Goal: Task Accomplishment & Management: Complete application form

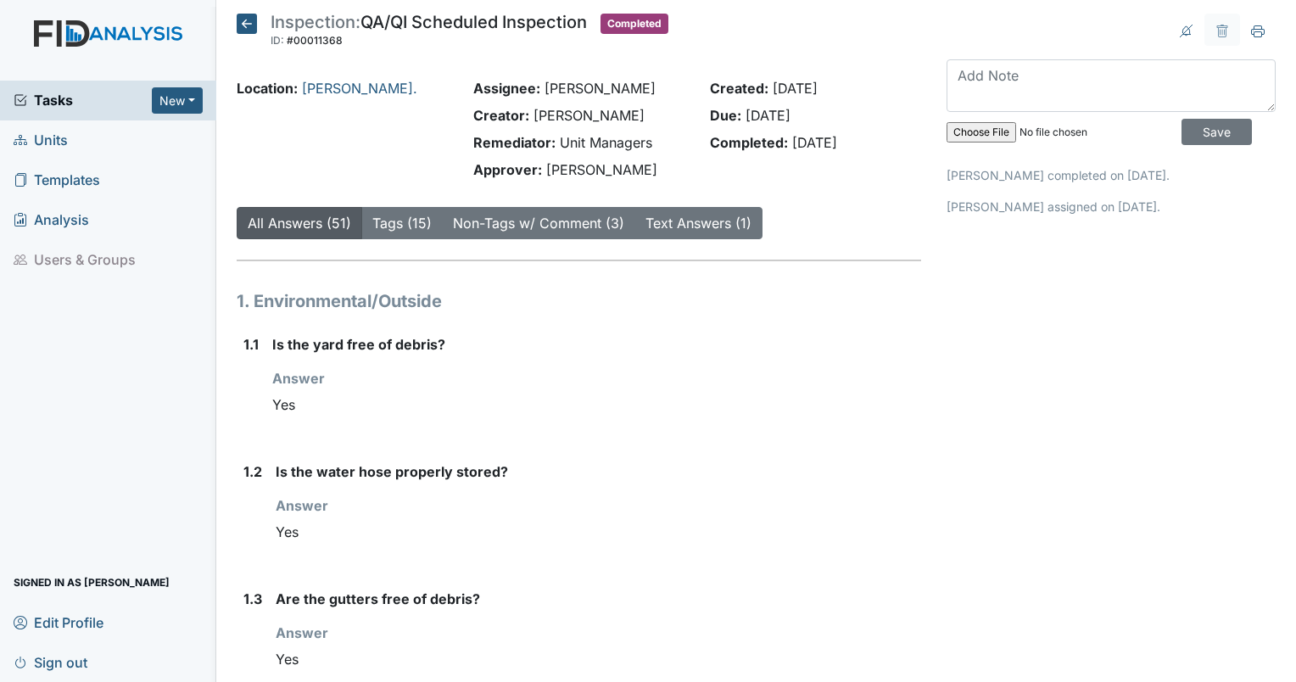
click at [53, 104] on span "Tasks" at bounding box center [83, 100] width 138 height 20
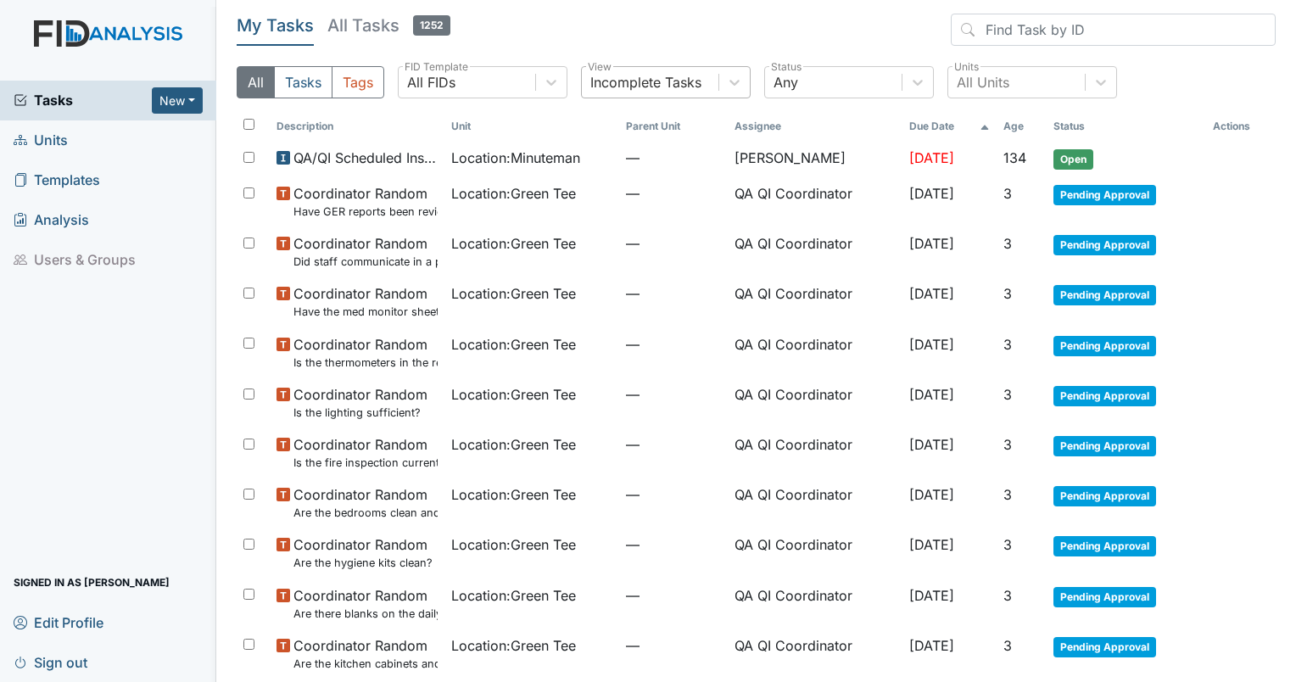
click at [659, 95] on div "Incomplete Tasks" at bounding box center [650, 82] width 137 height 31
click at [450, 129] on th "Unit" at bounding box center [532, 126] width 175 height 29
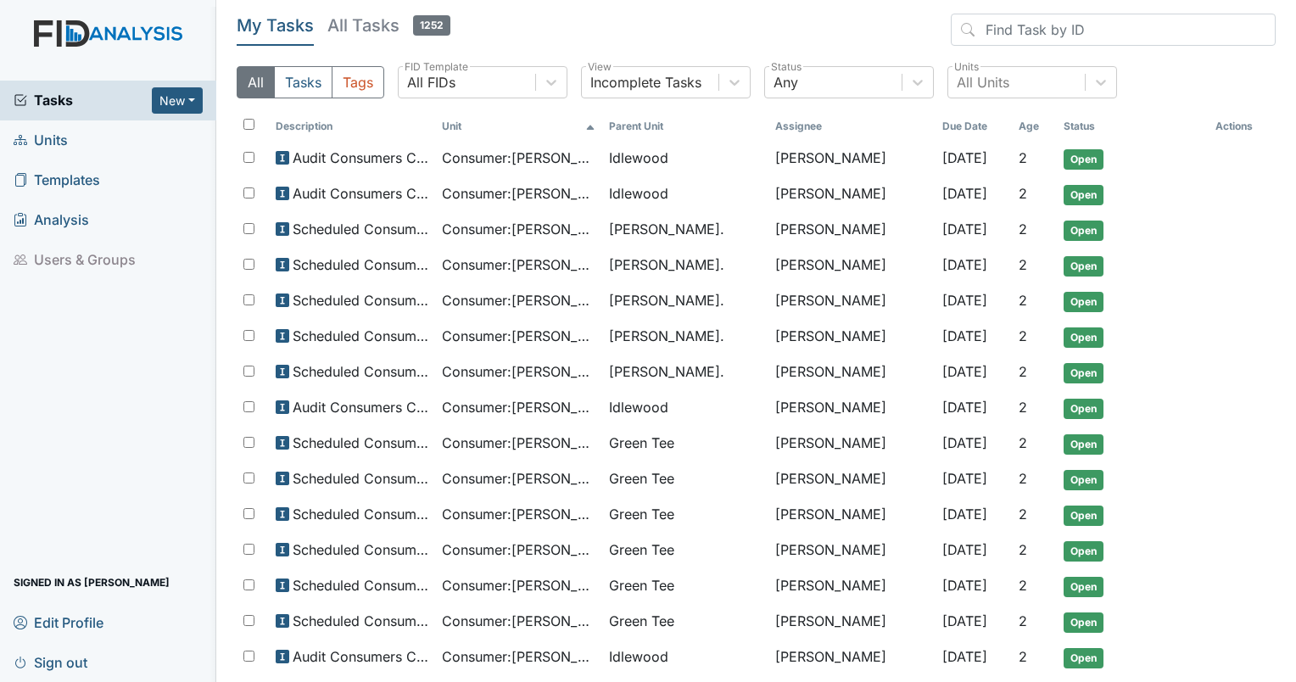
click at [60, 146] on span "Units" at bounding box center [41, 140] width 54 height 26
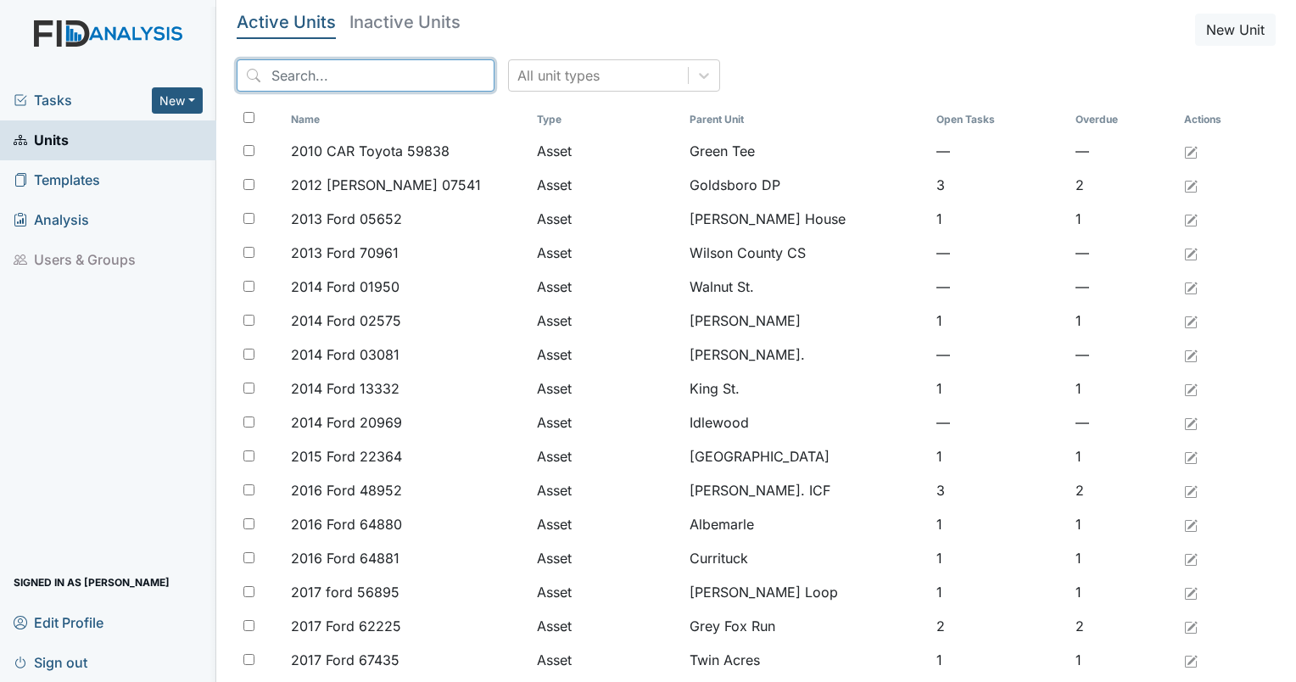
click at [337, 80] on input "search" at bounding box center [366, 75] width 258 height 32
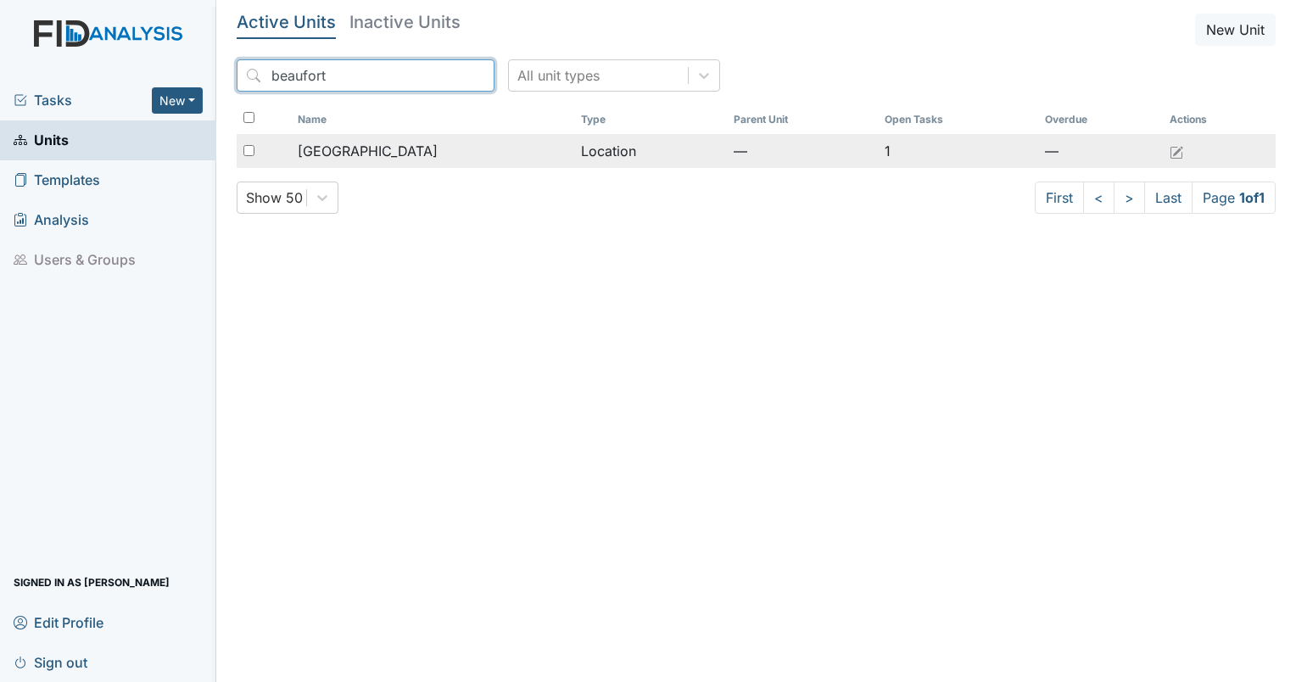
type input "beaufort"
click at [393, 153] on span "Beaufort Heights" at bounding box center [368, 151] width 140 height 20
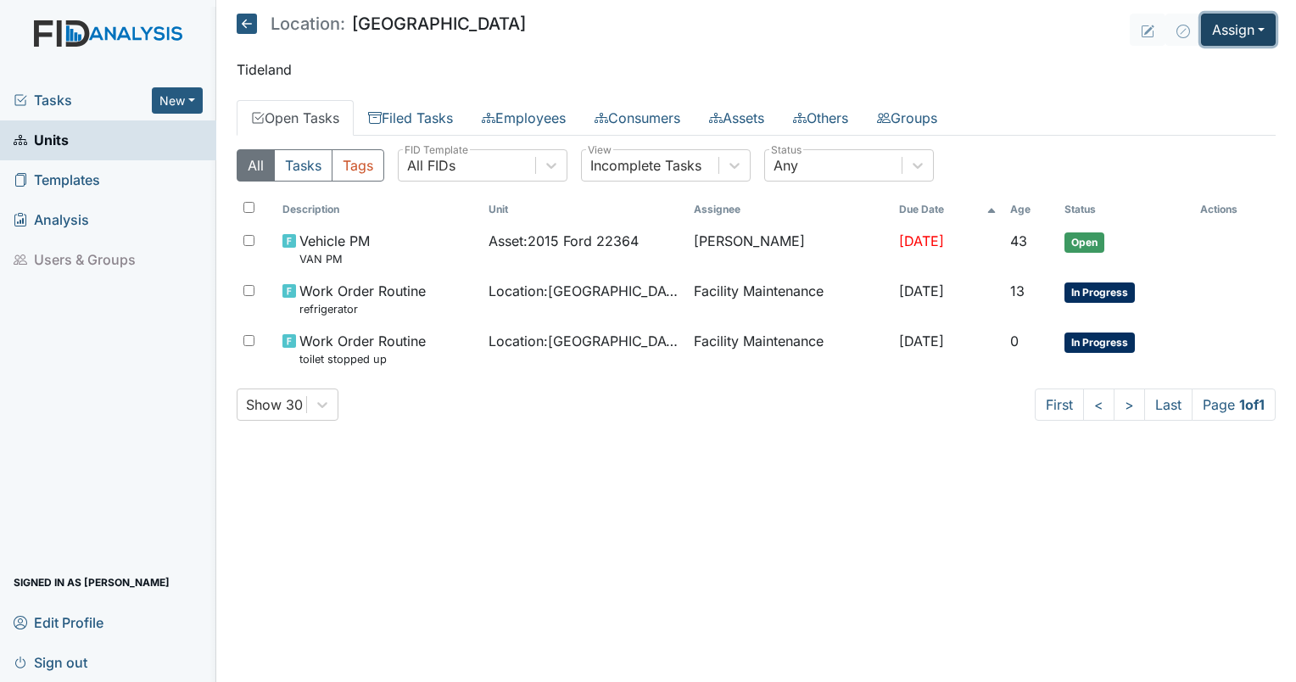
click at [1234, 40] on button "Assign" at bounding box center [1238, 30] width 75 height 32
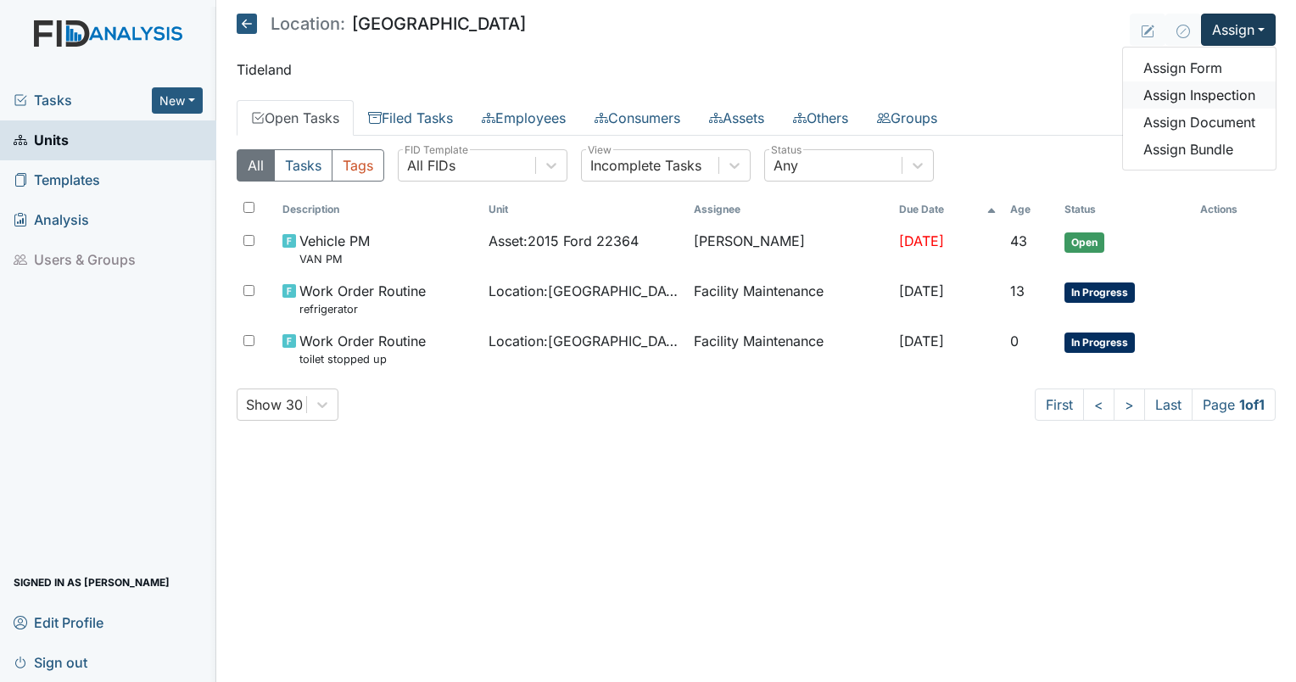
click at [1215, 93] on link "Assign Inspection" at bounding box center [1199, 94] width 153 height 27
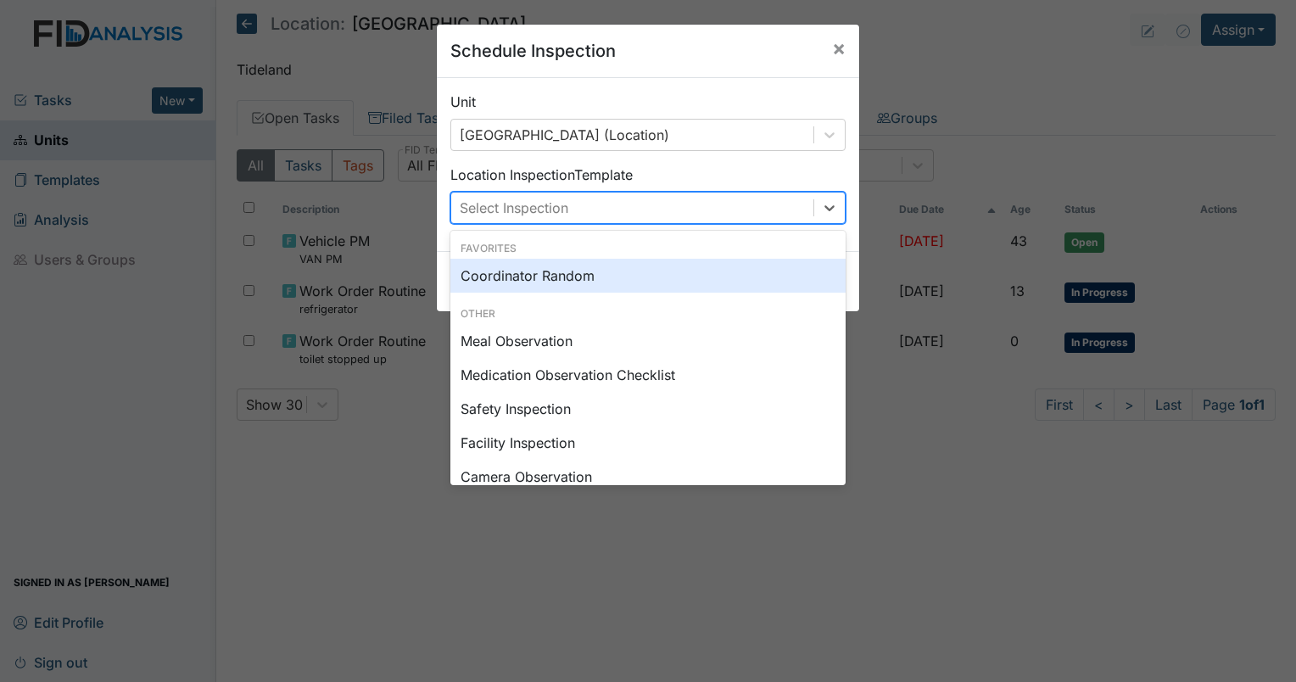
click at [521, 213] on div "Select Inspection" at bounding box center [514, 208] width 109 height 20
click at [504, 272] on div "Coordinator Random" at bounding box center [648, 276] width 395 height 34
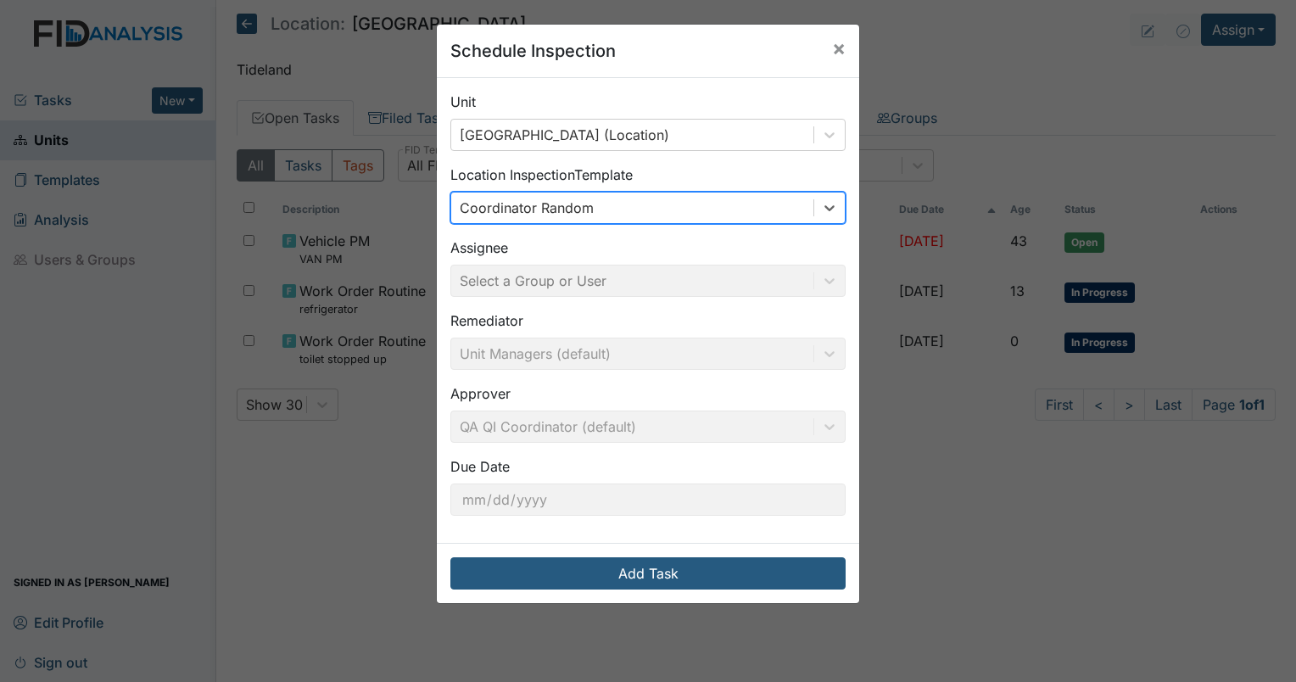
click at [523, 285] on div "Assignee Select a Group or User" at bounding box center [648, 267] width 395 height 59
click at [565, 276] on div "Assignee Select a Group or User" at bounding box center [648, 267] width 395 height 59
click at [662, 286] on div "Assignee Select a Group or User" at bounding box center [648, 267] width 395 height 59
click at [596, 379] on div "Unit Beaufort Heights (Location) Location Inspection Template Coordinator Rando…" at bounding box center [648, 310] width 423 height 465
click at [585, 288] on div "Assignee Select a Group or User" at bounding box center [648, 267] width 395 height 59
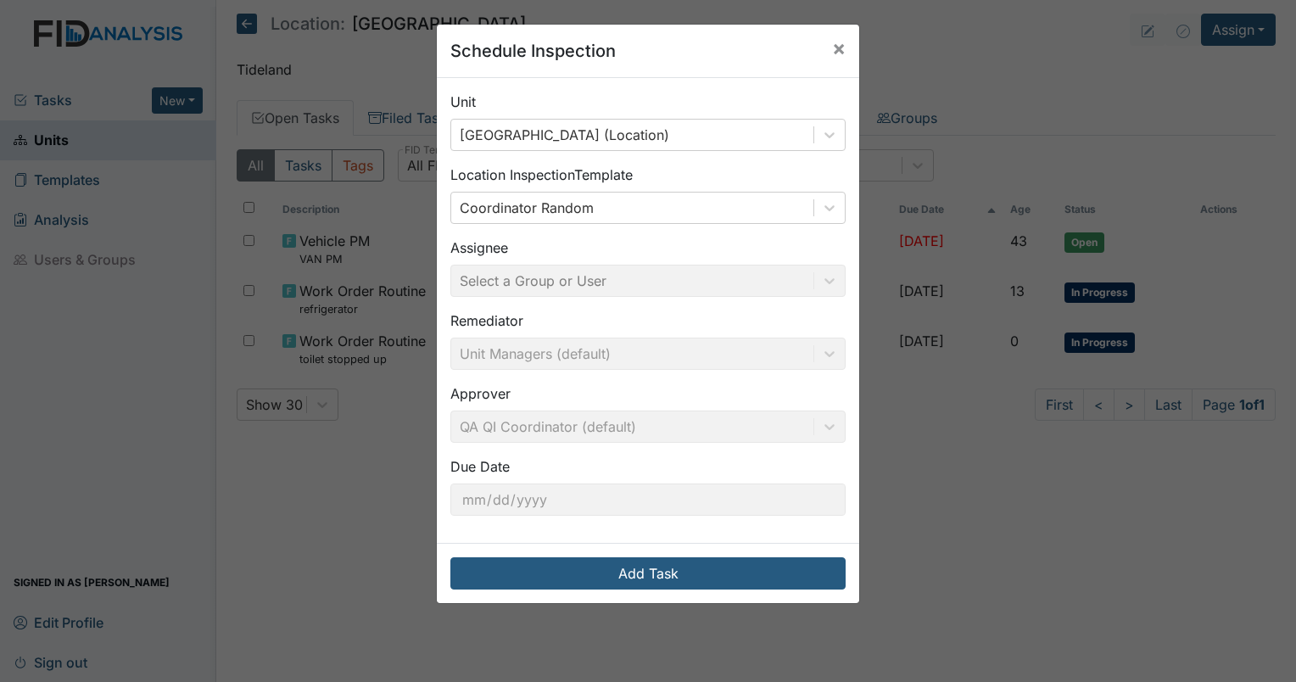
click at [495, 370] on div "Unit Beaufort Heights (Location) Location Inspection Template Coordinator Rando…" at bounding box center [648, 310] width 423 height 465
click at [496, 367] on div "Remediator Unit Managers (default)" at bounding box center [648, 340] width 395 height 59
click at [558, 270] on div "Assignee Select a Group or User" at bounding box center [648, 267] width 395 height 59
click at [545, 278] on div "Assignee Select a Group or User" at bounding box center [648, 267] width 395 height 59
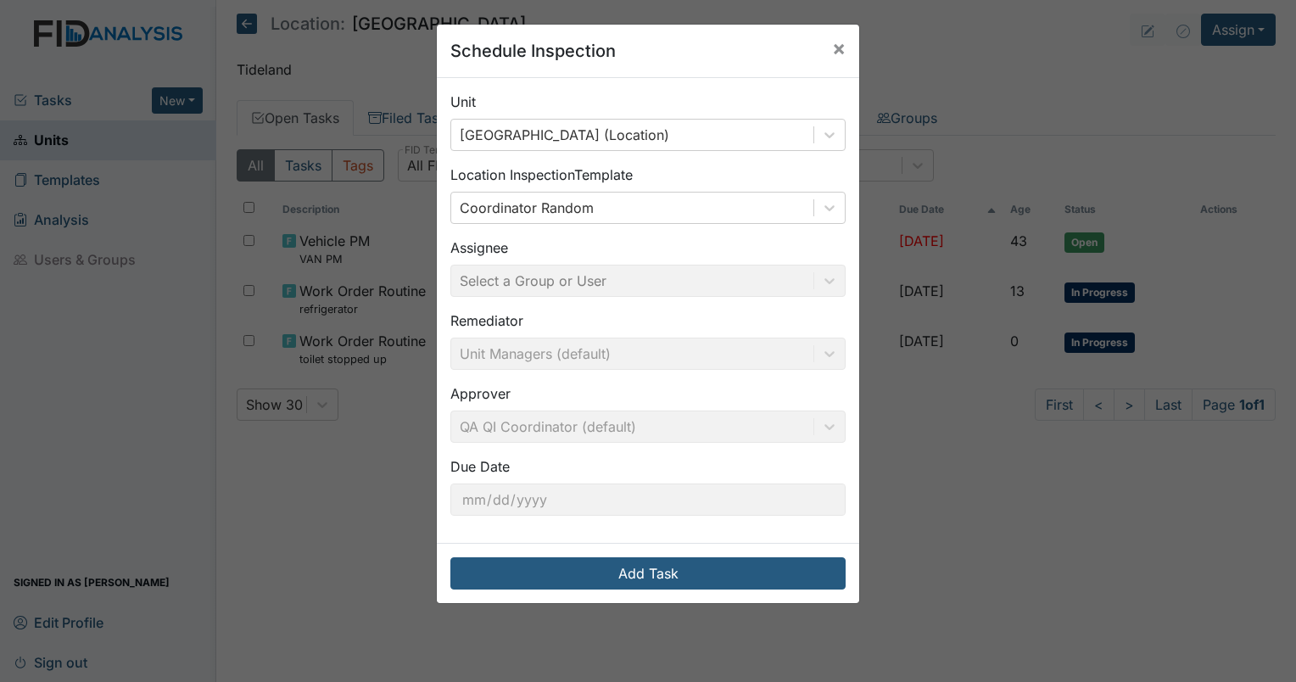
drag, startPoint x: 545, startPoint y: 278, endPoint x: 665, endPoint y: 258, distance: 122.2
click at [665, 258] on div "Assignee Select a Group or User" at bounding box center [648, 267] width 395 height 59
click at [710, 58] on div "Schedule Inspection ×" at bounding box center [648, 51] width 423 height 53
click at [835, 40] on span "×" at bounding box center [839, 48] width 14 height 25
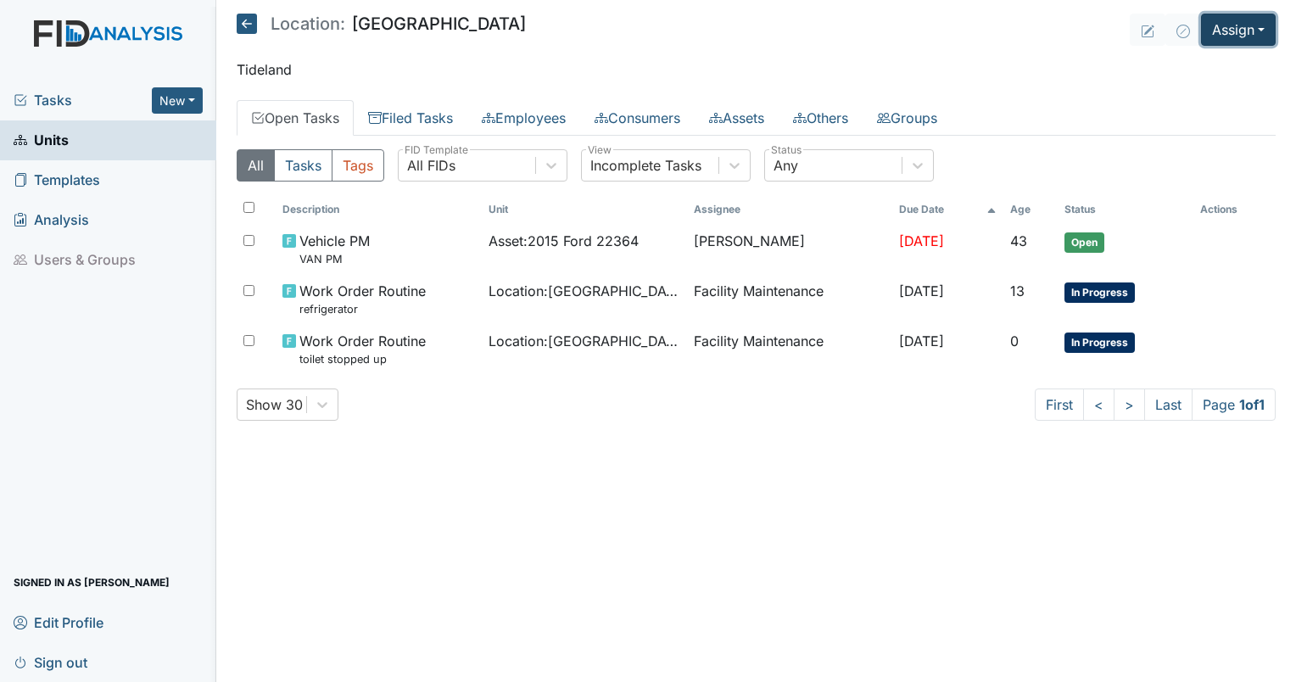
click at [1221, 27] on button "Assign" at bounding box center [1238, 30] width 75 height 32
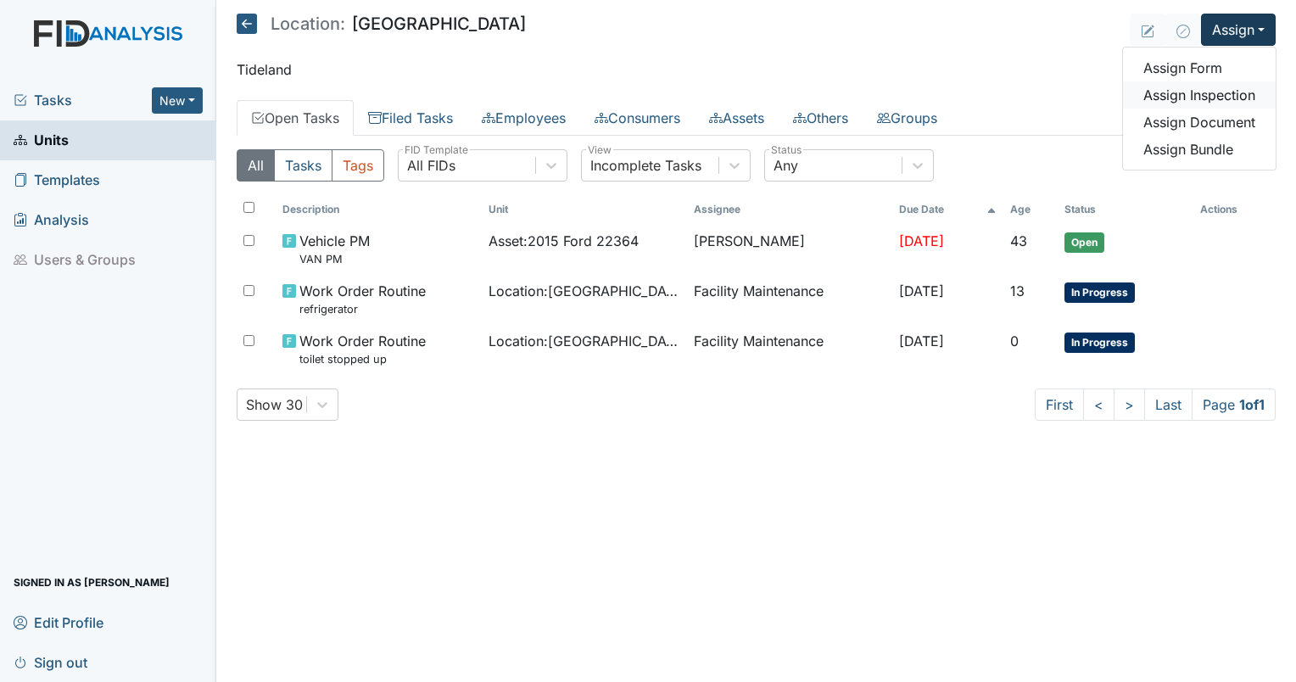
click at [1182, 96] on link "Assign Inspection" at bounding box center [1199, 94] width 153 height 27
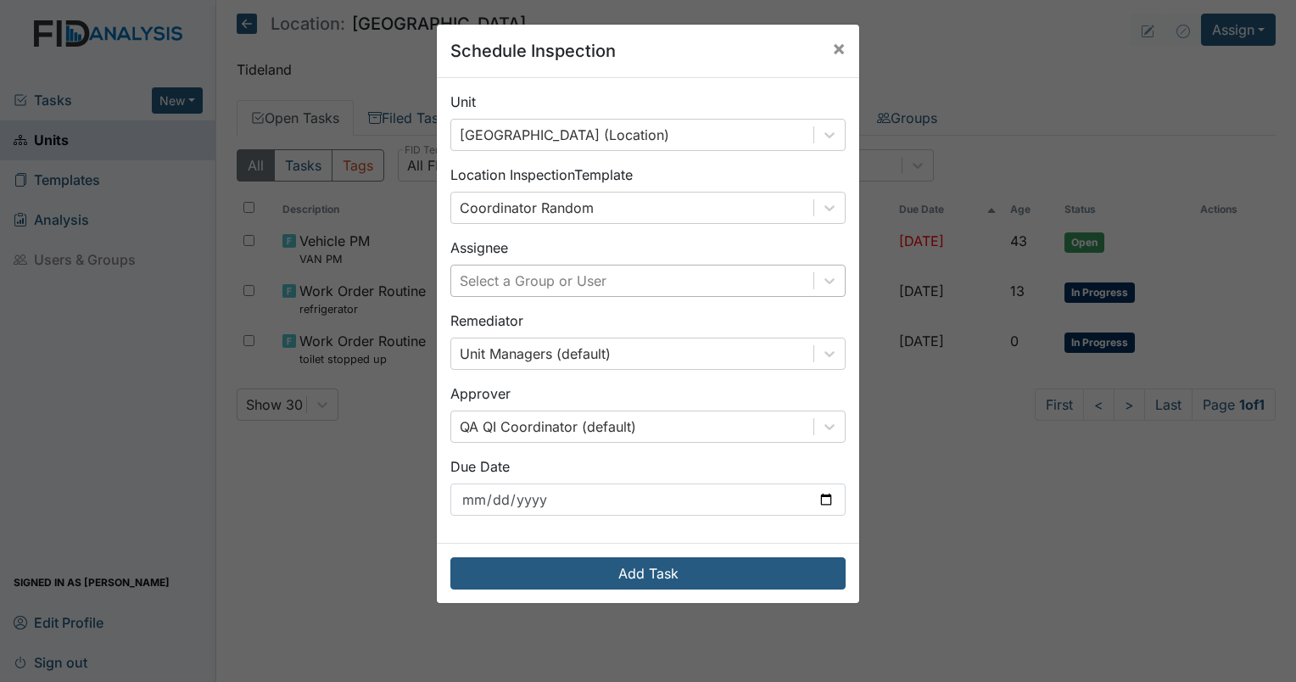
click at [518, 281] on div "Select a Group or User" at bounding box center [533, 281] width 147 height 20
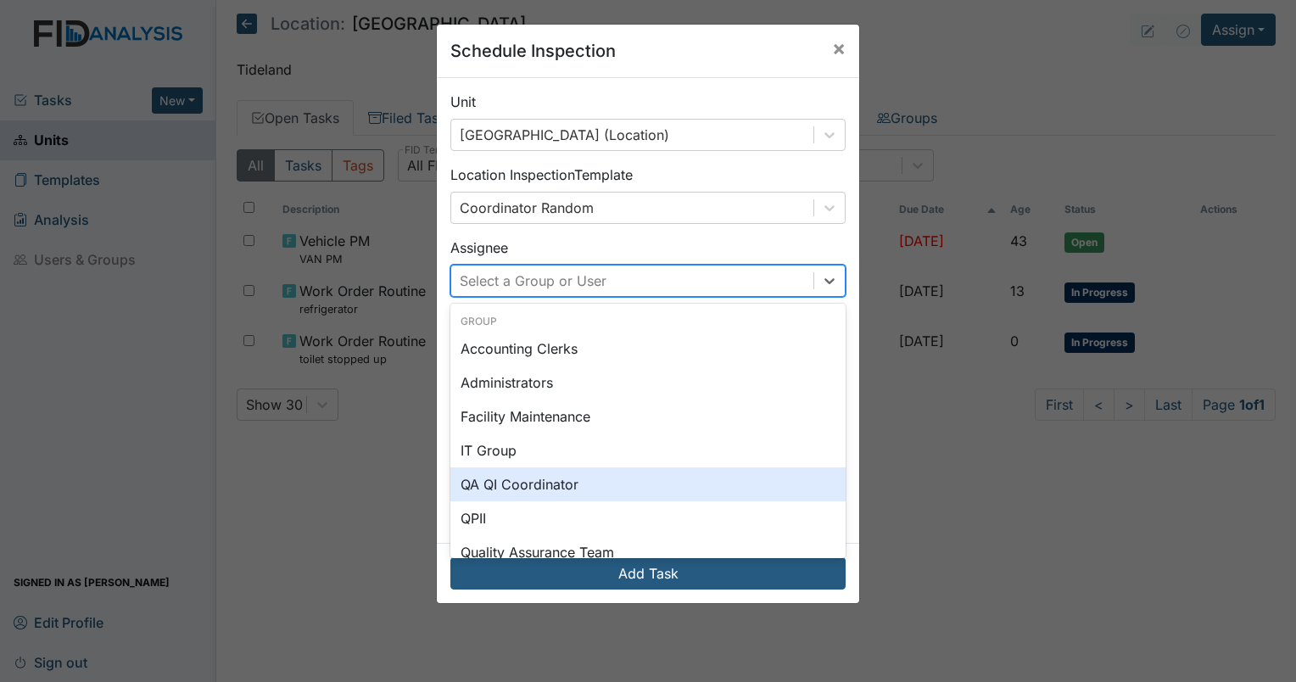
click at [509, 470] on div "QA QI Coordinator" at bounding box center [648, 484] width 395 height 34
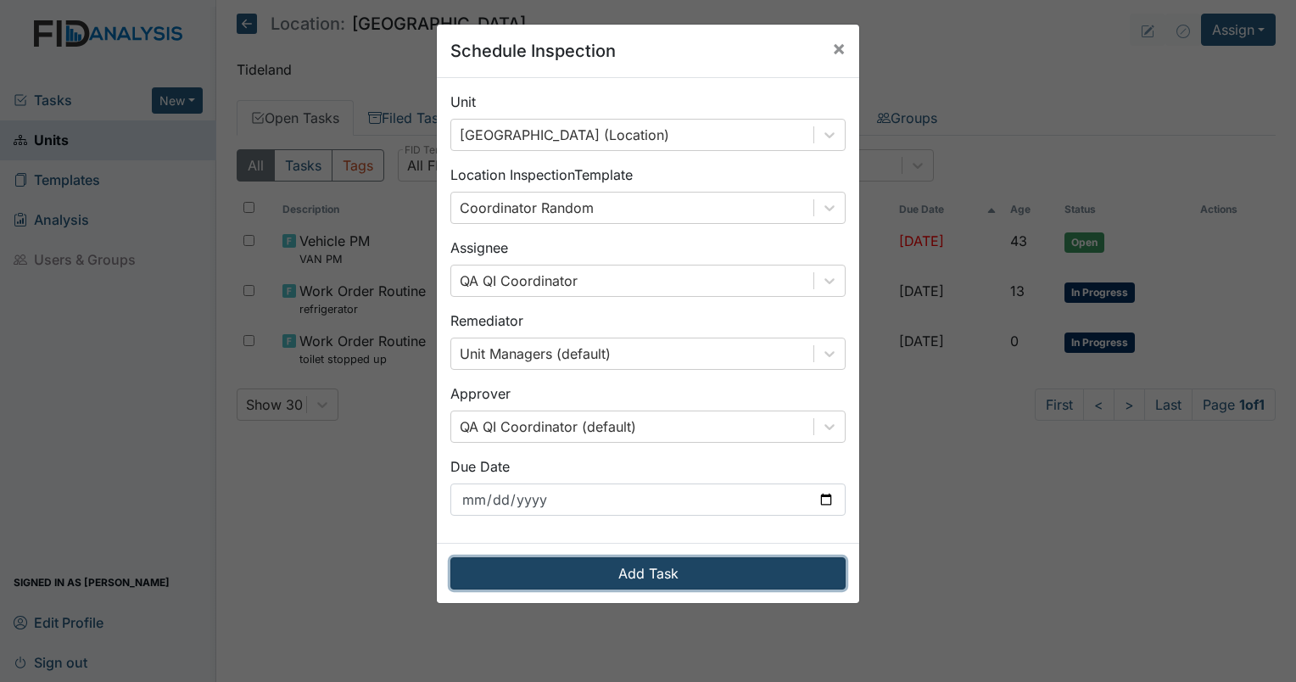
click at [546, 569] on button "Add Task" at bounding box center [648, 573] width 395 height 32
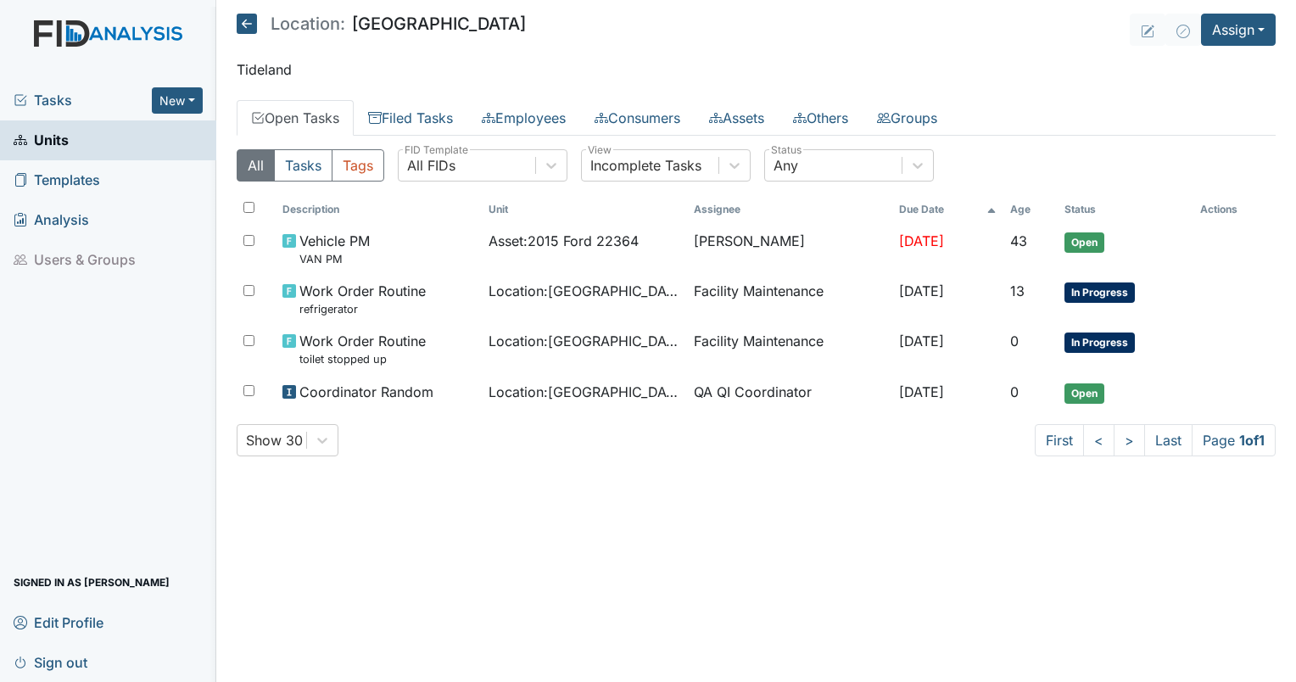
click at [52, 102] on span "Tasks" at bounding box center [83, 100] width 138 height 20
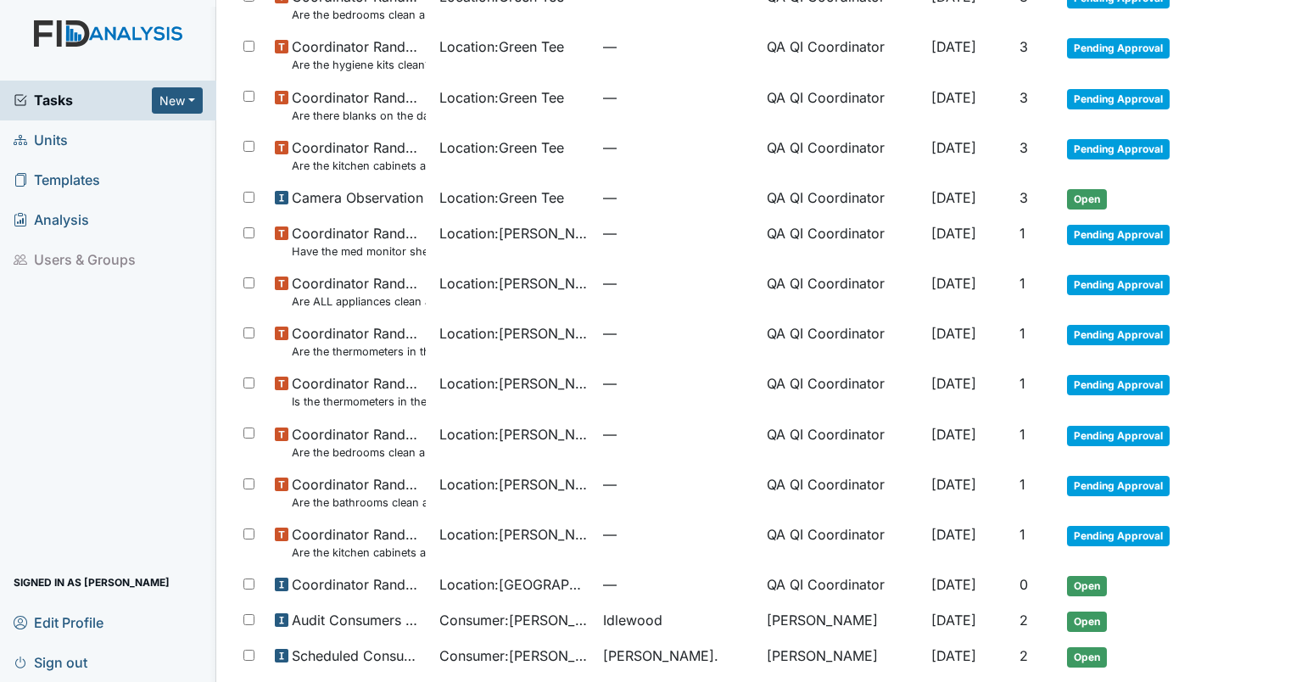
scroll to position [624, 0]
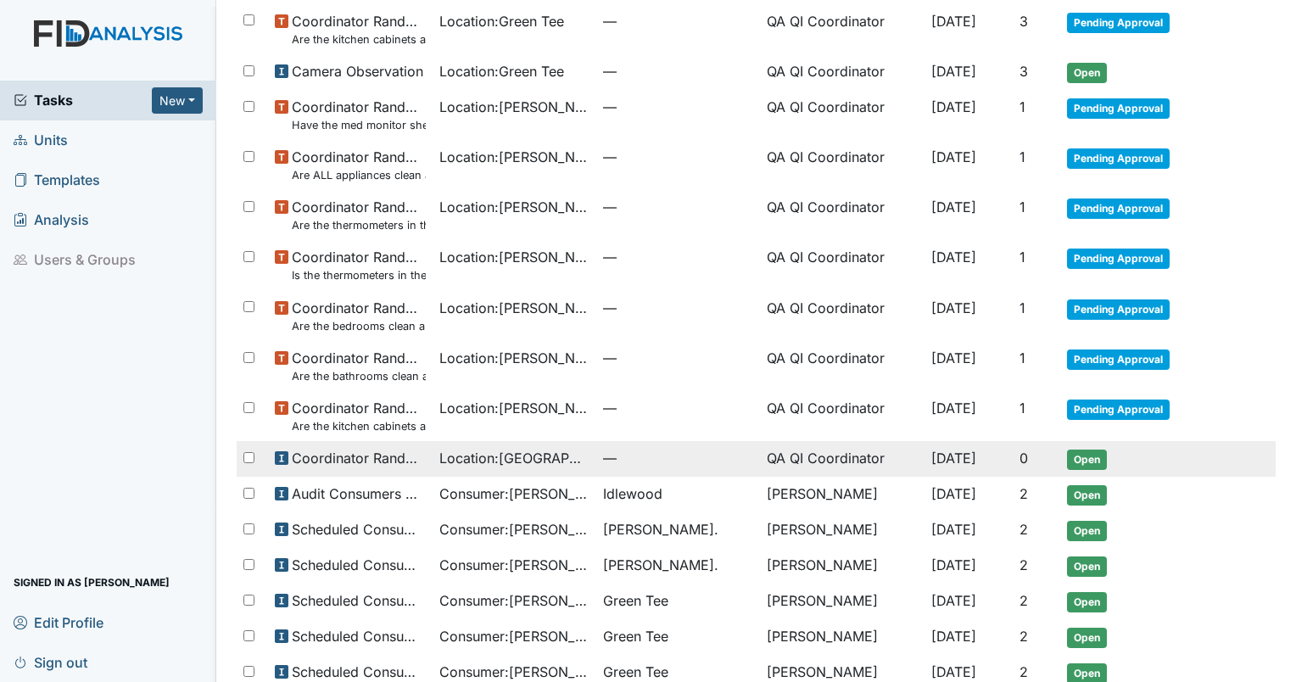
click at [1067, 458] on span "Open" at bounding box center [1087, 460] width 40 height 20
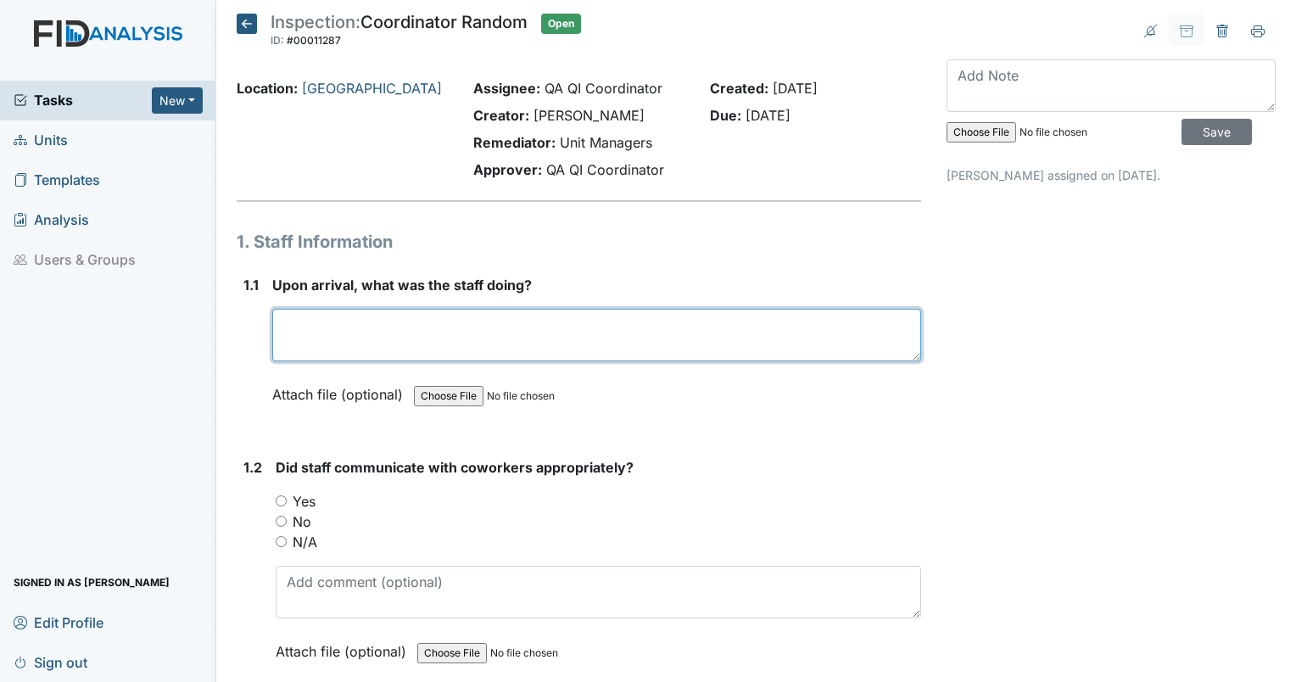
click at [346, 319] on textarea at bounding box center [596, 335] width 649 height 53
type textarea "No staff was in the home when I arrived. Staff began coming in soon after with …"
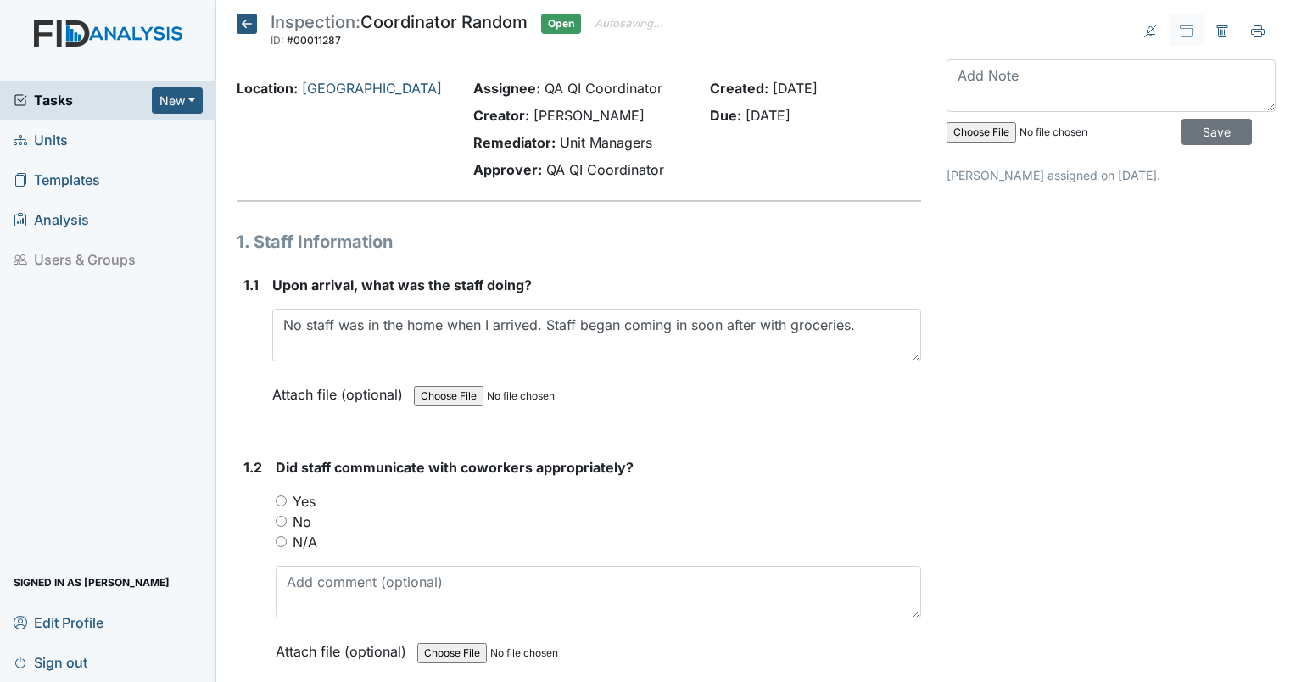
click at [280, 497] on input "Yes" at bounding box center [281, 500] width 11 height 11
radio input "true"
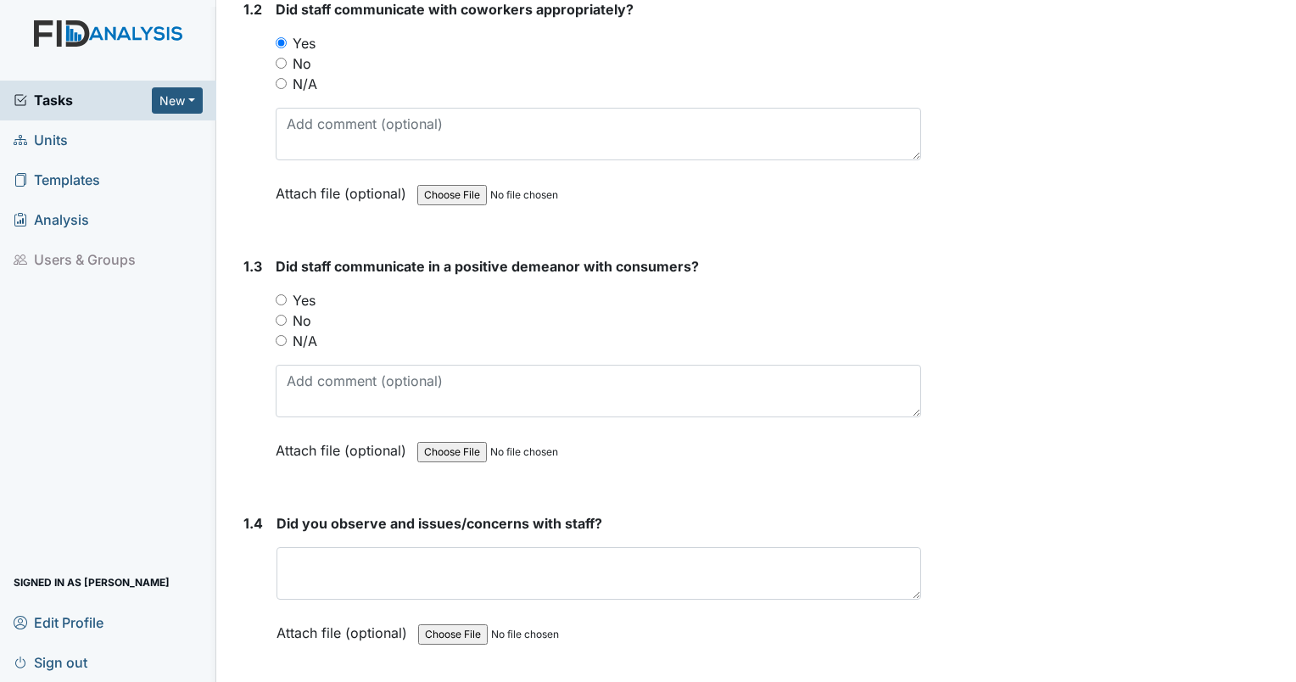
scroll to position [473, 0]
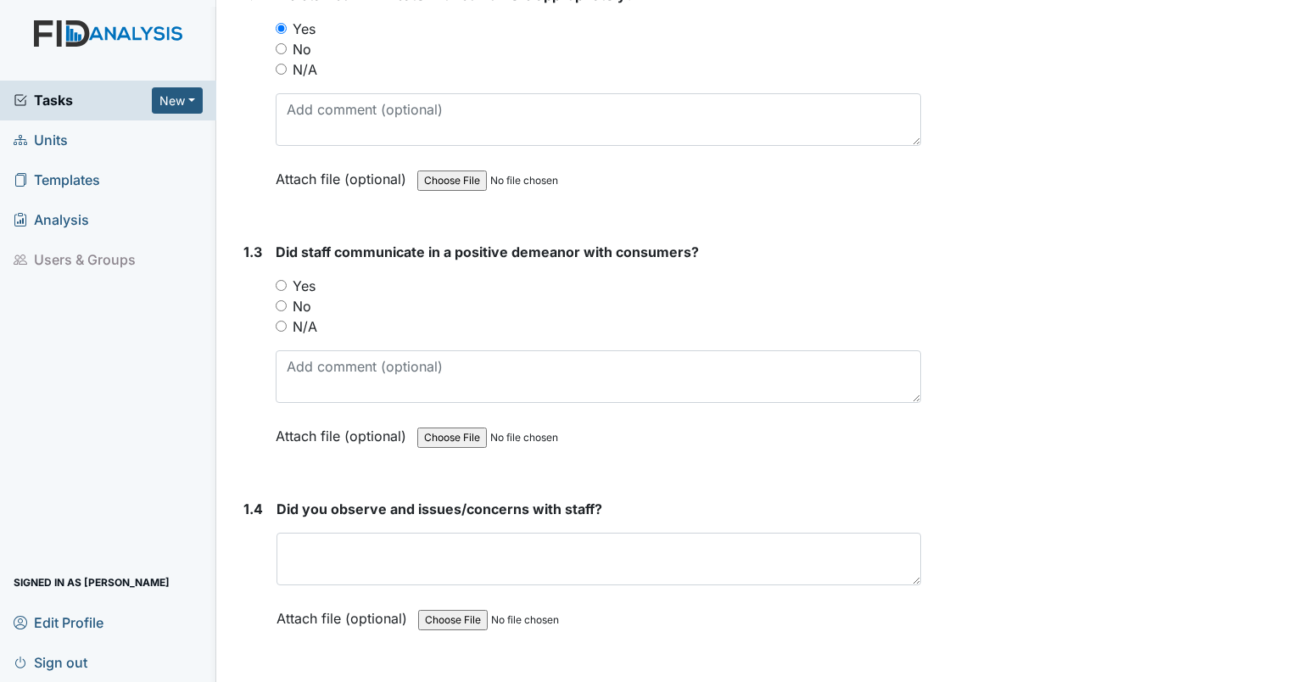
click at [284, 284] on input "Yes" at bounding box center [281, 285] width 11 height 11
radio input "true"
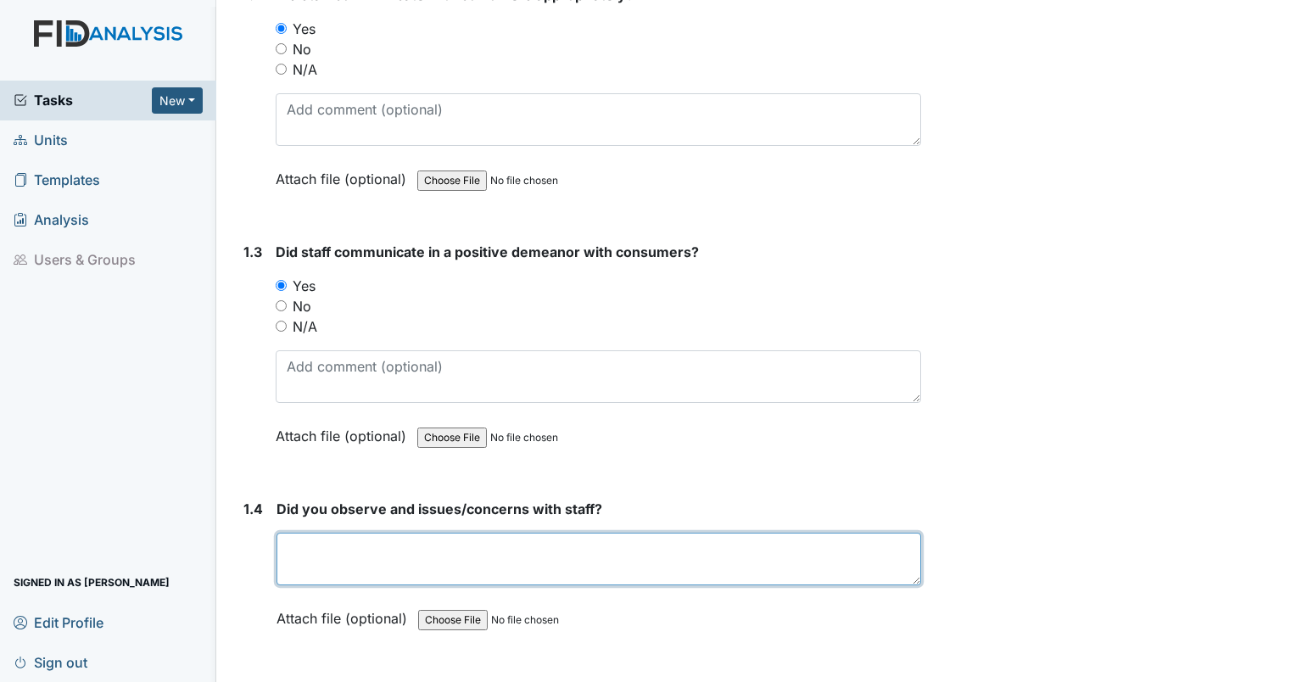
click at [387, 570] on textarea at bounding box center [599, 559] width 645 height 53
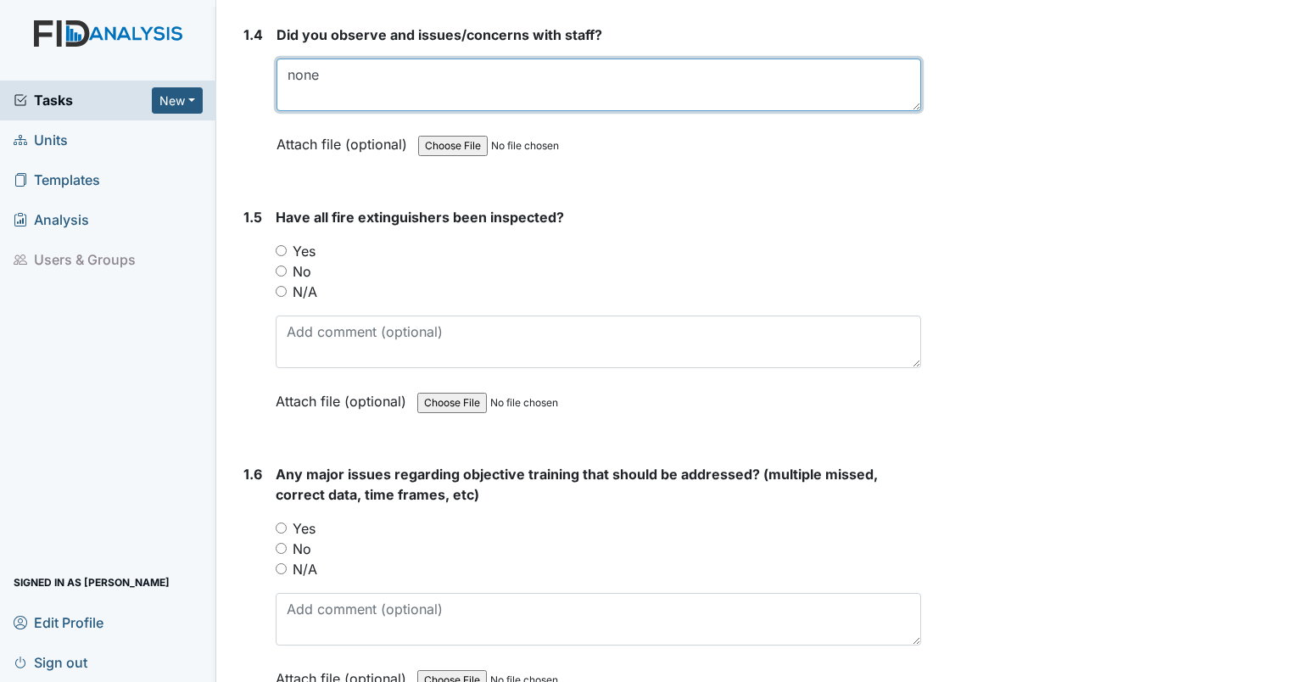
scroll to position [960, 0]
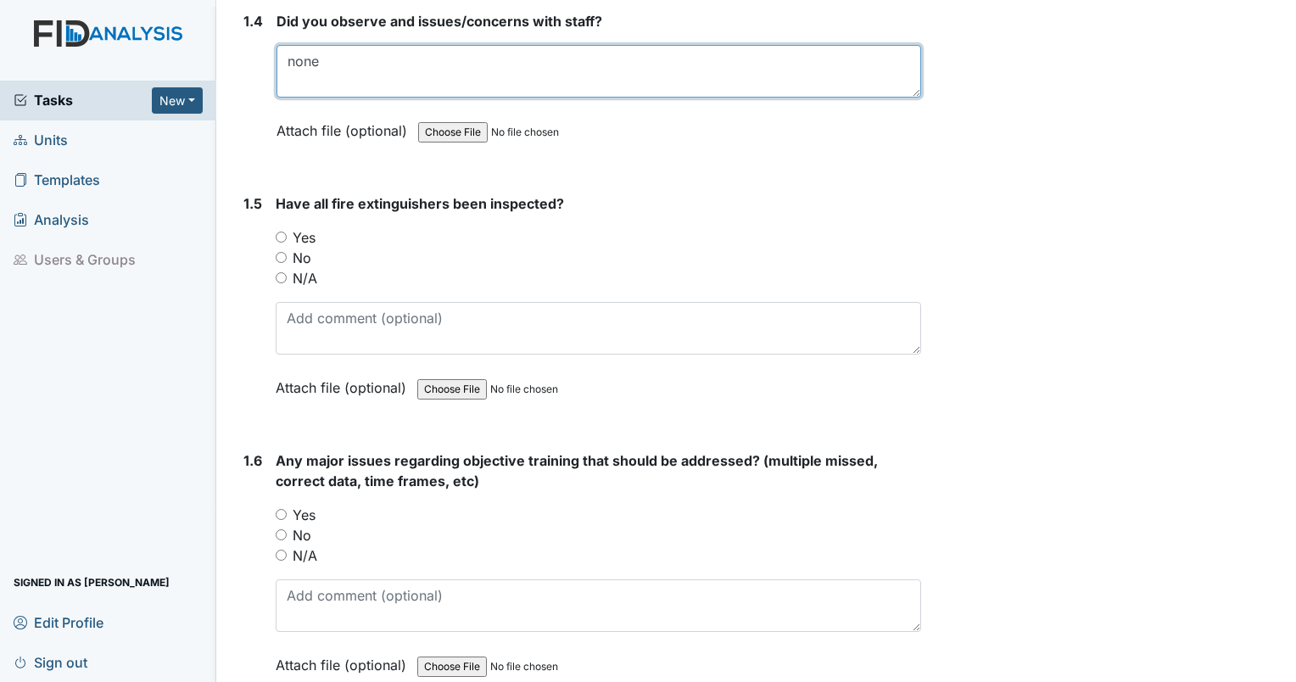
type textarea "none"
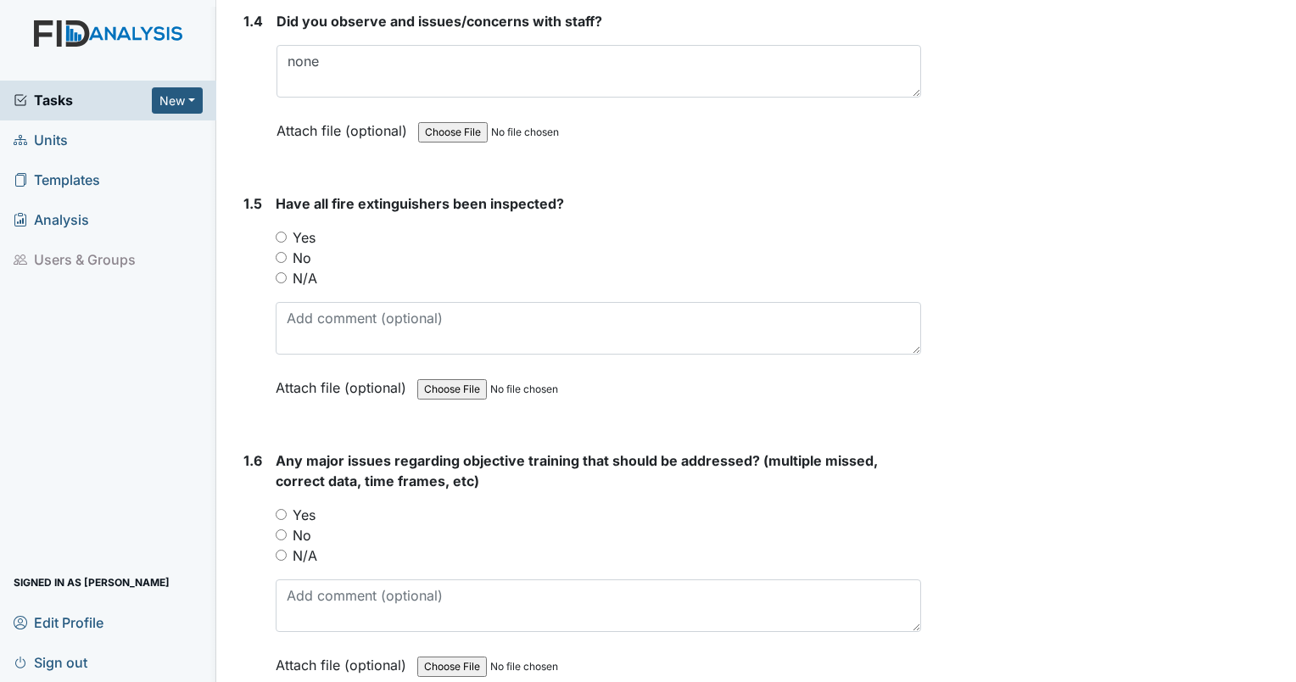
click at [283, 232] on input "Yes" at bounding box center [281, 237] width 11 height 11
radio input "true"
click at [276, 529] on input "No" at bounding box center [281, 534] width 11 height 11
radio input "true"
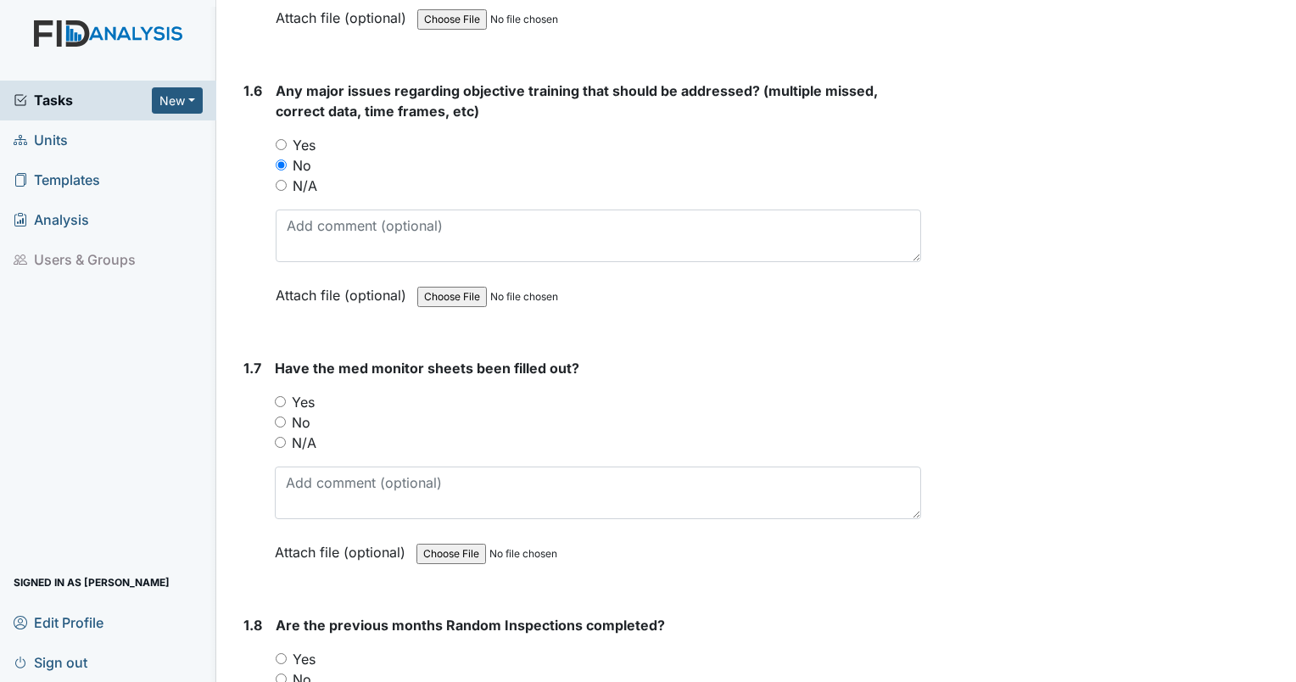
scroll to position [1390, 0]
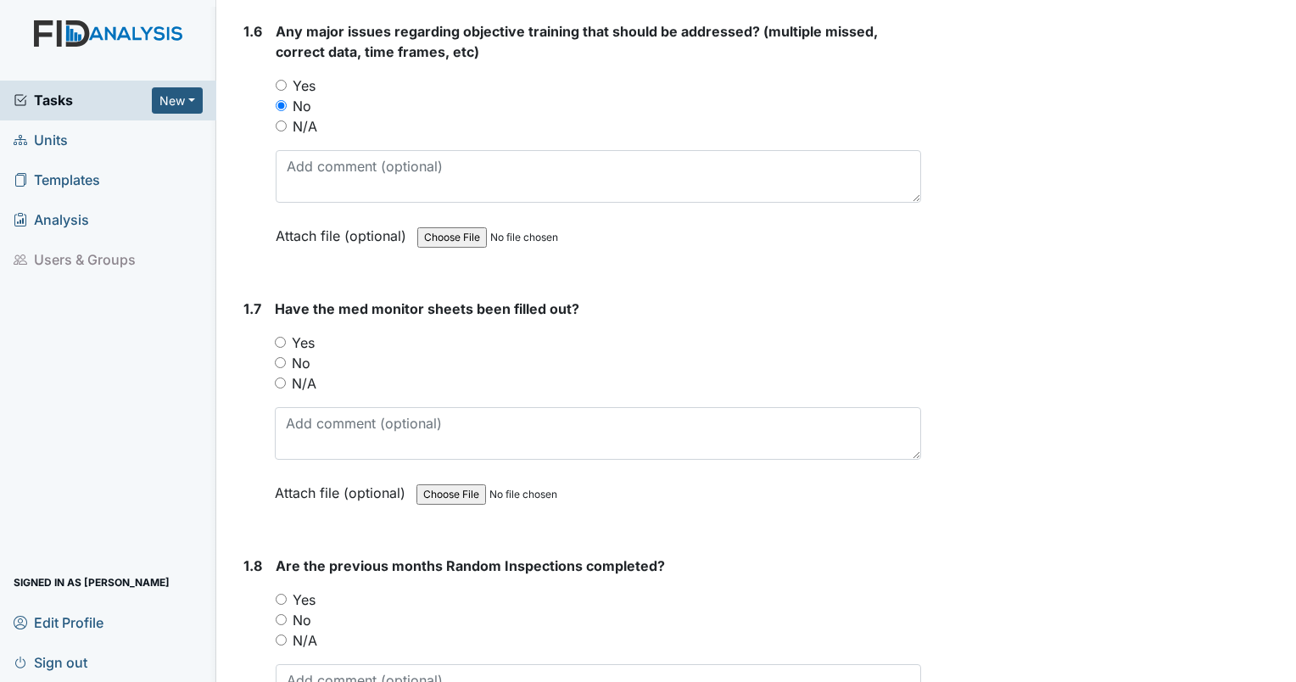
click at [282, 337] on input "Yes" at bounding box center [280, 342] width 11 height 11
radio input "true"
click at [280, 360] on input "No" at bounding box center [280, 362] width 11 height 11
radio input "true"
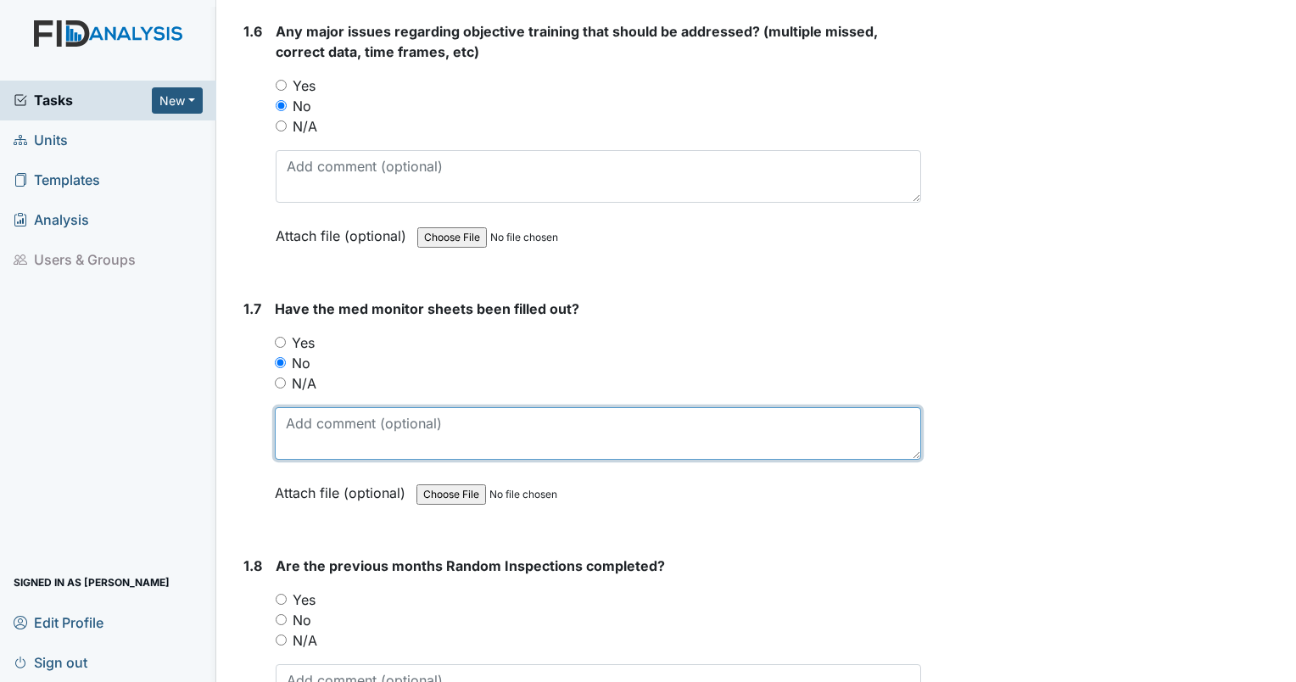
click at [339, 428] on textarea at bounding box center [598, 433] width 646 height 53
click at [329, 413] on textarea at bounding box center [598, 433] width 646 height 53
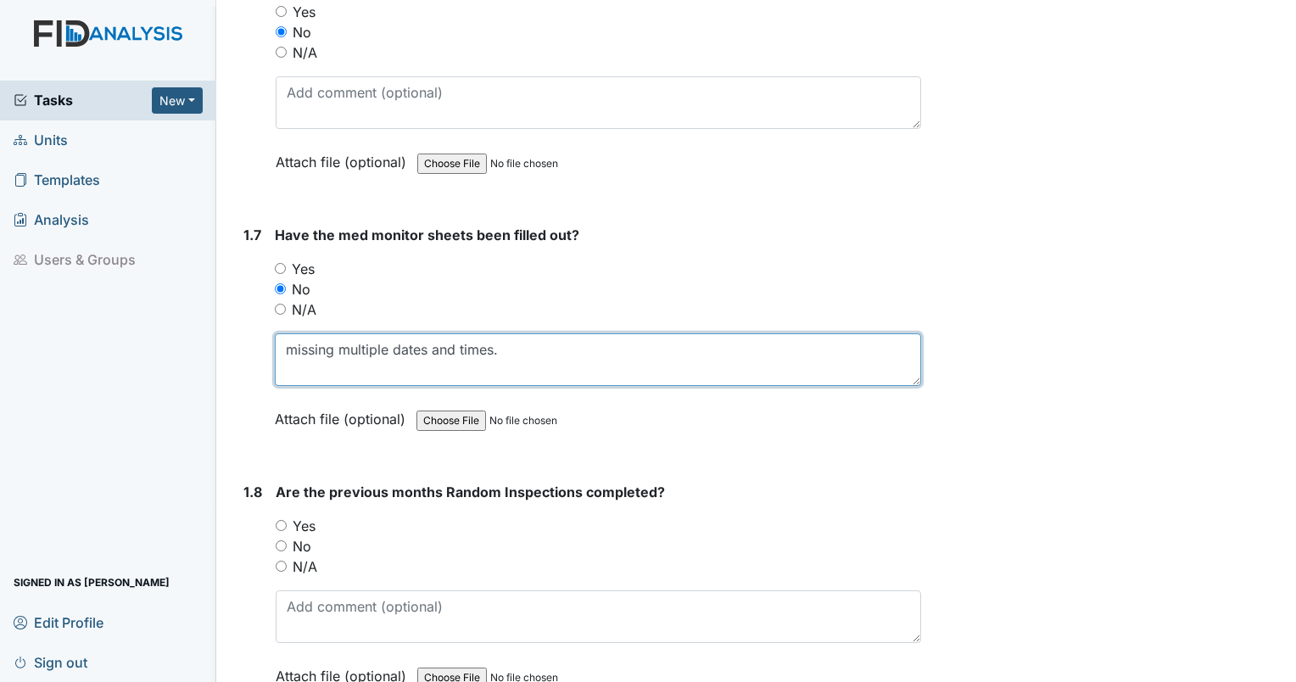
scroll to position [1523, 0]
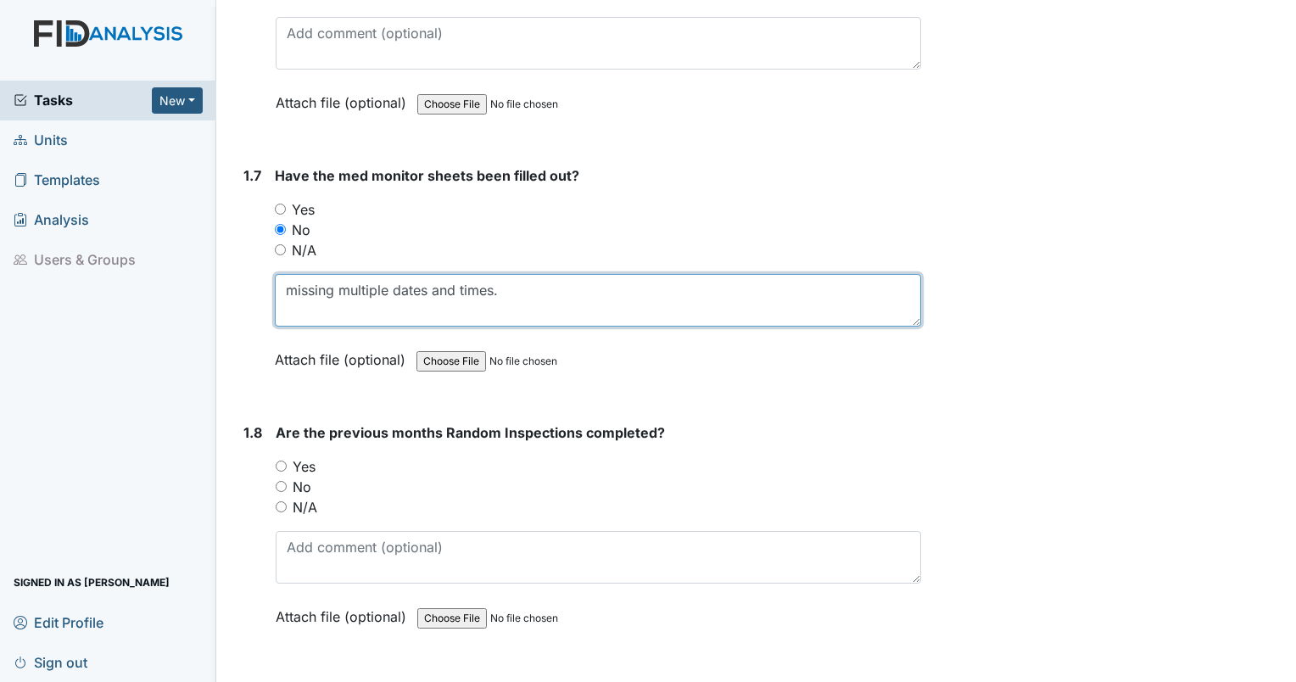
type textarea "missing multiple dates and times."
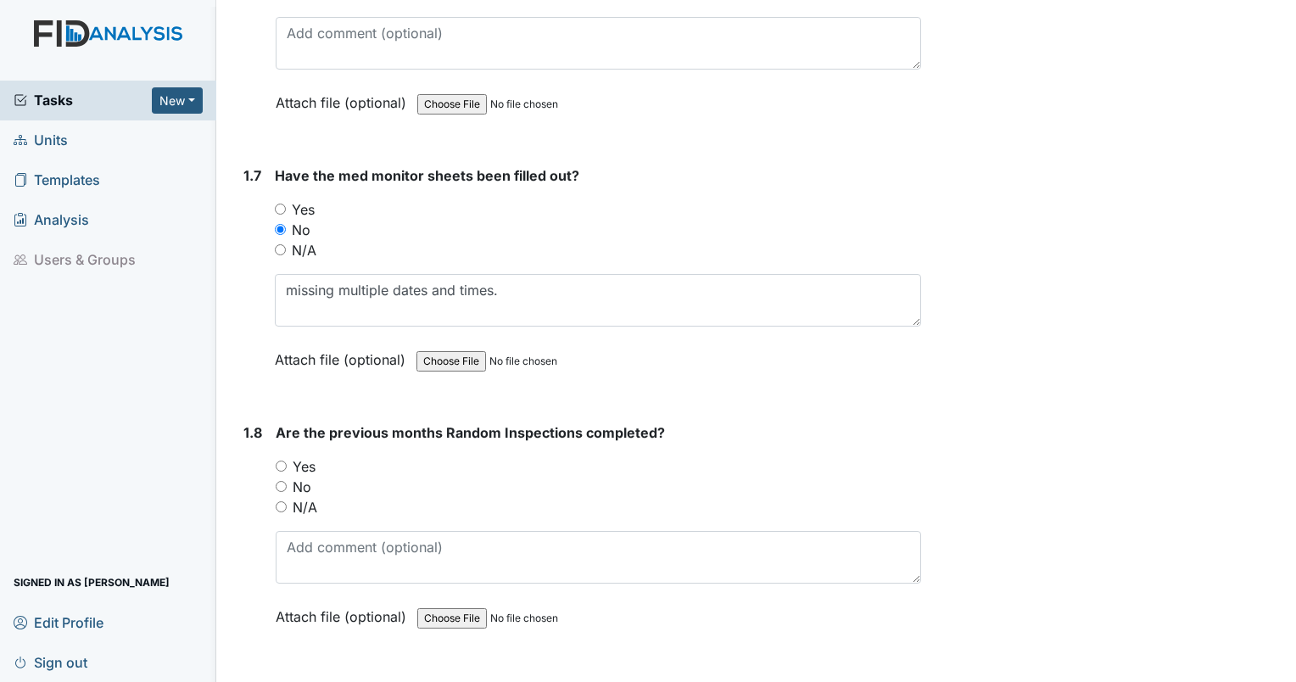
click at [271, 459] on div "1.8 Are the previous months Random Inspections completed? You must select one o…" at bounding box center [579, 538] width 685 height 230
click at [277, 462] on input "Yes" at bounding box center [281, 466] width 11 height 11
radio input "true"
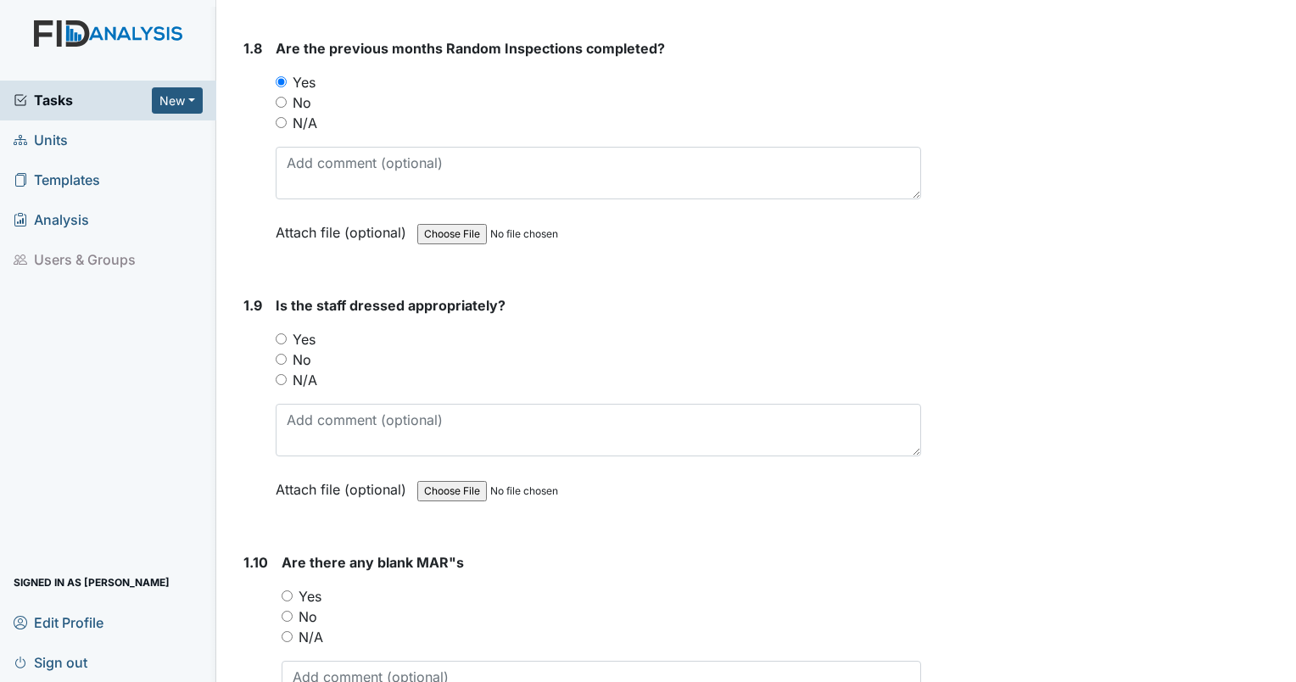
scroll to position [1922, 0]
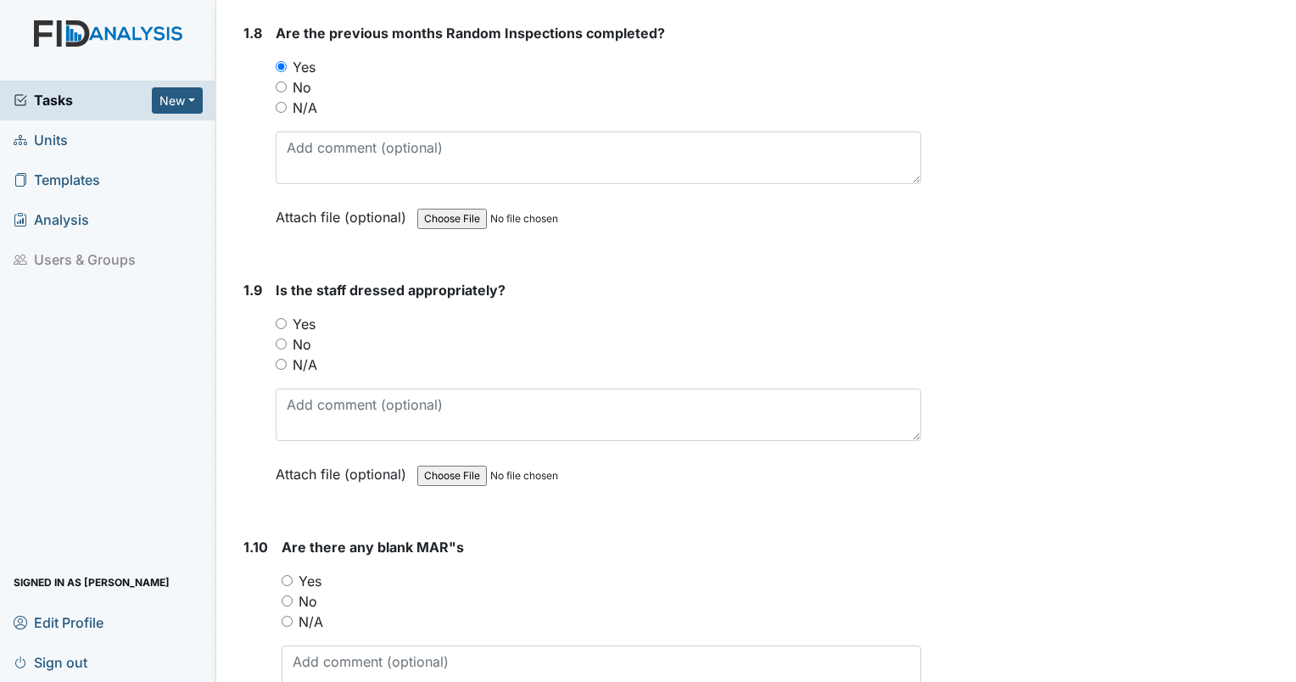
click at [280, 318] on input "Yes" at bounding box center [281, 323] width 11 height 11
radio input "true"
click at [285, 575] on input "Yes" at bounding box center [287, 580] width 11 height 11
radio input "true"
click at [300, 656] on textarea at bounding box center [602, 672] width 640 height 53
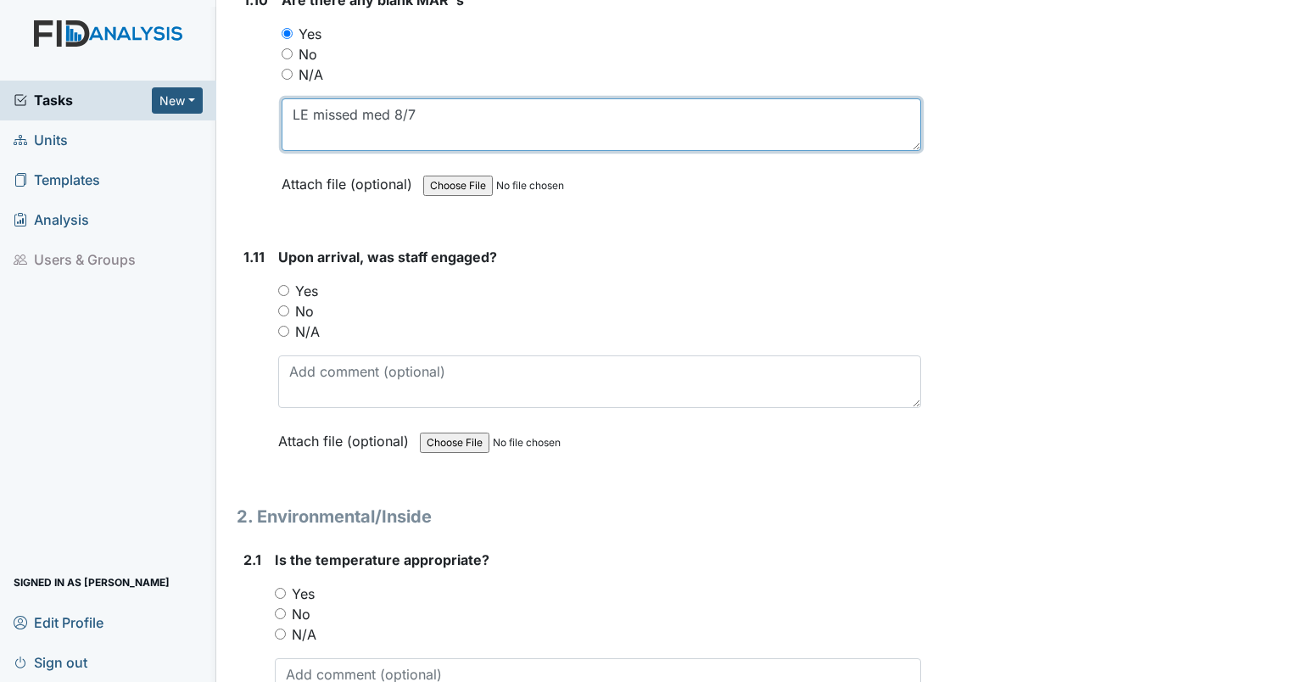
scroll to position [2484, 0]
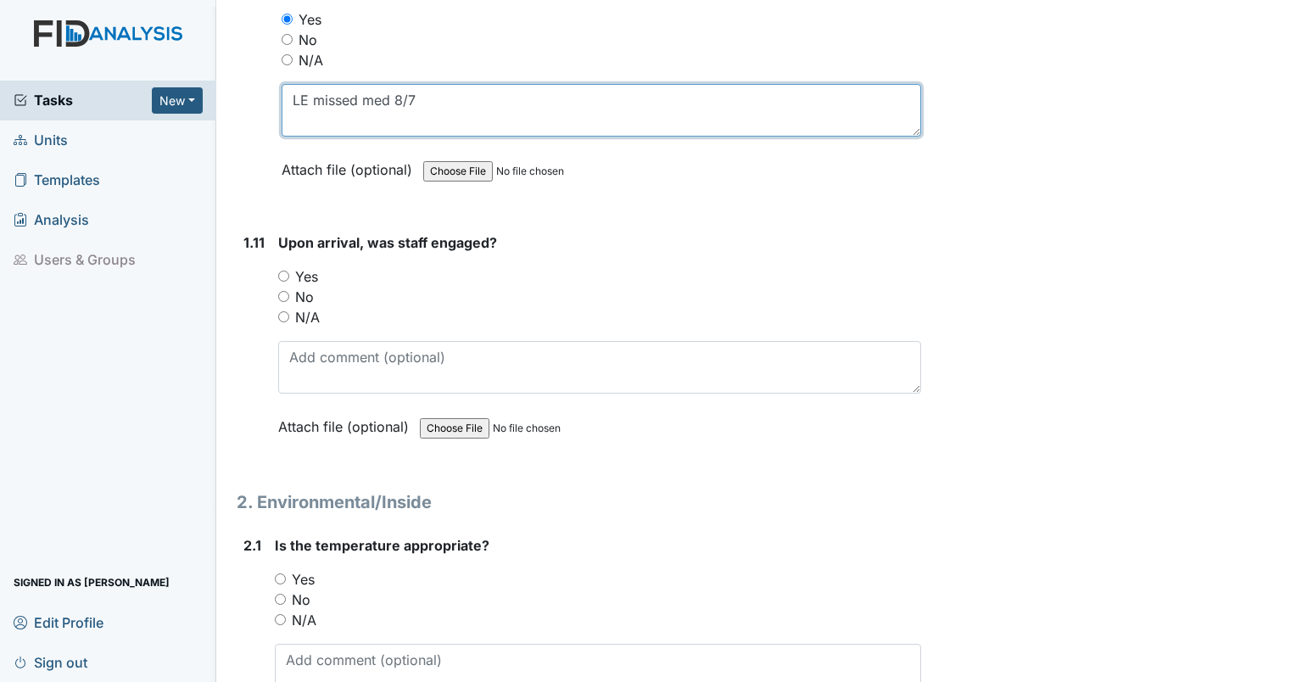
type textarea "LE missed med 8/7"
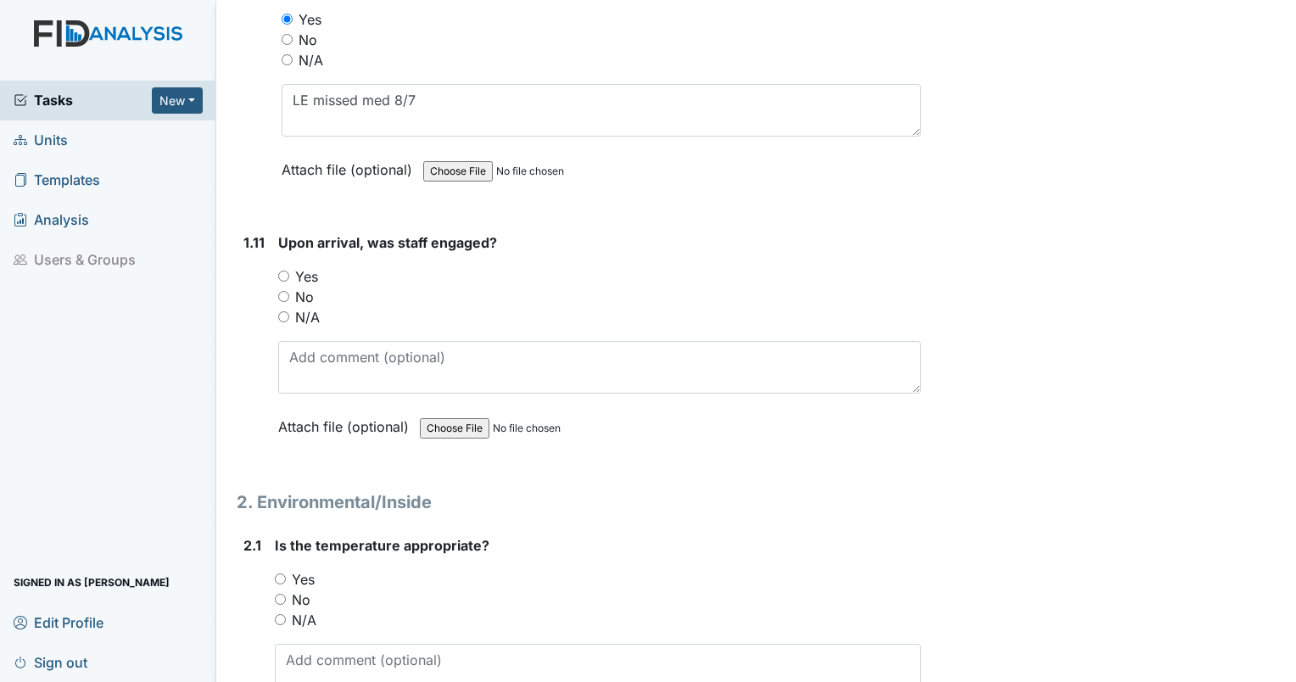
click at [281, 271] on input "Yes" at bounding box center [283, 276] width 11 height 11
radio input "true"
click at [280, 574] on input "Yes" at bounding box center [280, 579] width 11 height 11
radio input "true"
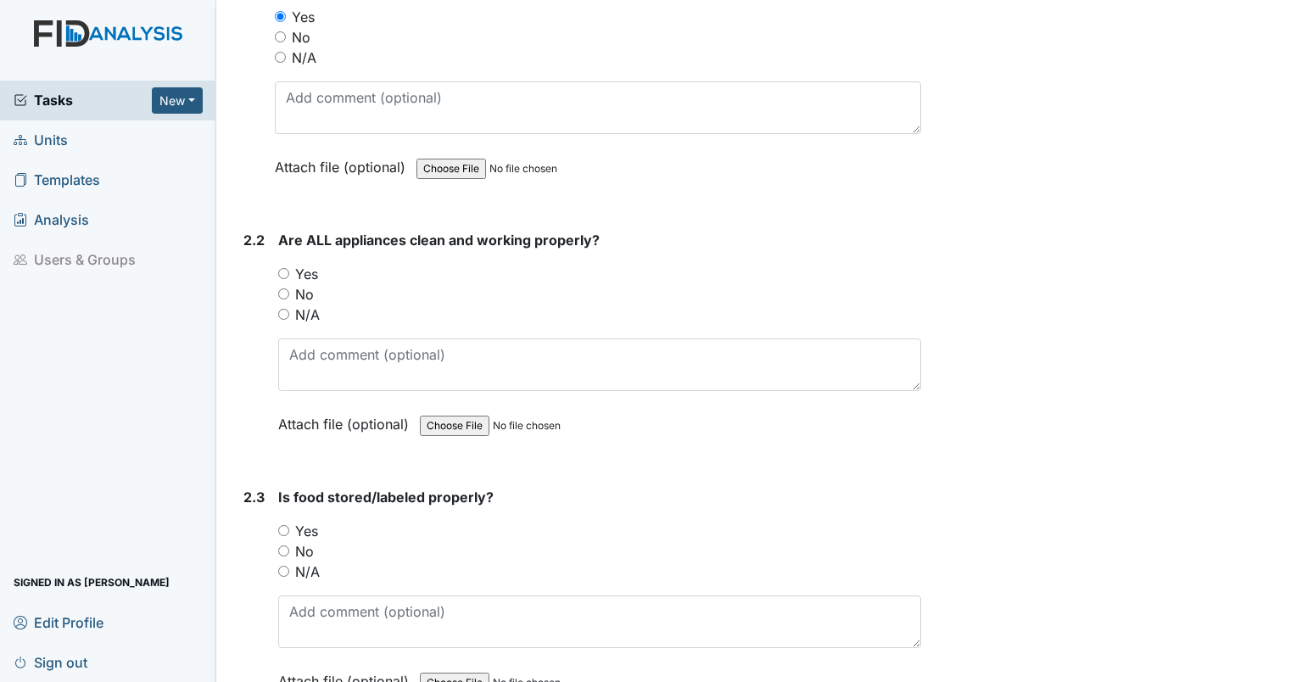
scroll to position [3120, 0]
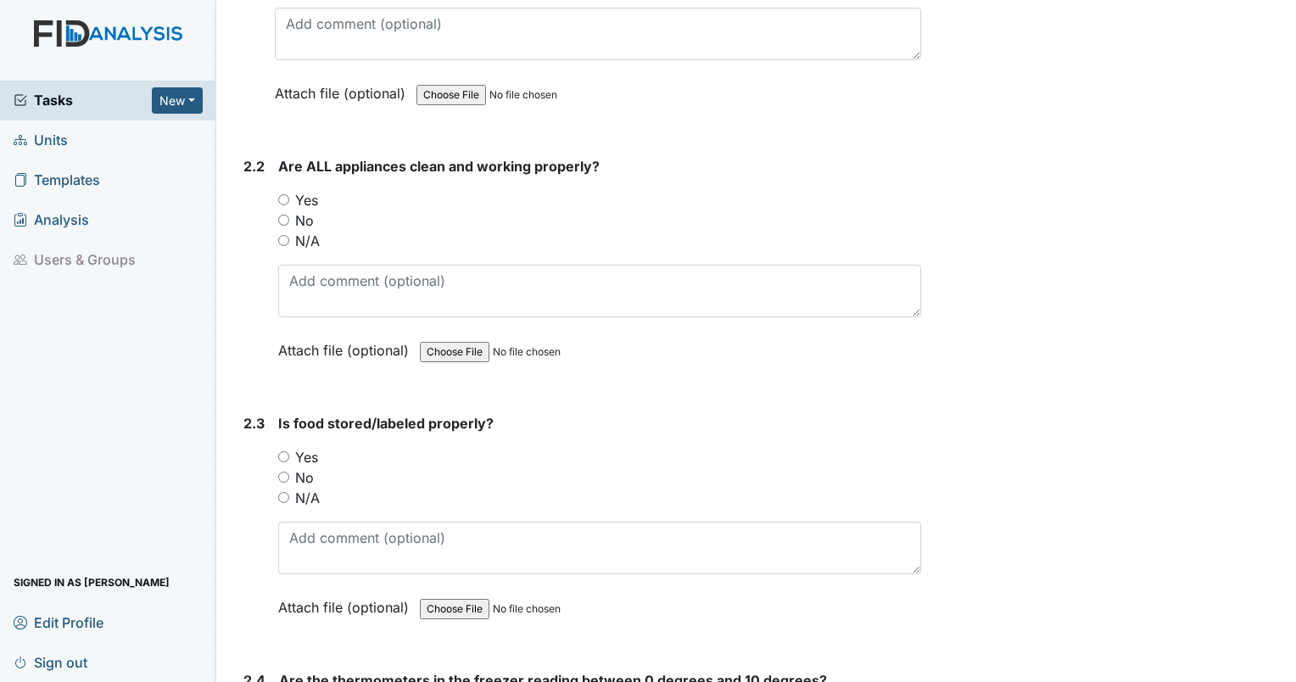
click at [278, 215] on input "No" at bounding box center [283, 220] width 11 height 11
radio input "true"
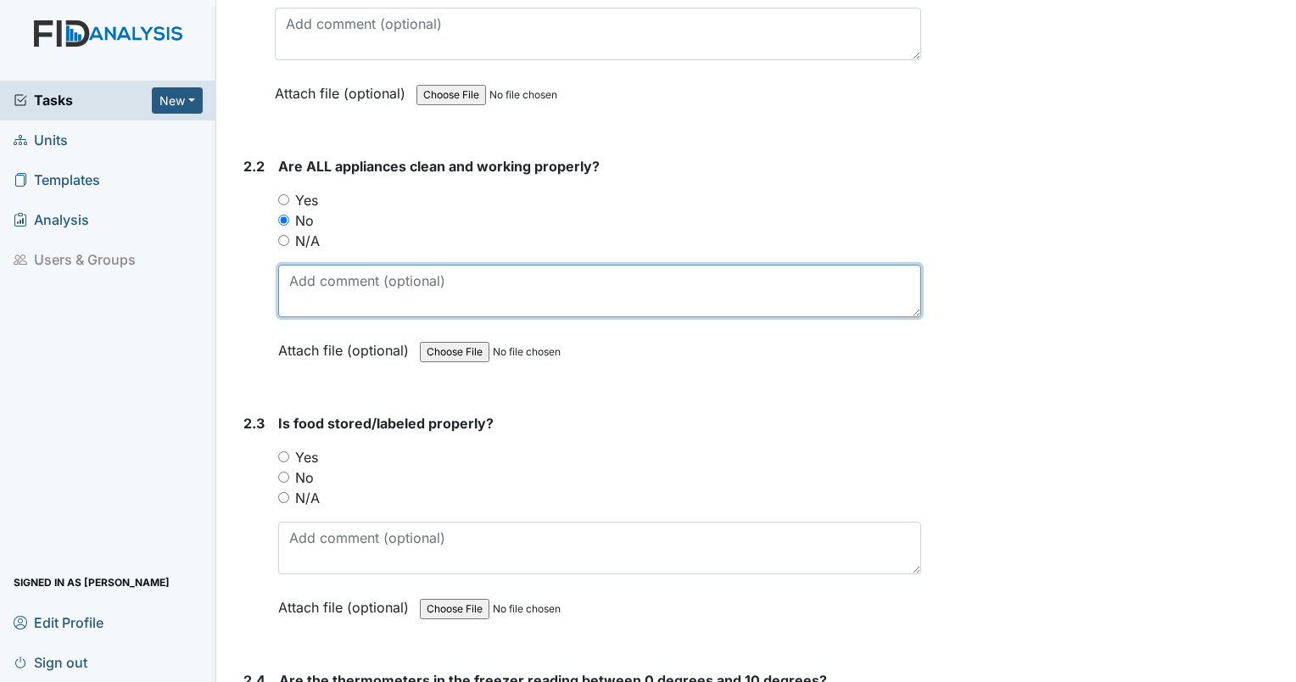
click at [300, 266] on textarea at bounding box center [599, 291] width 643 height 53
type textarea "appliances in cabinet dirty."
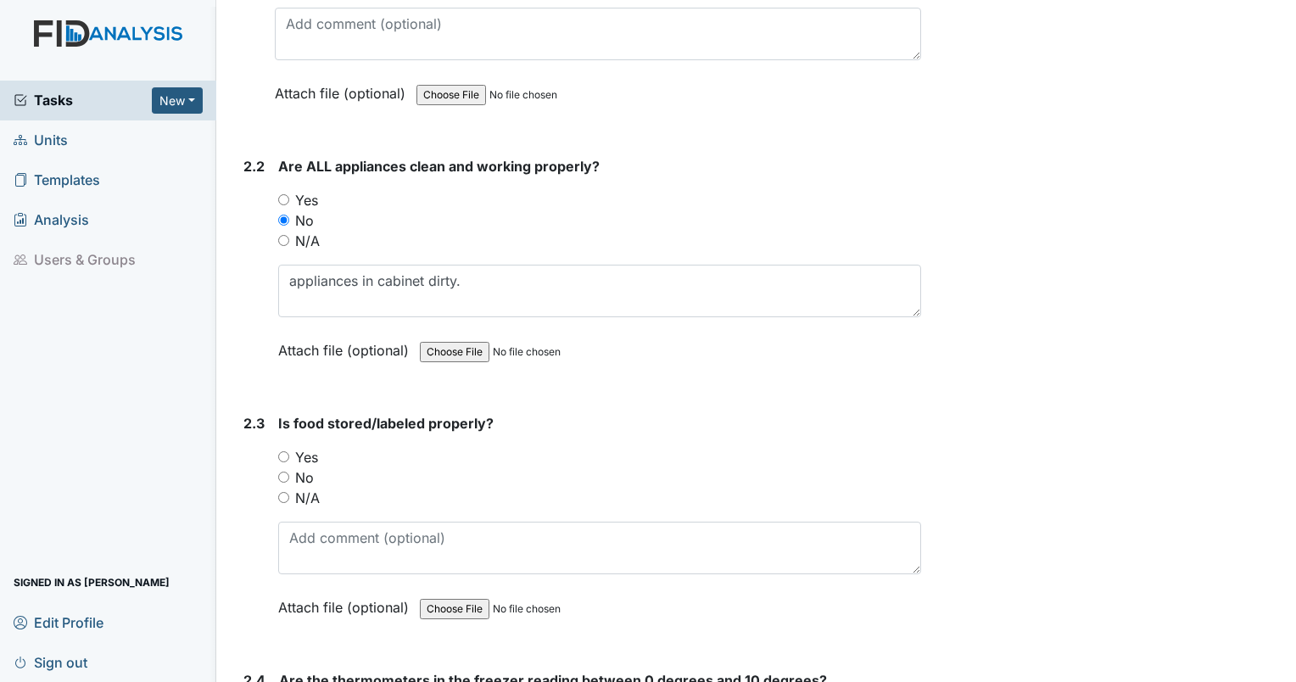
click at [283, 451] on input "Yes" at bounding box center [283, 456] width 11 height 11
radio input "true"
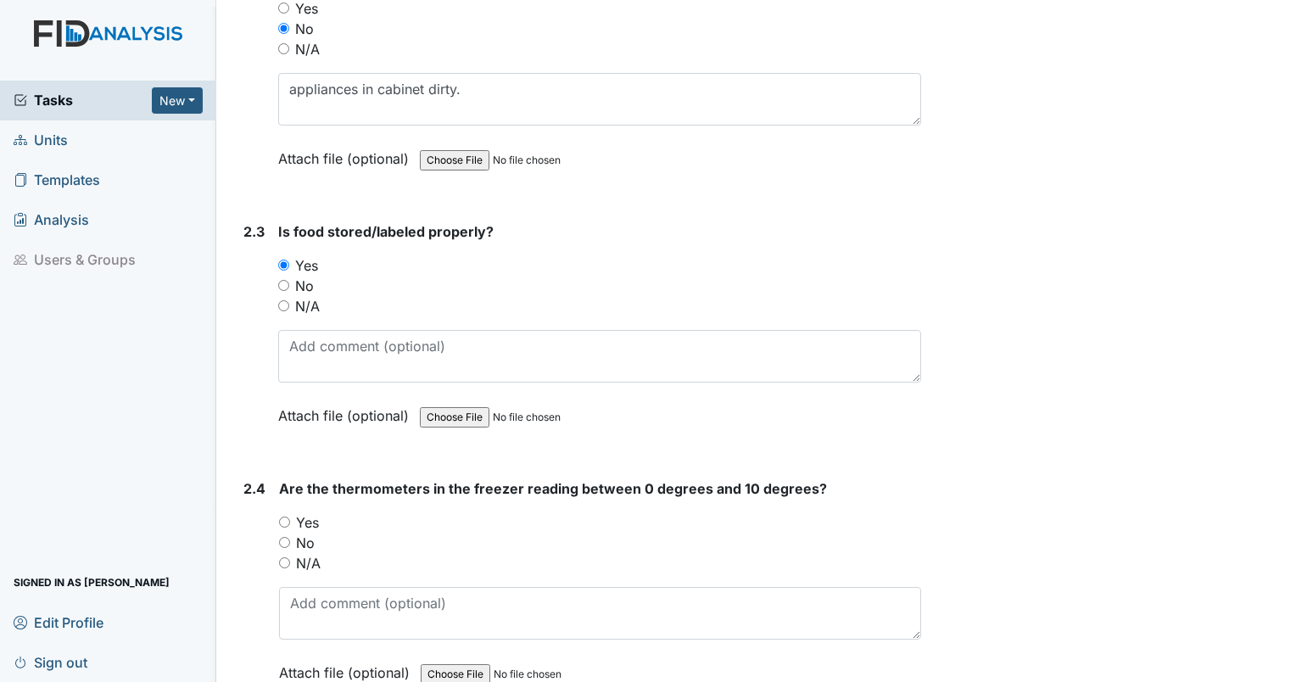
scroll to position [3356, 0]
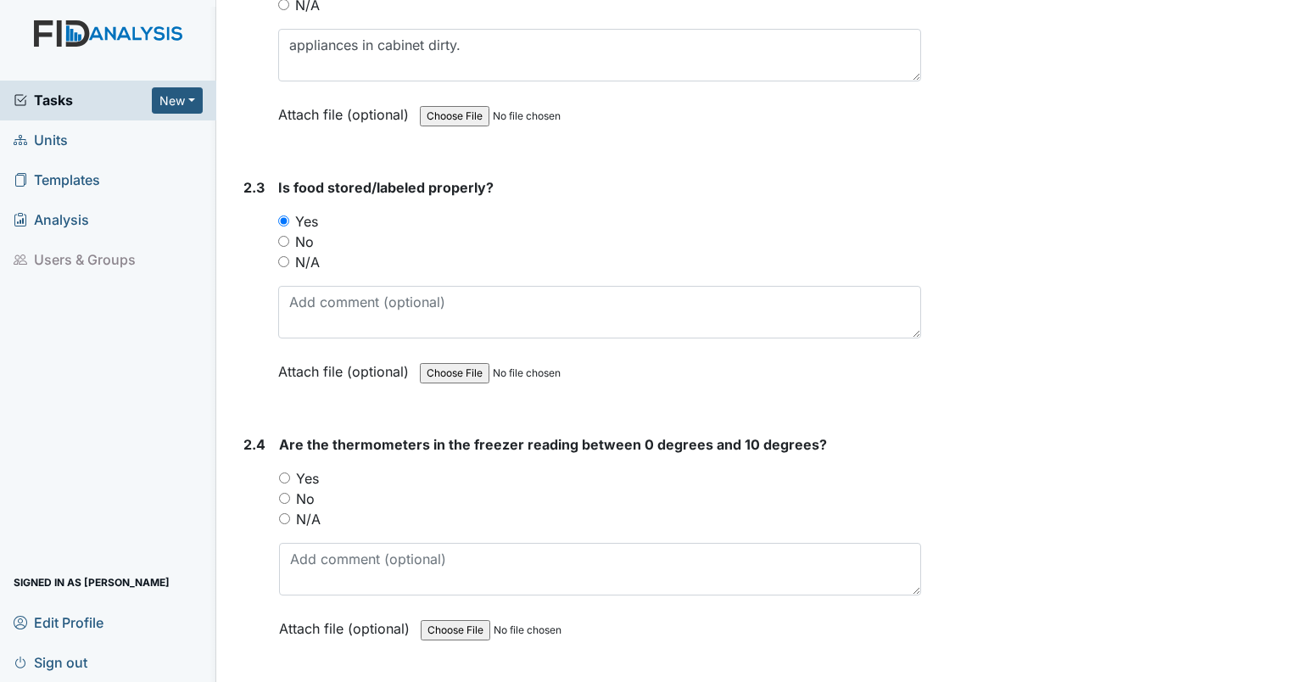
click at [283, 473] on input "Yes" at bounding box center [284, 478] width 11 height 11
radio input "true"
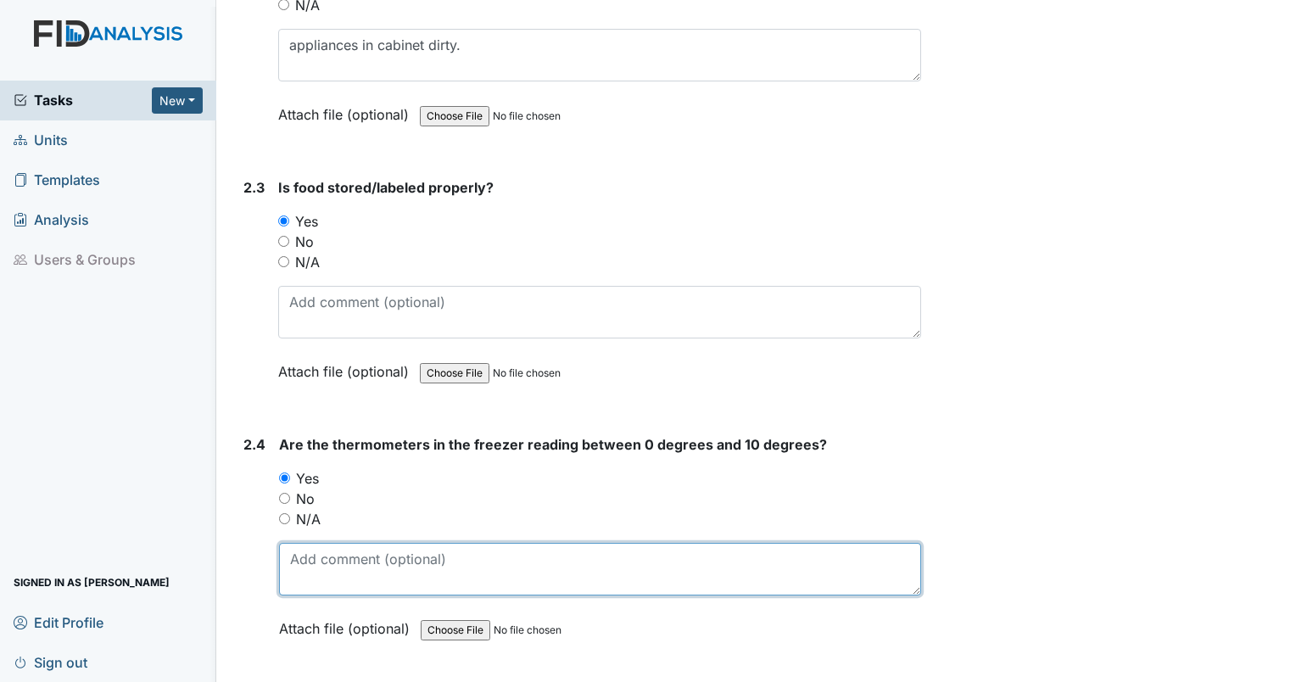
click at [380, 543] on textarea at bounding box center [600, 569] width 642 height 53
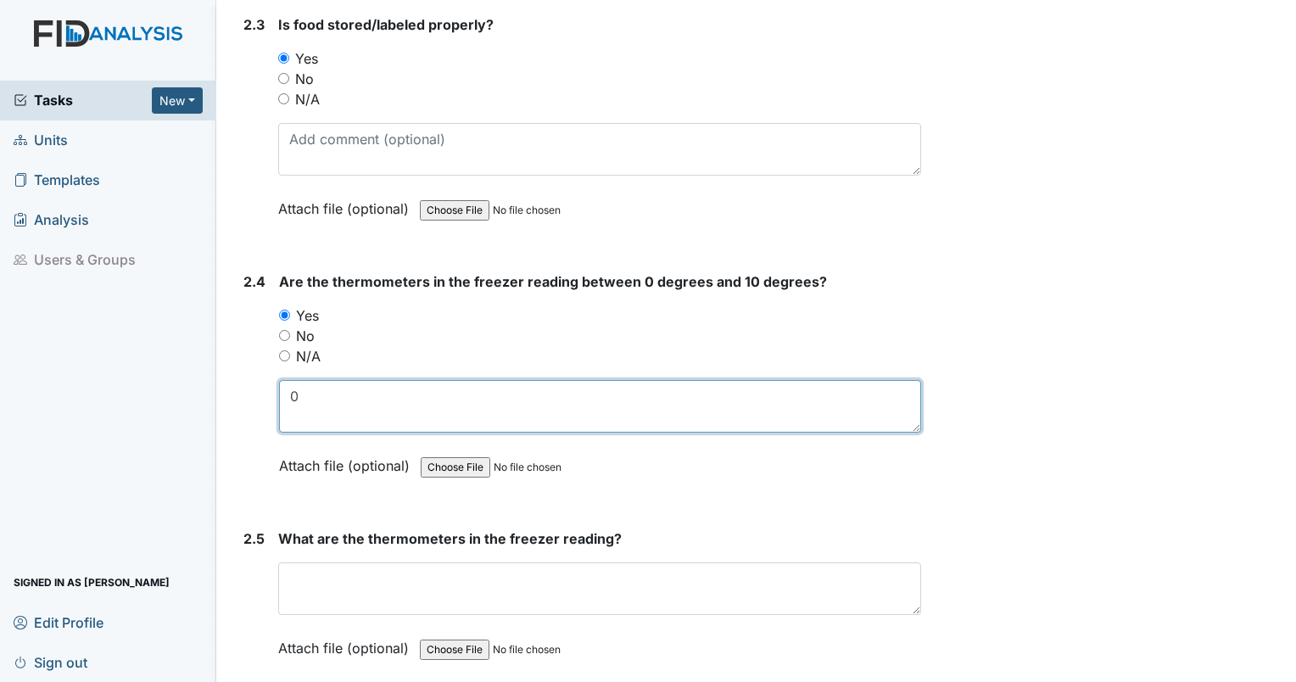
scroll to position [3608, 0]
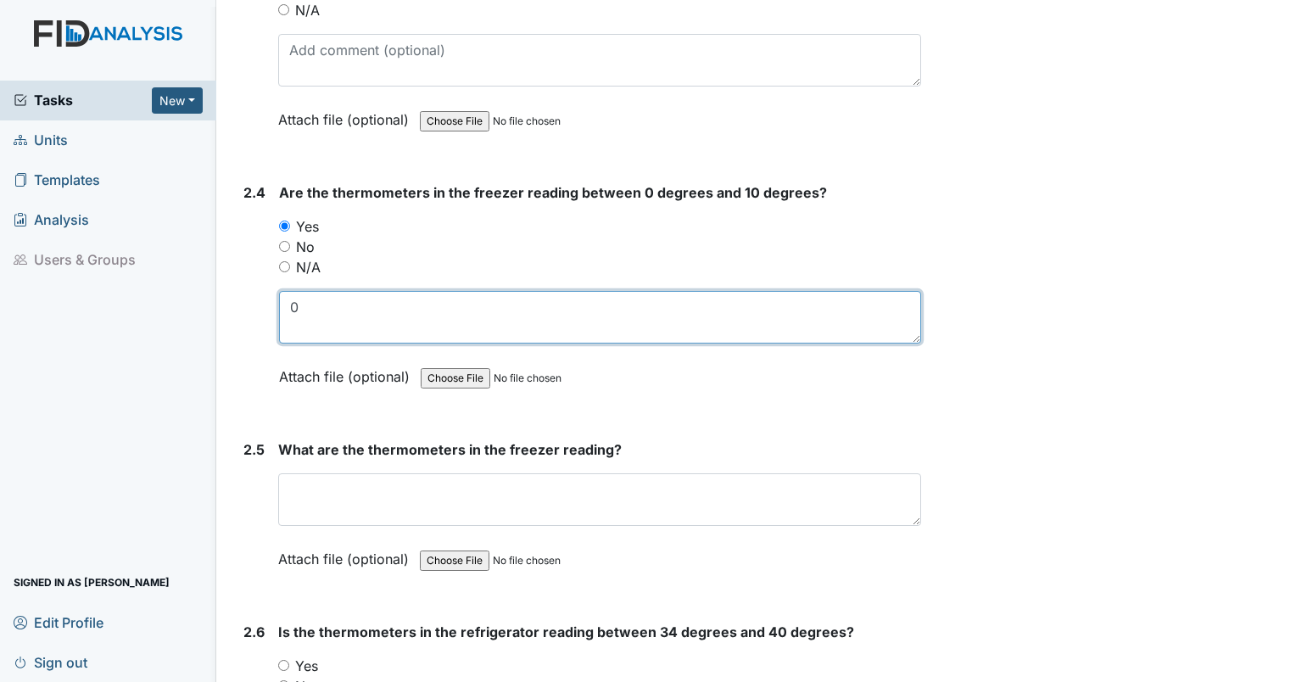
type textarea "0"
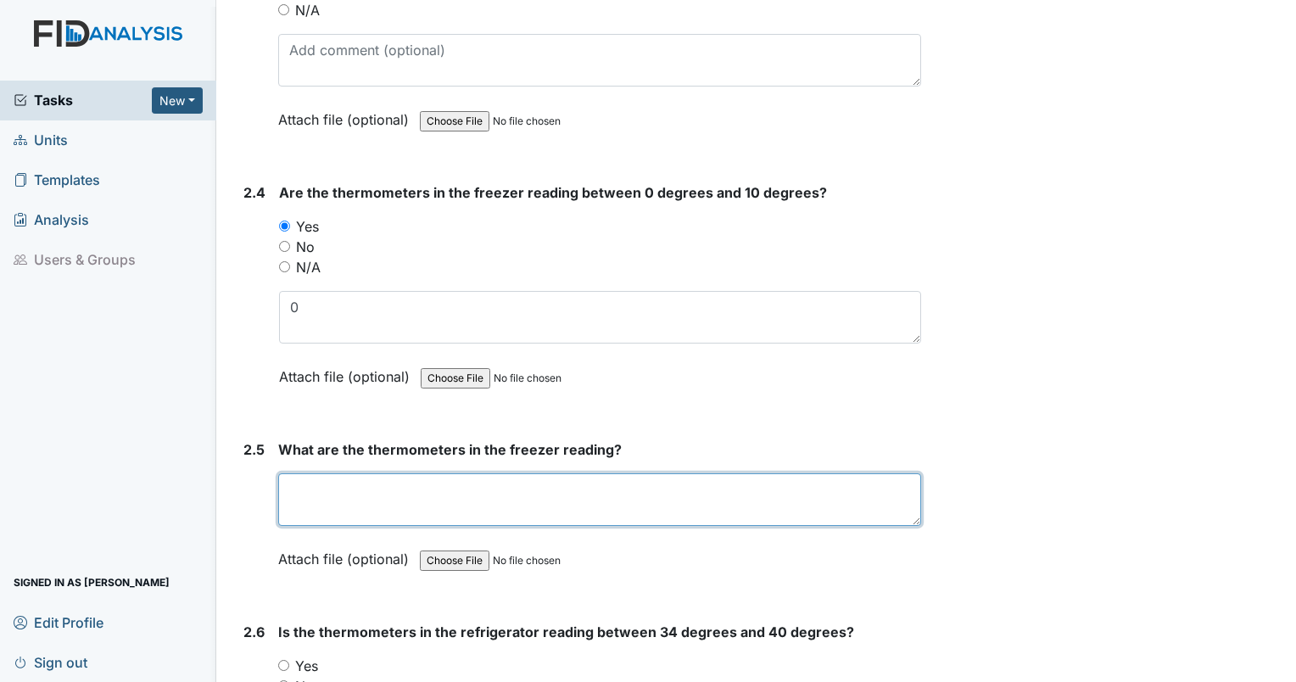
click at [569, 473] on textarea at bounding box center [599, 499] width 643 height 53
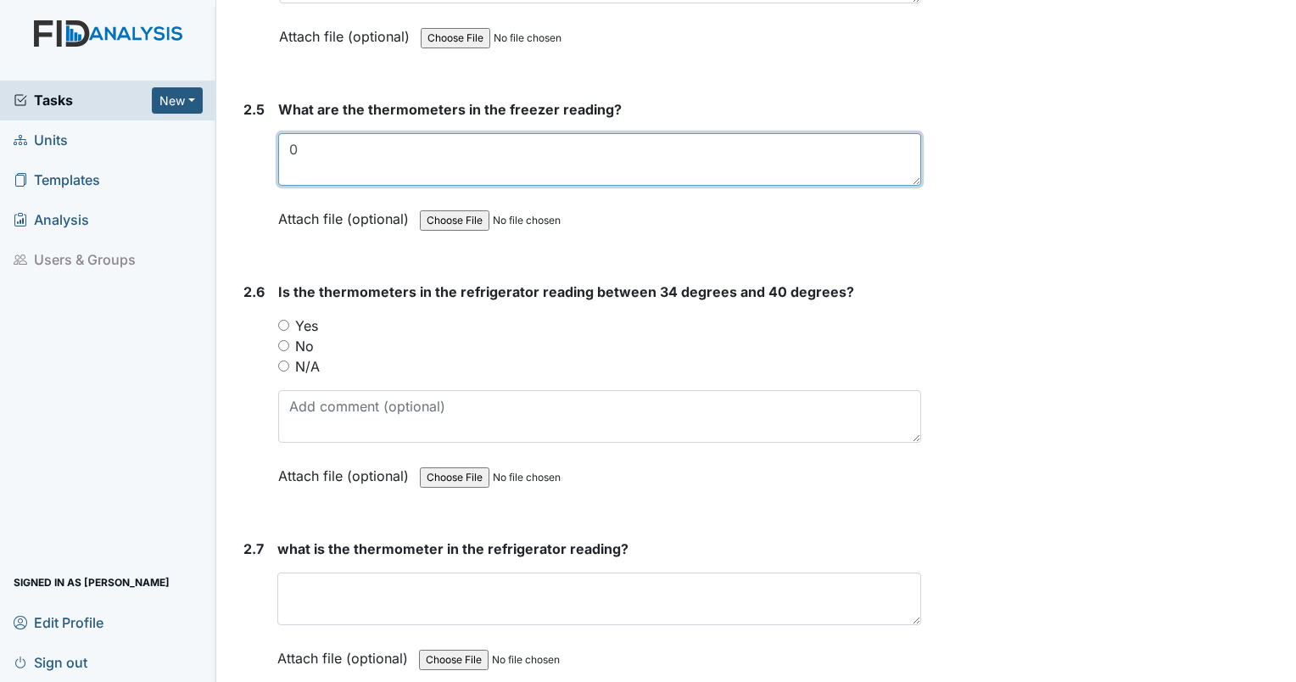
scroll to position [3963, 0]
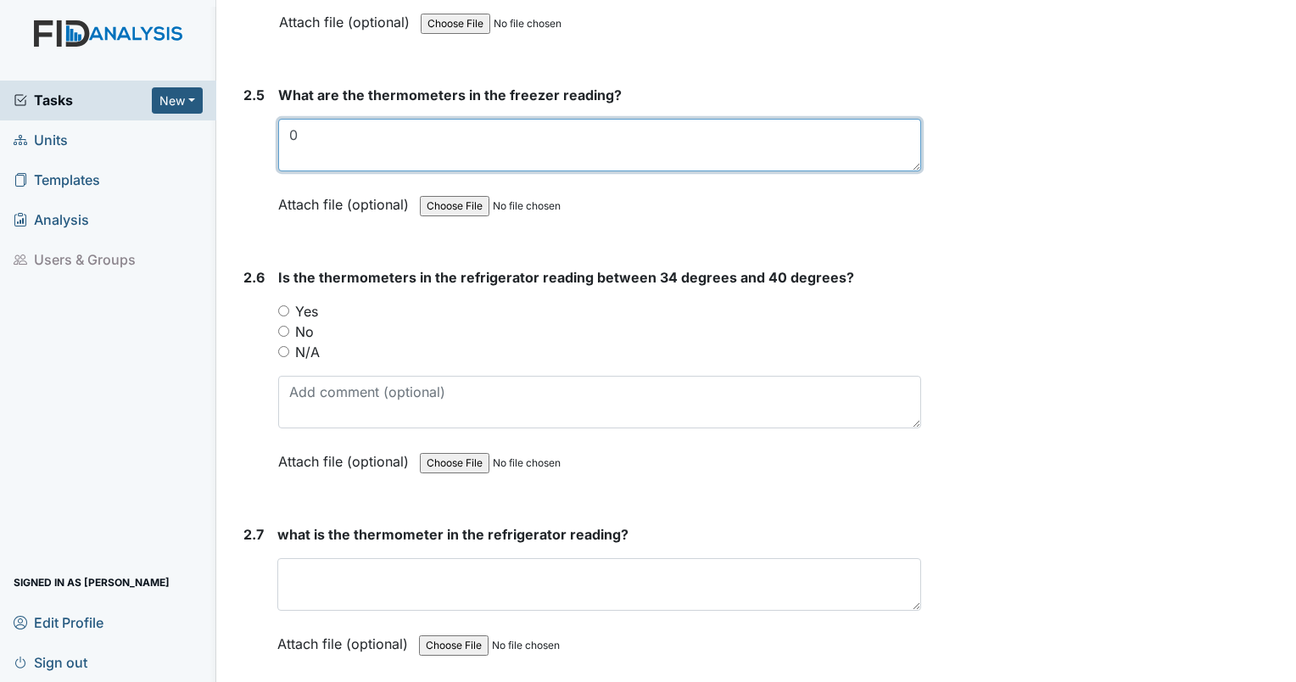
type textarea "0"
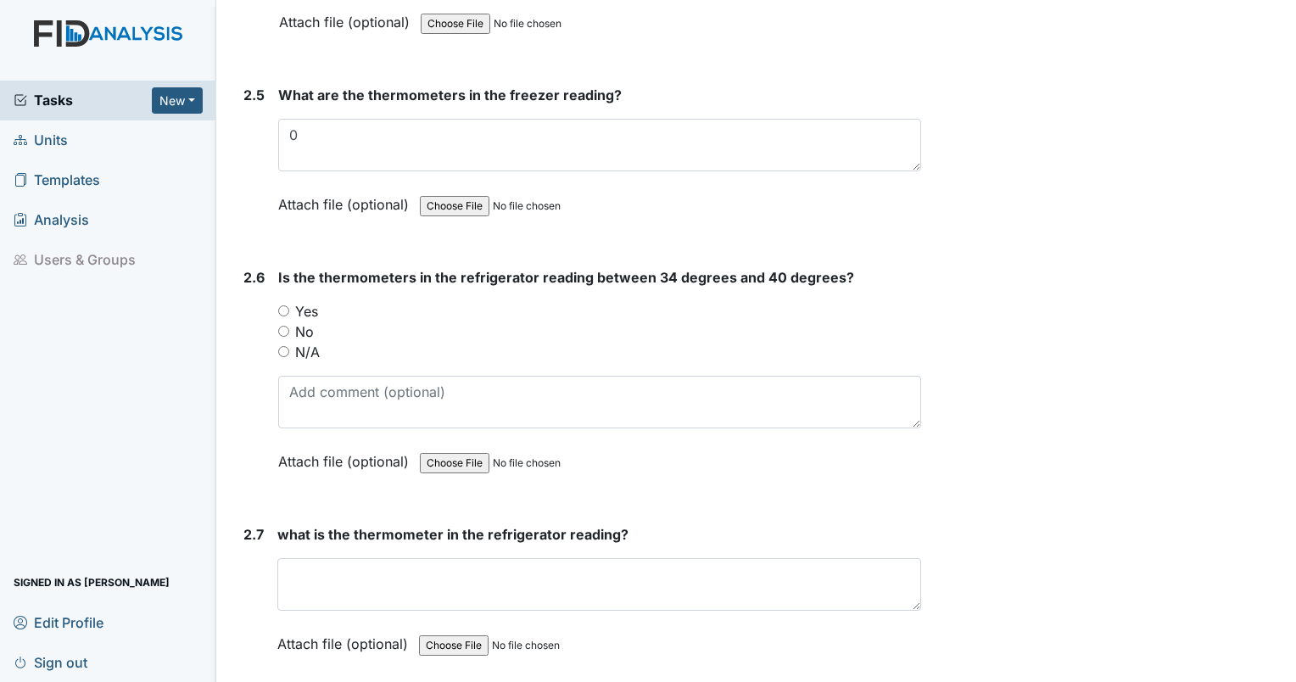
click at [289, 342] on div "N/A" at bounding box center [599, 352] width 643 height 20
click at [285, 346] on input "N/A" at bounding box center [283, 351] width 11 height 11
radio input "true"
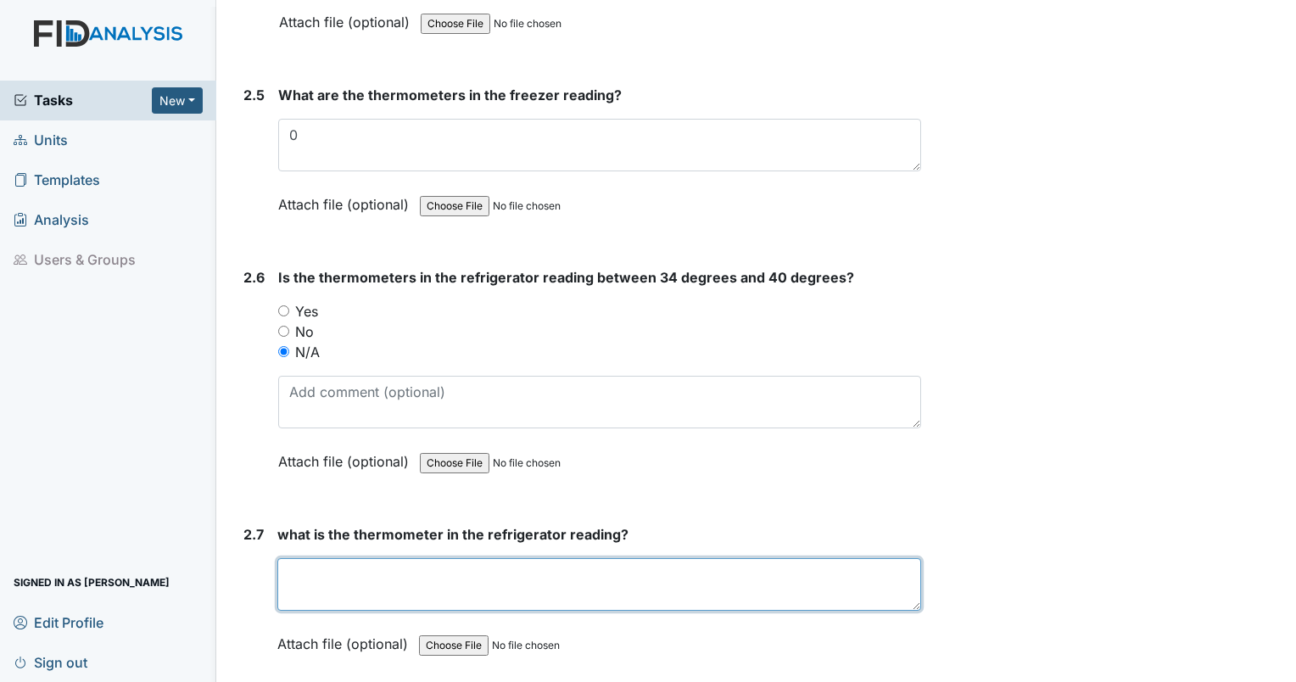
click at [335, 558] on textarea at bounding box center [599, 584] width 644 height 53
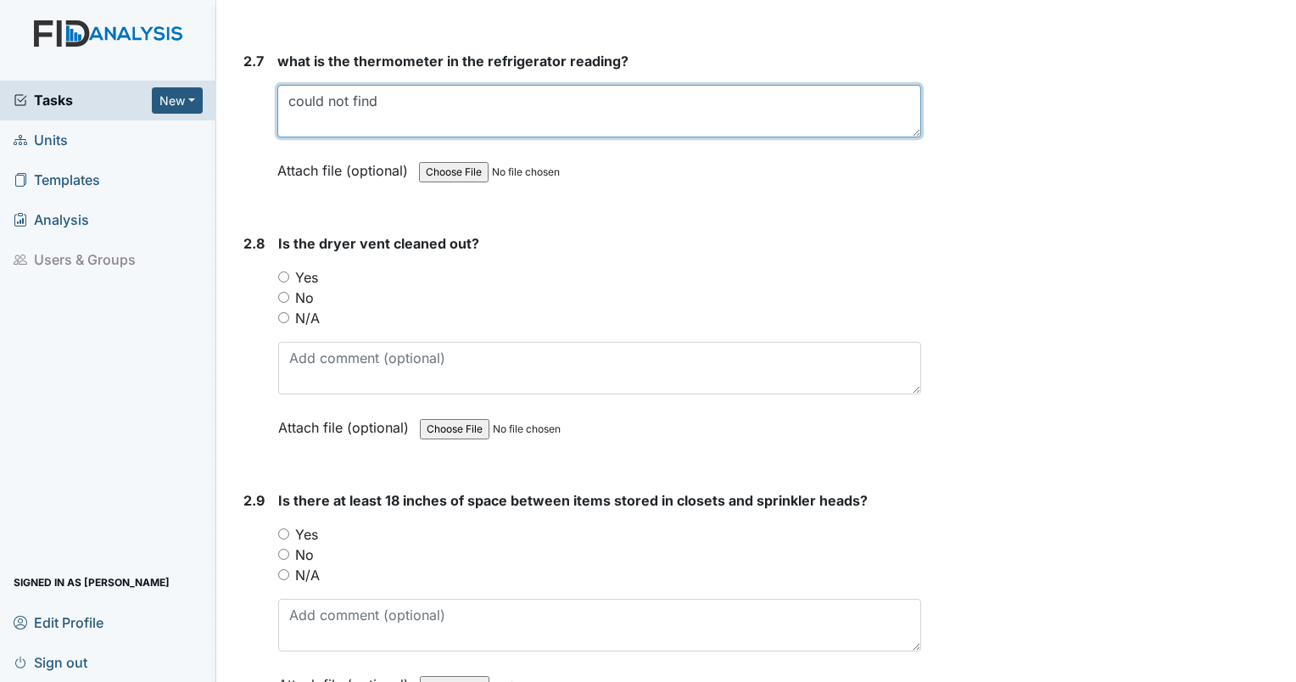
scroll to position [4436, 0]
type textarea "could not find"
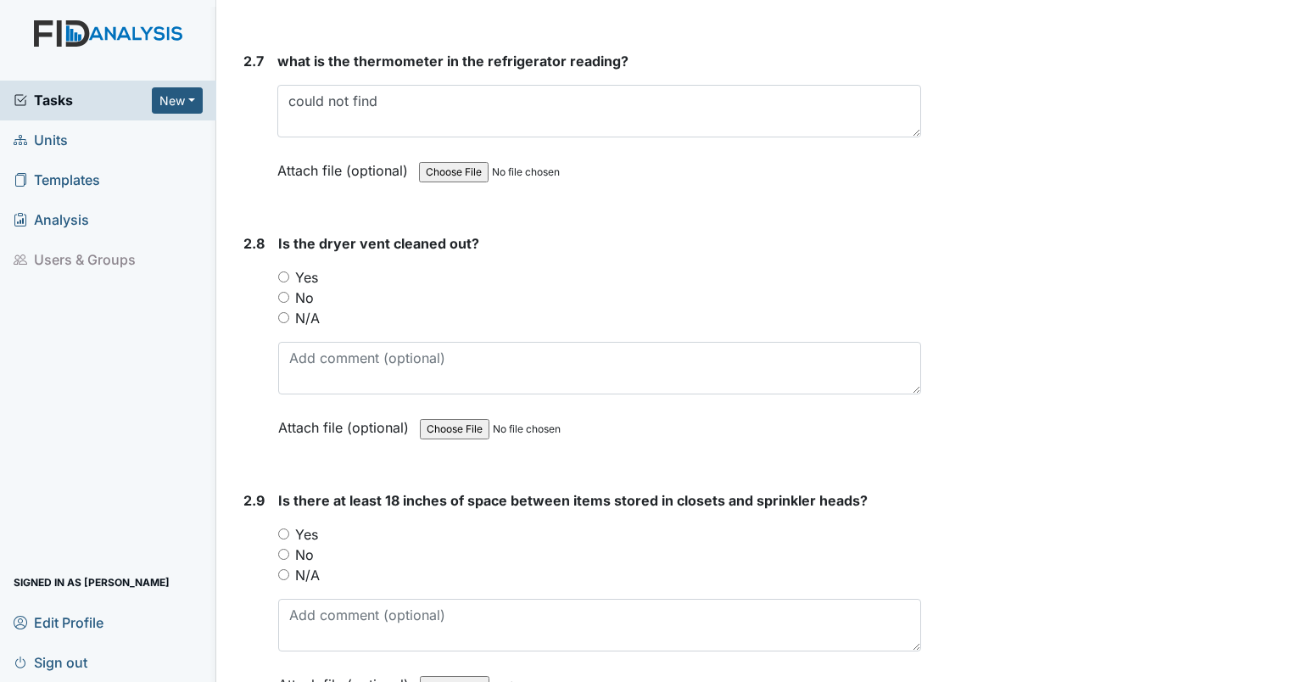
click at [283, 271] on input "Yes" at bounding box center [283, 276] width 11 height 11
radio input "true"
click at [287, 529] on input "Yes" at bounding box center [283, 534] width 11 height 11
radio input "true"
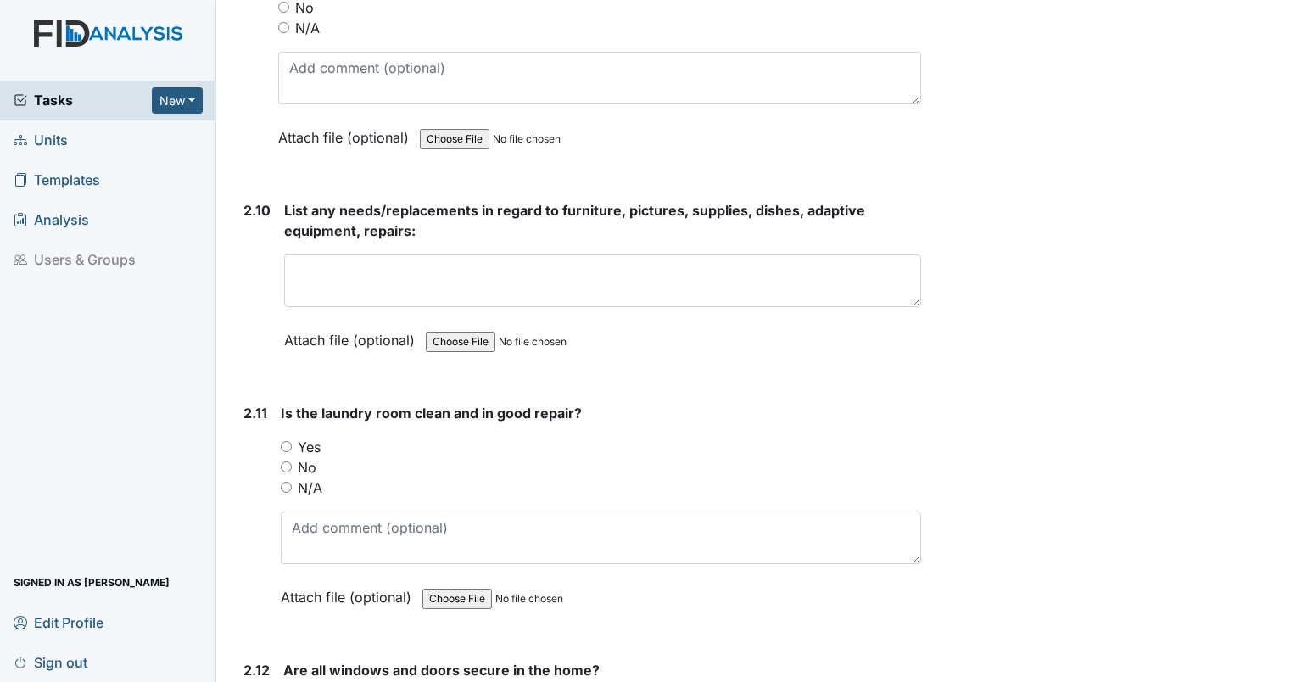
scroll to position [4968, 0]
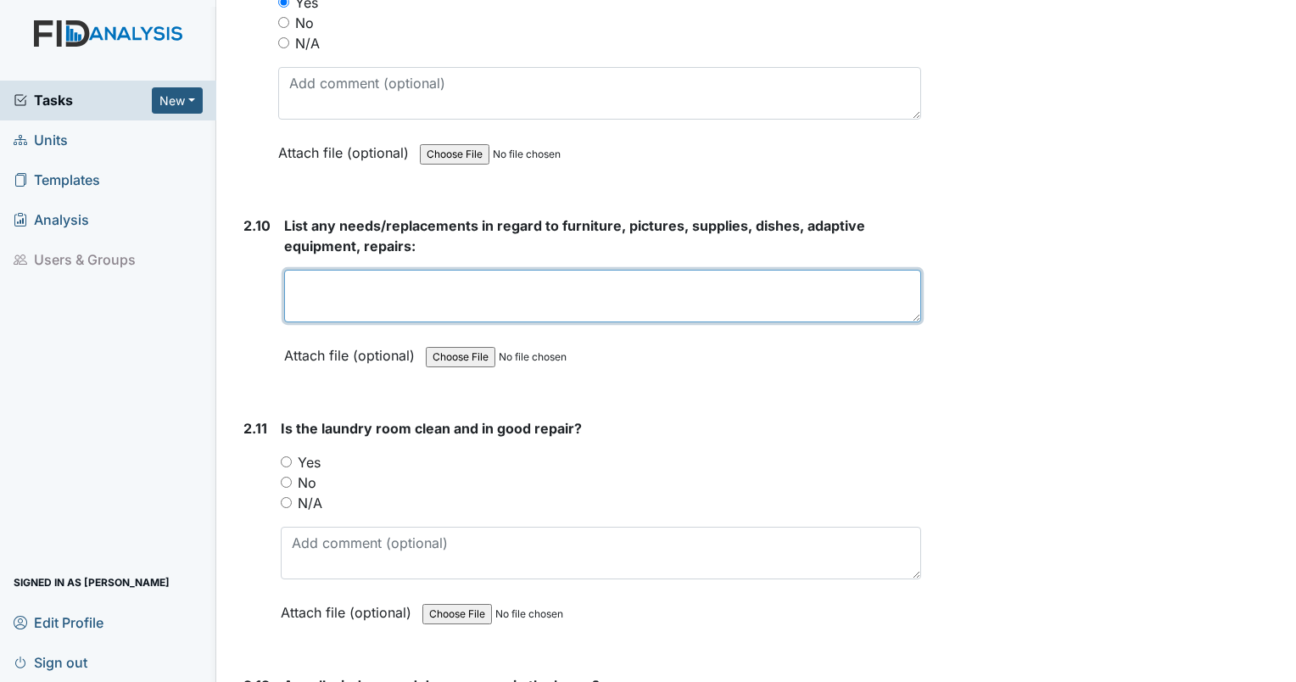
click at [571, 270] on textarea at bounding box center [602, 296] width 637 height 53
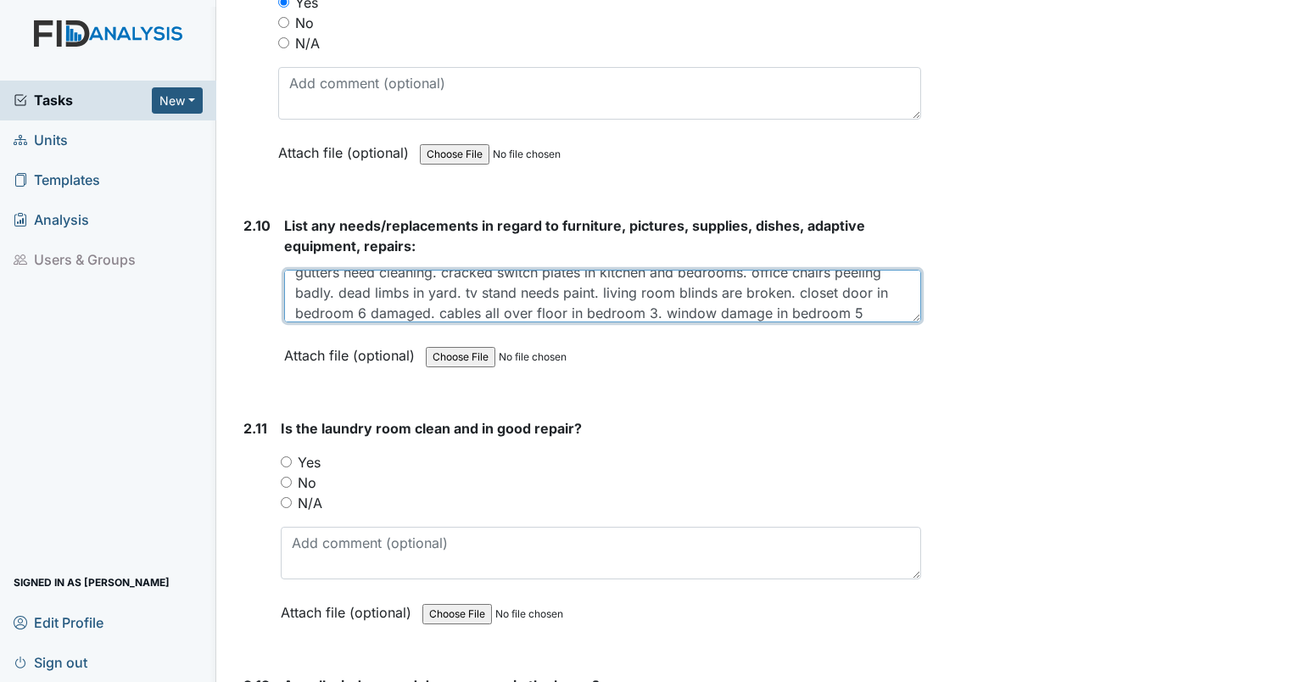
scroll to position [115, 0]
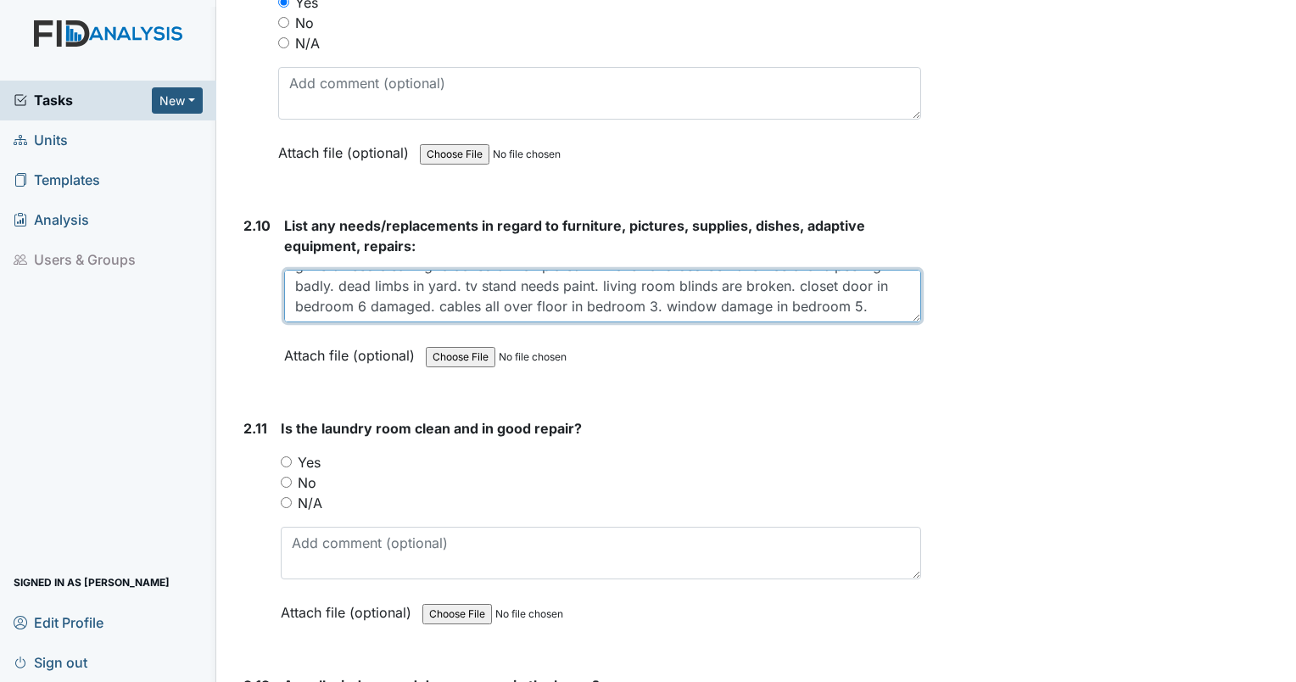
type textarea "bulbs out in bathrooms. water damage on bathroom floor. toilet clogged. exhaust…"
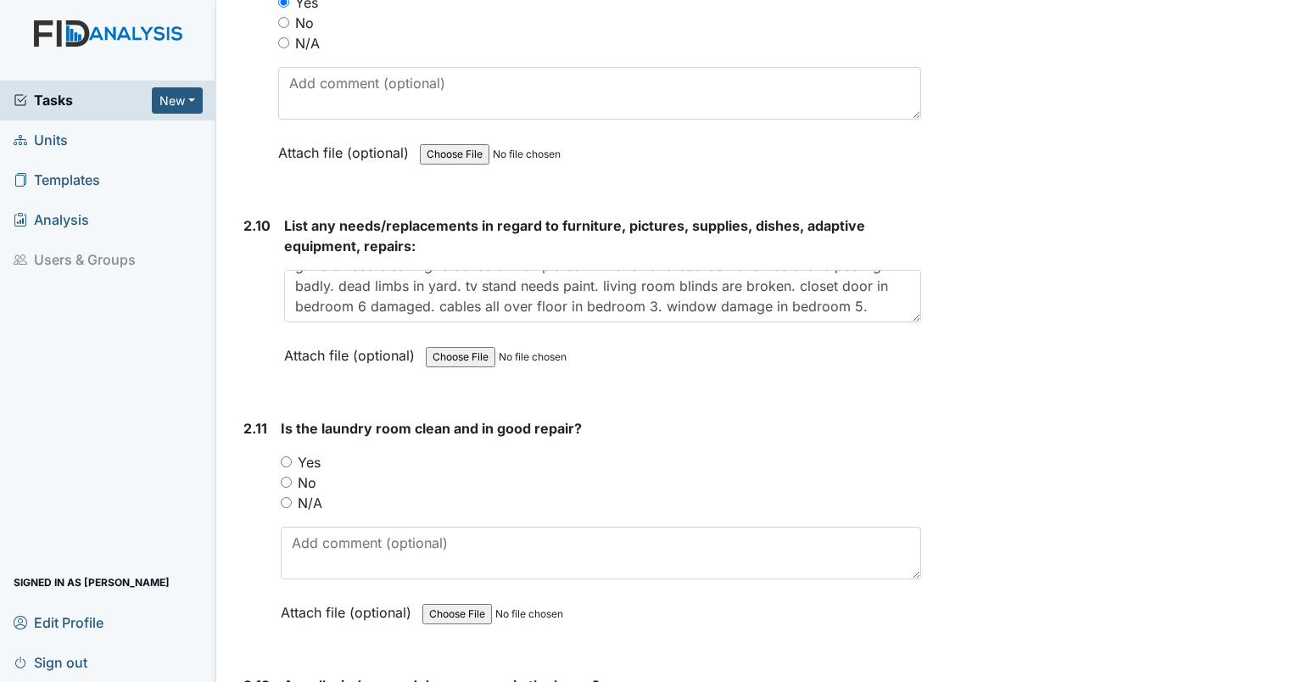
click at [278, 458] on div "2.11 Is the laundry room clean and in good repair? You must select one of the b…" at bounding box center [579, 533] width 685 height 230
click at [279, 461] on div "2.11 Is the laundry room clean and in good repair? You must select one of the b…" at bounding box center [579, 533] width 685 height 230
click at [284, 477] on input "No" at bounding box center [286, 482] width 11 height 11
radio input "true"
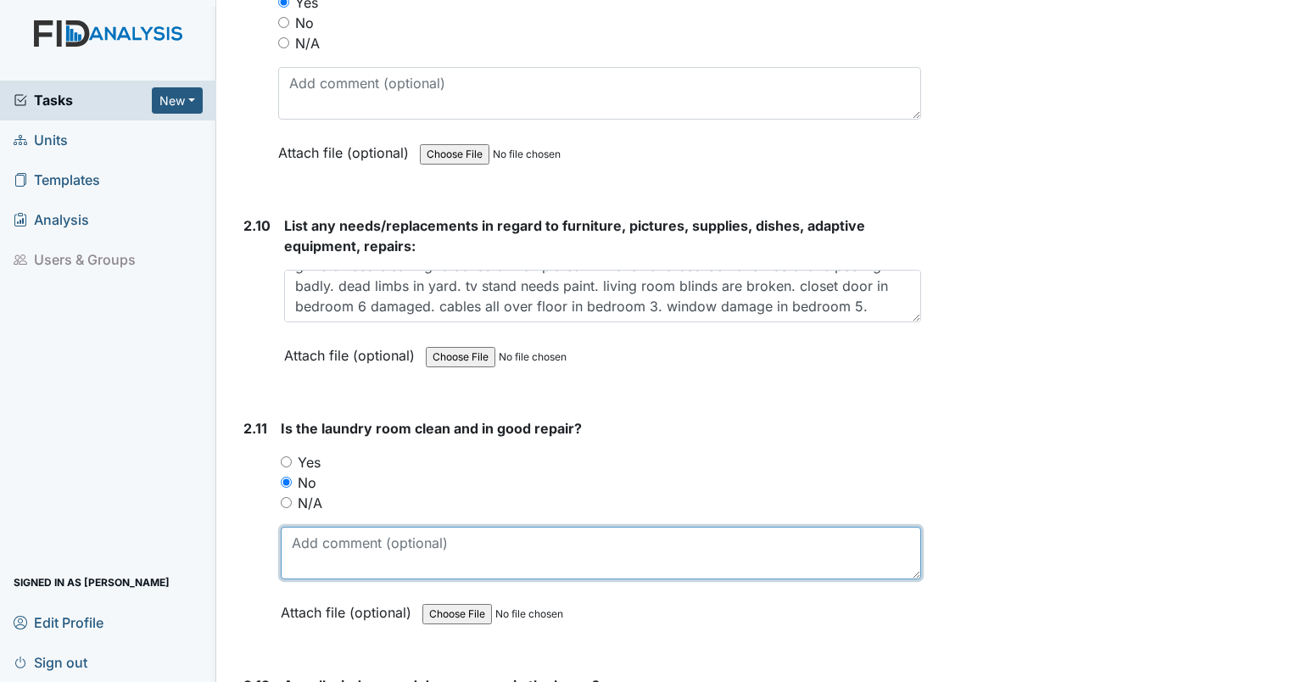
click at [310, 559] on textarea at bounding box center [601, 553] width 641 height 53
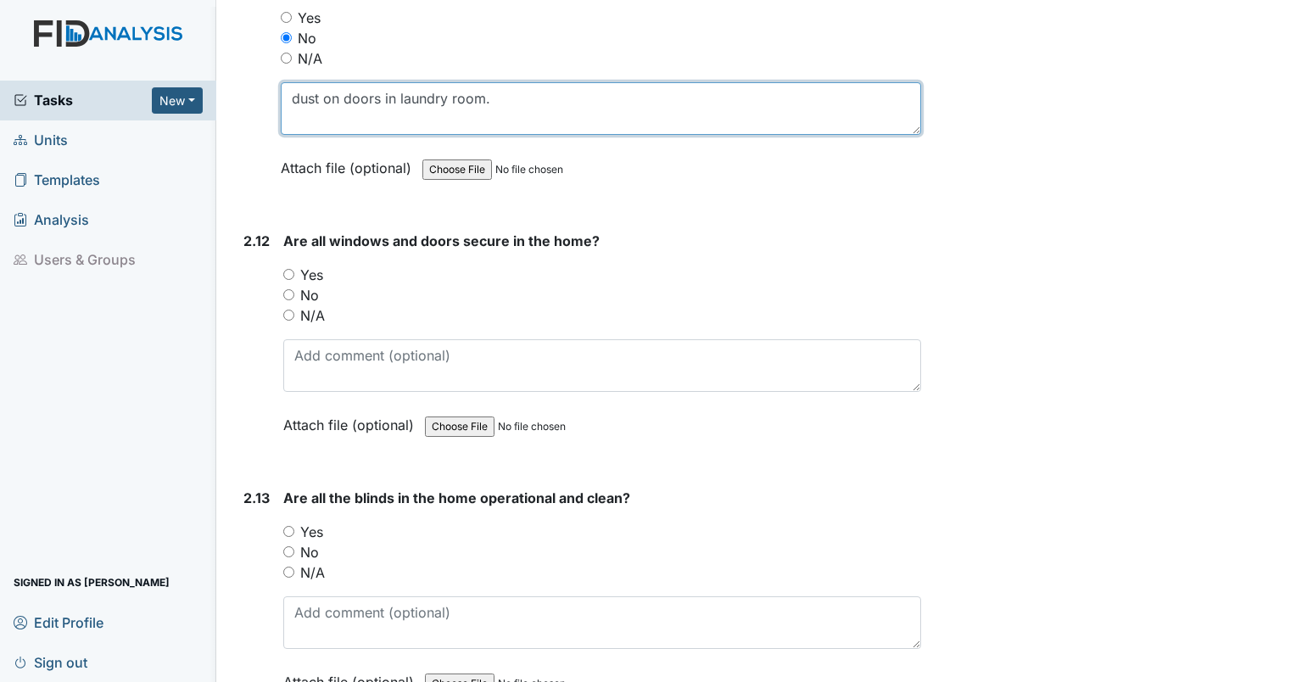
scroll to position [5427, 0]
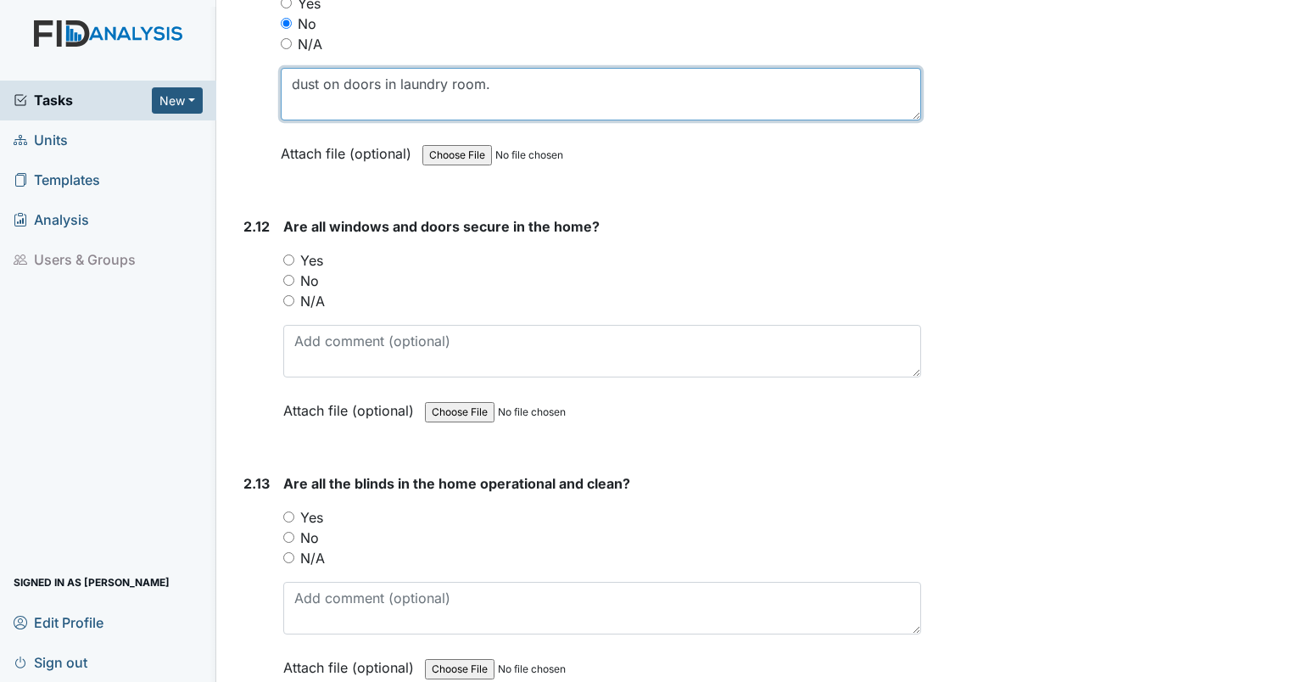
type textarea "dust on doors in laundry room."
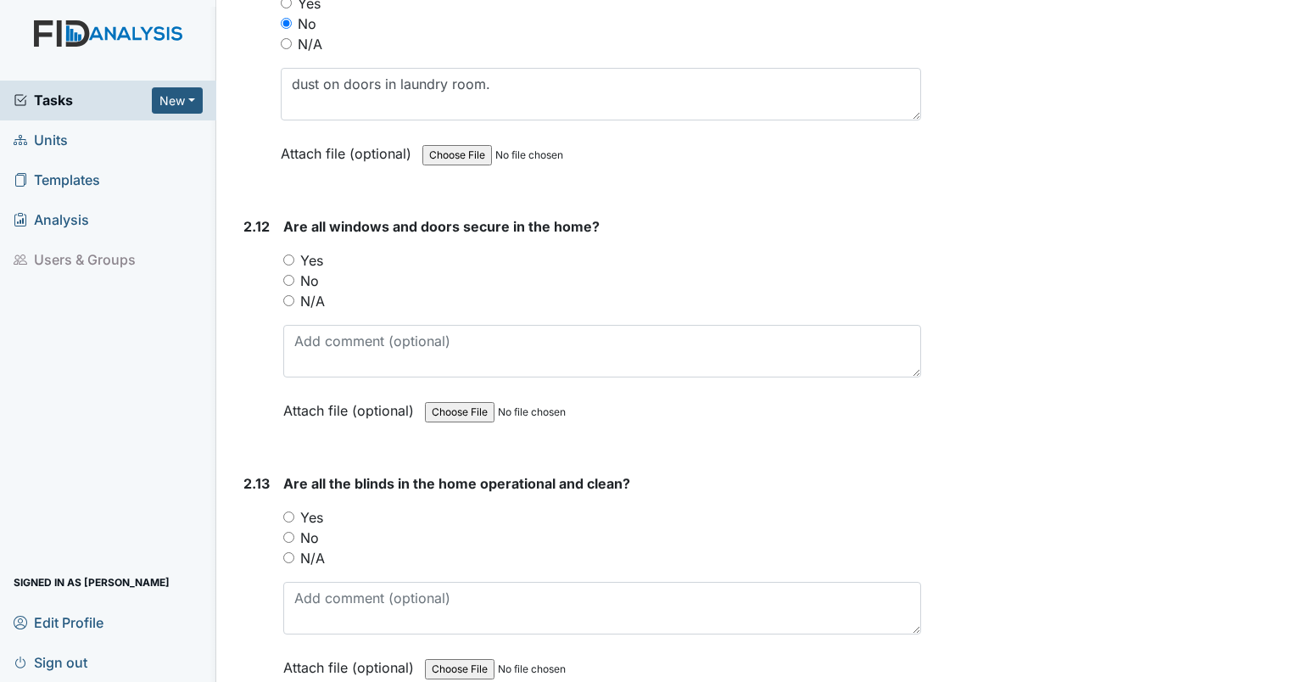
click at [291, 255] on input "Yes" at bounding box center [288, 260] width 11 height 11
radio input "true"
click at [290, 532] on input "No" at bounding box center [288, 537] width 11 height 11
radio input "true"
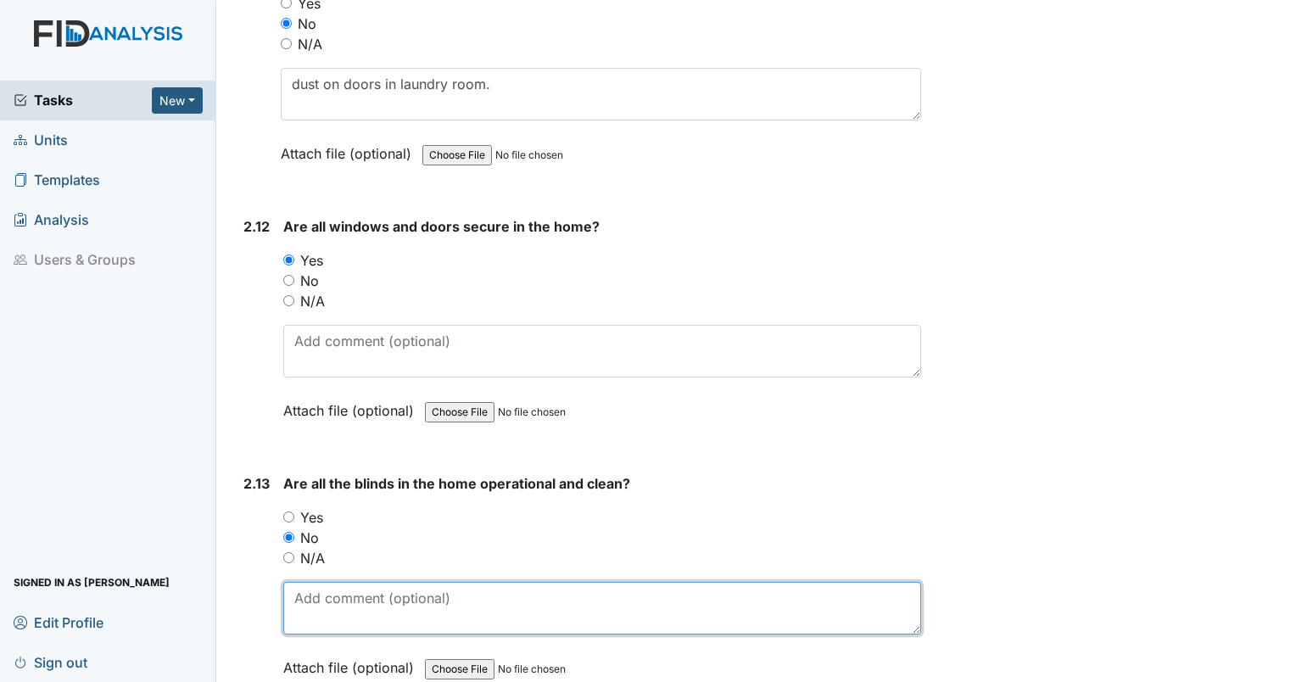
click at [327, 592] on textarea at bounding box center [602, 608] width 638 height 53
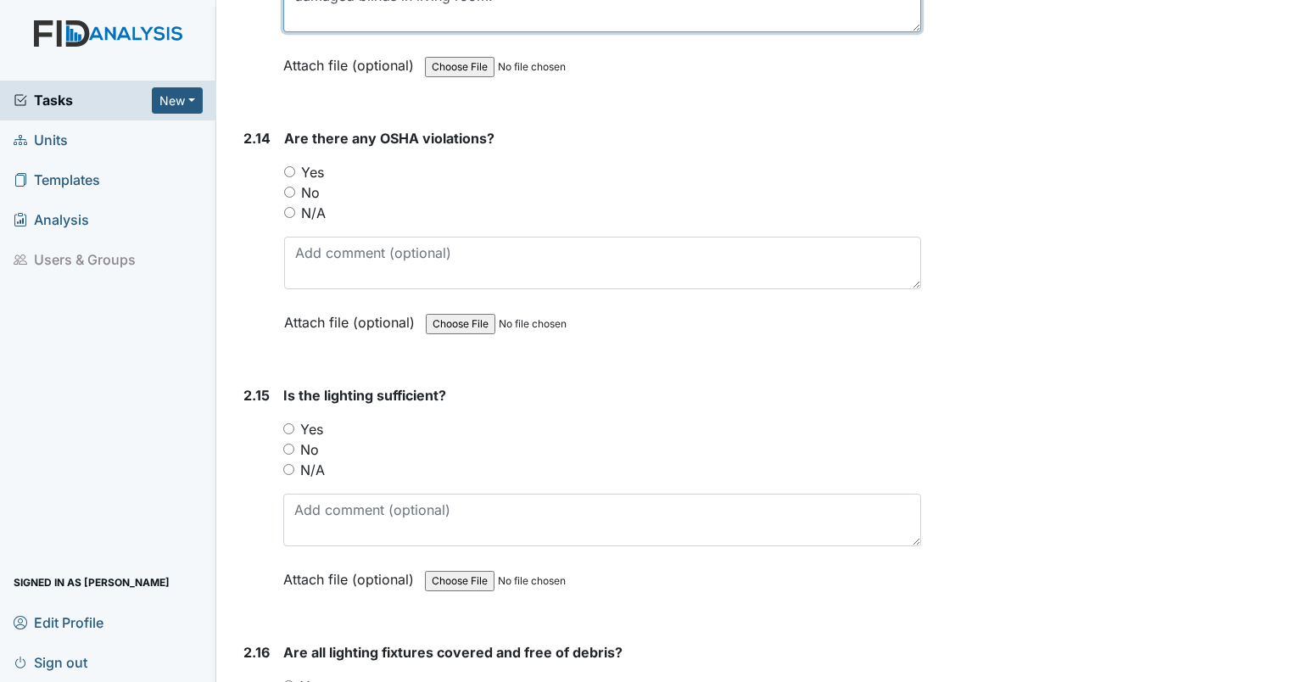
scroll to position [6072, 0]
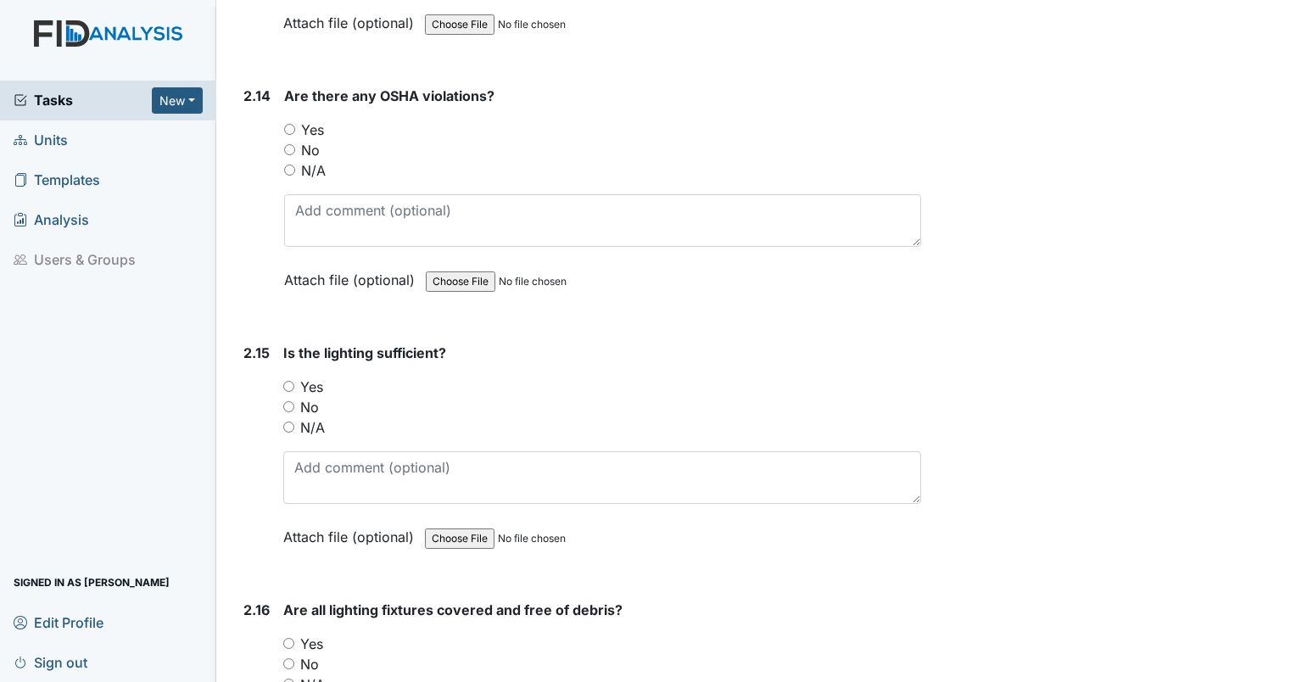
type textarea "damaged blinds in living room."
click at [292, 144] on input "No" at bounding box center [289, 149] width 11 height 11
radio input "true"
click at [288, 381] on input "Yes" at bounding box center [288, 386] width 11 height 11
radio input "true"
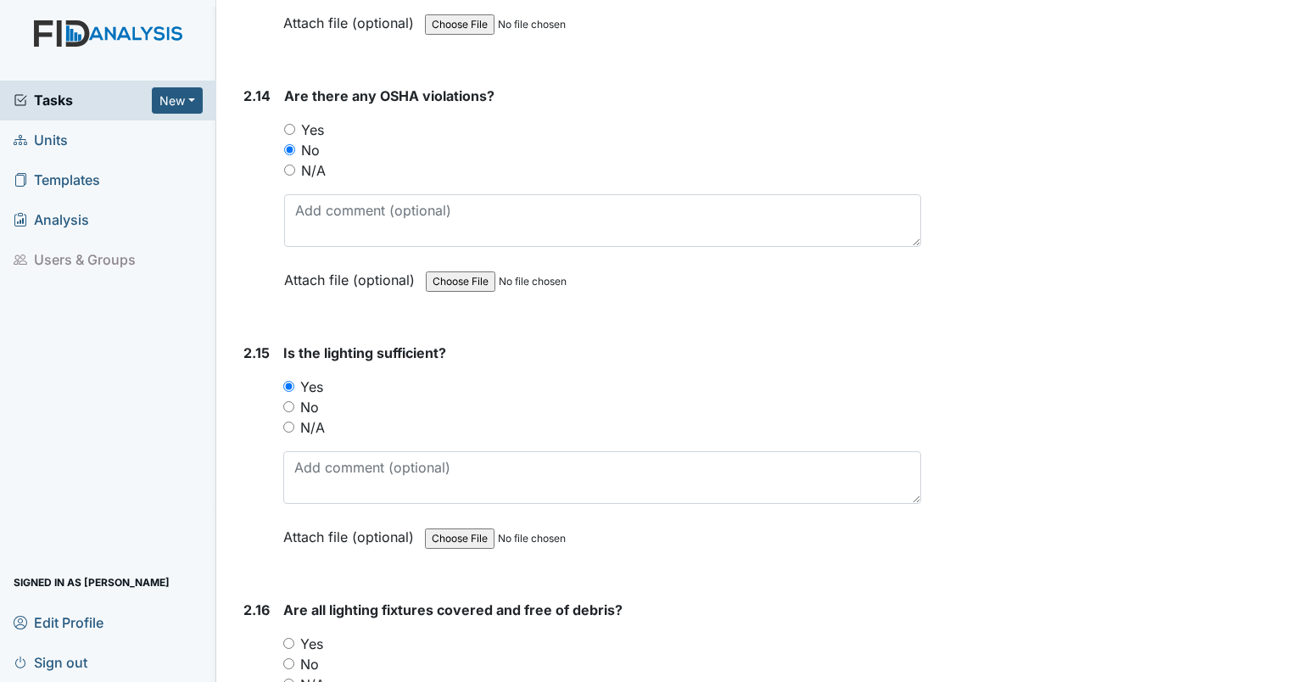
click at [290, 654] on div "No" at bounding box center [602, 664] width 638 height 20
click at [291, 654] on div "No" at bounding box center [602, 664] width 638 height 20
click at [288, 638] on input "Yes" at bounding box center [288, 643] width 11 height 11
radio input "true"
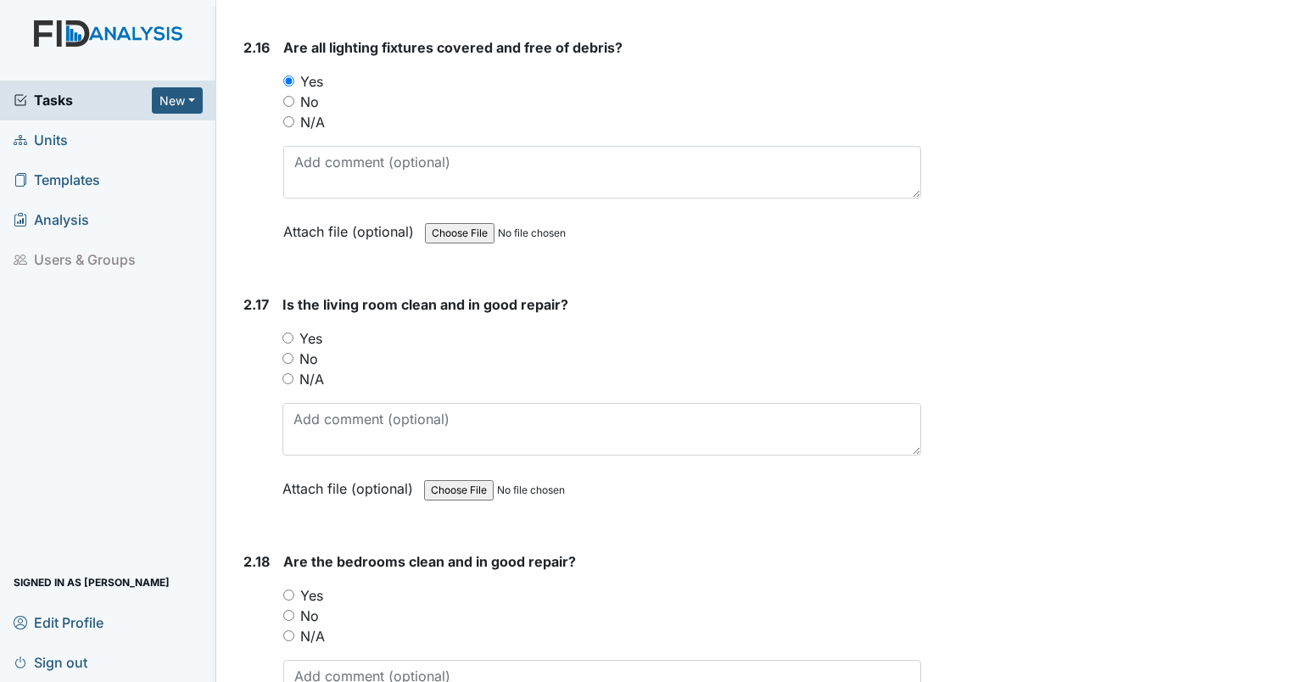
scroll to position [6663, 0]
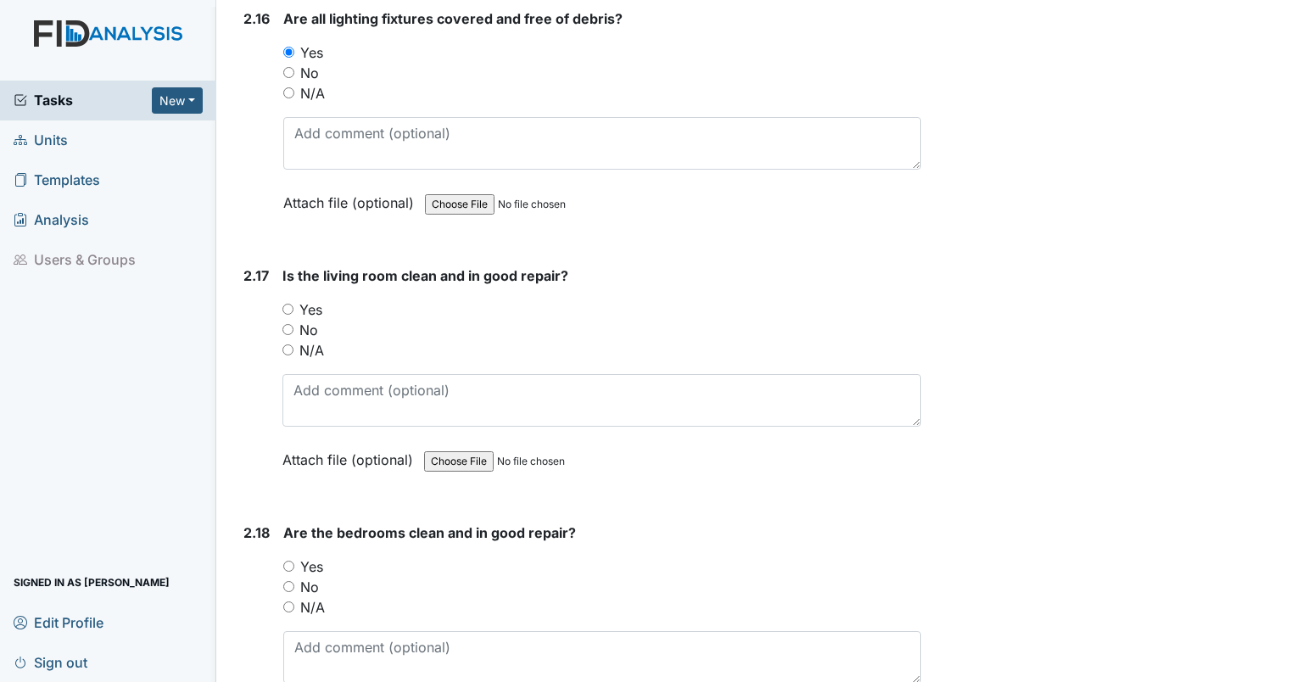
click at [285, 324] on input "No" at bounding box center [288, 329] width 11 height 11
radio input "true"
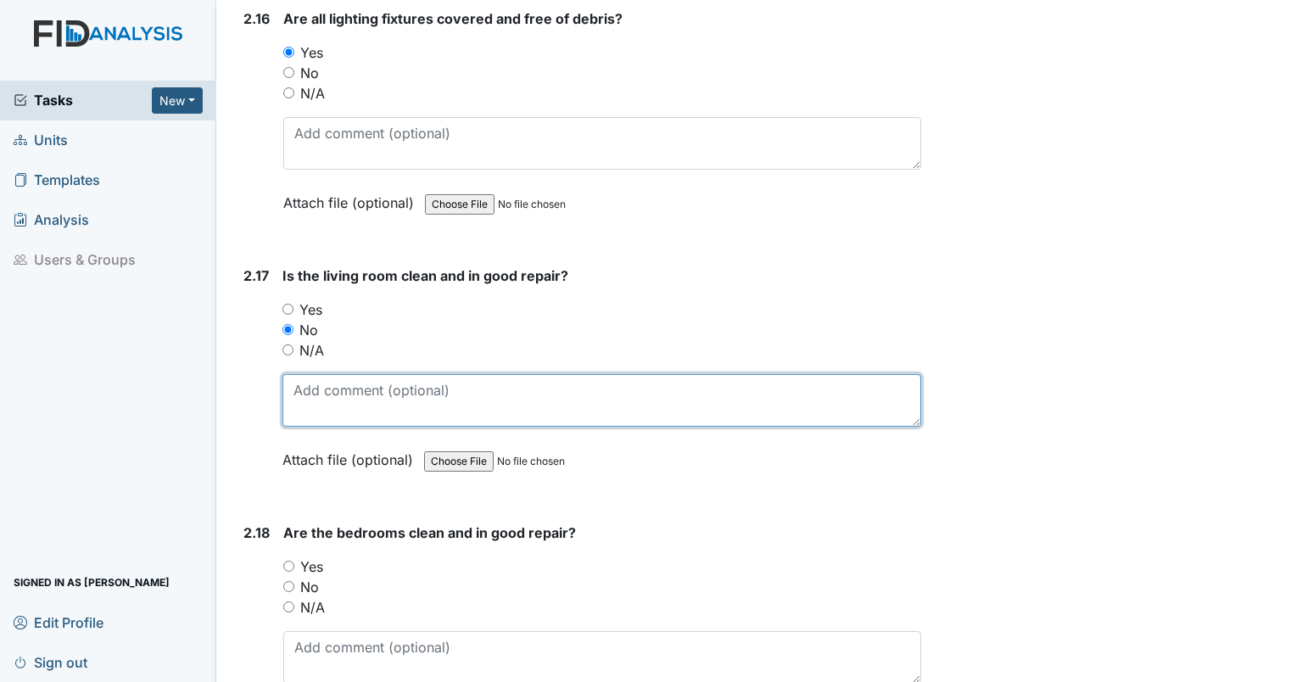
click at [322, 374] on textarea at bounding box center [602, 400] width 639 height 53
type textarea "damaged walls, damaged flooring, needs paint."
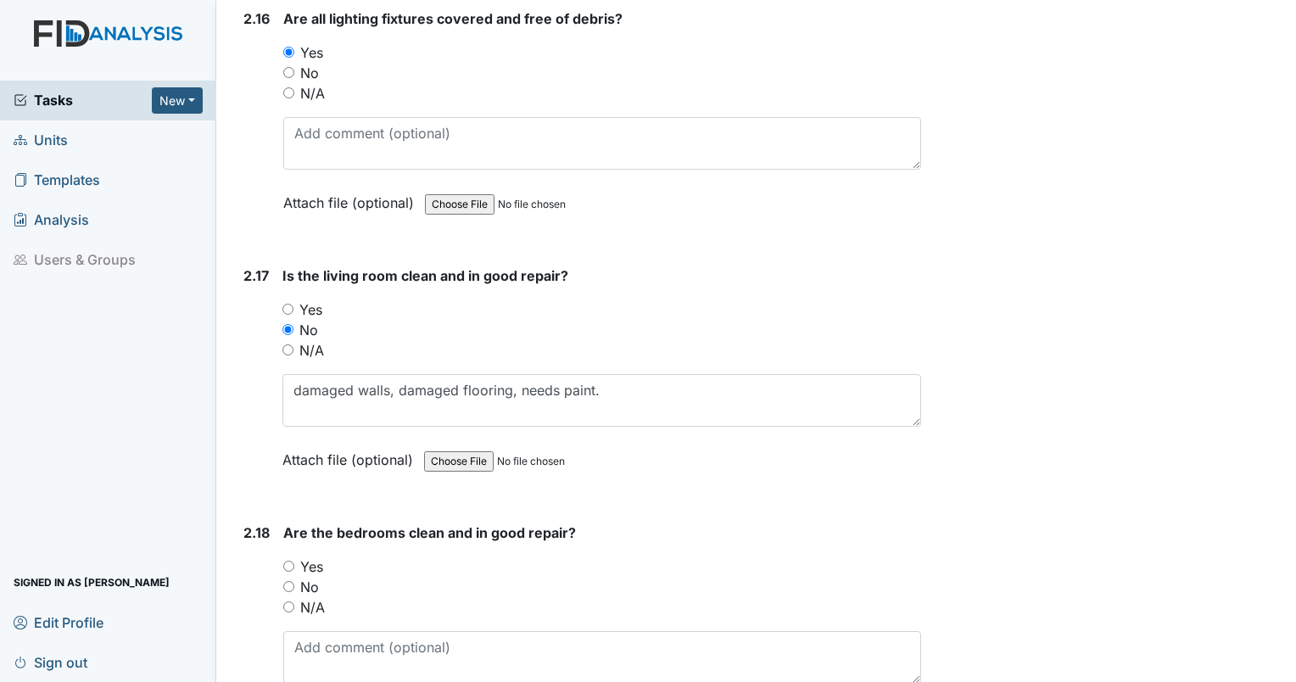
click at [288, 581] on input "No" at bounding box center [288, 586] width 11 height 11
radio input "true"
click at [320, 631] on textarea at bounding box center [602, 657] width 638 height 53
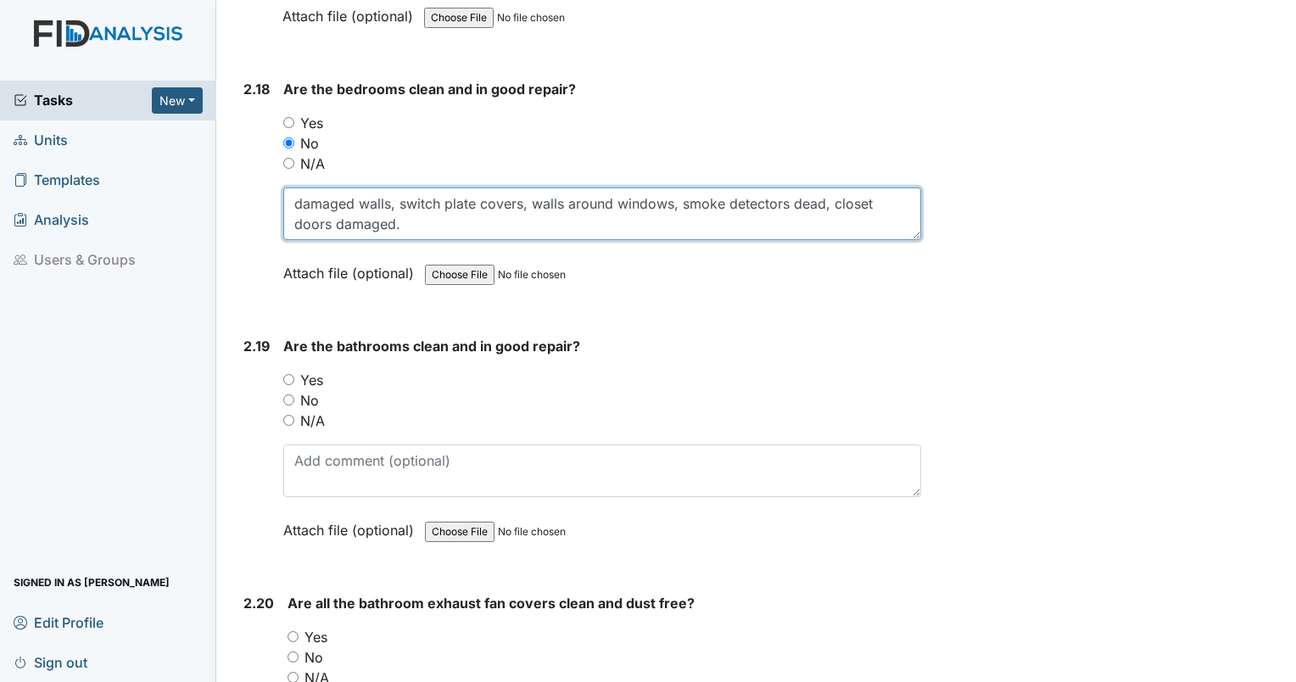
scroll to position [7049, 0]
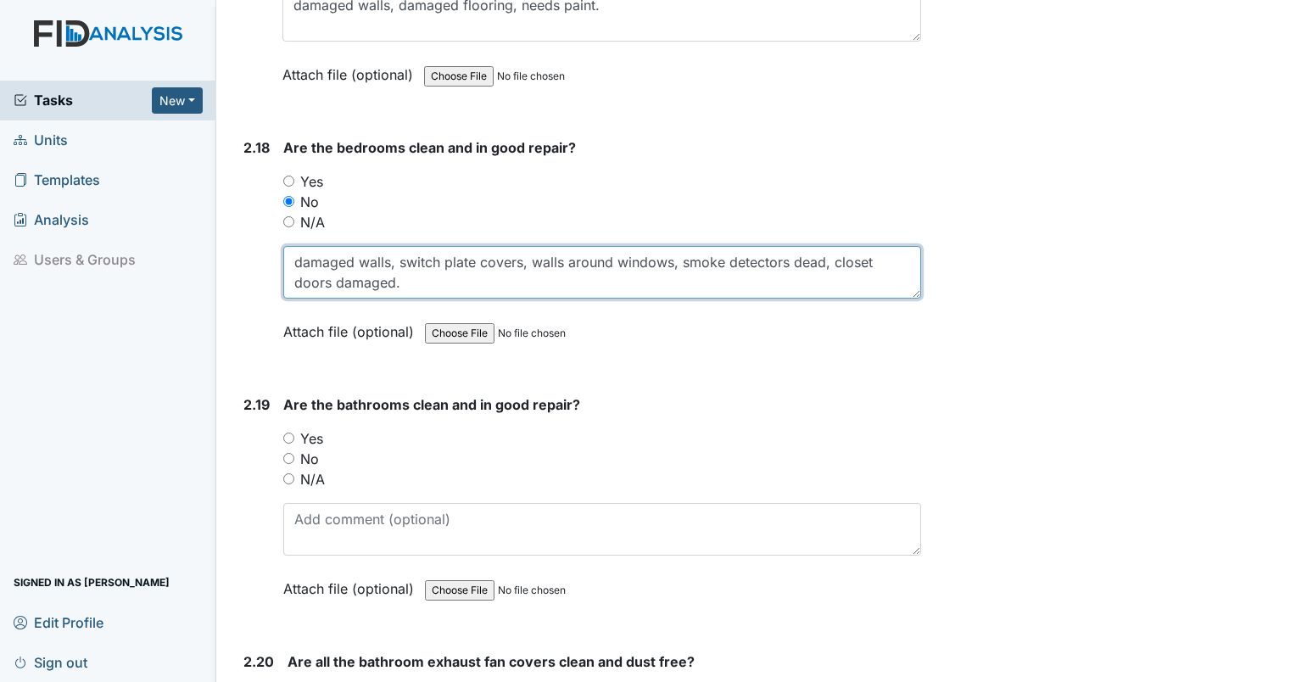
type textarea "damaged walls, switch plate covers, walls around windows, smoke detectors dead,…"
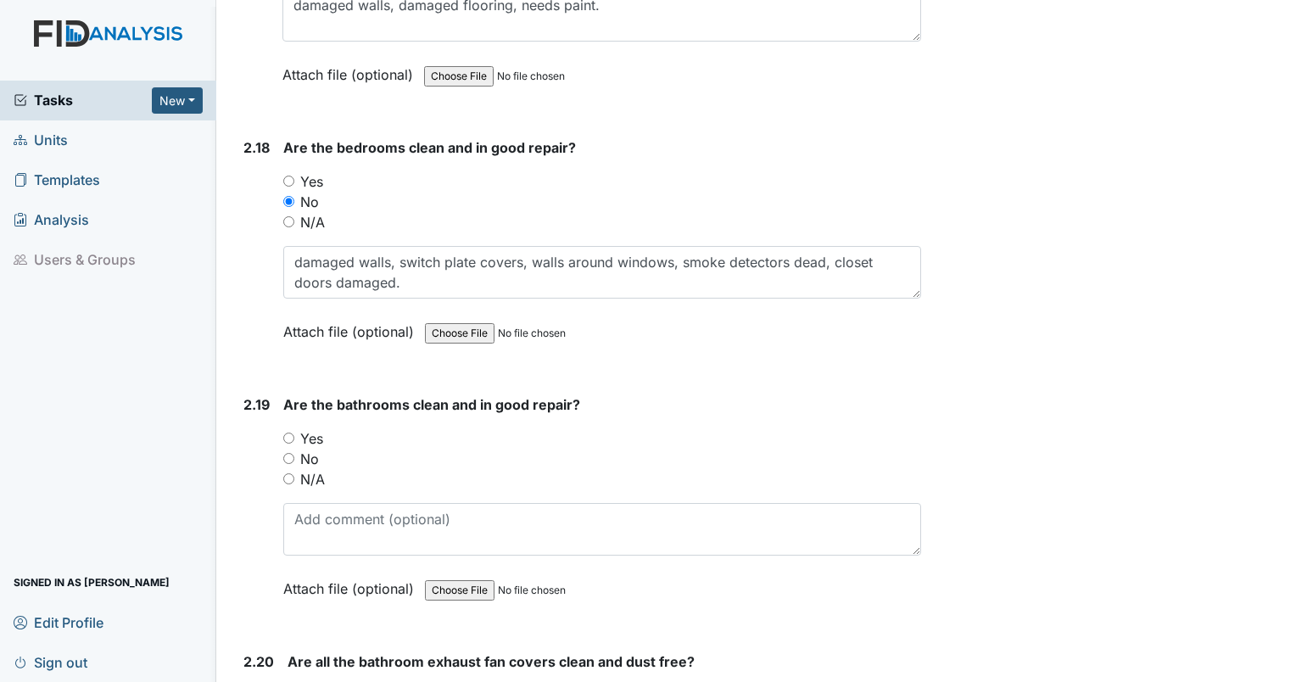
drag, startPoint x: 284, startPoint y: 434, endPoint x: 302, endPoint y: 455, distance: 27.7
click at [302, 469] on label "N/A" at bounding box center [312, 479] width 25 height 20
click at [294, 473] on input "N/A" at bounding box center [288, 478] width 11 height 11
radio input "true"
click at [292, 453] on input "No" at bounding box center [288, 458] width 11 height 11
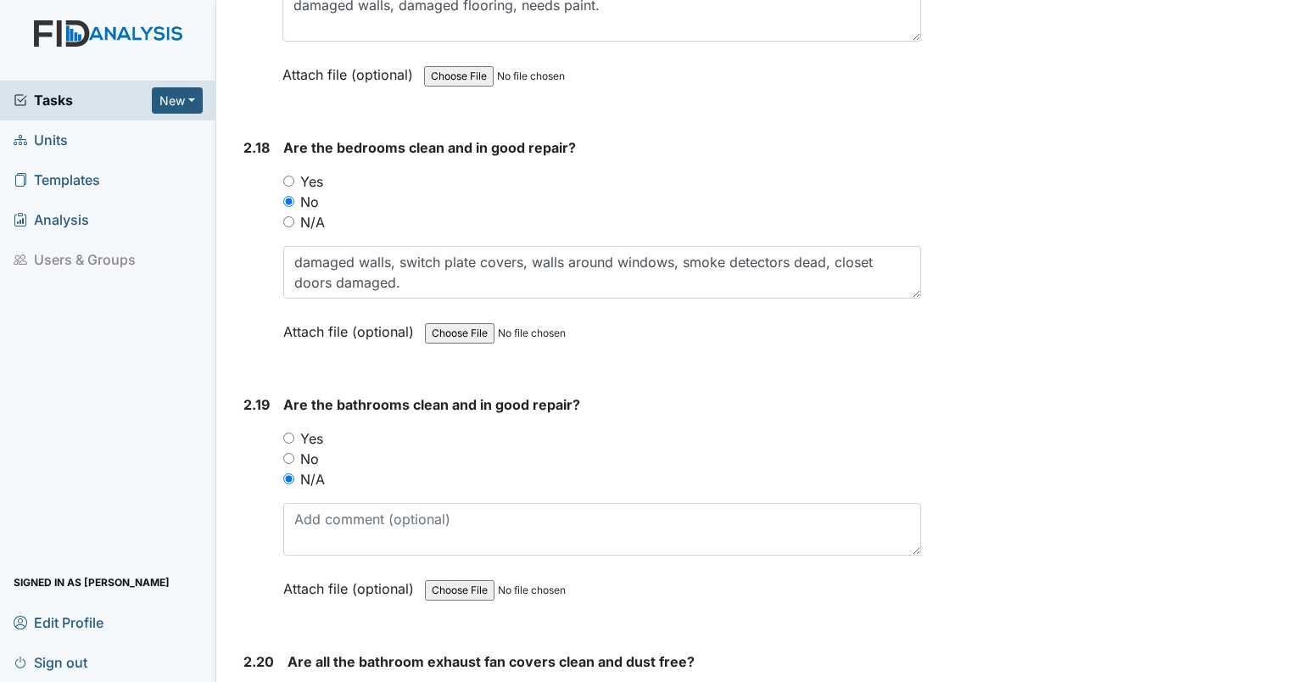
radio input "true"
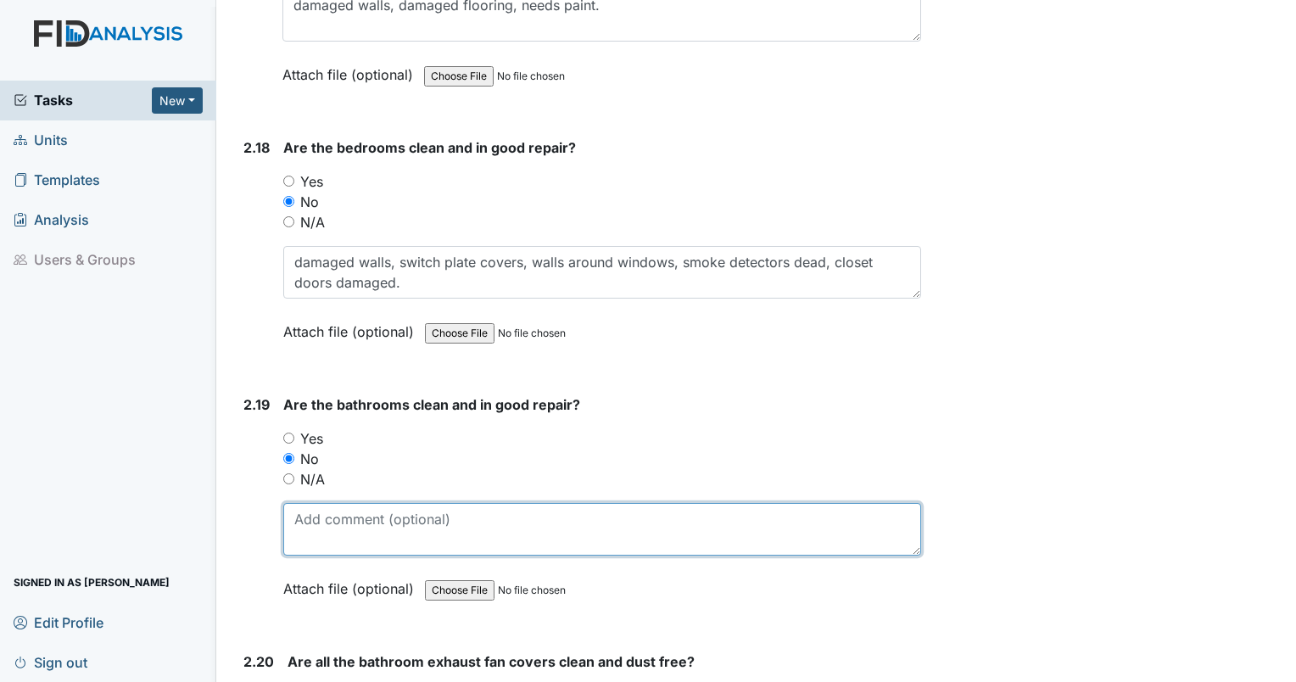
click at [315, 503] on textarea at bounding box center [602, 529] width 638 height 53
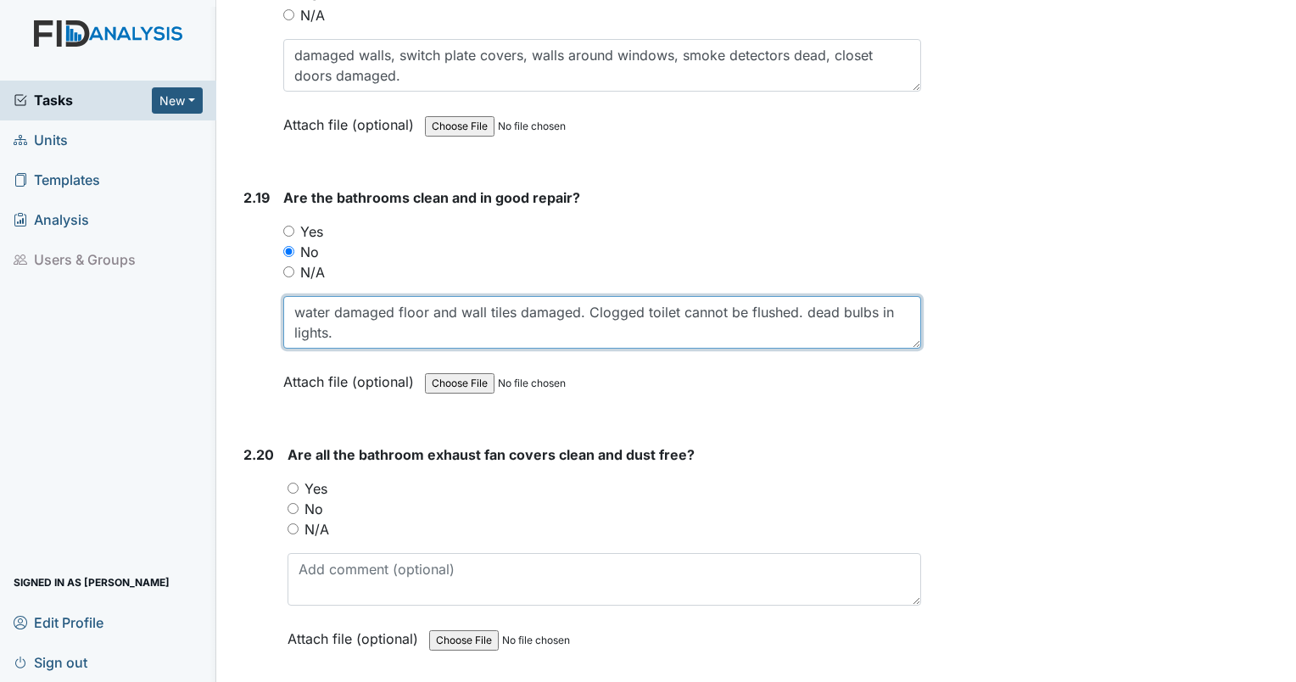
scroll to position [7329, 0]
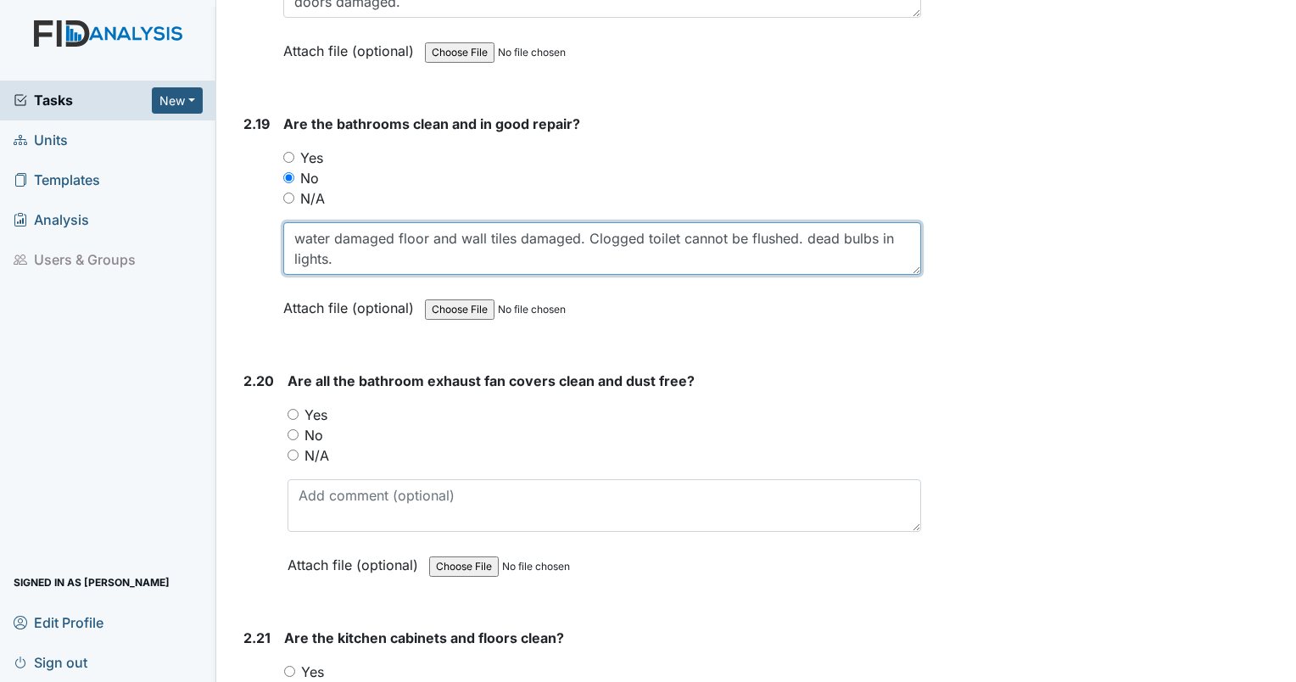
type textarea "water damaged floor and wall tiles damaged. Clogged toilet cannot be flushed. d…"
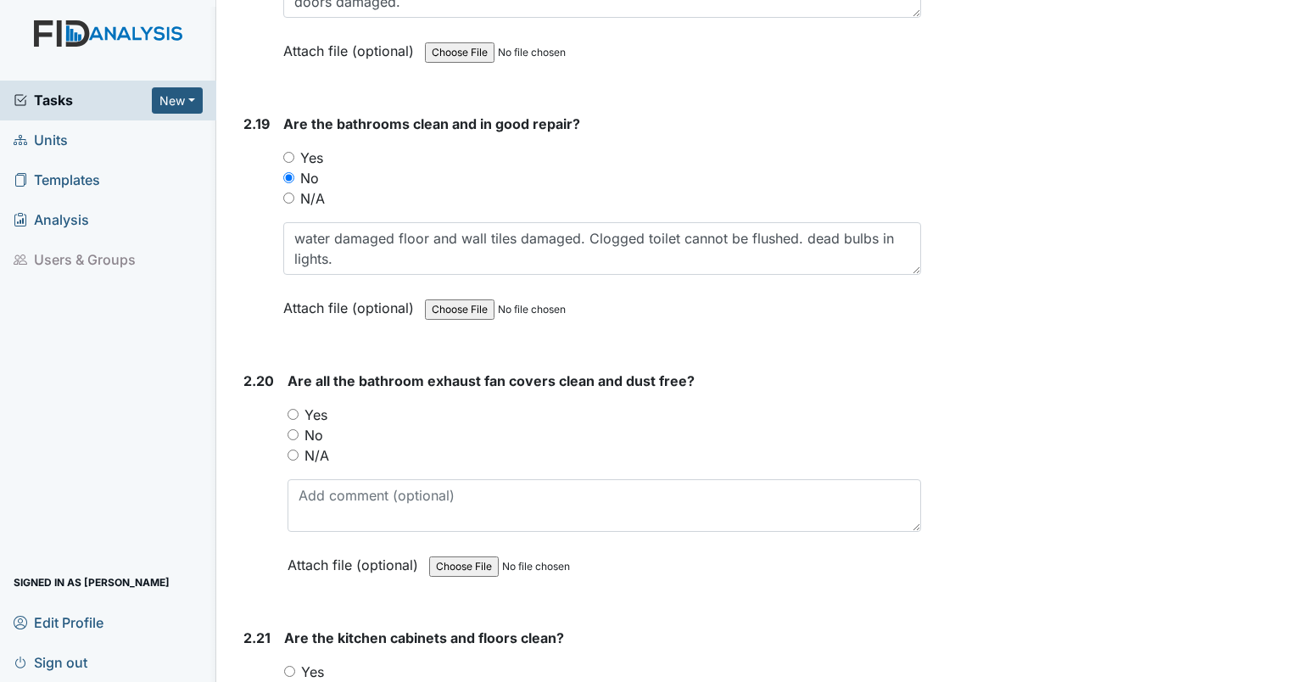
click at [293, 409] on input "Yes" at bounding box center [293, 414] width 11 height 11
radio input "true"
click at [285, 666] on input "Yes" at bounding box center [289, 671] width 11 height 11
radio input "true"
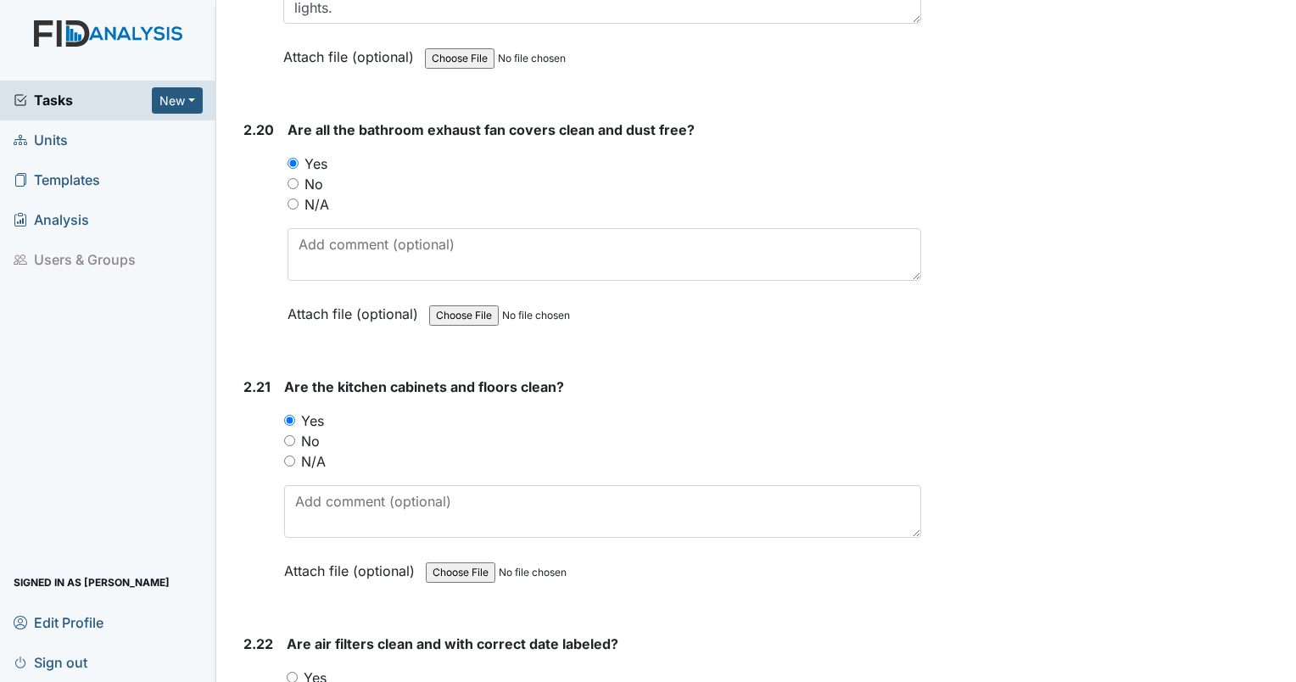
scroll to position [7654, 0]
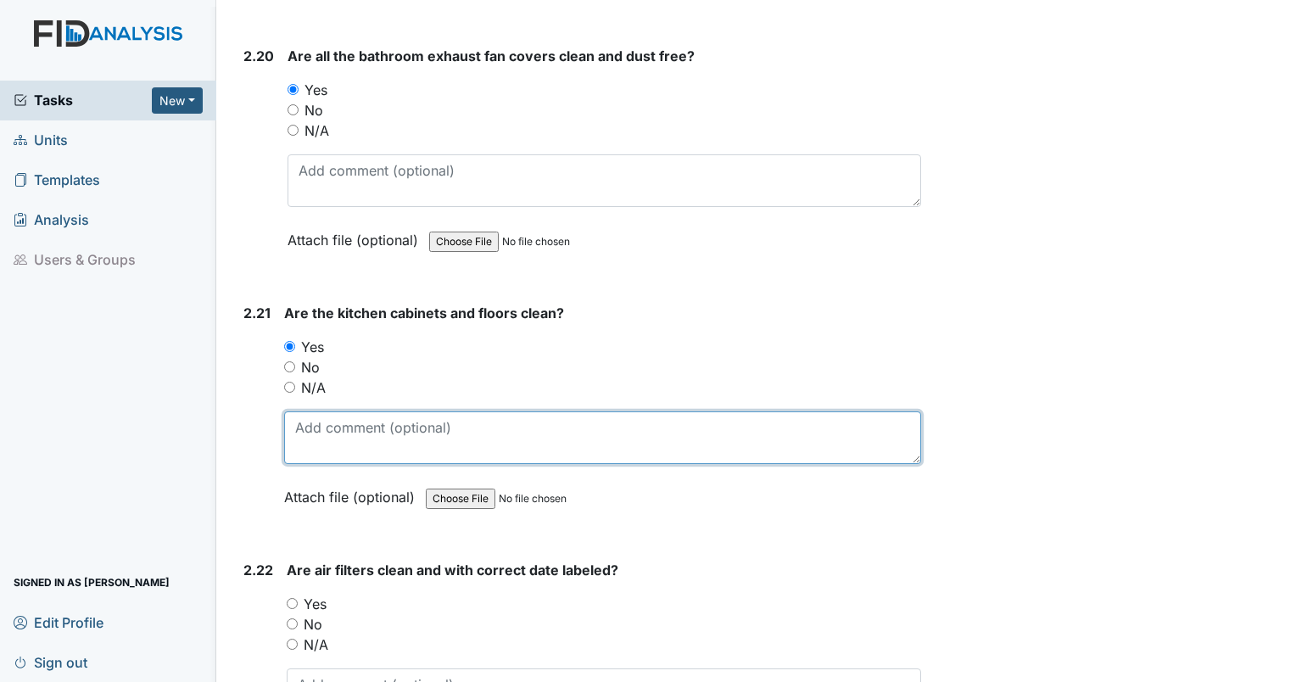
click at [825, 411] on textarea at bounding box center [602, 437] width 637 height 53
type textarea "walls need repair and paint"
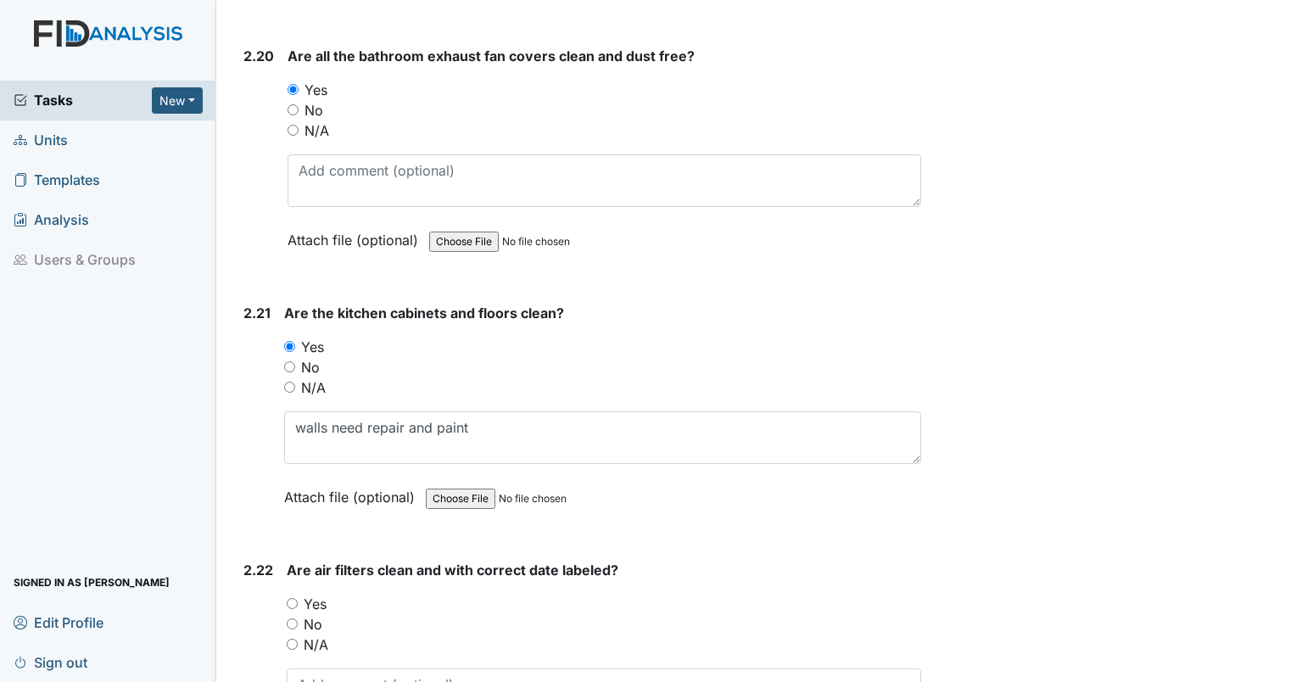
click at [294, 618] on input "No" at bounding box center [292, 623] width 11 height 11
radio input "true"
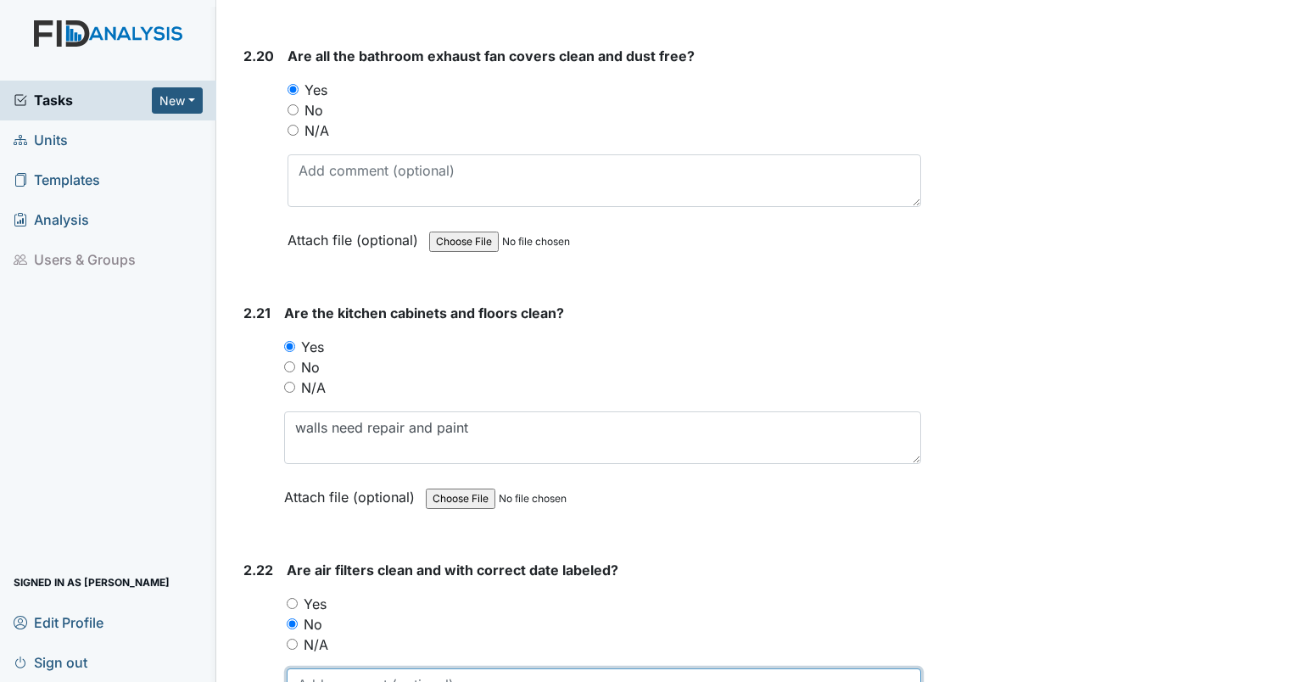
click at [316, 669] on textarea at bounding box center [604, 695] width 635 height 53
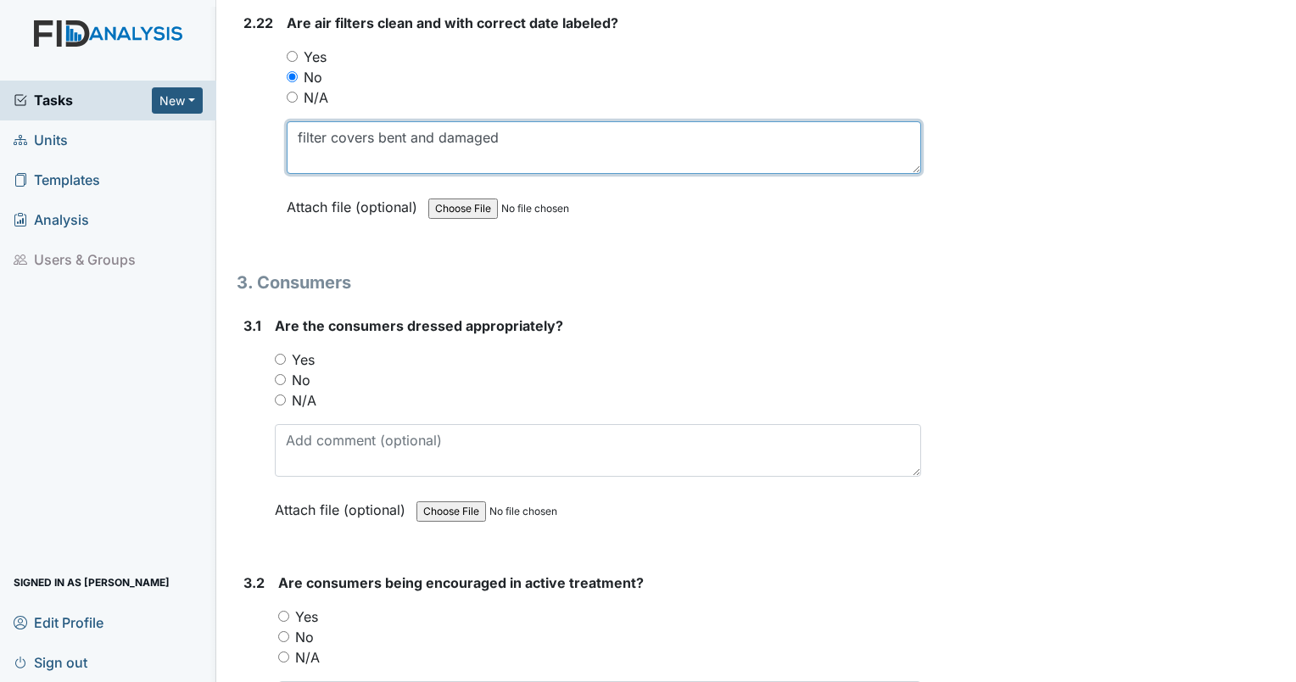
scroll to position [8216, 0]
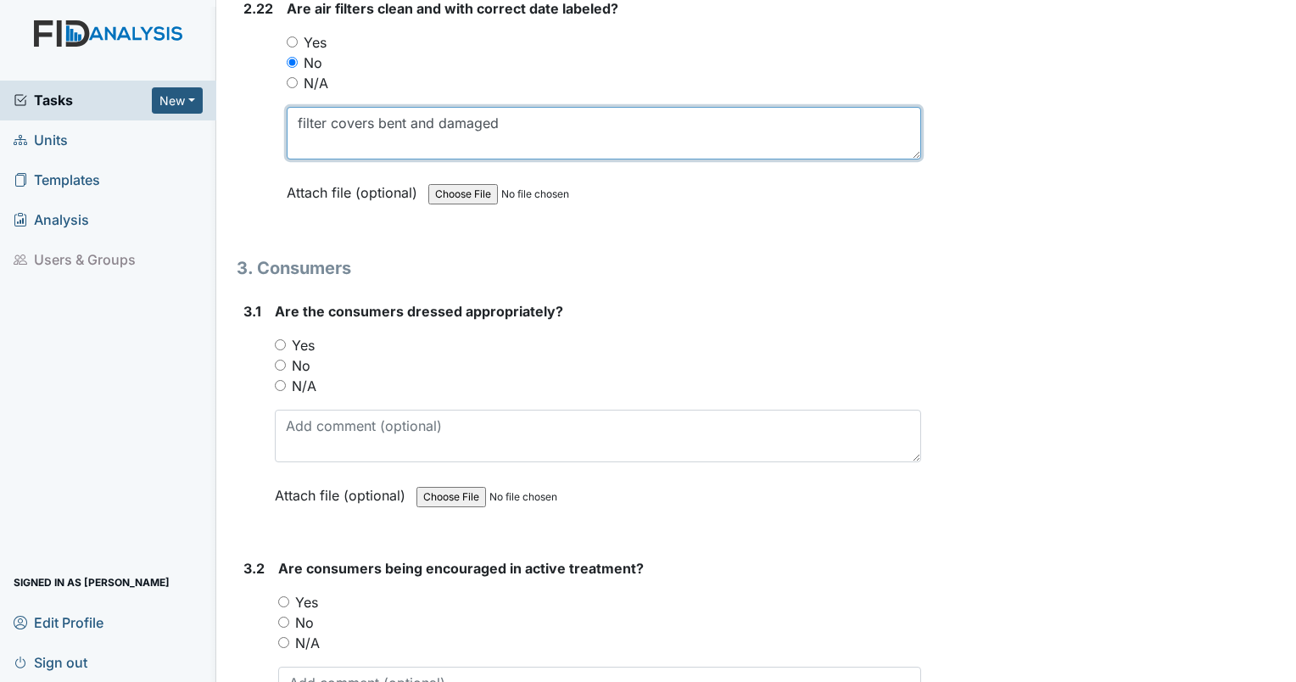
type textarea "filter covers bent and damaged"
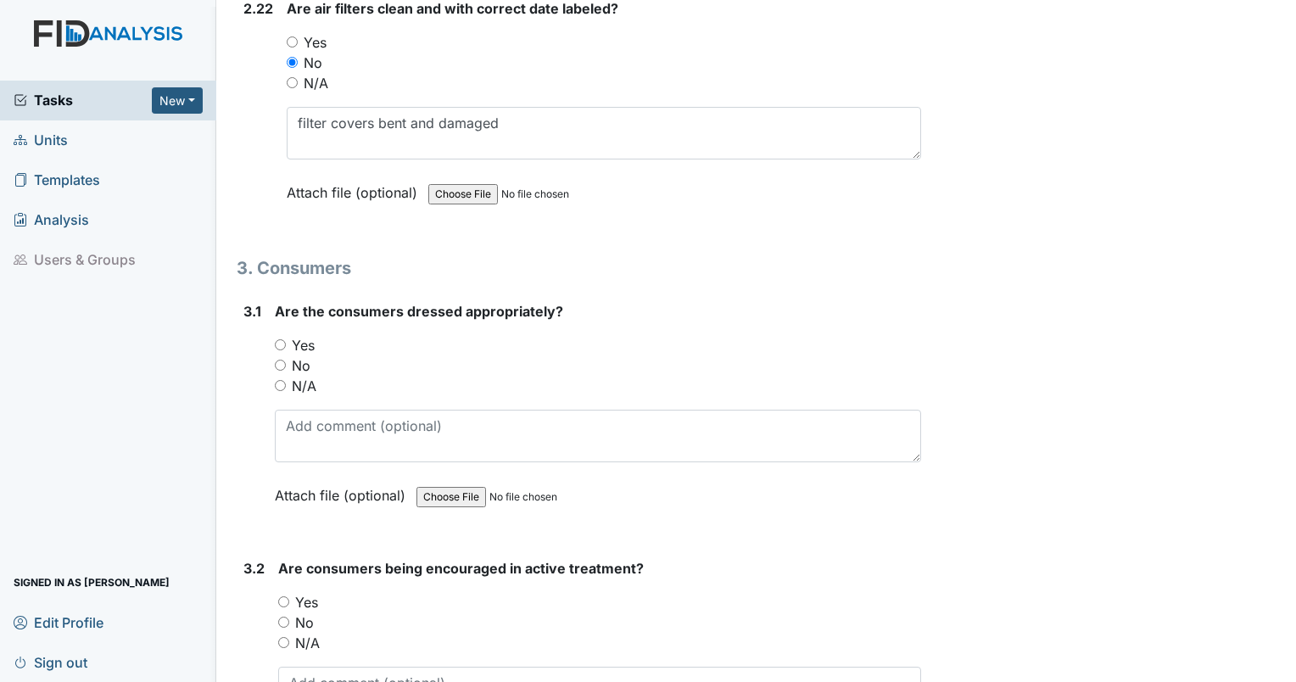
click at [278, 339] on input "Yes" at bounding box center [280, 344] width 11 height 11
radio input "true"
click at [281, 596] on input "Yes" at bounding box center [283, 601] width 11 height 11
radio input "true"
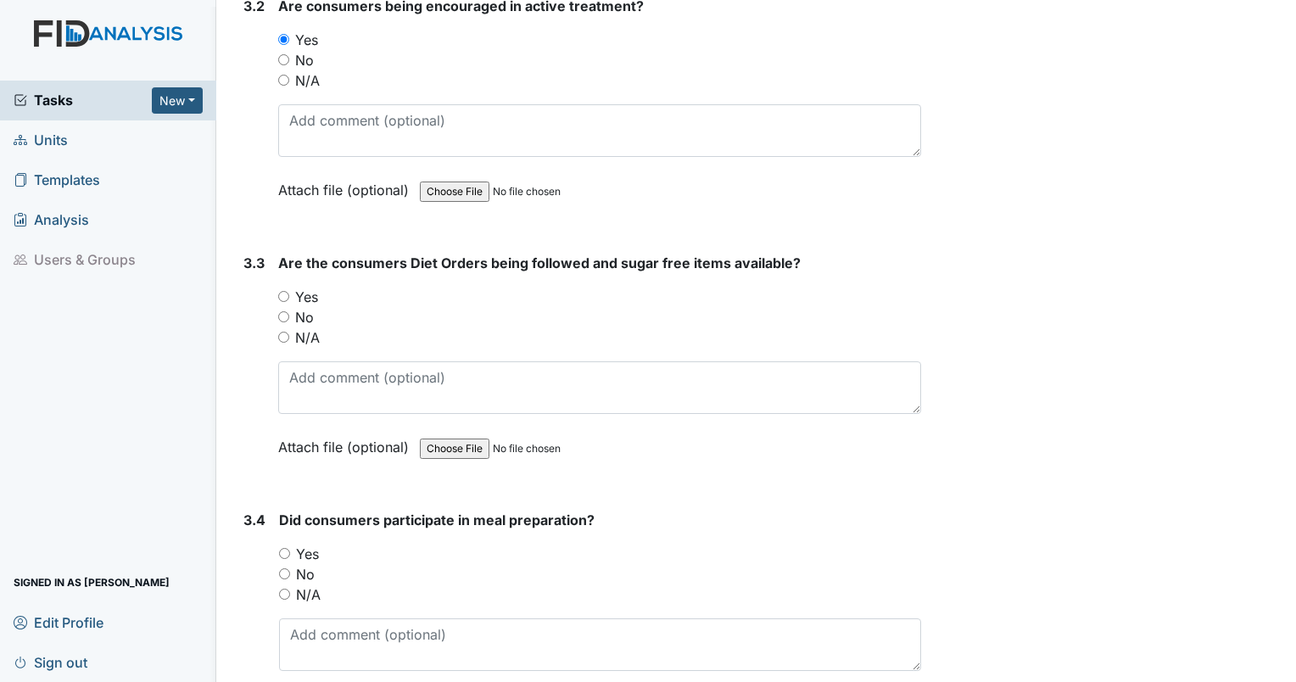
scroll to position [8763, 0]
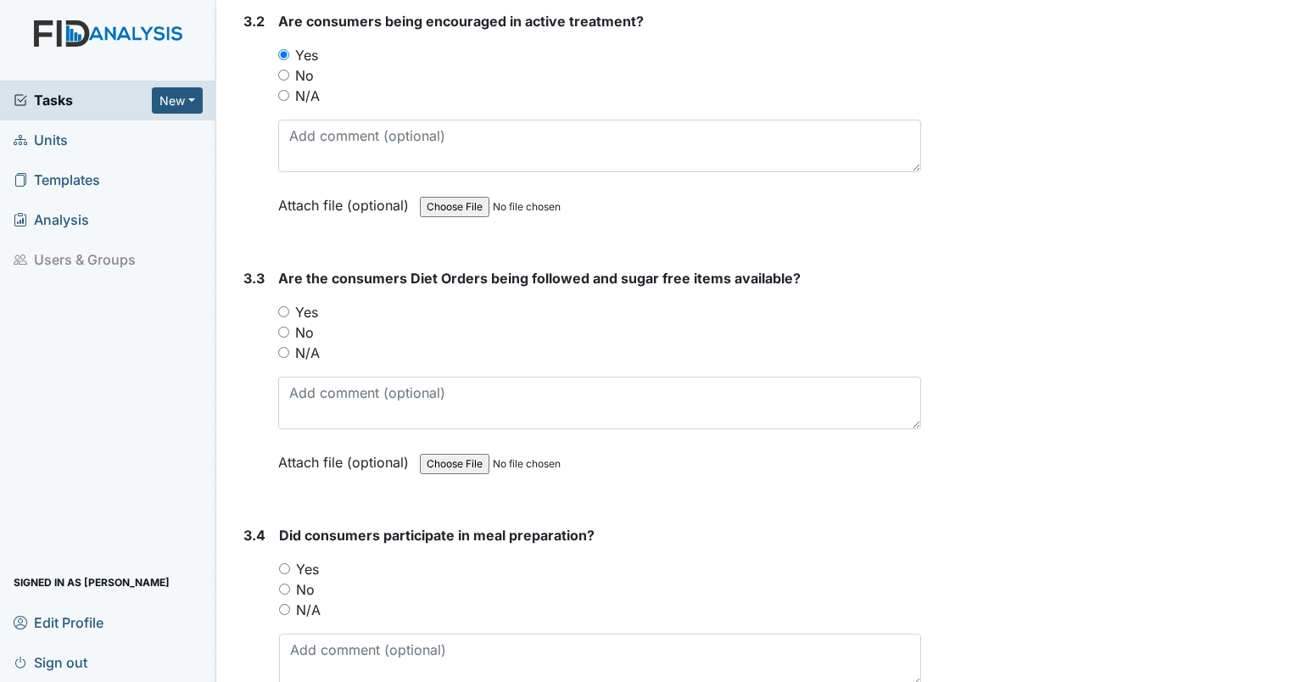
click at [280, 306] on input "Yes" at bounding box center [283, 311] width 11 height 11
radio input "true"
click at [285, 604] on input "N/A" at bounding box center [284, 609] width 11 height 11
radio input "true"
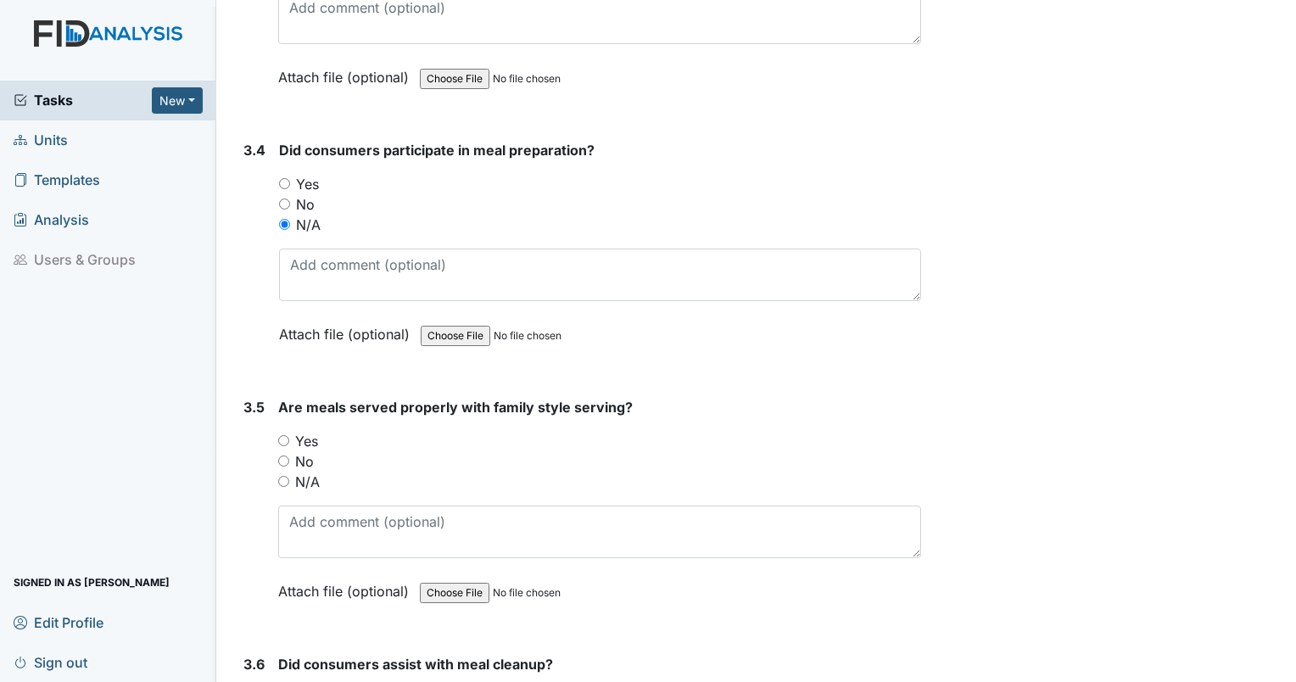
scroll to position [9133, 0]
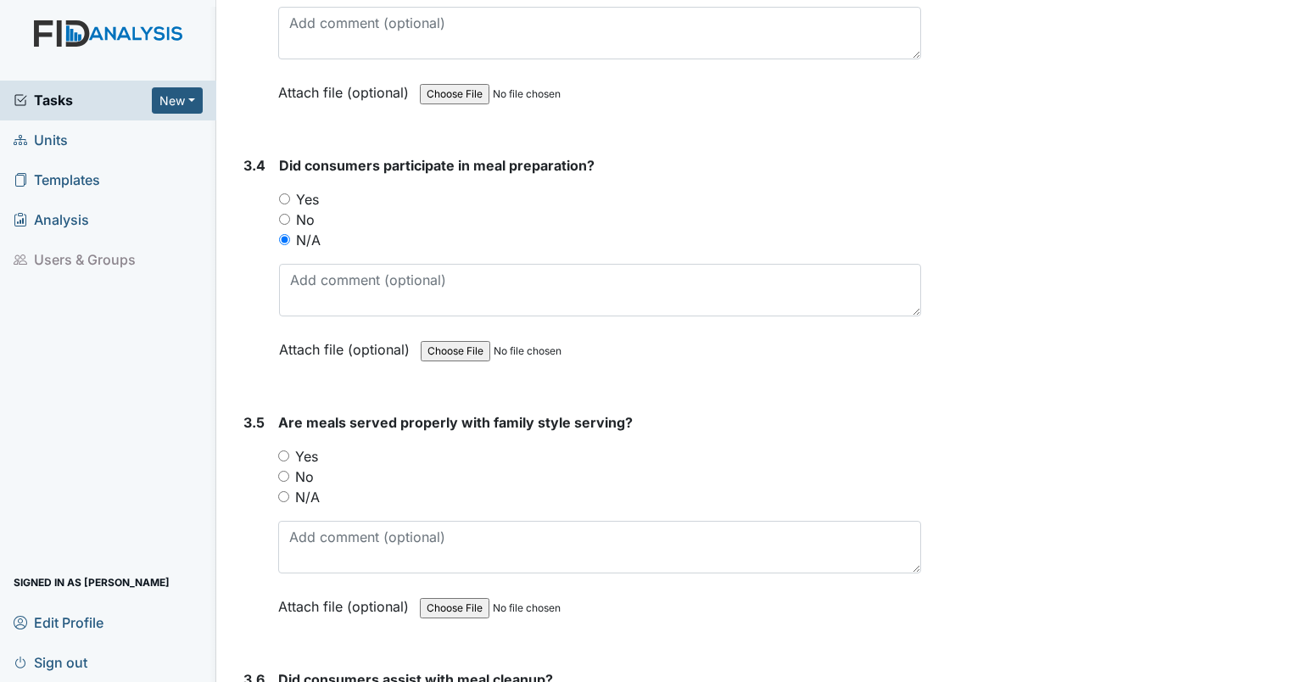
click at [282, 193] on input "Yes" at bounding box center [284, 198] width 11 height 11
radio input "true"
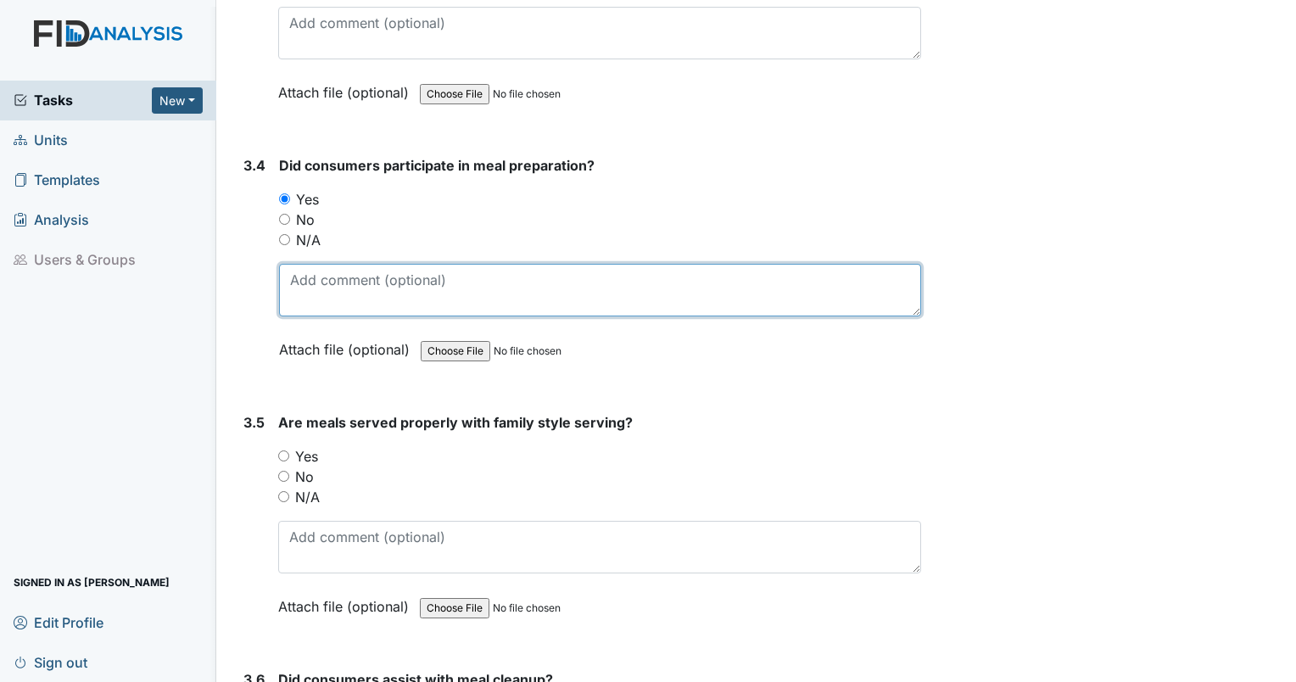
click at [349, 264] on textarea at bounding box center [600, 290] width 642 height 53
type textarea "they participated in putting away groceries."
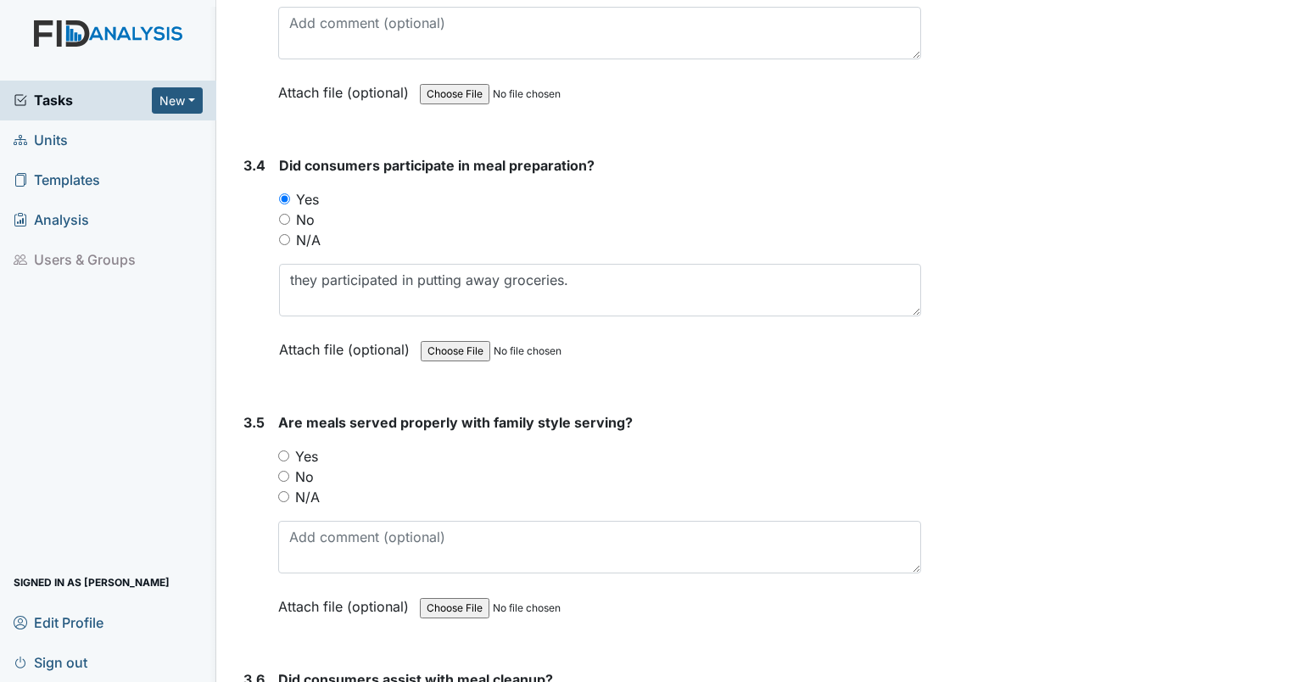
click at [285, 491] on input "N/A" at bounding box center [283, 496] width 11 height 11
radio input "true"
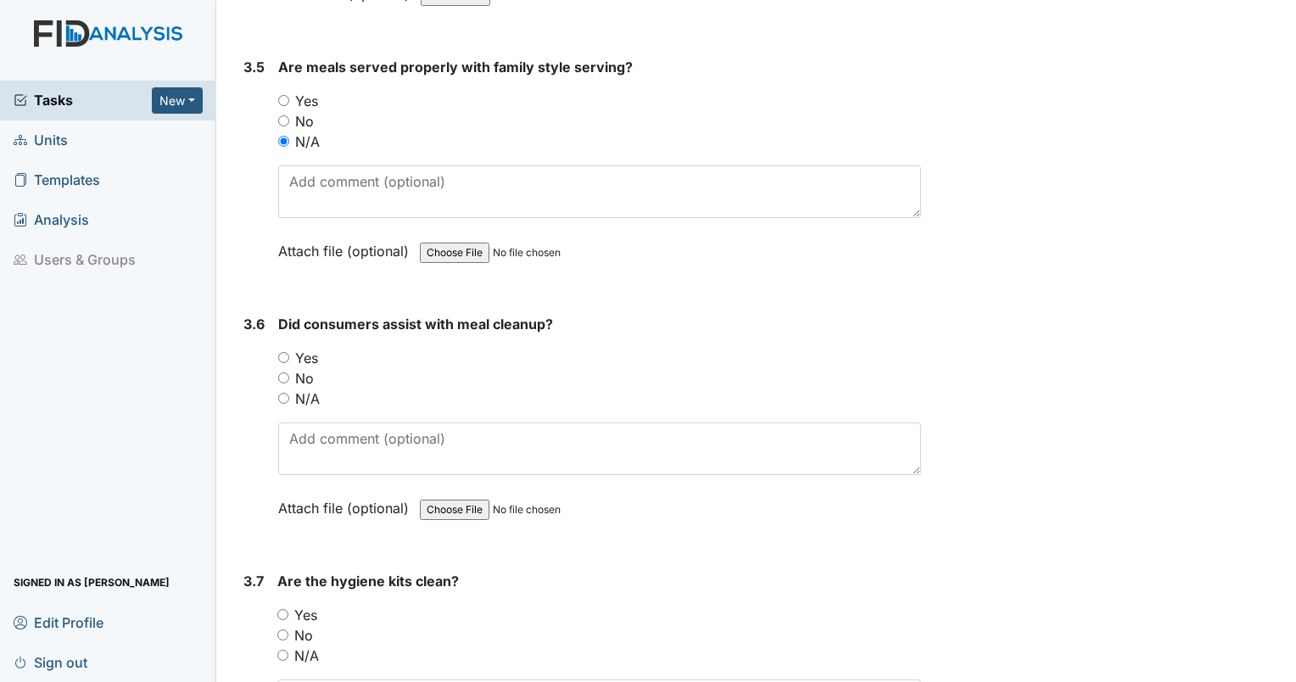
scroll to position [9547, 0]
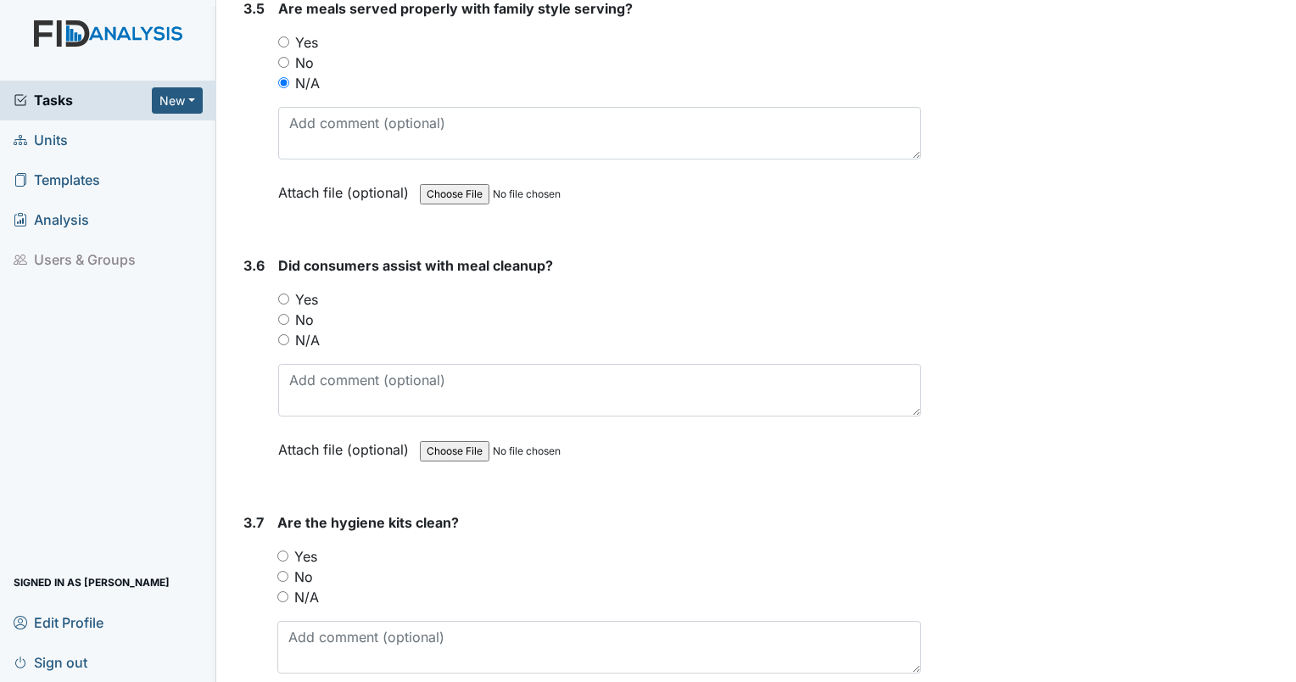
click at [289, 330] on div "N/A" at bounding box center [599, 340] width 643 height 20
click at [282, 334] on input "N/A" at bounding box center [283, 339] width 11 height 11
radio input "true"
click at [284, 551] on input "Yes" at bounding box center [282, 556] width 11 height 11
radio input "true"
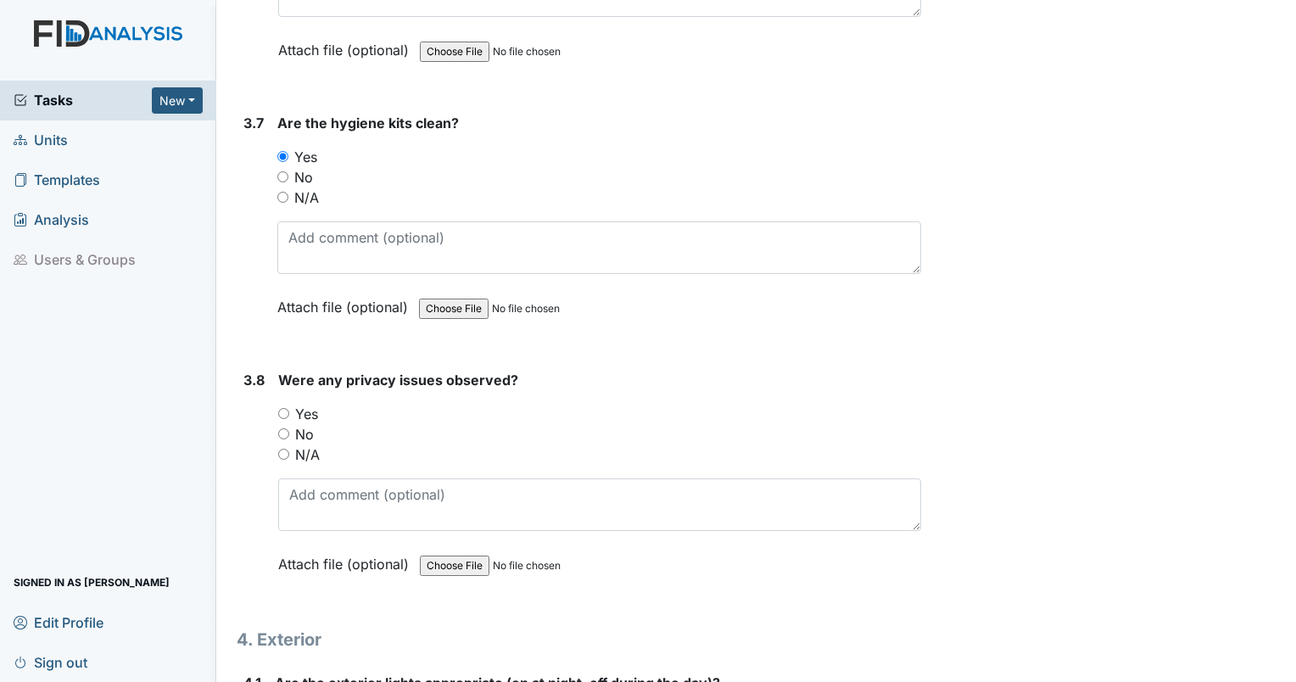
scroll to position [9932, 0]
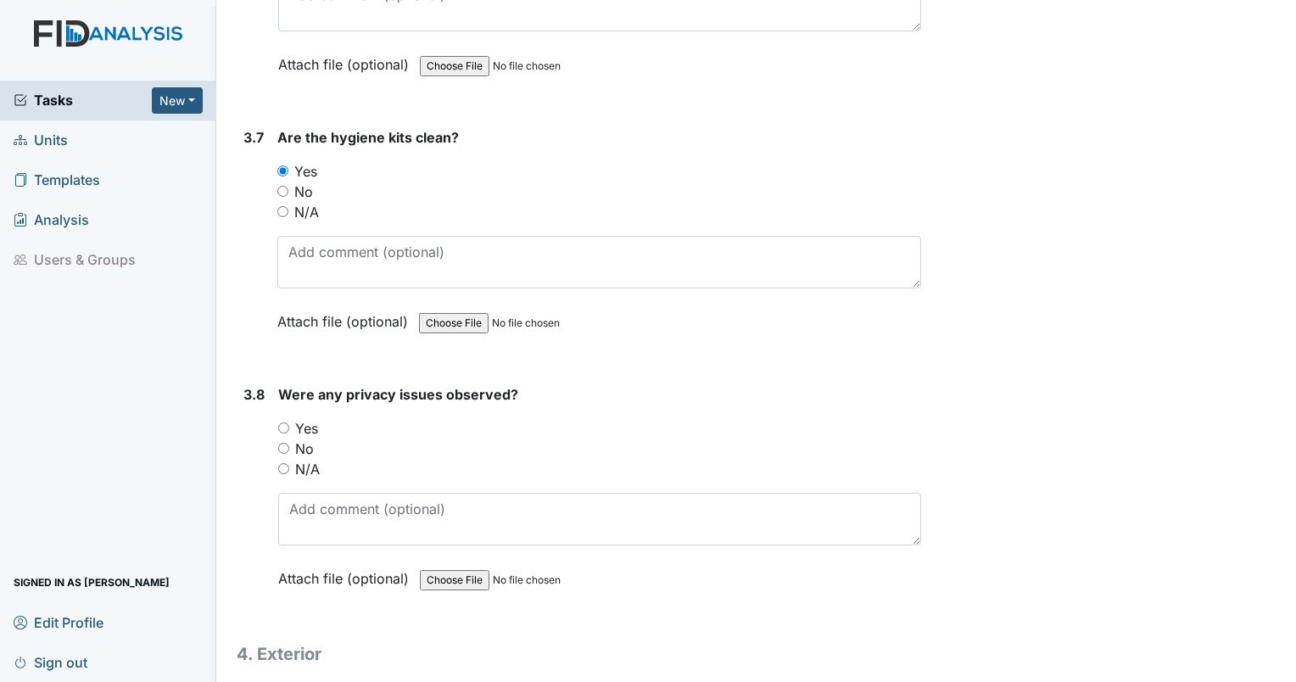
click at [282, 443] on input "No" at bounding box center [283, 448] width 11 height 11
radio input "true"
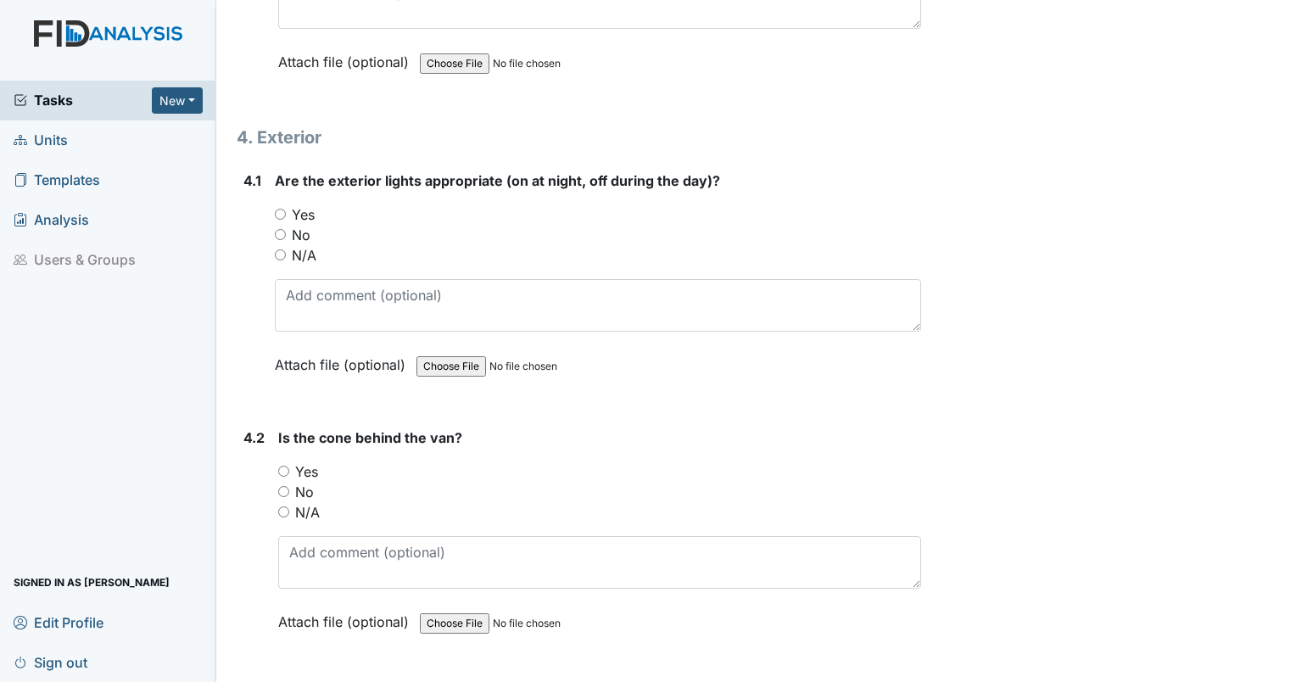
scroll to position [10494, 0]
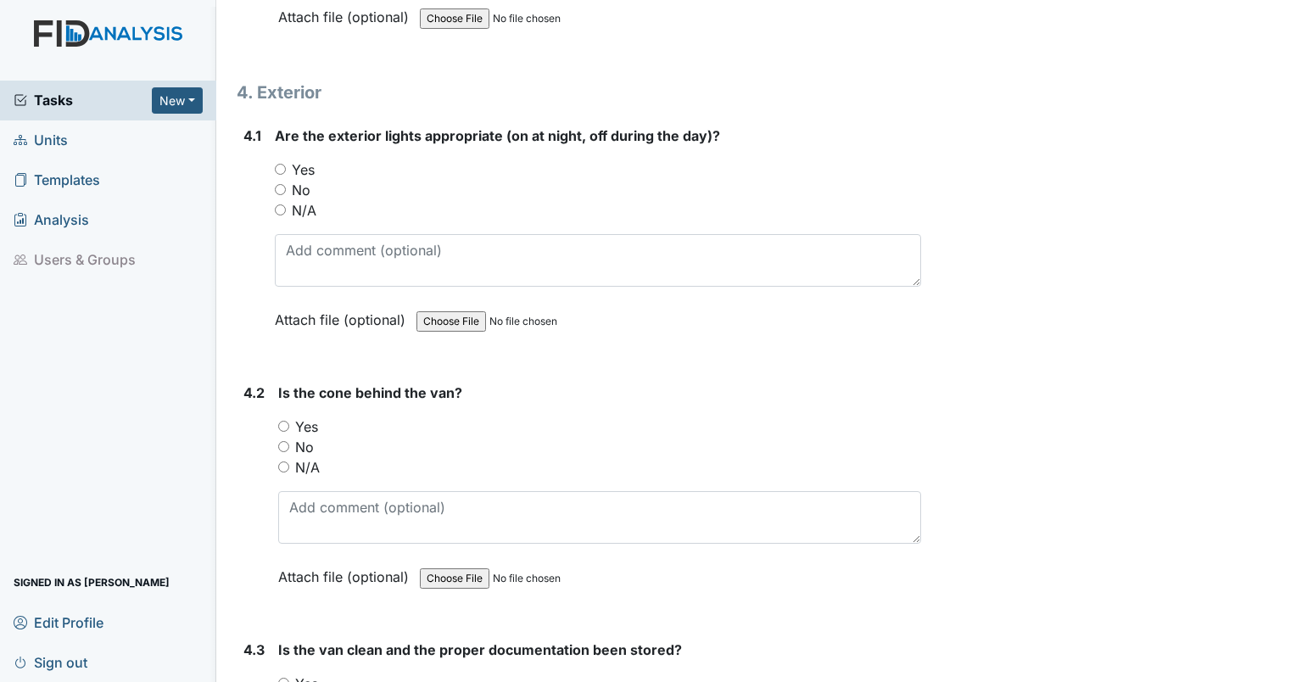
click at [278, 164] on input "Yes" at bounding box center [280, 169] width 11 height 11
radio input "true"
click at [283, 462] on input "N/A" at bounding box center [283, 467] width 11 height 11
radio input "true"
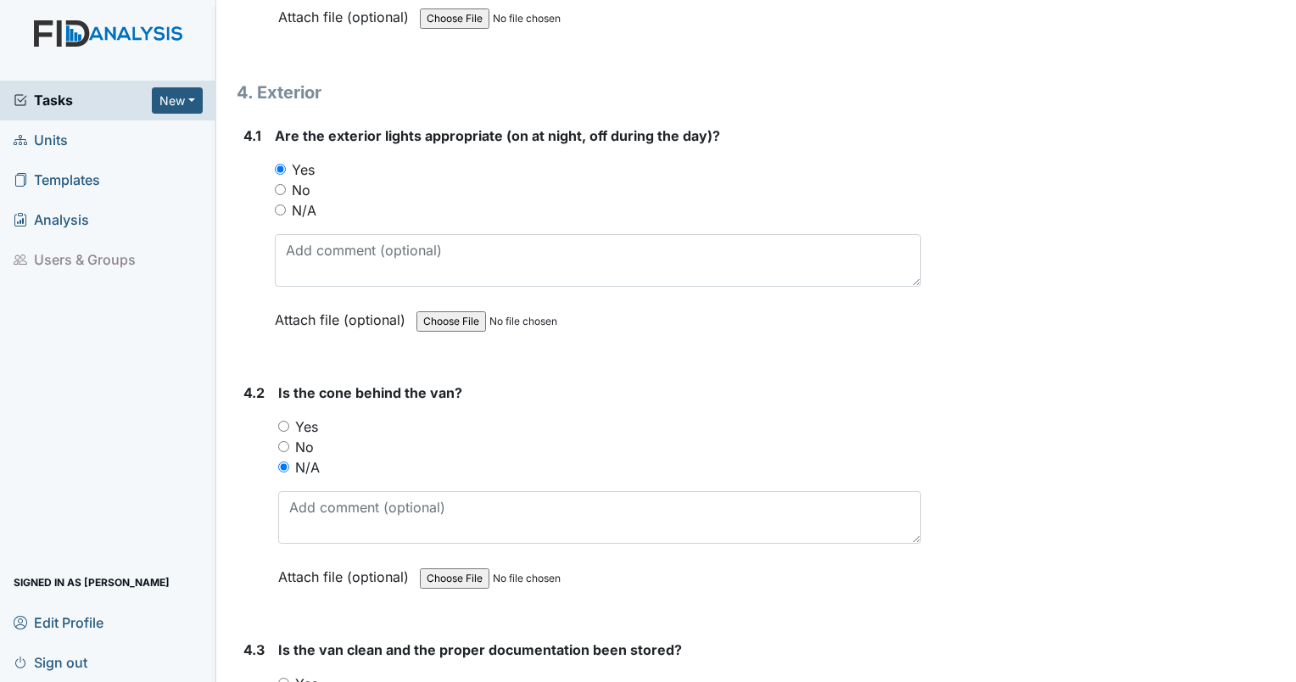
click at [279, 678] on input "Yes" at bounding box center [283, 683] width 11 height 11
radio input "true"
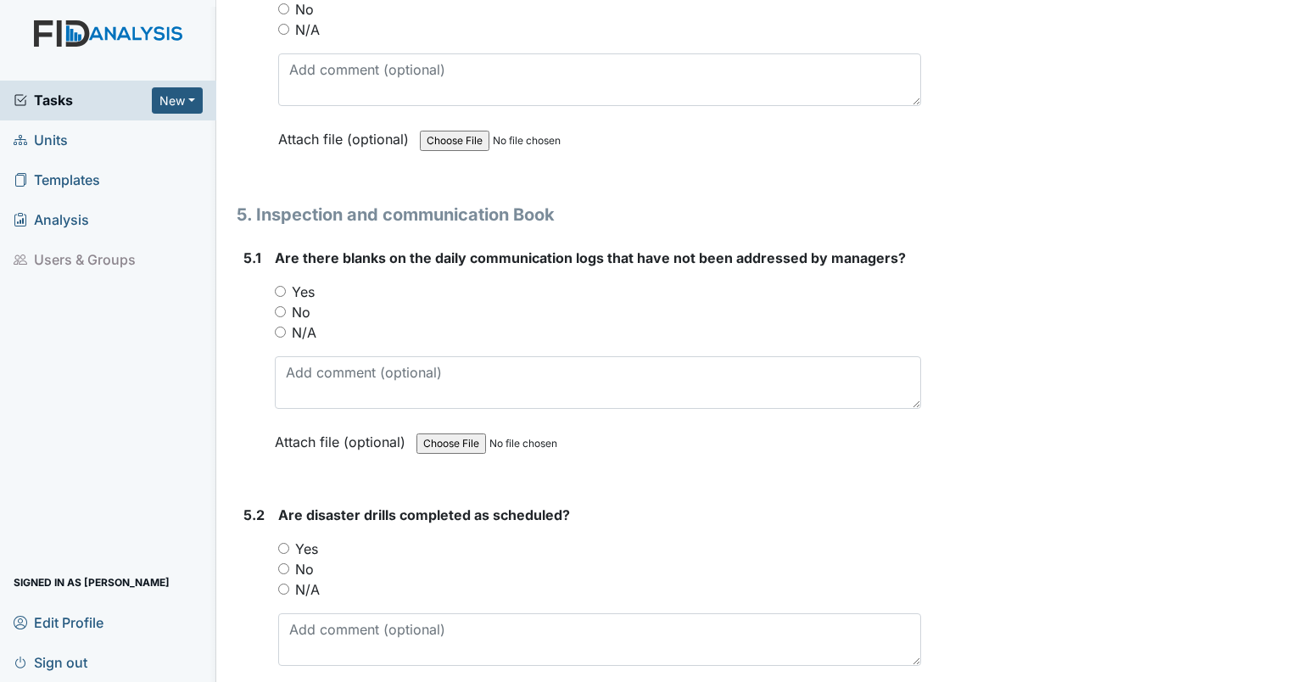
scroll to position [11204, 0]
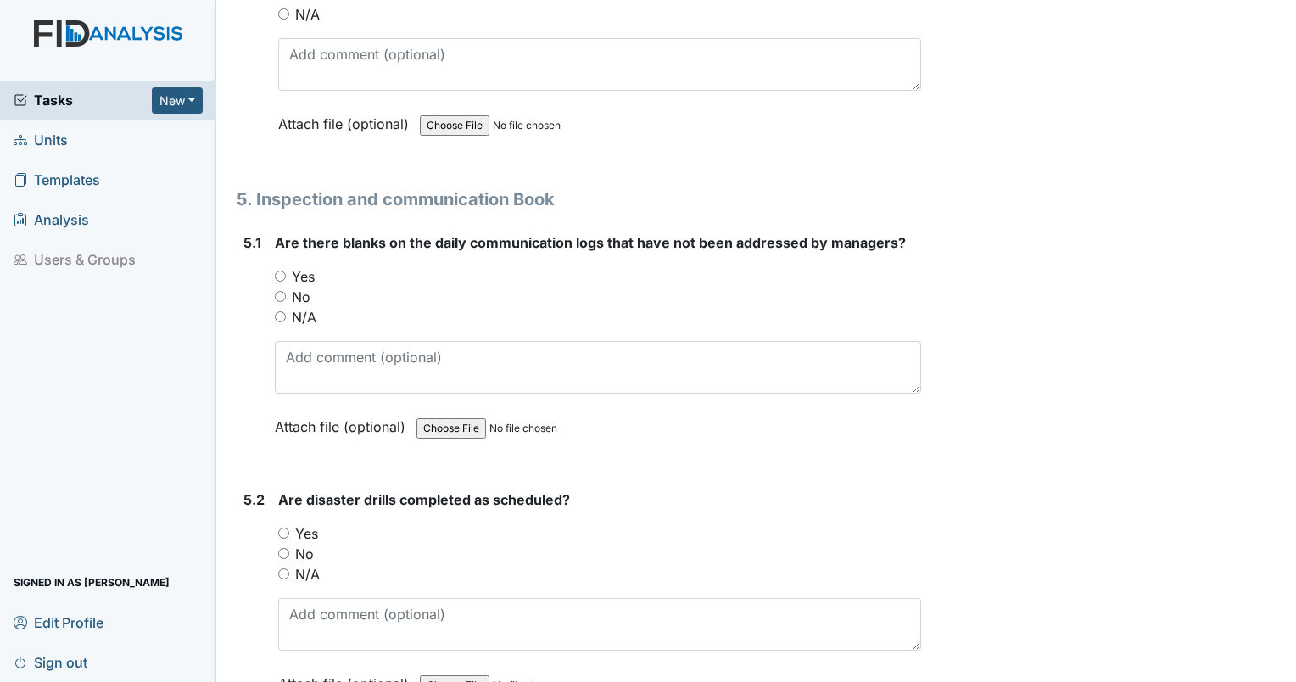
click at [287, 287] on div "No" at bounding box center [598, 297] width 646 height 20
click at [282, 291] on input "No" at bounding box center [280, 296] width 11 height 11
radio input "true"
click at [282, 528] on input "Yes" at bounding box center [283, 533] width 11 height 11
radio input "true"
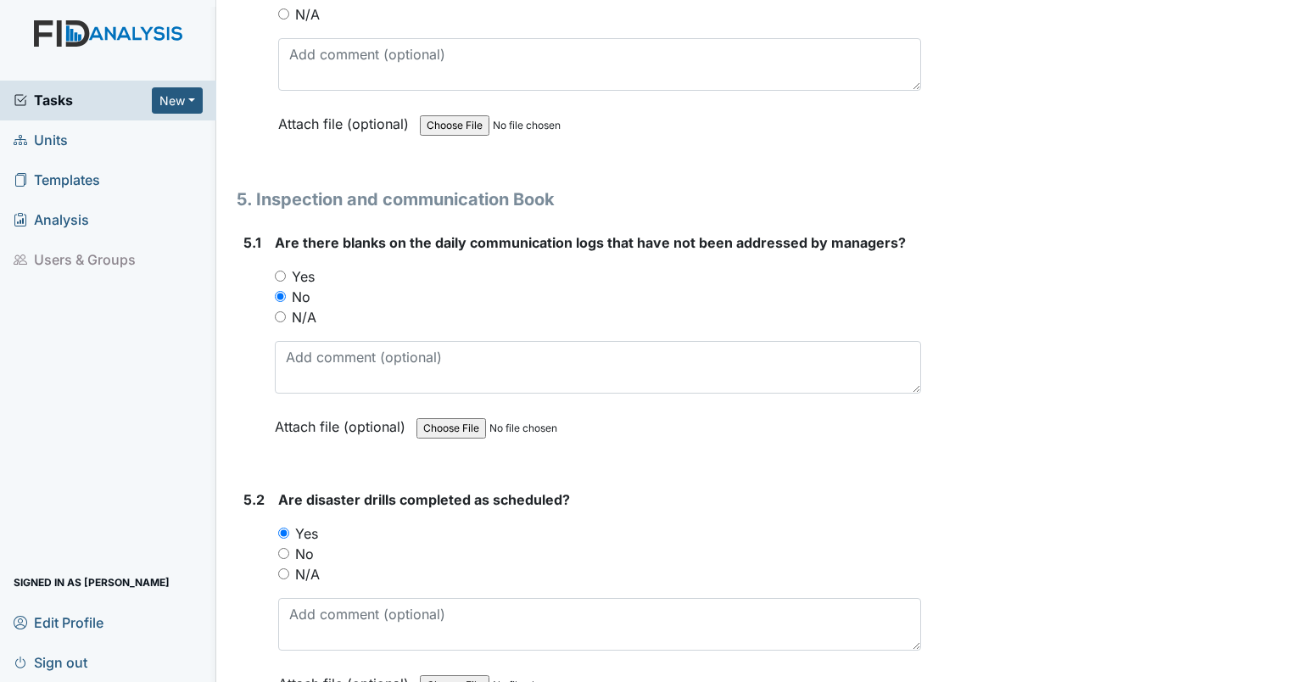
click at [285, 548] on input "No" at bounding box center [283, 553] width 11 height 11
radio input "true"
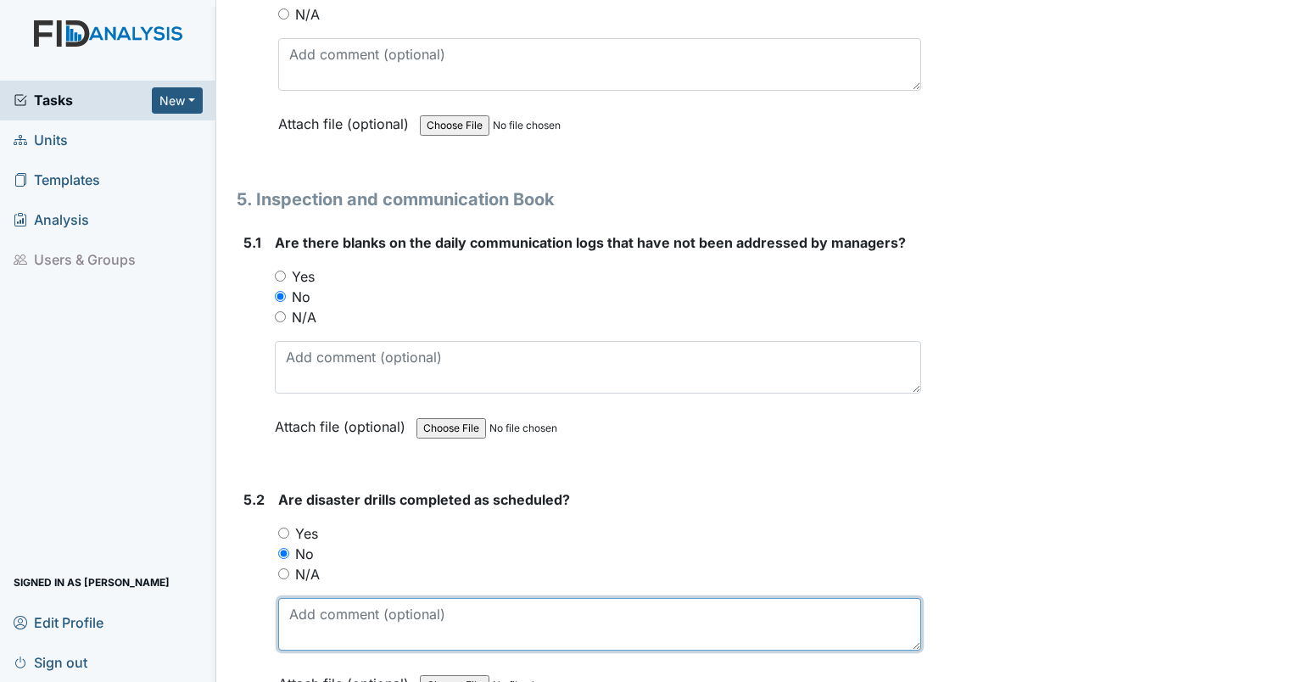
click at [325, 598] on textarea at bounding box center [599, 624] width 643 height 53
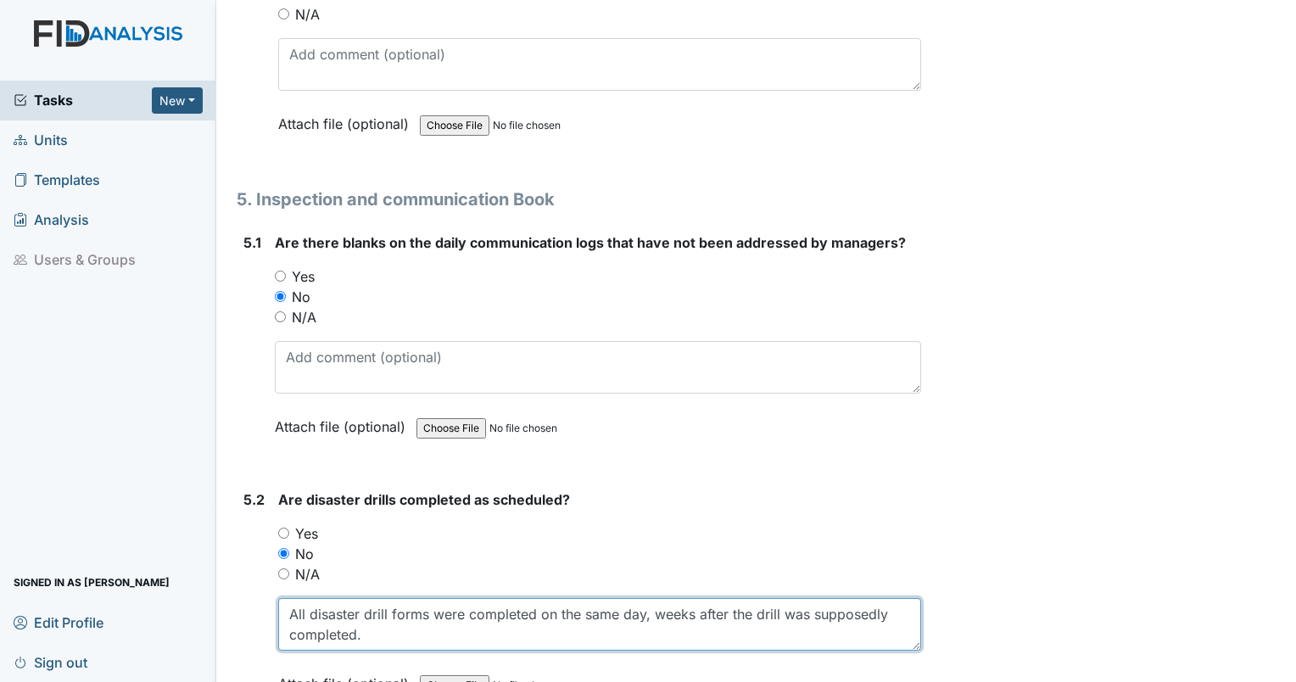
scroll to position [11263, 0]
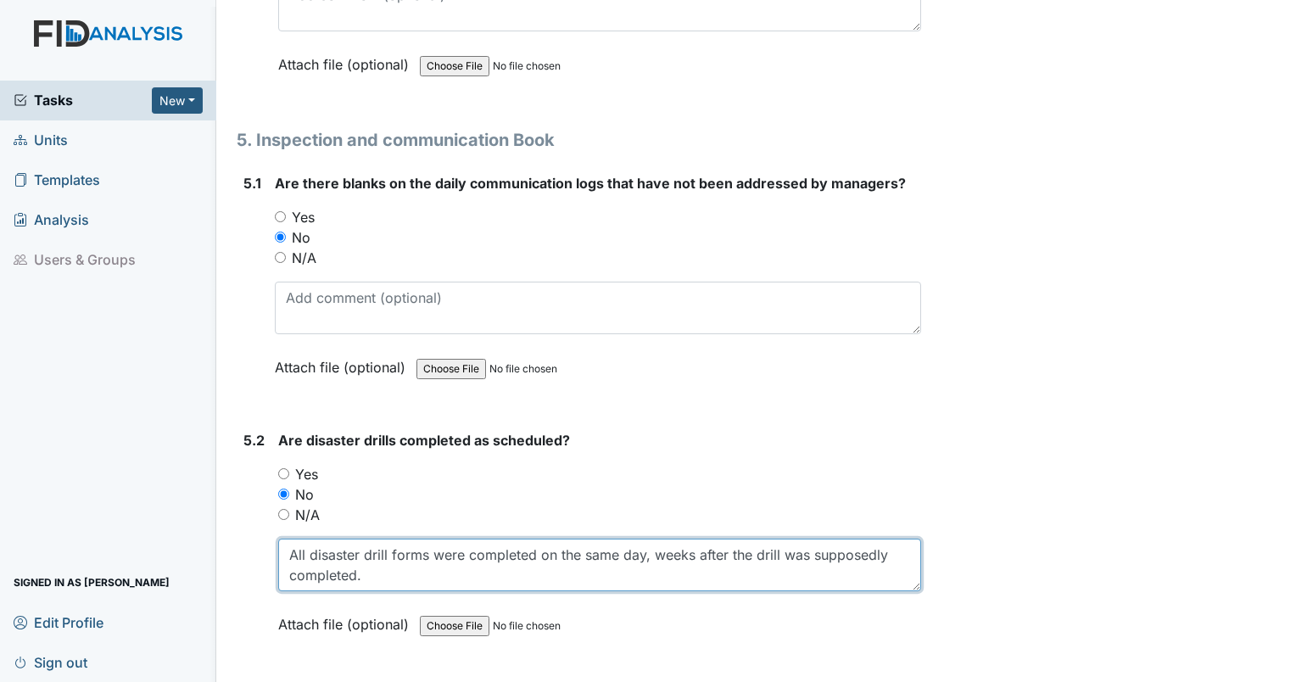
drag, startPoint x: 810, startPoint y: 516, endPoint x: 820, endPoint y: 552, distance: 37.7
click at [820, 552] on div "Are disaster drills completed as scheduled? You must select one of the below op…" at bounding box center [599, 538] width 643 height 216
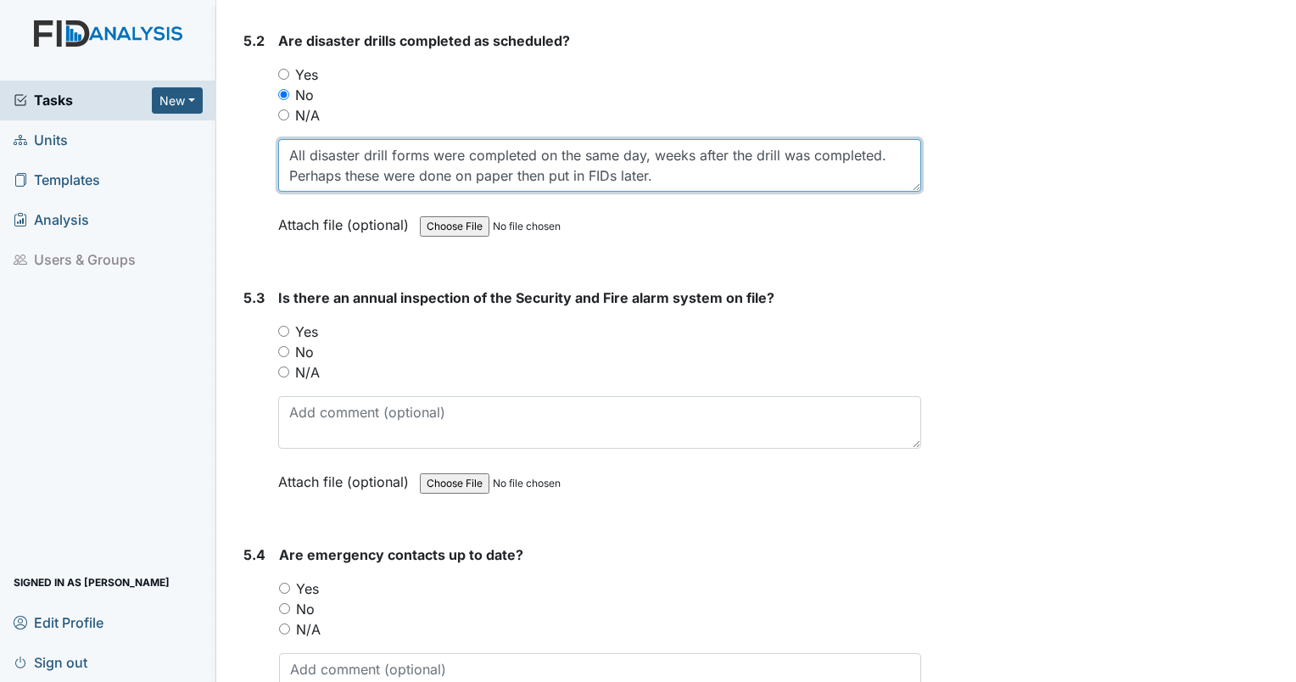
scroll to position [11694, 0]
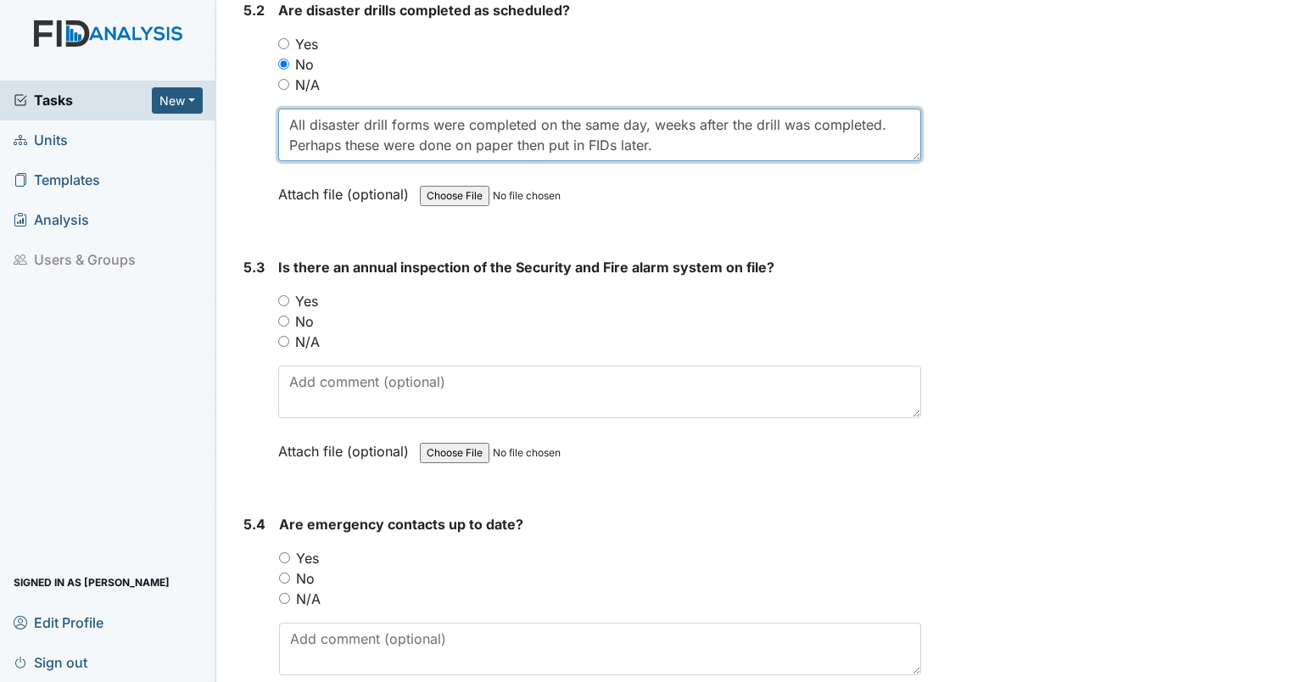
type textarea "All disaster drill forms were completed on the same day, weeks after the drill …"
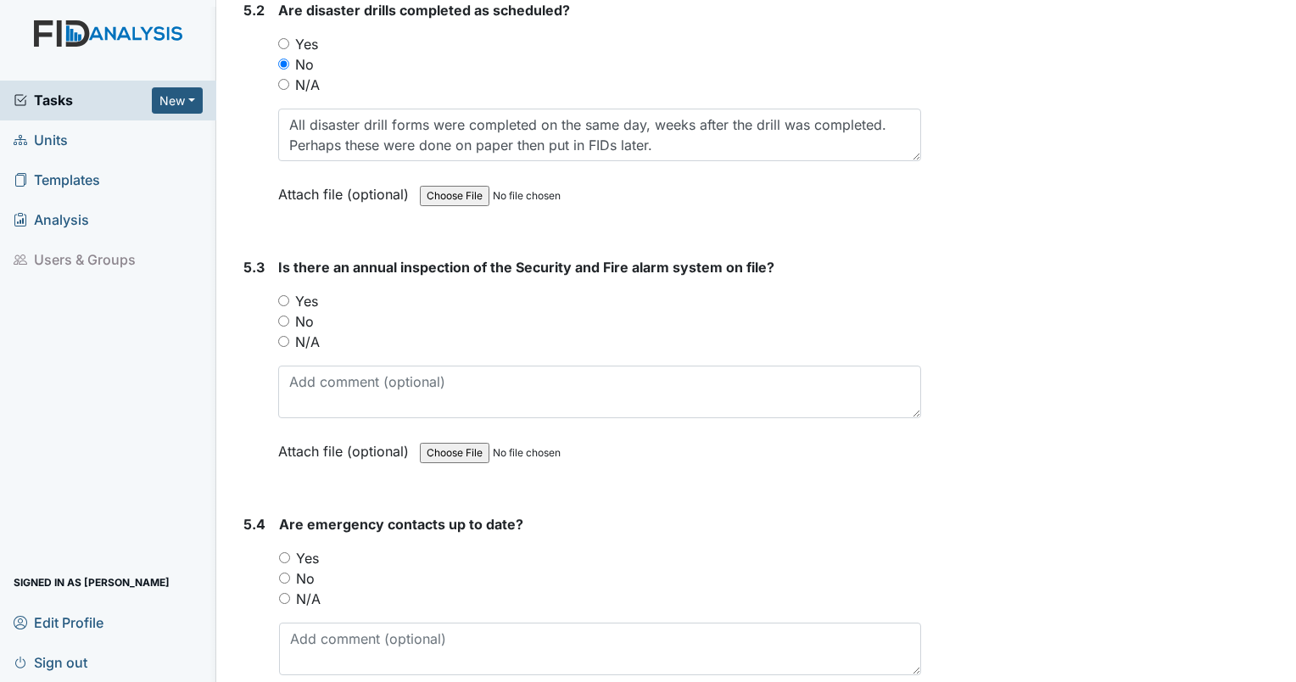
click at [285, 295] on input "Yes" at bounding box center [283, 300] width 11 height 11
radio input "true"
click at [285, 552] on input "Yes" at bounding box center [284, 557] width 11 height 11
radio input "true"
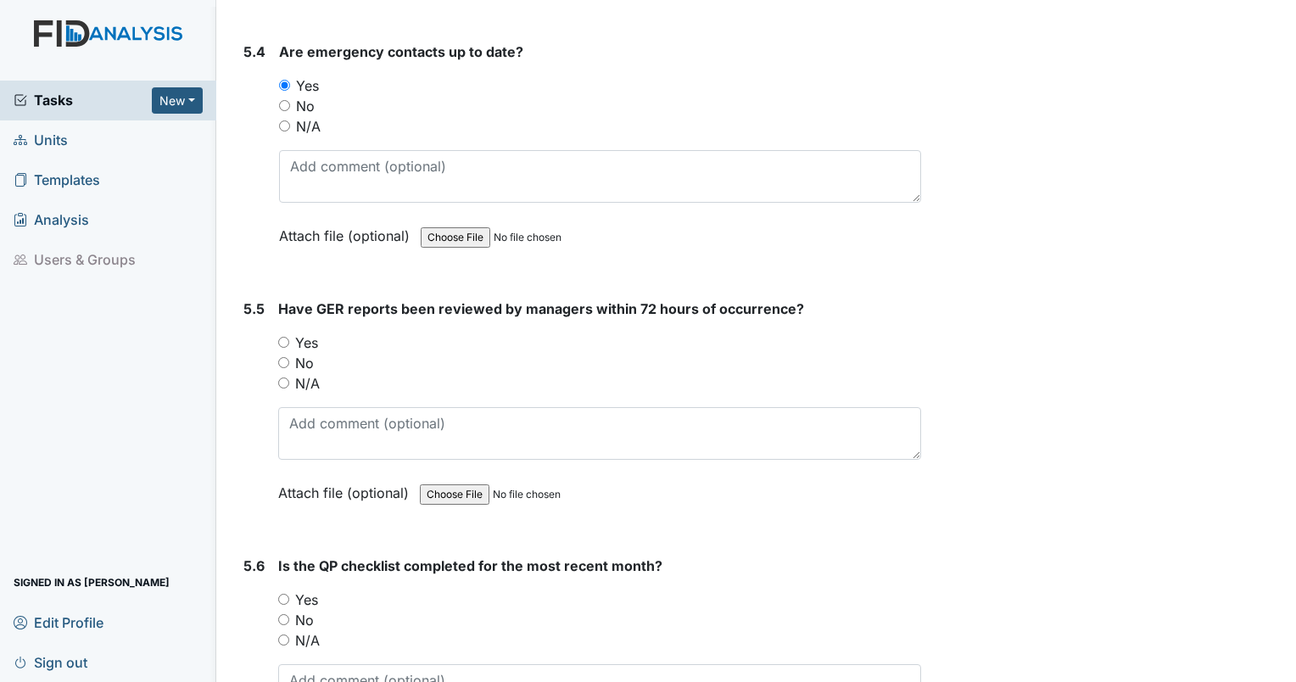
scroll to position [12136, 0]
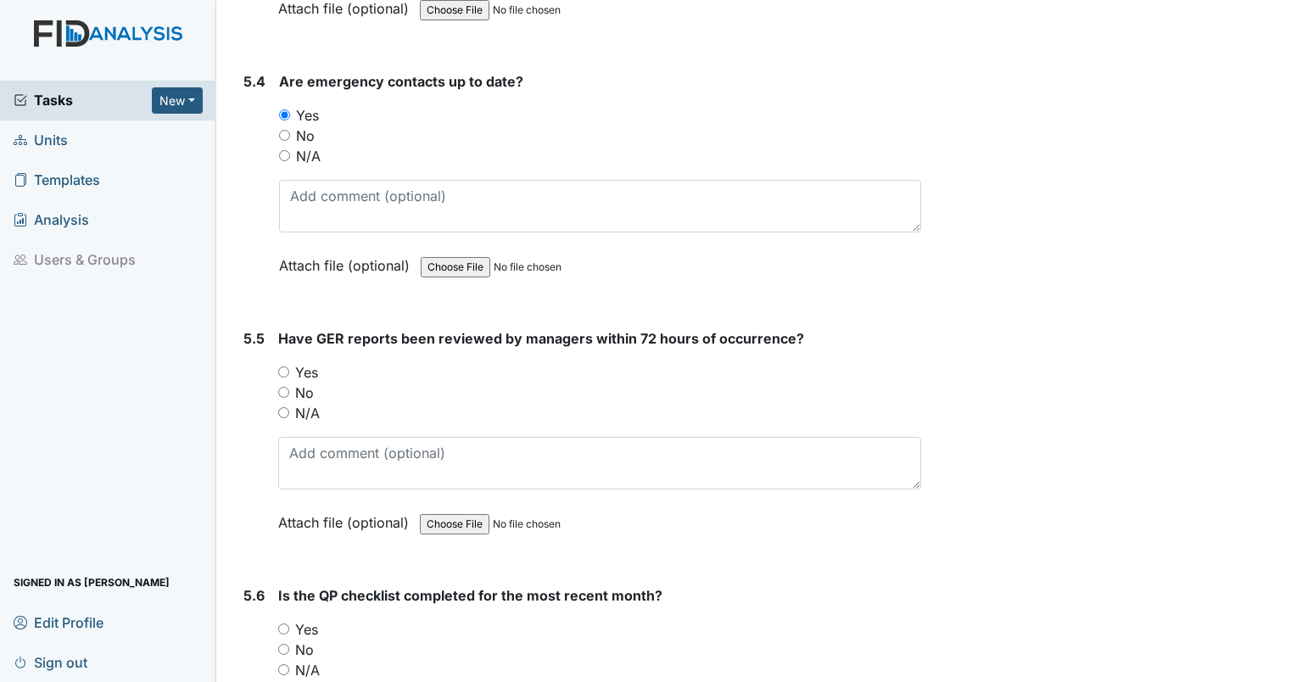
click at [279, 367] on input "Yes" at bounding box center [283, 372] width 11 height 11
radio input "true"
click at [282, 624] on input "Yes" at bounding box center [283, 629] width 11 height 11
radio input "true"
click at [282, 624] on input "Yes" at bounding box center [283, 629] width 11 height 11
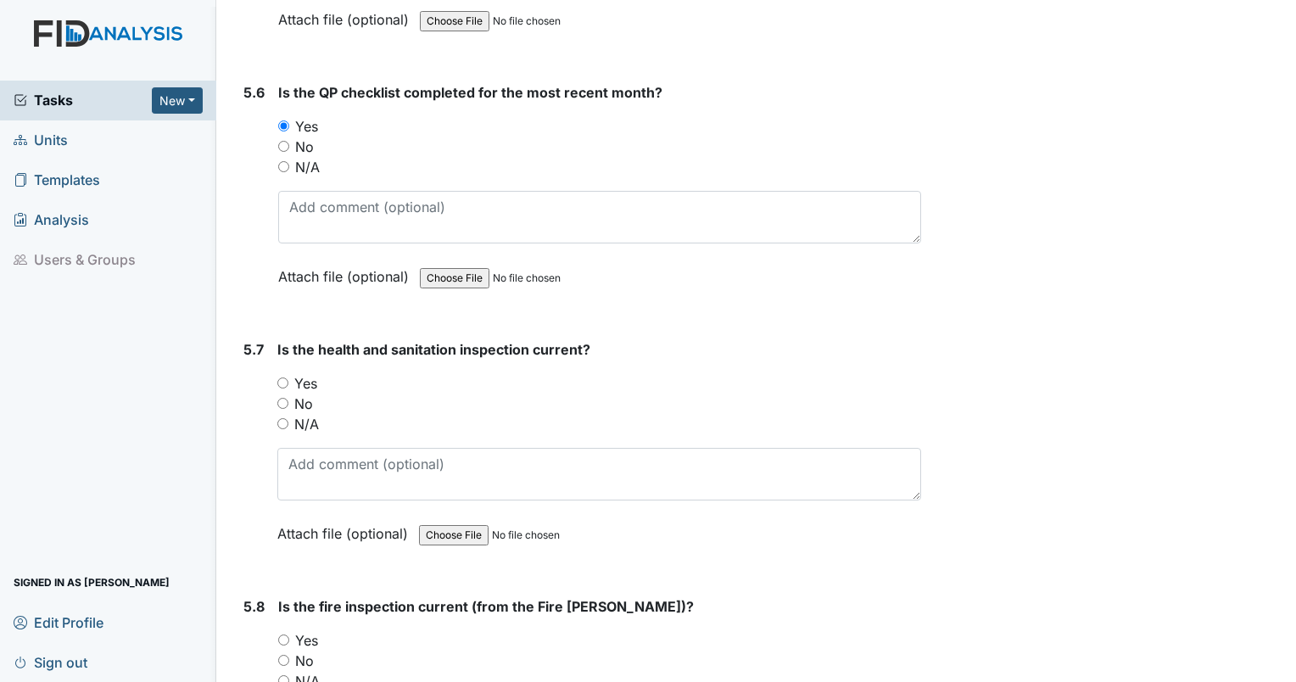
scroll to position [12624, 0]
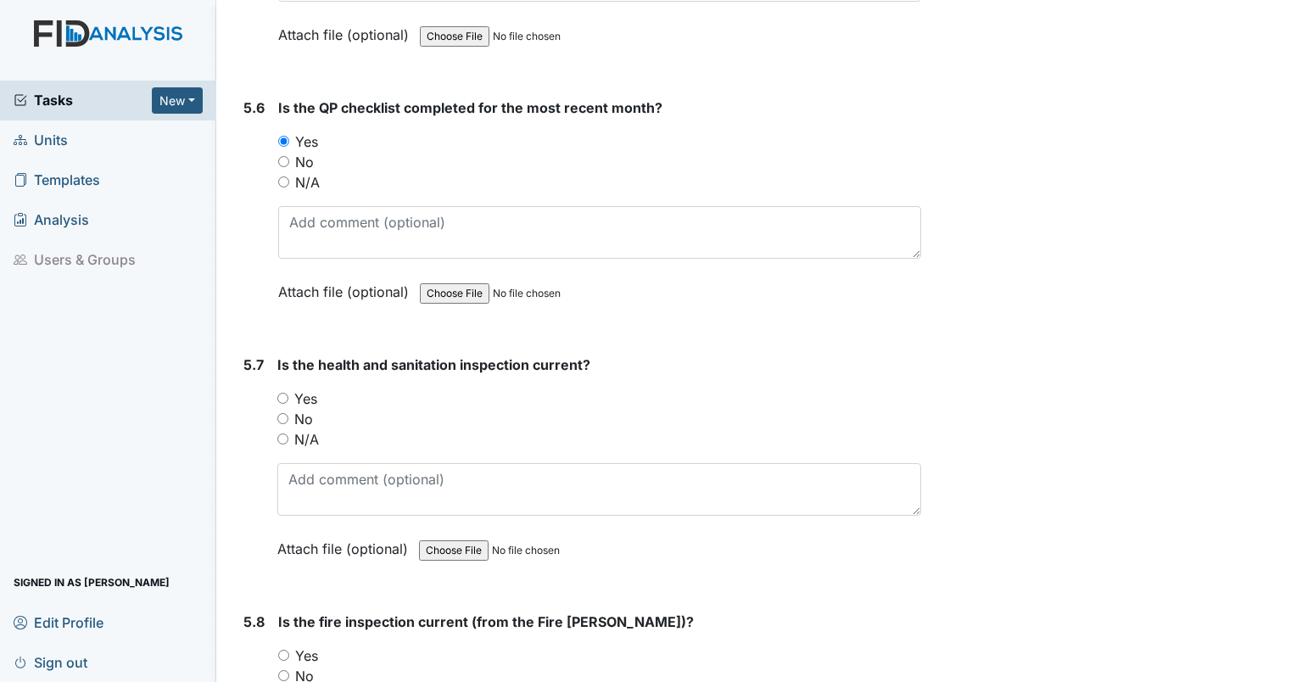
click at [280, 393] on input "Yes" at bounding box center [282, 398] width 11 height 11
radio input "true"
click at [283, 670] on input "No" at bounding box center [283, 675] width 11 height 11
radio input "true"
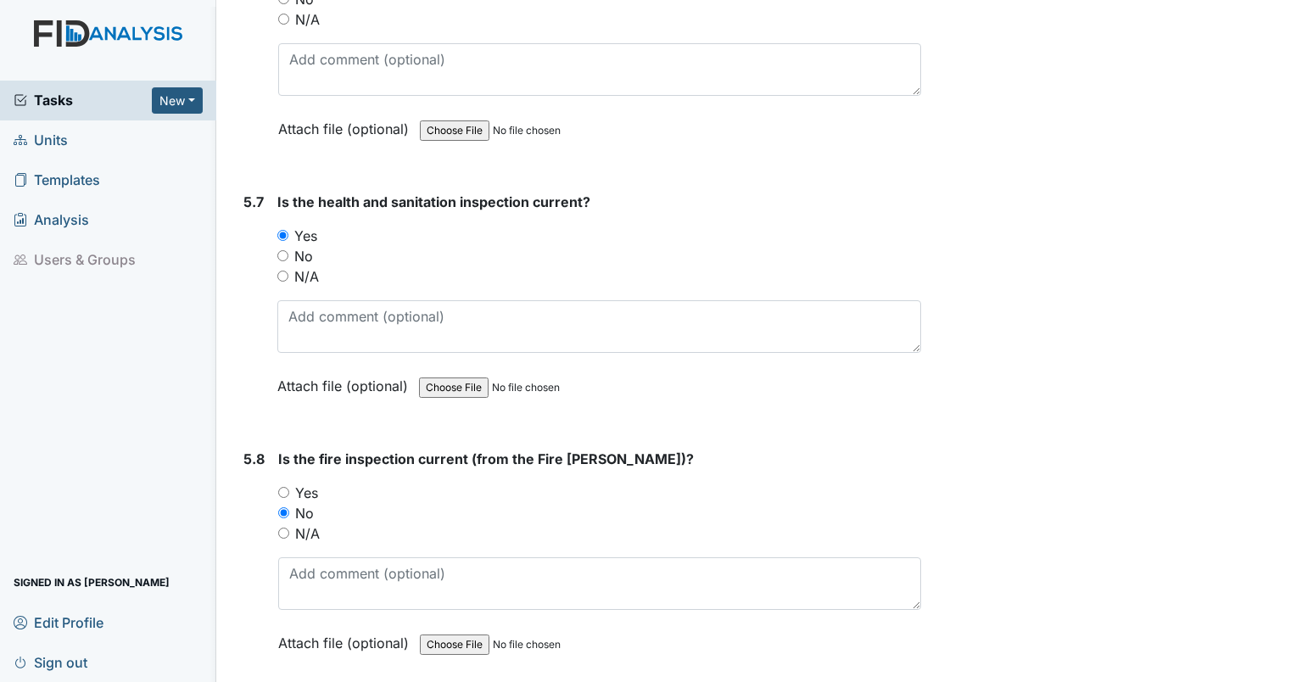
scroll to position [12862, 0]
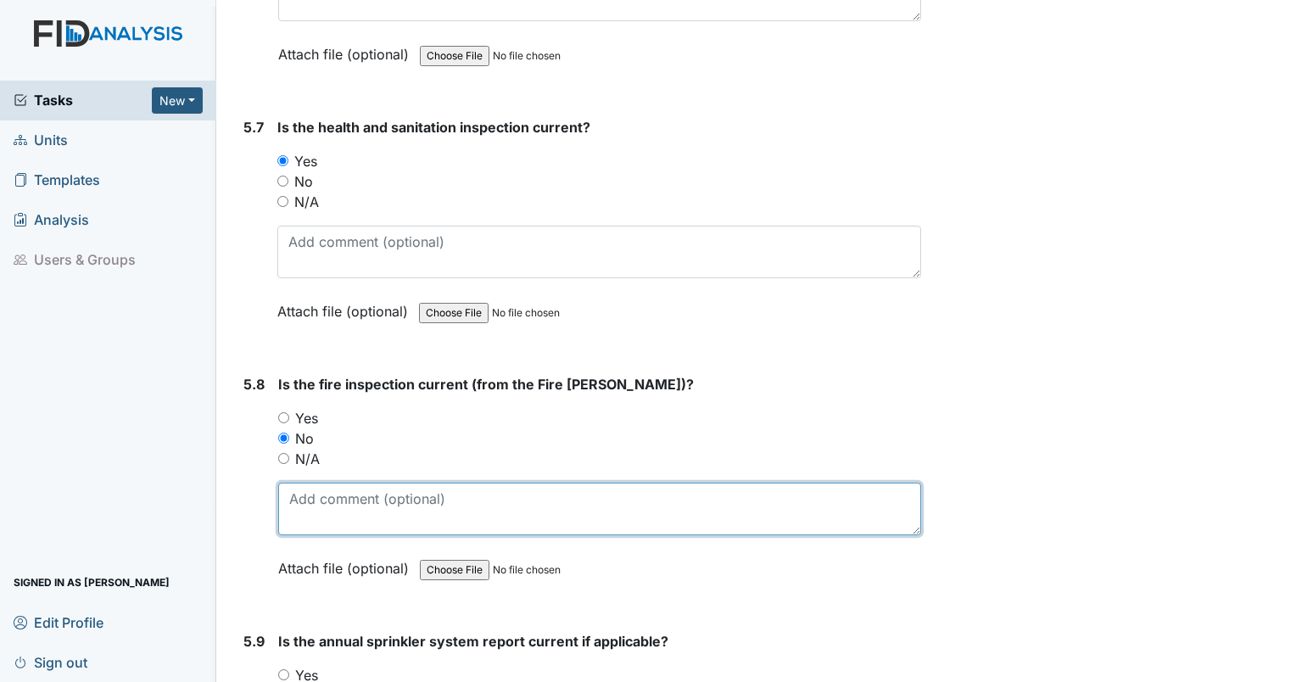
click at [865, 489] on textarea at bounding box center [599, 509] width 643 height 53
click at [835, 483] on textarea at bounding box center [599, 509] width 643 height 53
type textarea "[DATE]"
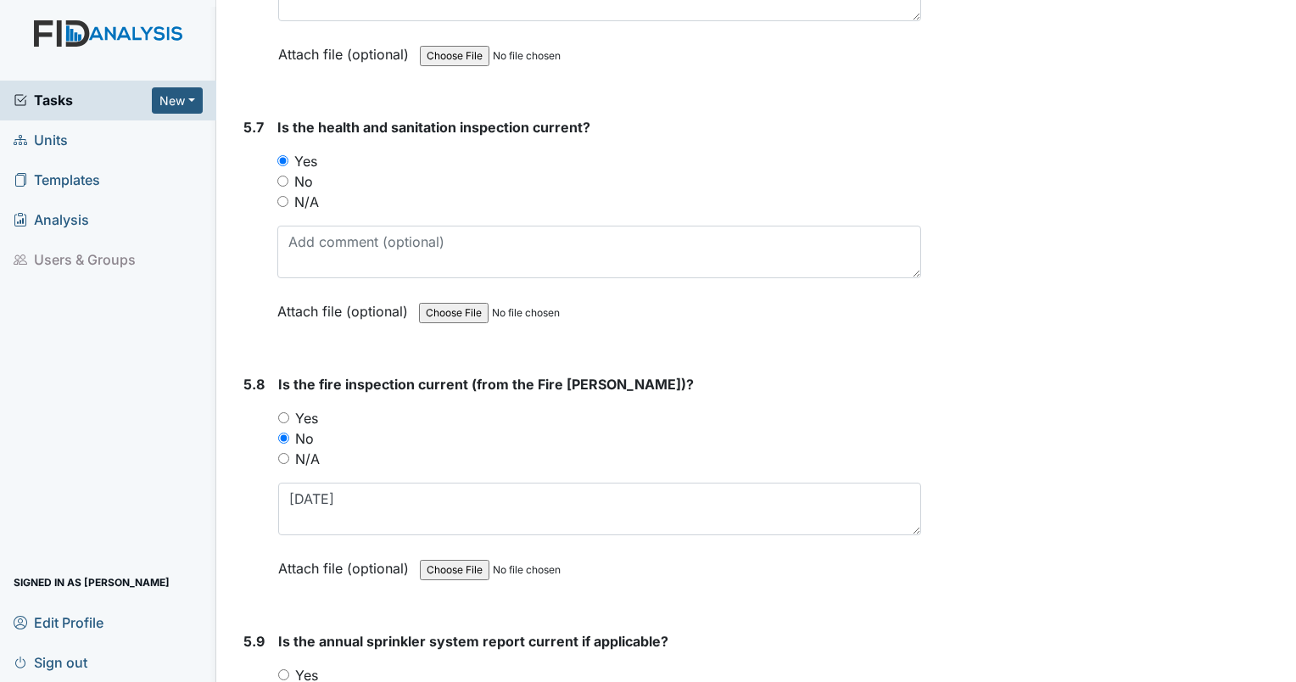
click at [282, 669] on input "Yes" at bounding box center [283, 674] width 11 height 11
radio input "true"
click at [282, 669] on input "Yes" at bounding box center [283, 674] width 11 height 11
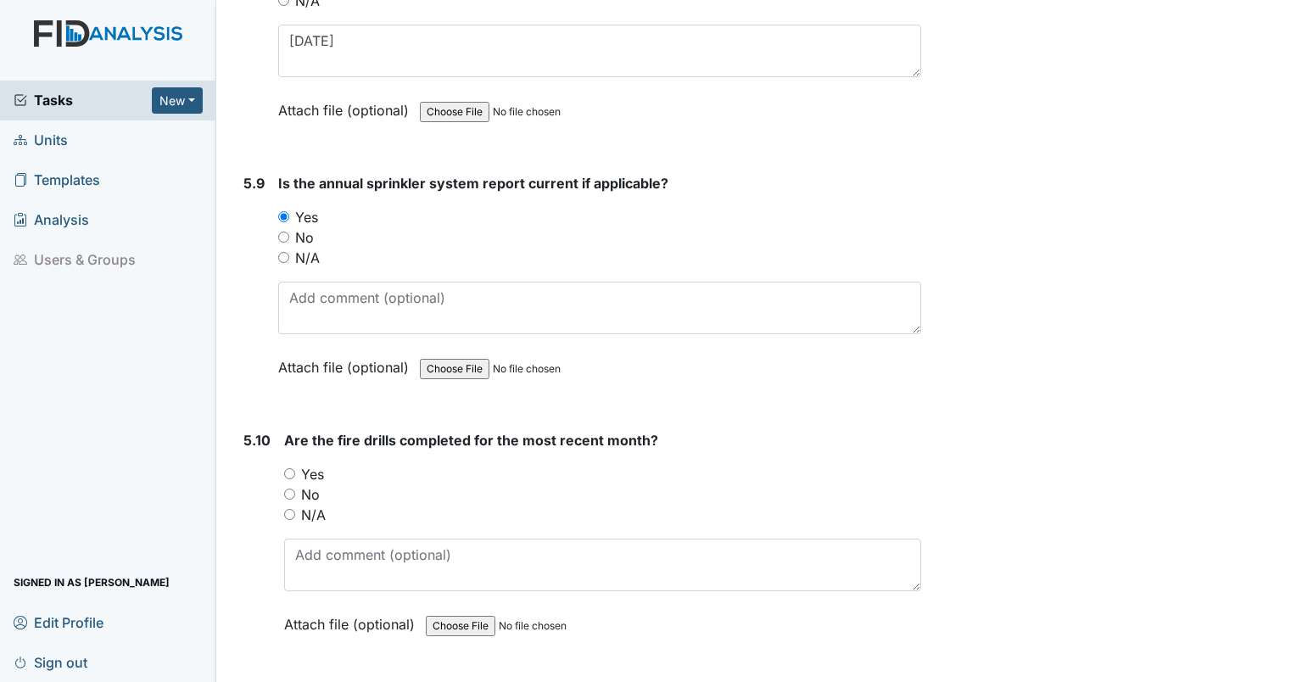
scroll to position [13324, 0]
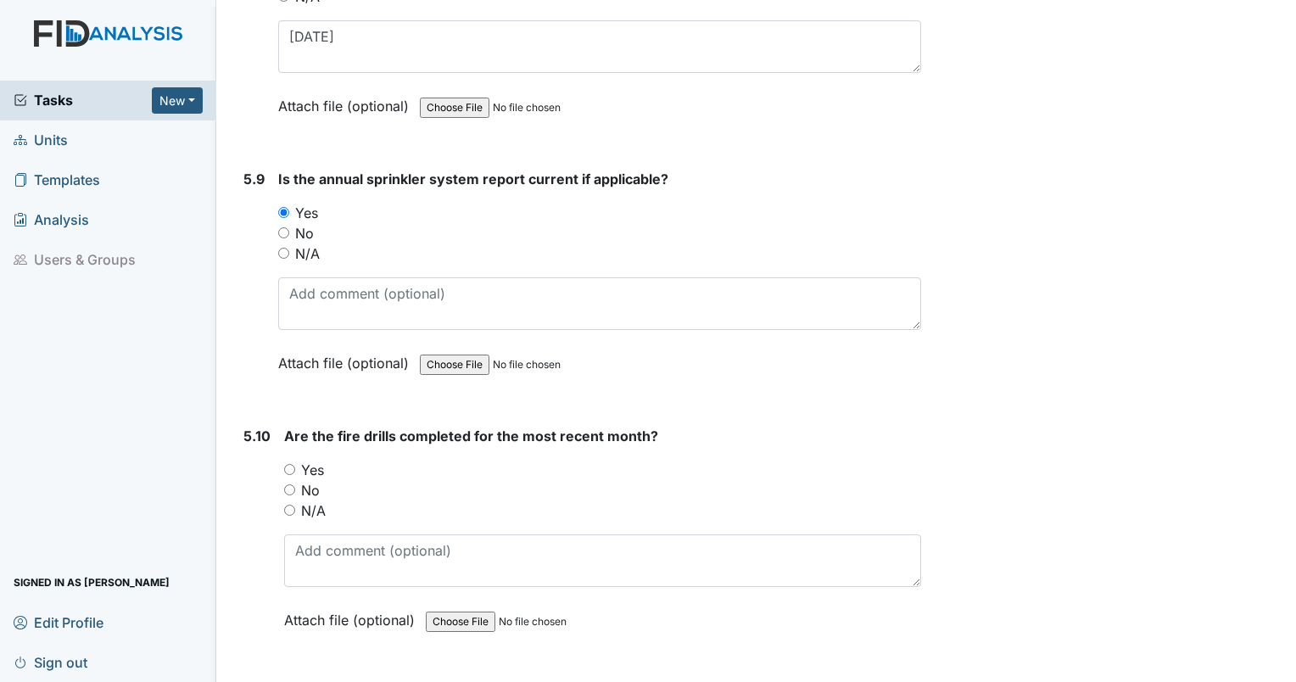
click at [288, 464] on input "Yes" at bounding box center [289, 469] width 11 height 11
radio input "true"
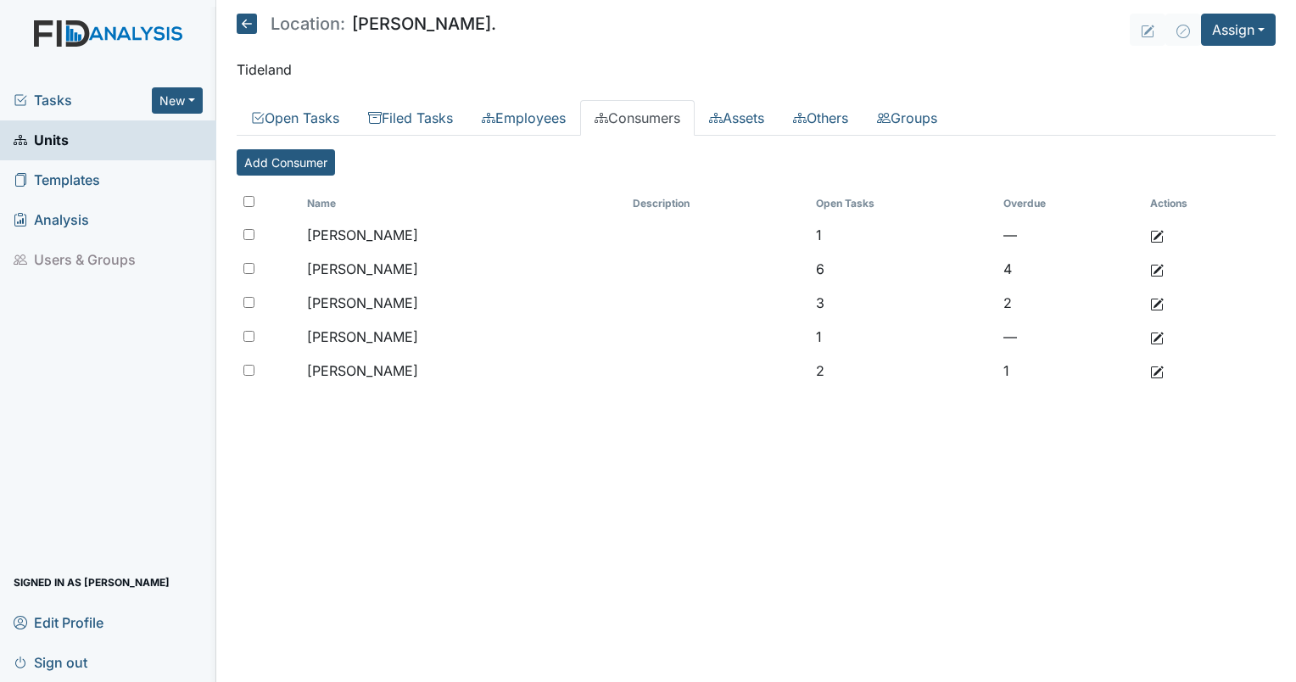
click at [31, 139] on span "Units" at bounding box center [41, 140] width 55 height 26
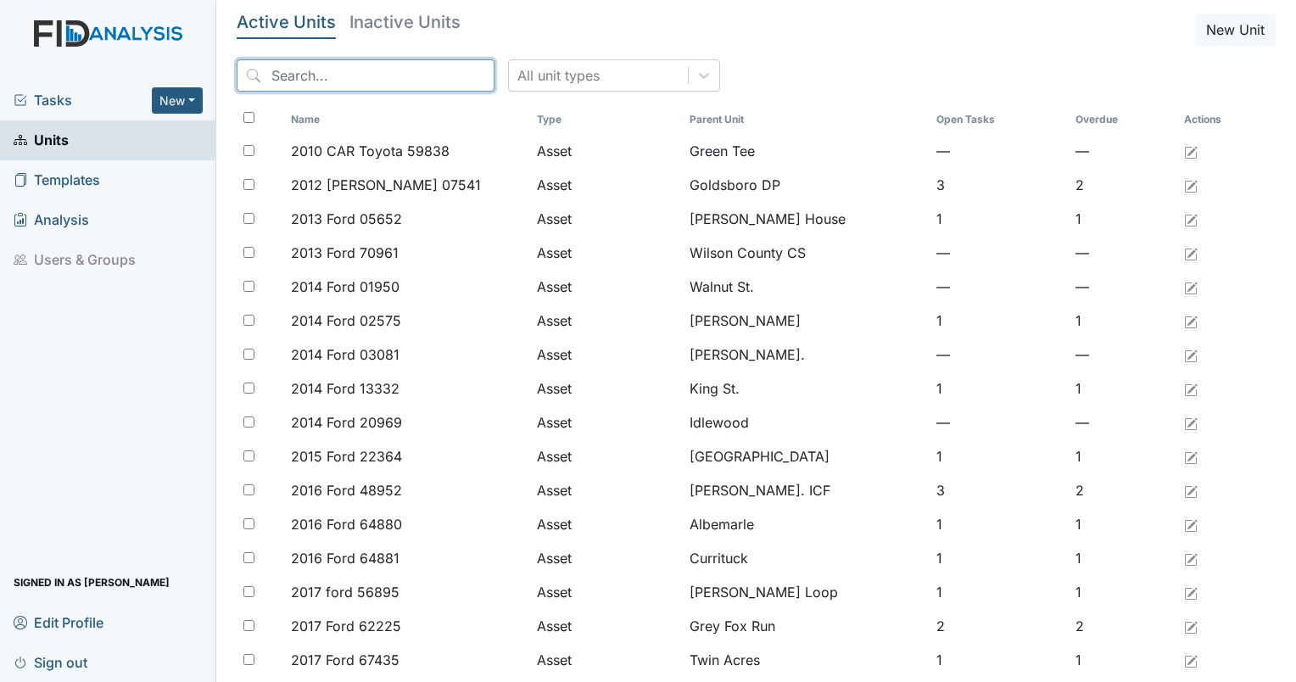
click at [343, 90] on input "search" at bounding box center [366, 75] width 258 height 32
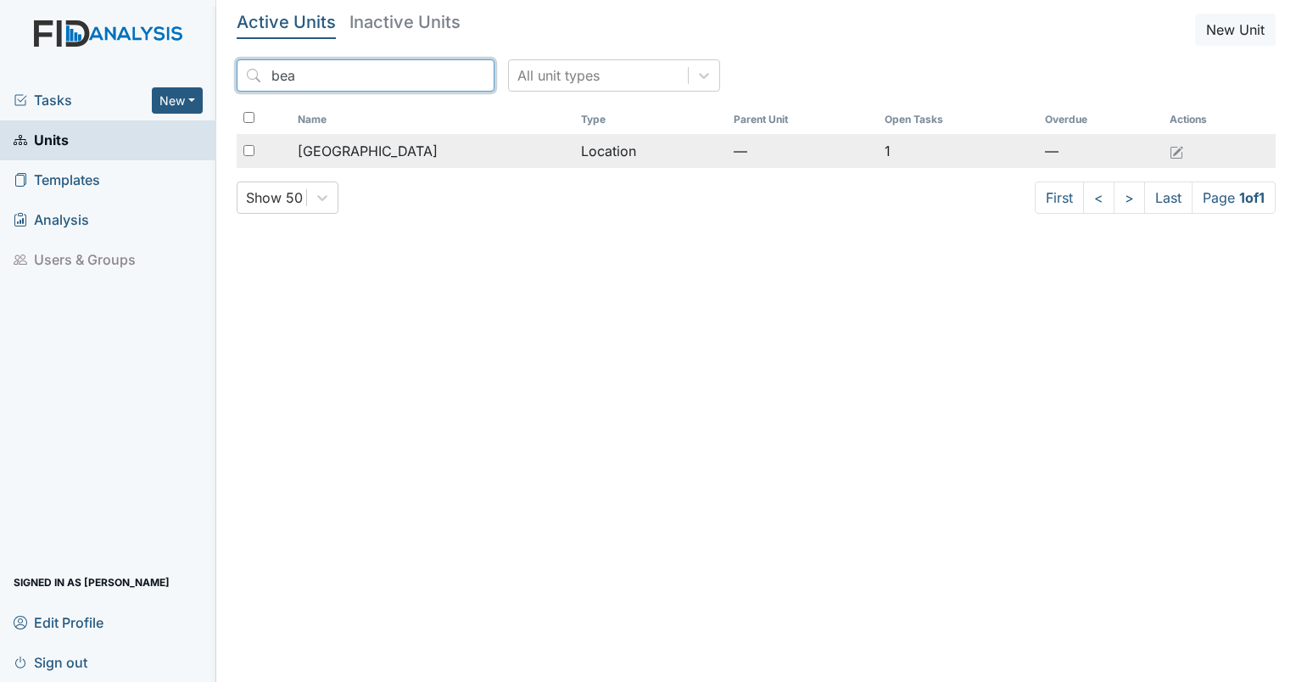
type input "bea"
click at [383, 142] on span "[GEOGRAPHIC_DATA]" at bounding box center [368, 151] width 140 height 20
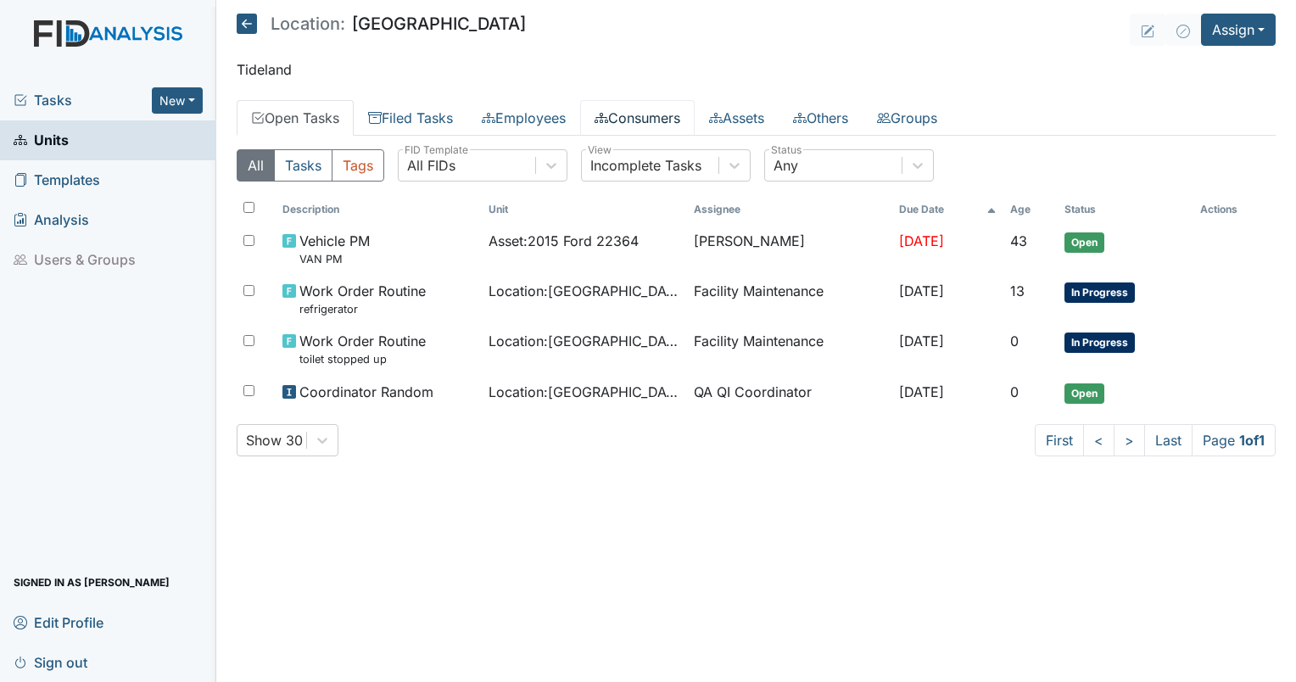
click at [622, 109] on link "Consumers" at bounding box center [637, 118] width 115 height 36
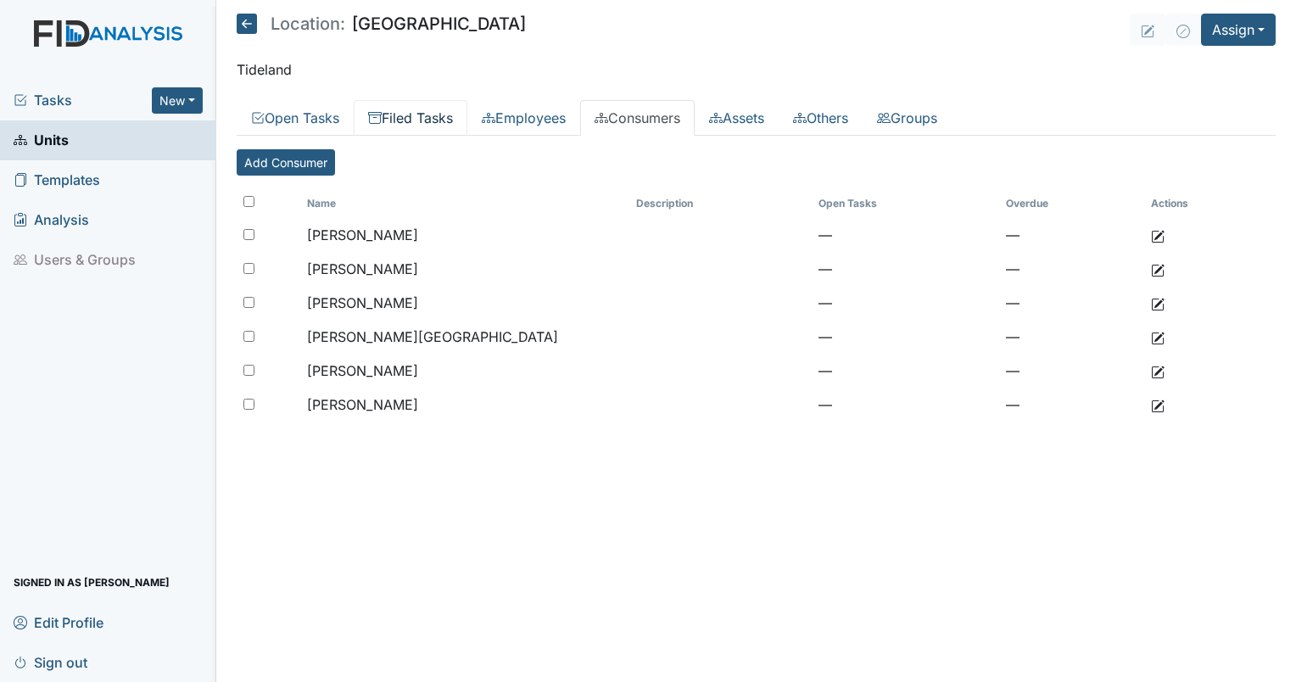
click at [433, 129] on link "Filed Tasks" at bounding box center [411, 118] width 114 height 36
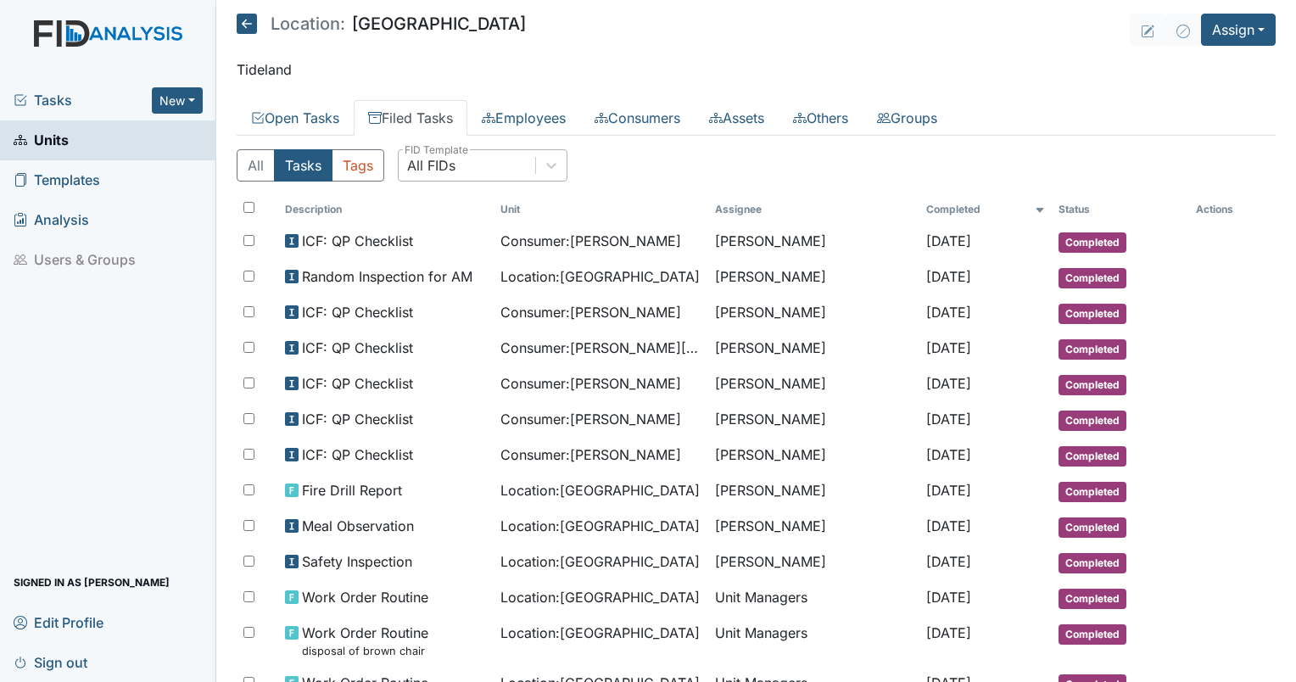
click at [505, 160] on div "All FIDs" at bounding box center [467, 165] width 137 height 31
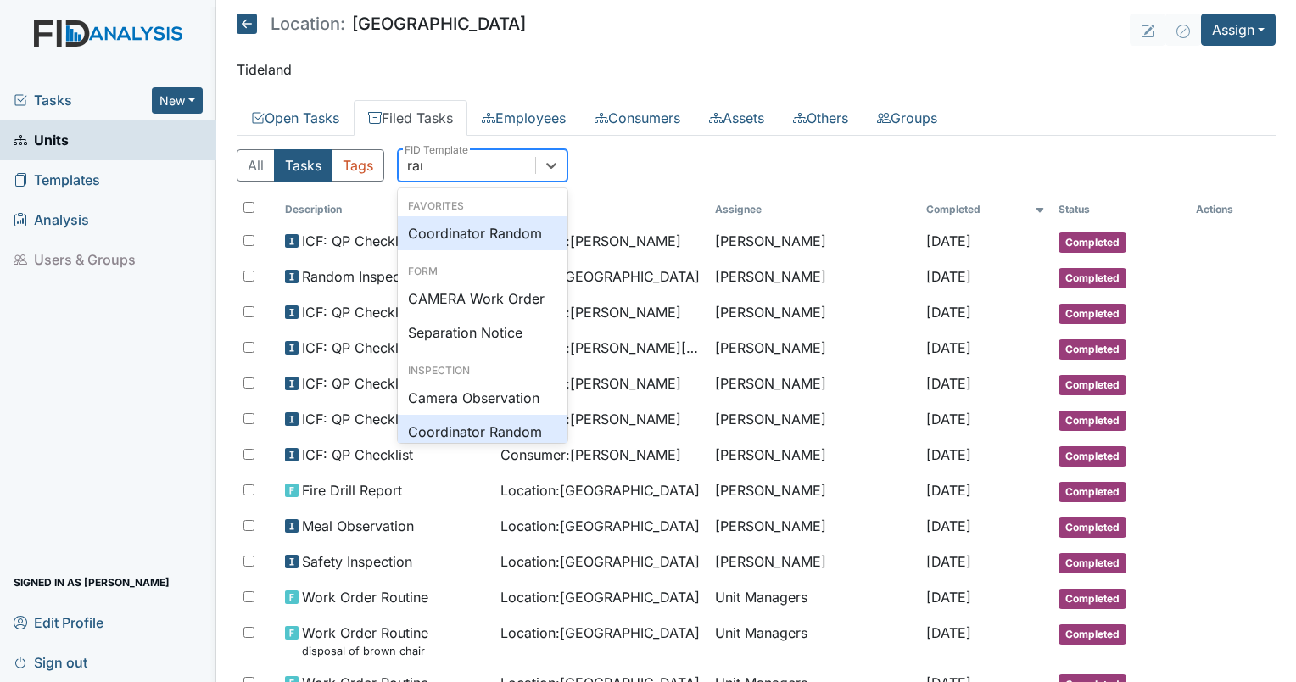
type input "rand"
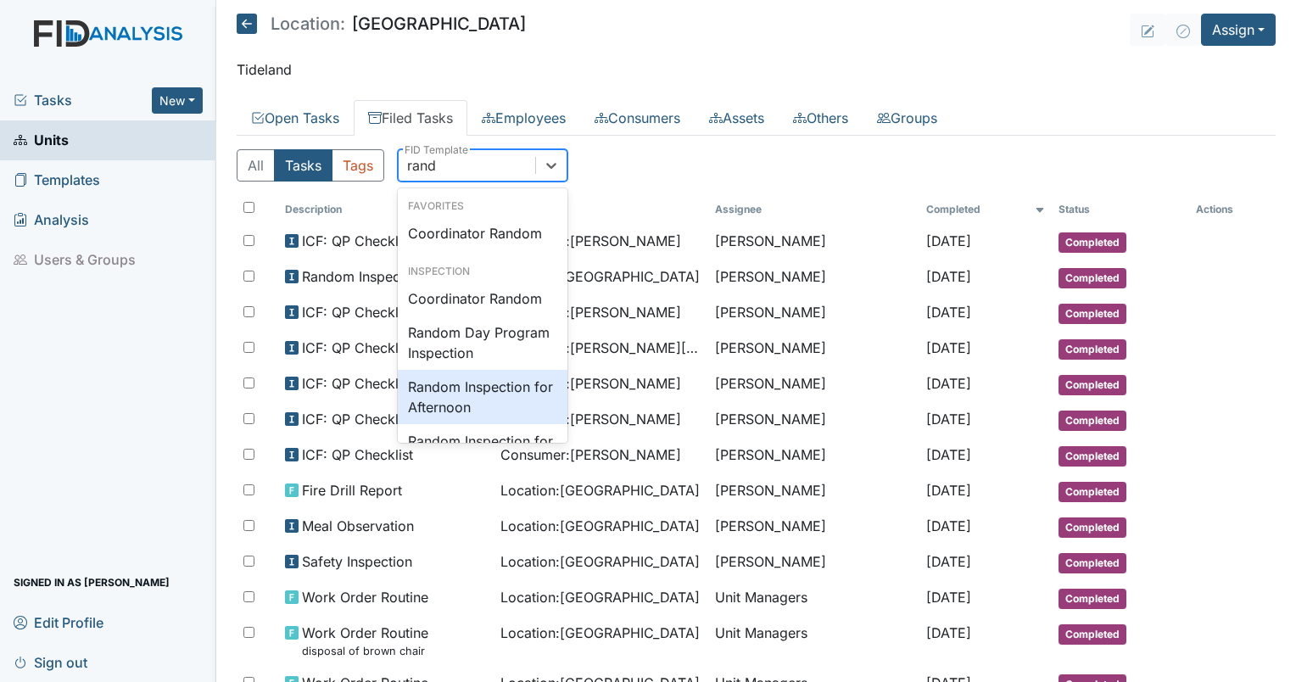
click at [462, 377] on div "Random Inspection for Afternoon" at bounding box center [483, 397] width 170 height 54
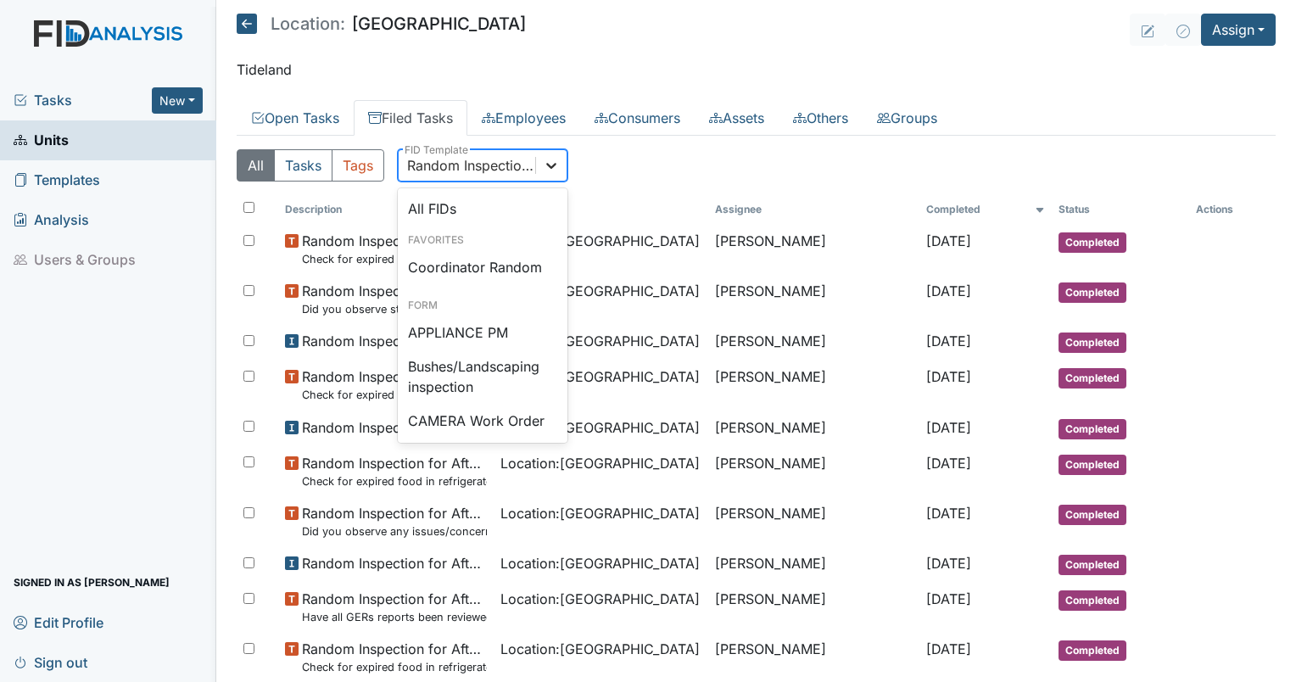
click at [556, 164] on icon at bounding box center [551, 165] width 17 height 17
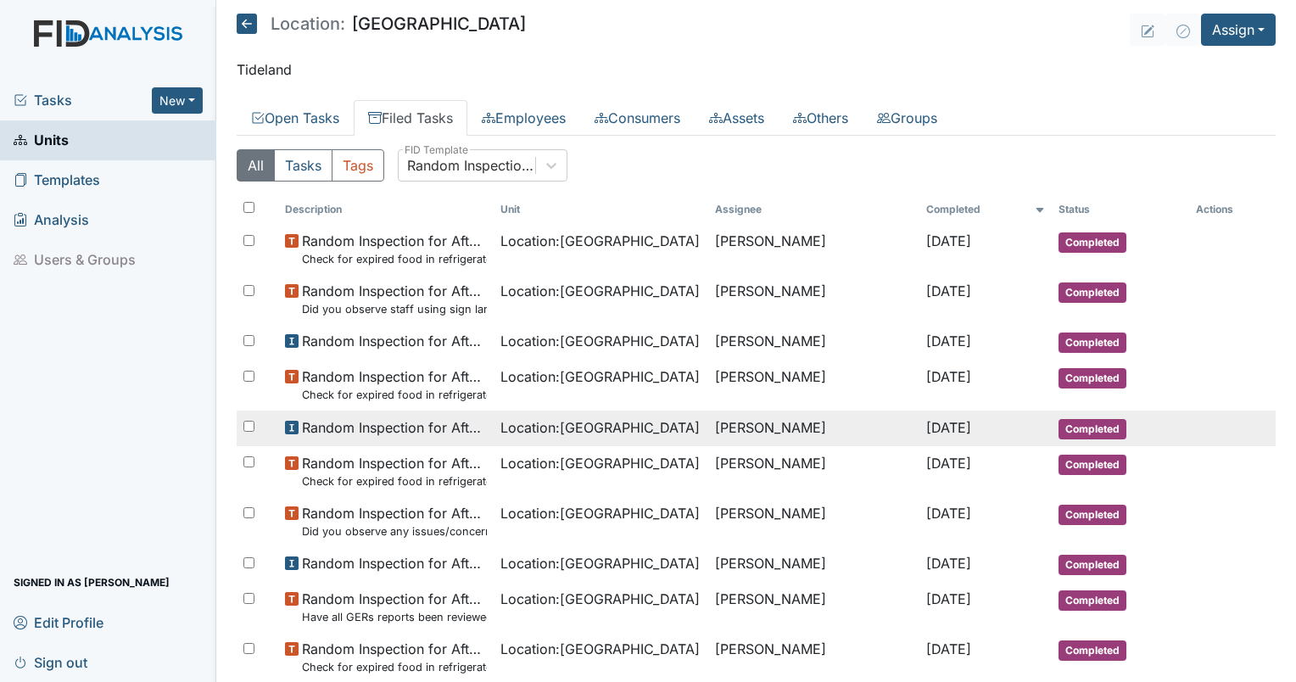
click at [494, 442] on td "Location : Beaufort Heights" at bounding box center [601, 429] width 215 height 36
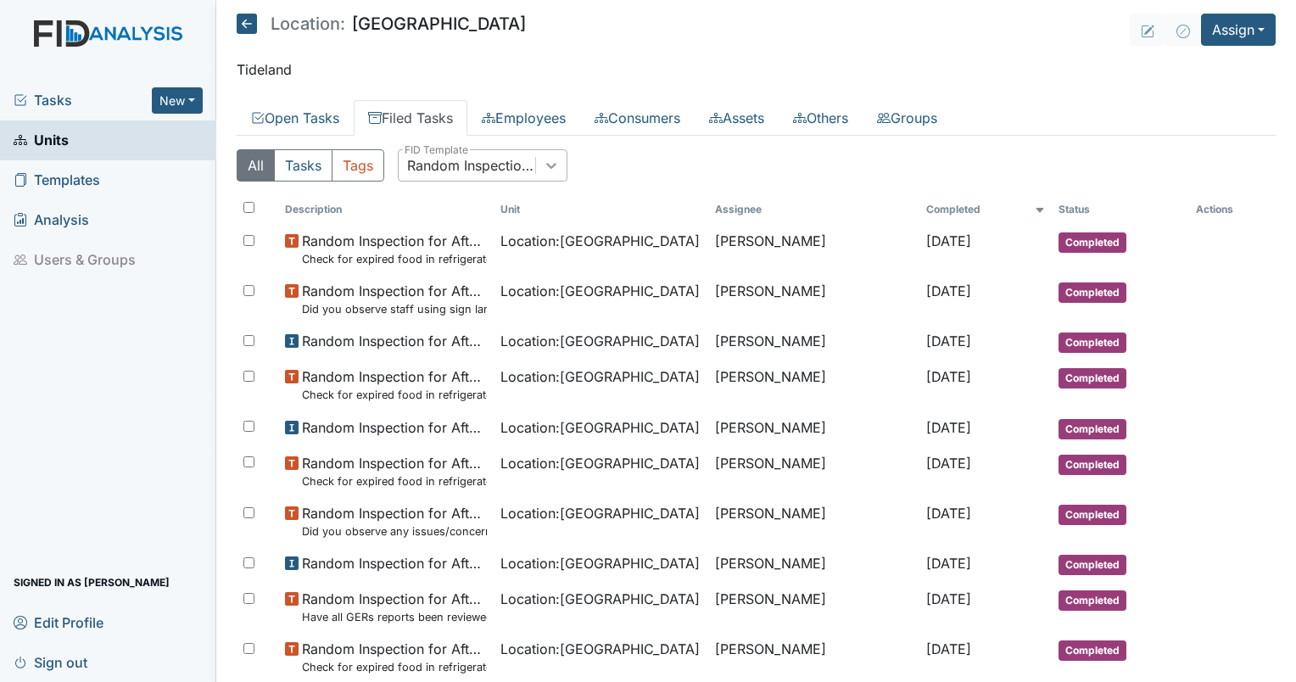
click at [541, 167] on div at bounding box center [551, 165] width 31 height 31
click at [550, 164] on icon at bounding box center [551, 165] width 17 height 17
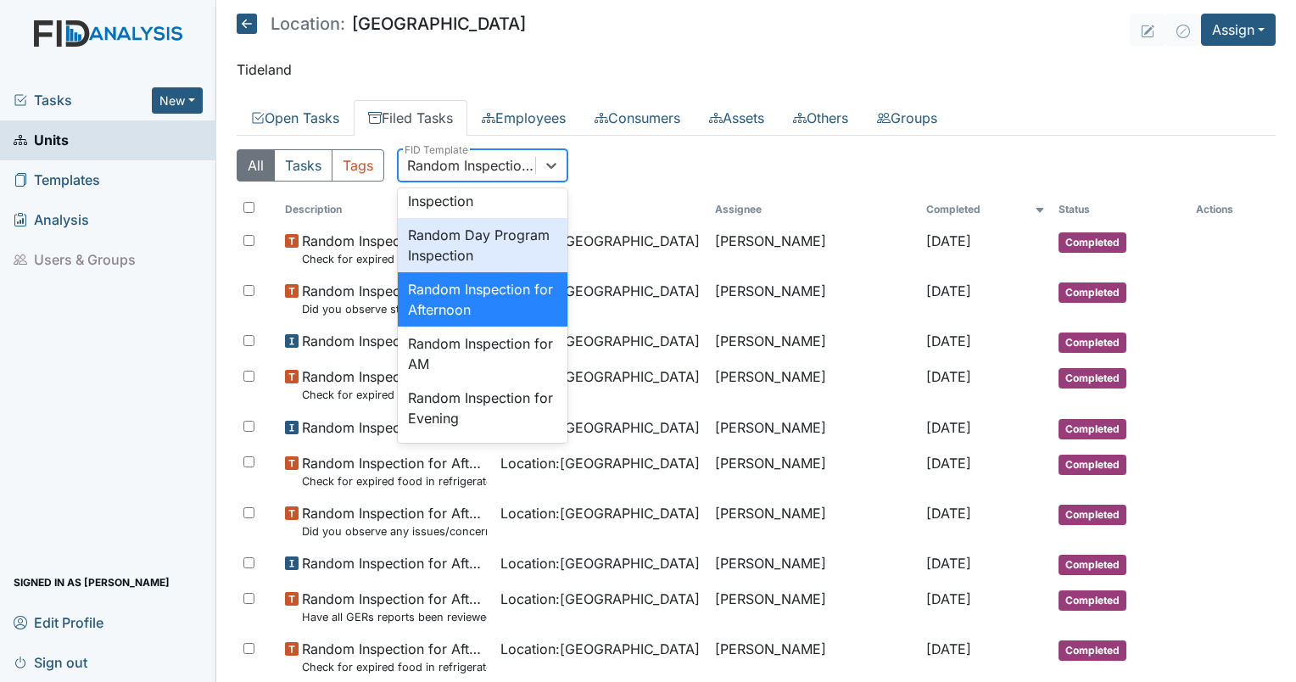
scroll to position [1544, 0]
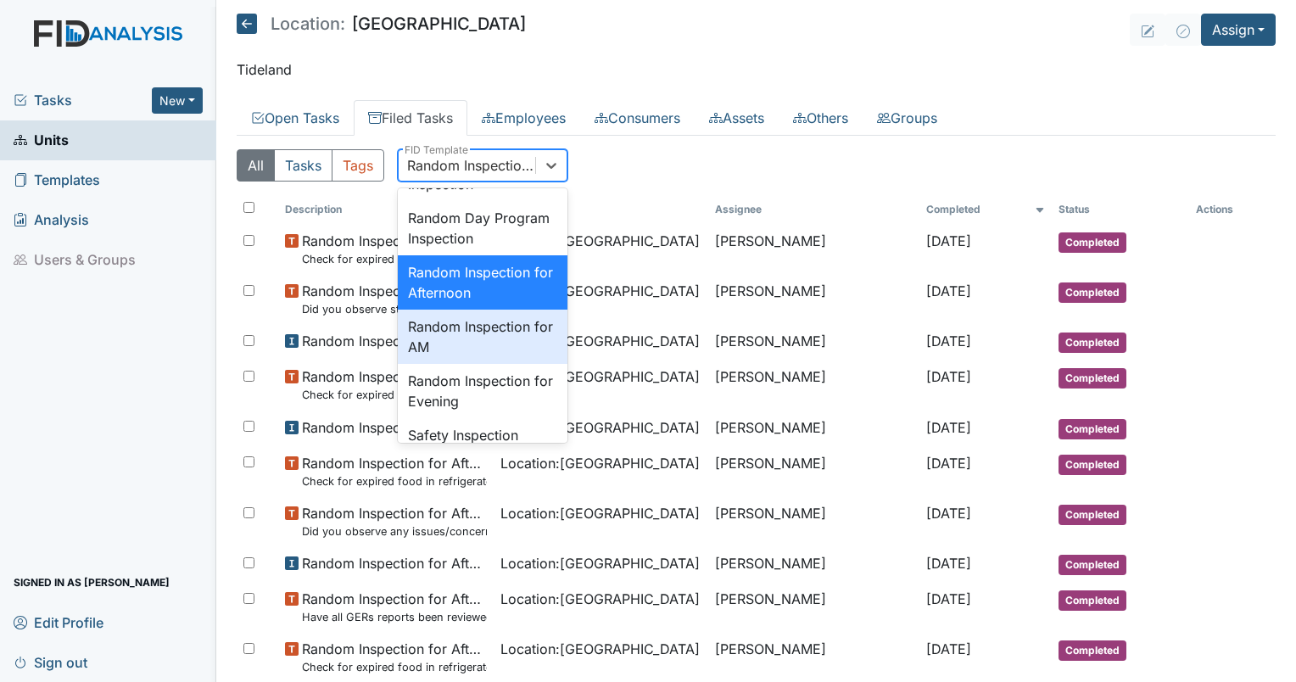
click at [507, 364] on div "Random Inspection for AM" at bounding box center [483, 337] width 170 height 54
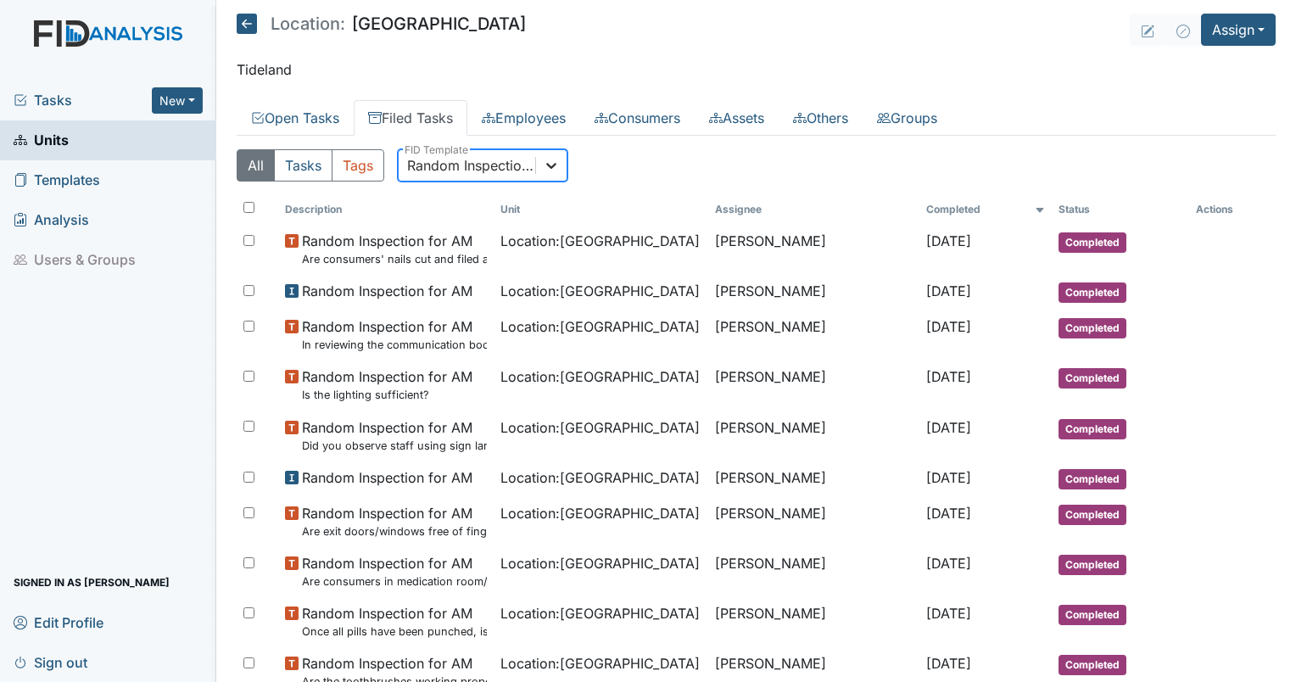
click at [551, 158] on icon at bounding box center [551, 165] width 17 height 17
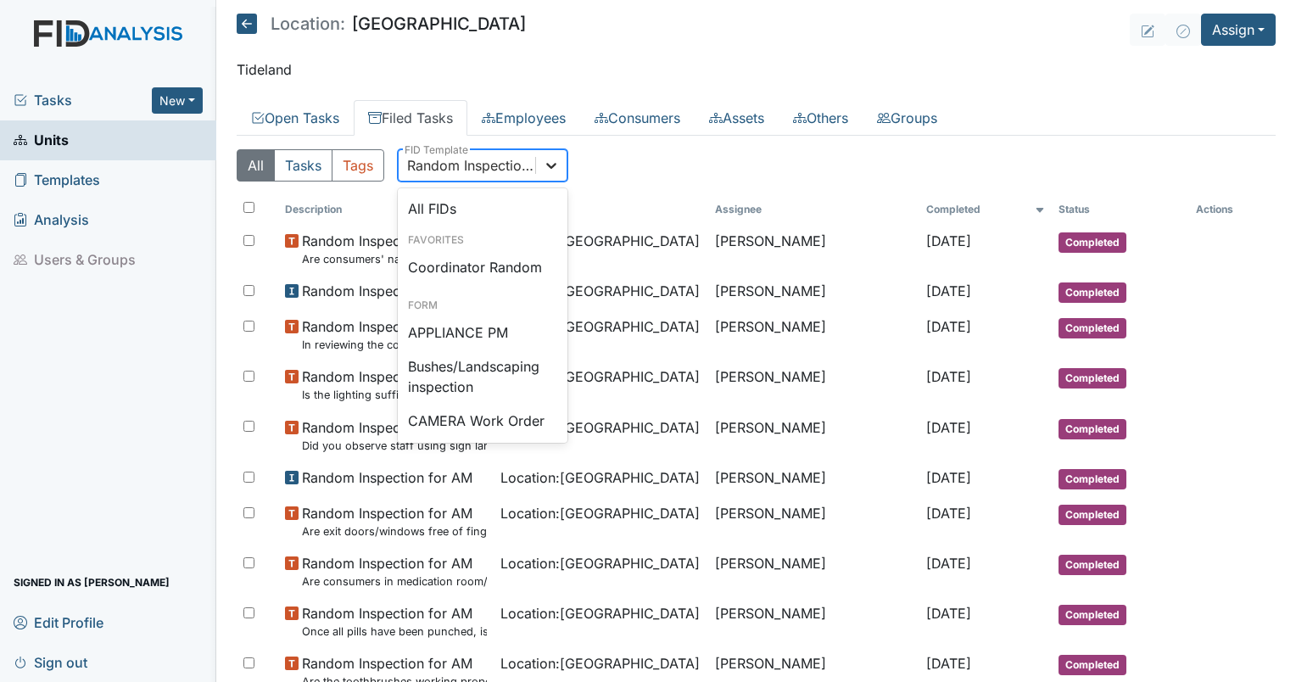
scroll to position [1564, 0]
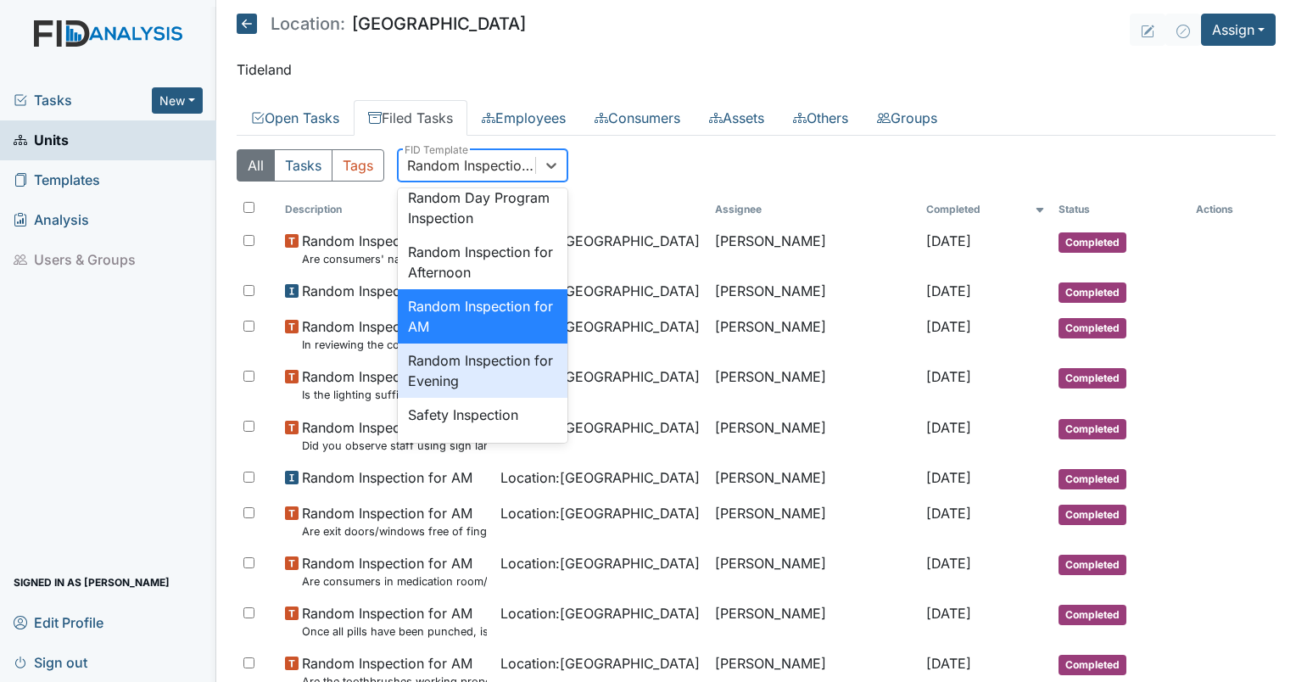
click at [495, 398] on div "Random Inspection for Evening" at bounding box center [483, 371] width 170 height 54
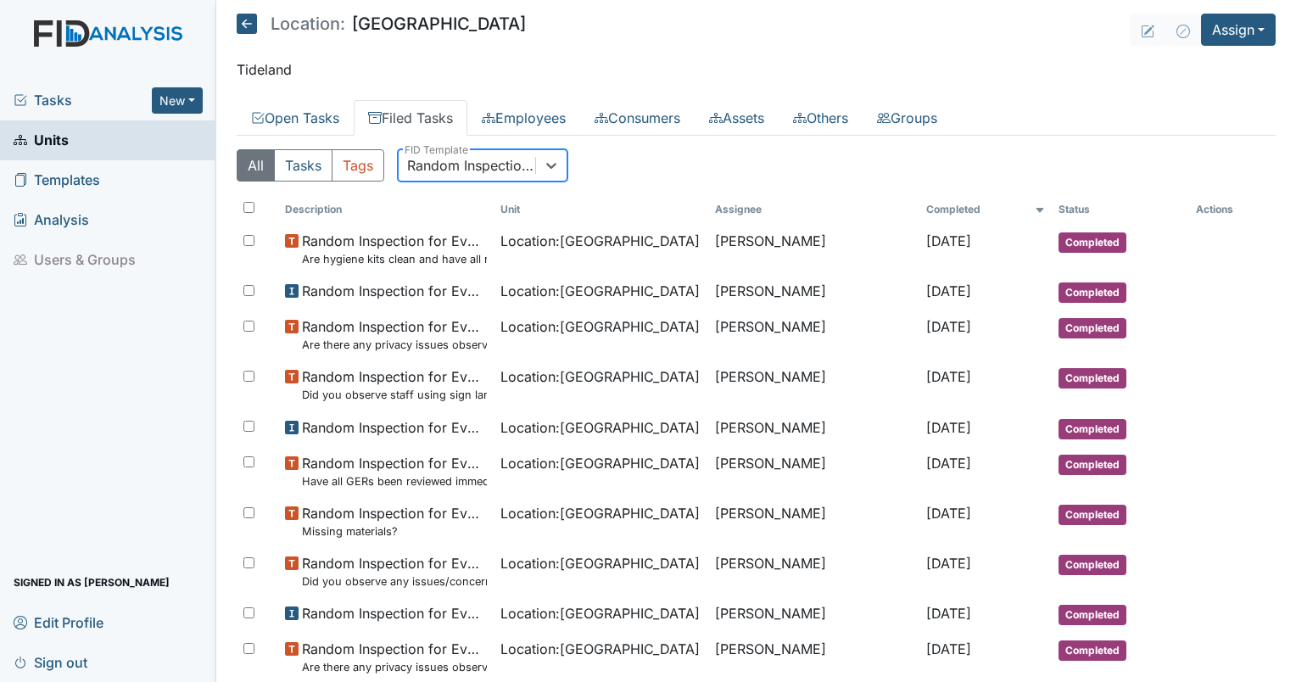
click at [450, 159] on div "Random Inspection for Evening" at bounding box center [472, 165] width 130 height 20
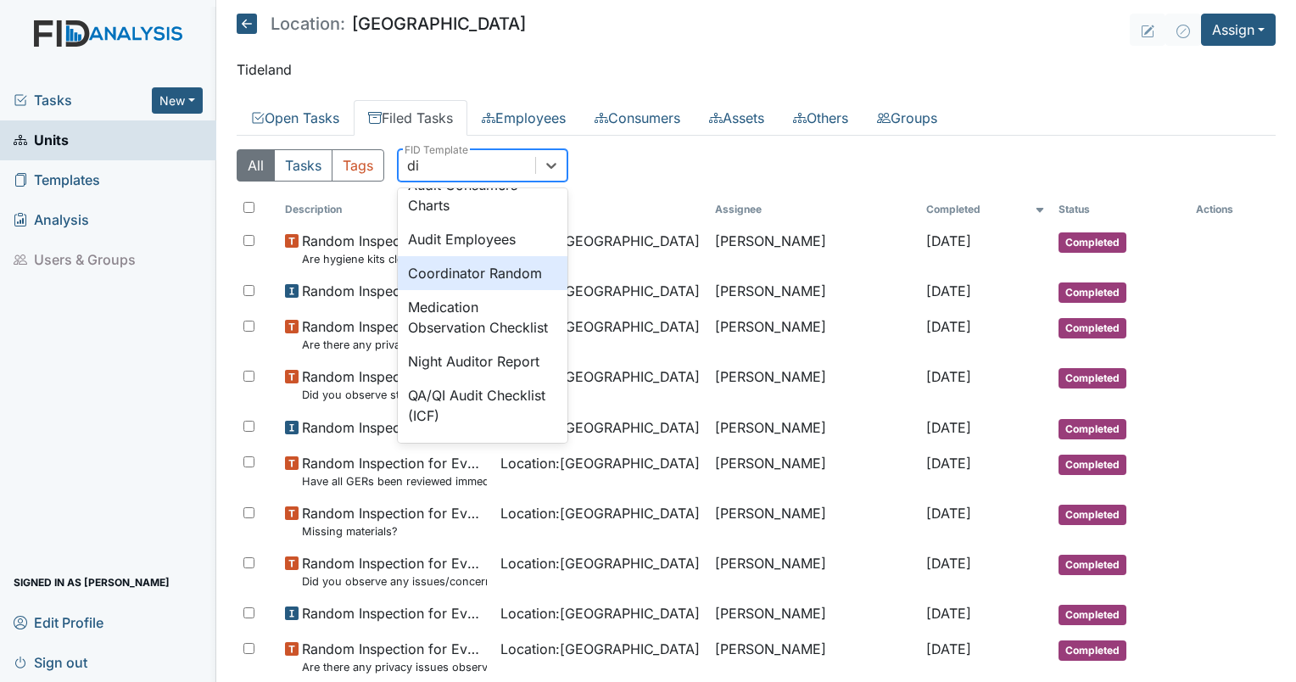
scroll to position [294, 0]
type input "dis"
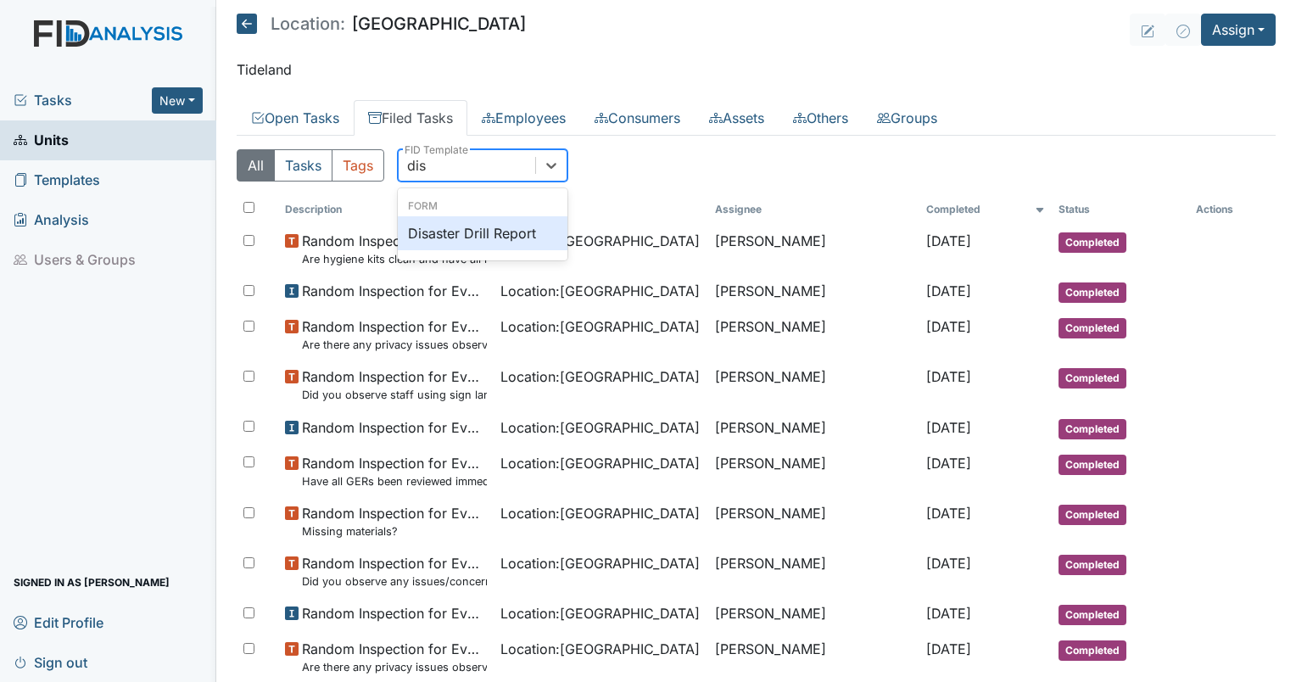
click at [462, 232] on div "Disaster Drill Report" at bounding box center [483, 233] width 170 height 34
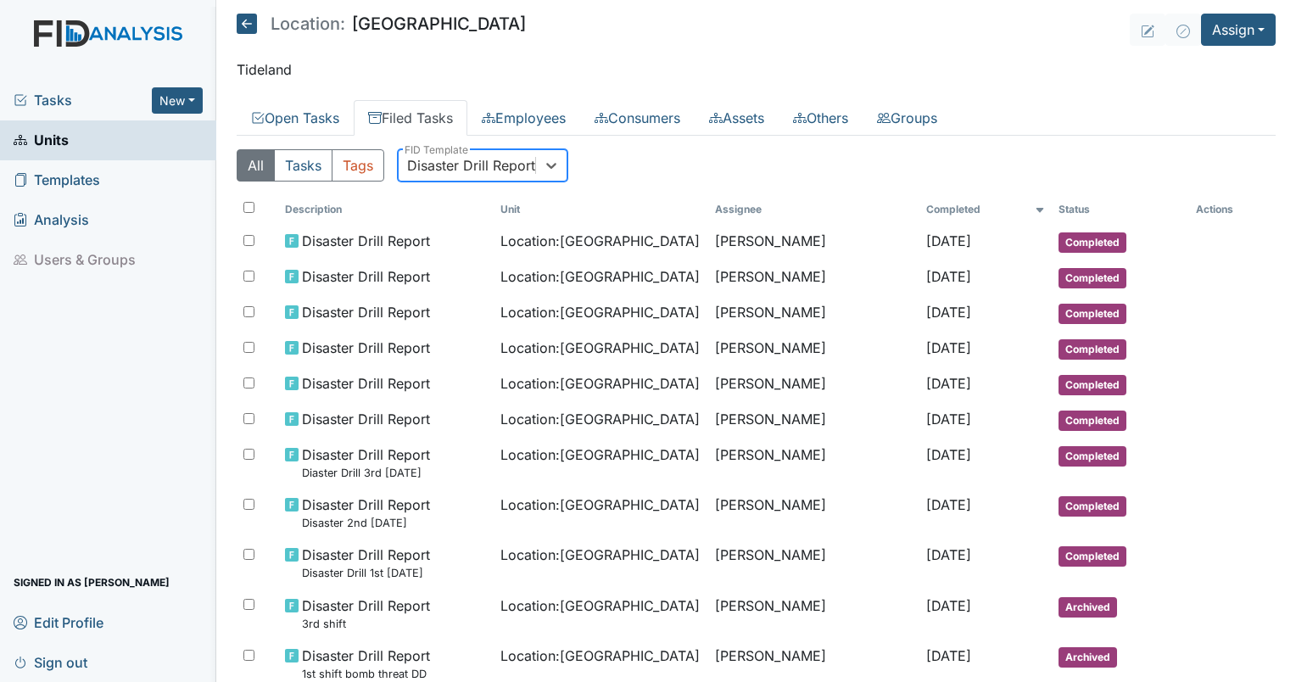
click at [510, 171] on div "Disaster Drill Report" at bounding box center [471, 165] width 128 height 20
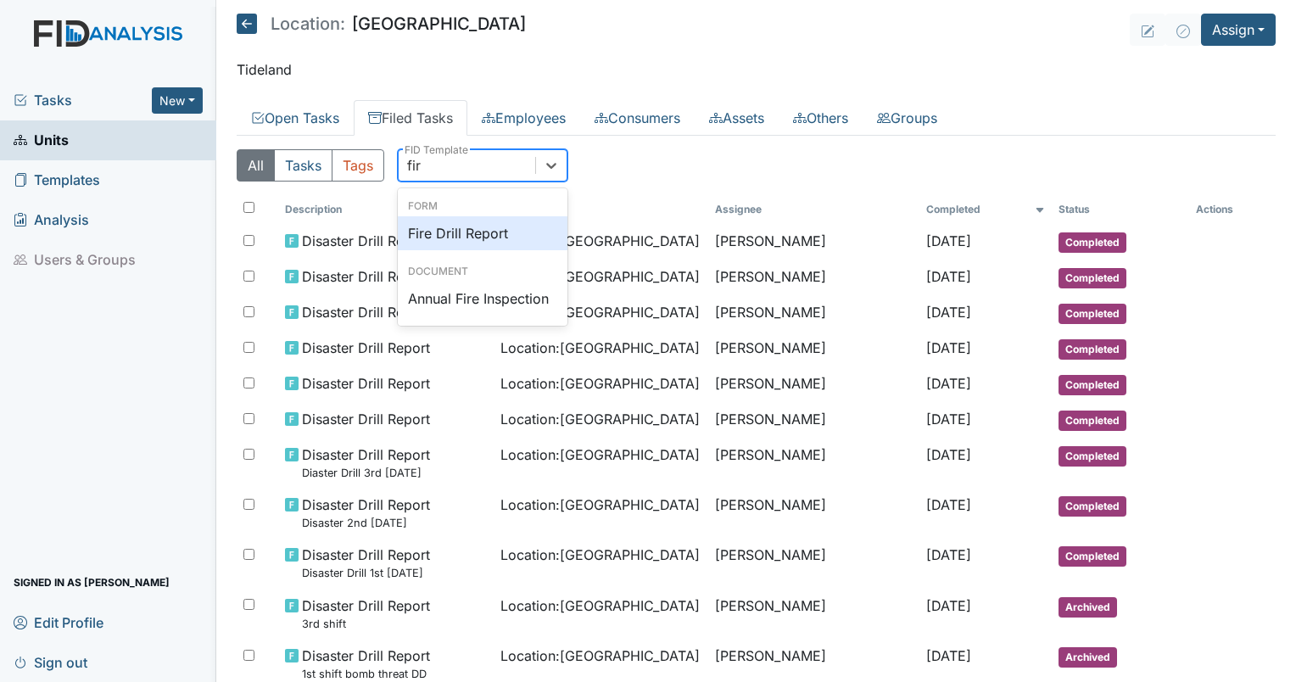
type input "fire"
click at [465, 230] on div "Fire Drill Report" at bounding box center [483, 233] width 170 height 34
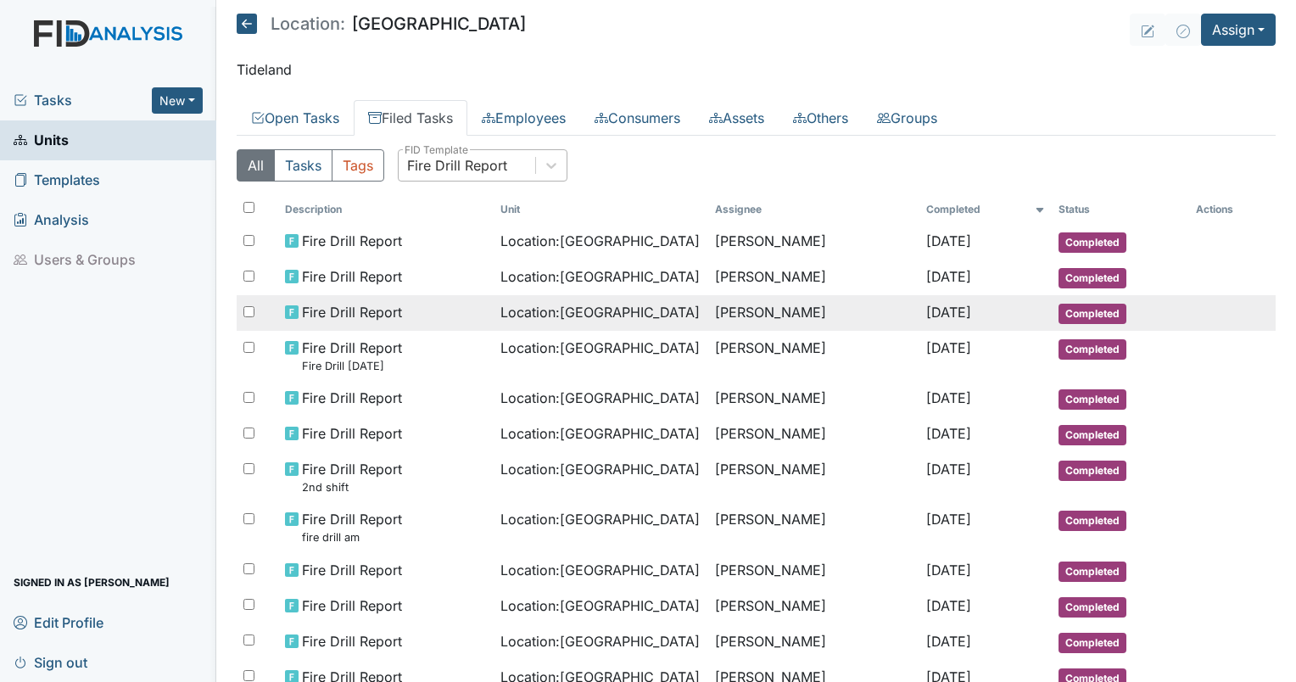
click at [726, 305] on td "[PERSON_NAME]" at bounding box center [813, 313] width 211 height 36
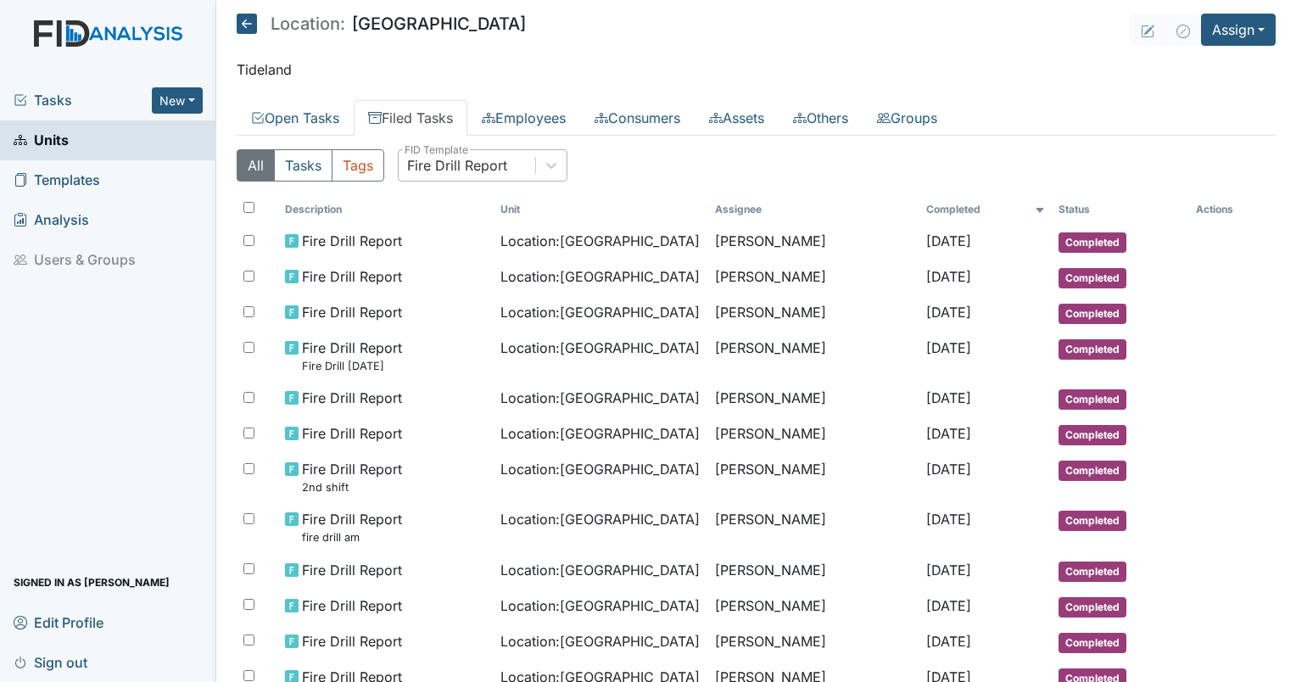
click at [461, 165] on div "Fire Drill Report" at bounding box center [457, 165] width 100 height 20
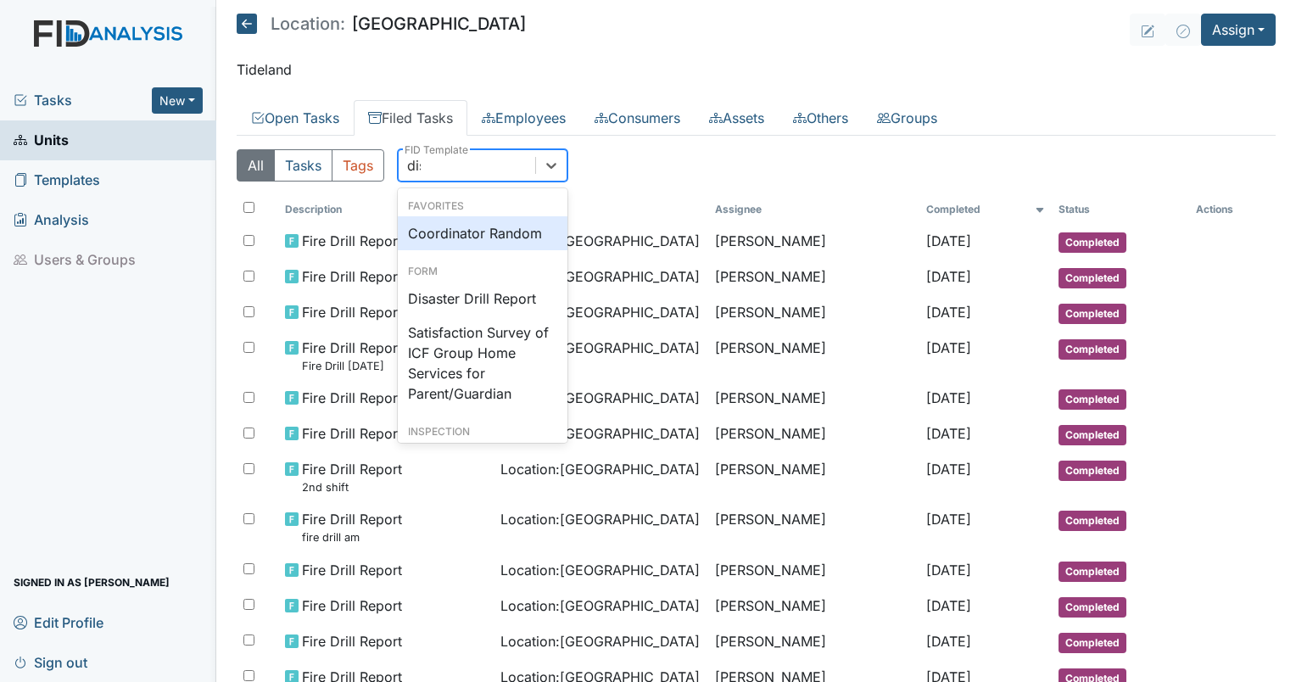
type input "disa"
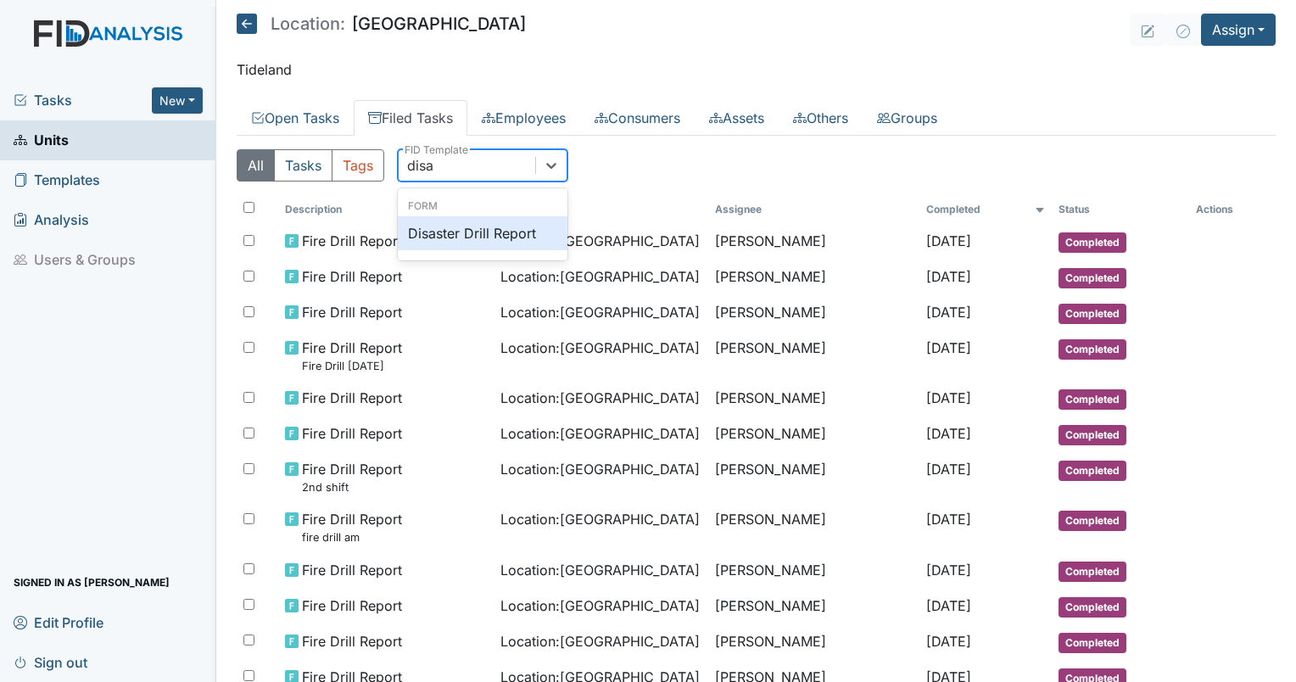
click at [490, 235] on div "Disaster Drill Report" at bounding box center [483, 233] width 170 height 34
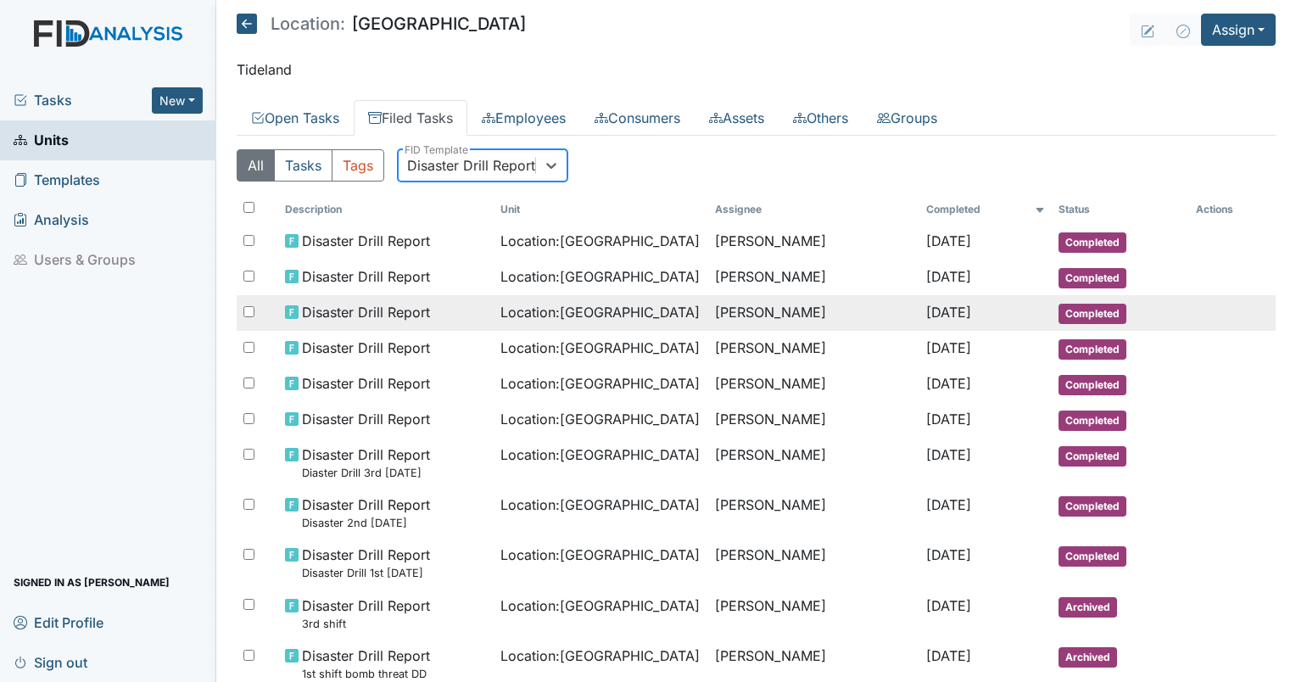
click at [736, 302] on td "Sheniqua Howell" at bounding box center [813, 313] width 211 height 36
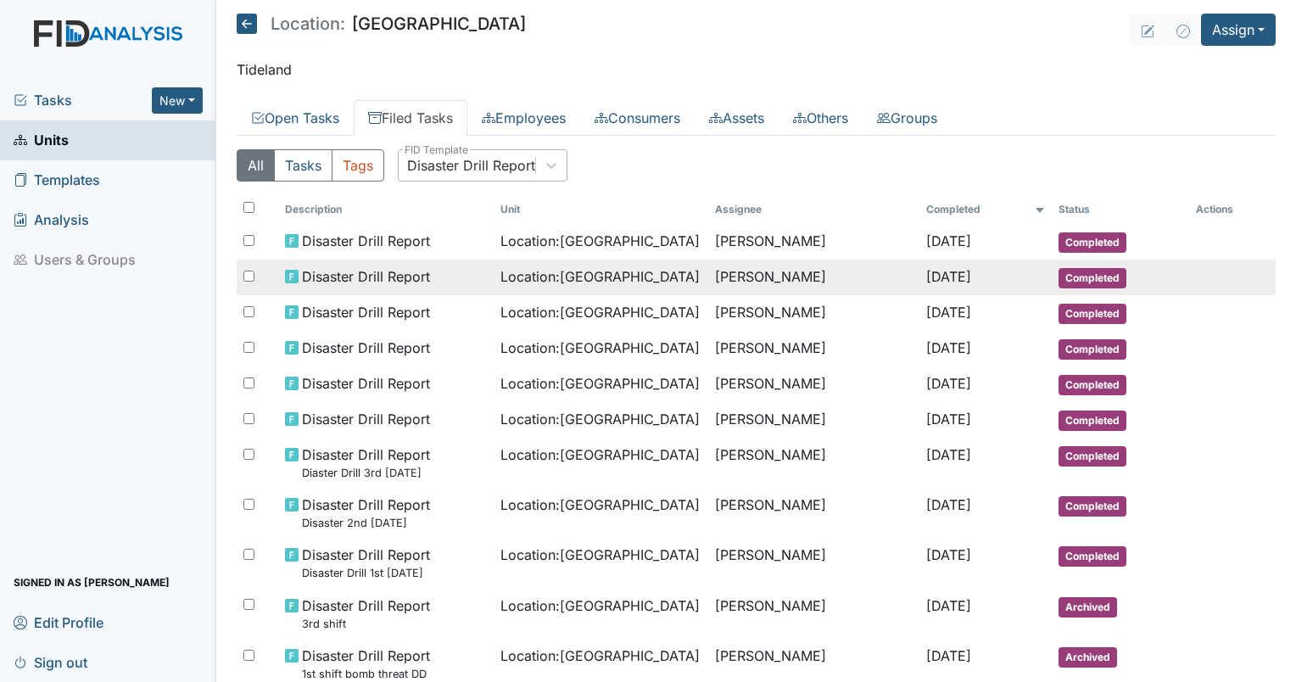
click at [710, 271] on td "Sheniqua Howell" at bounding box center [813, 278] width 211 height 36
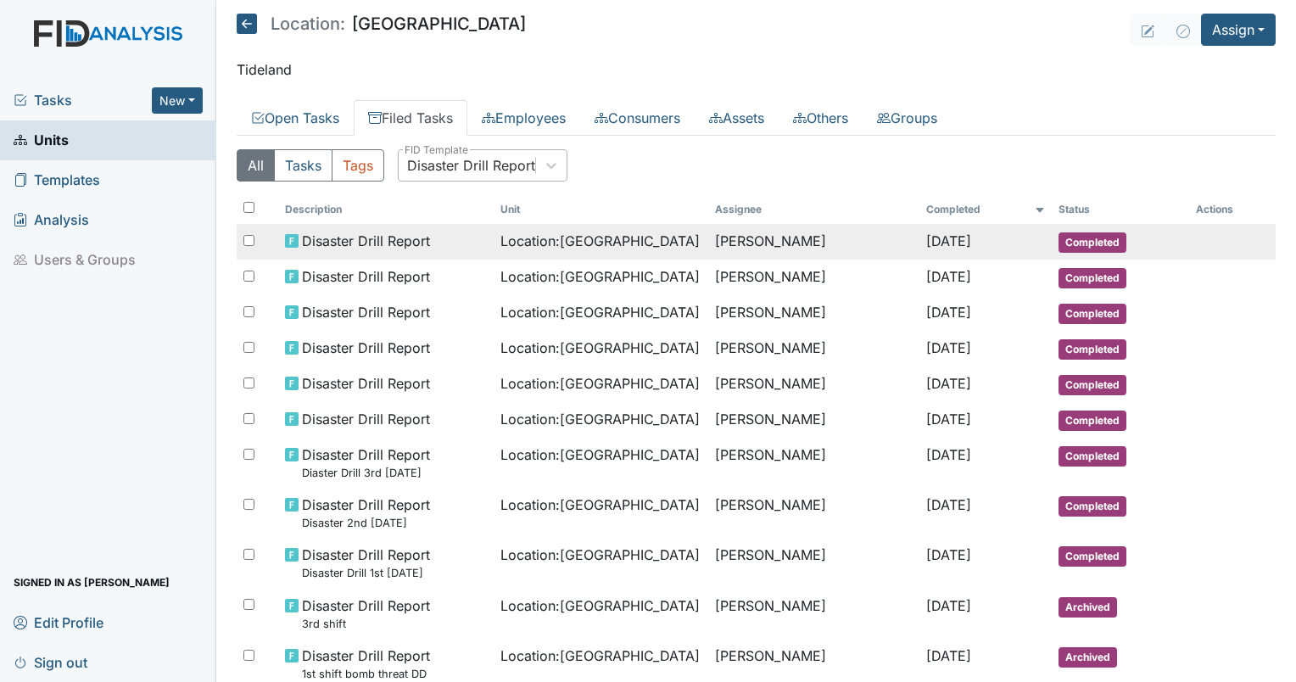
click at [562, 236] on span "Location : Beaufort Heights" at bounding box center [600, 241] width 199 height 20
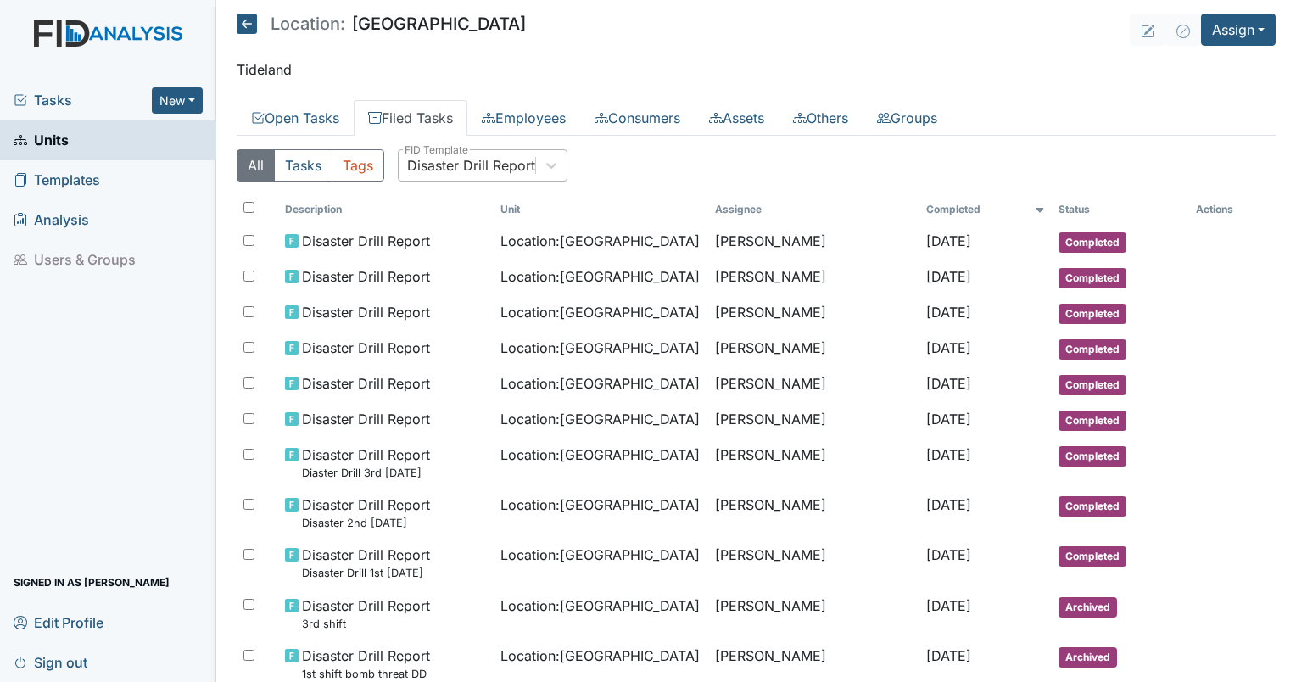
click at [465, 166] on div "Disaster Drill Report" at bounding box center [471, 165] width 128 height 20
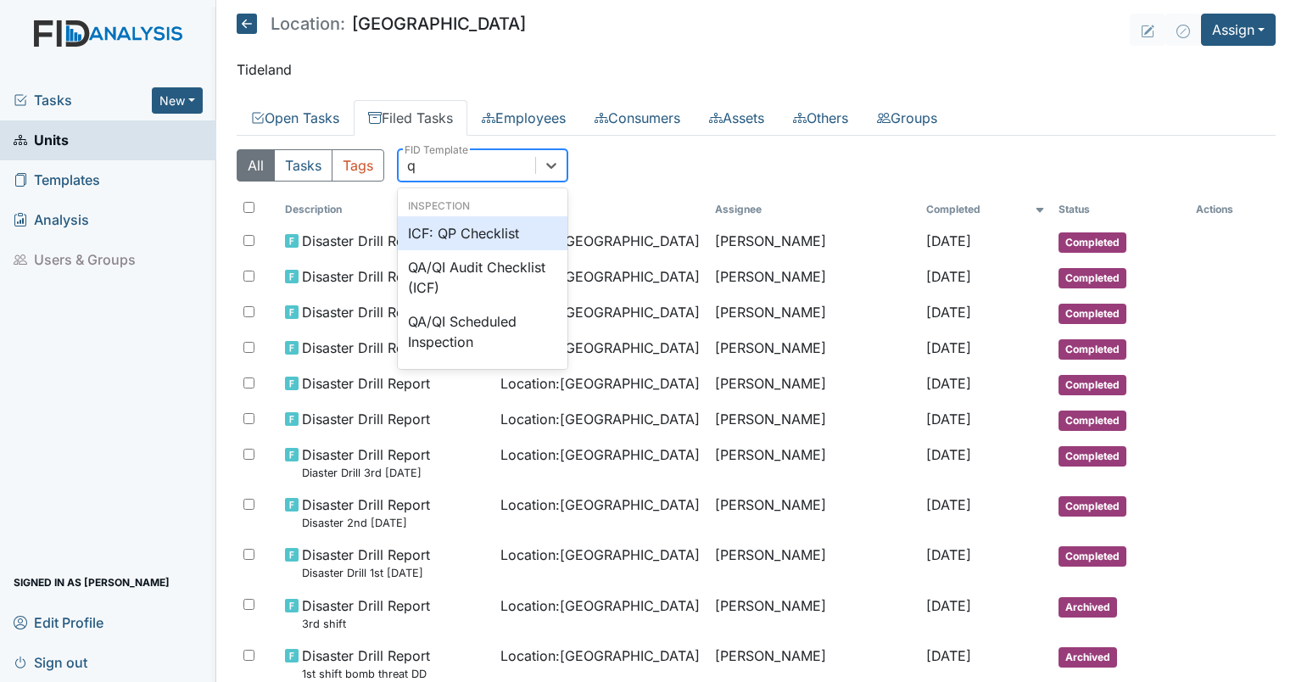
type input "qp"
click at [469, 227] on div "ICF: QP Checklist" at bounding box center [483, 233] width 170 height 34
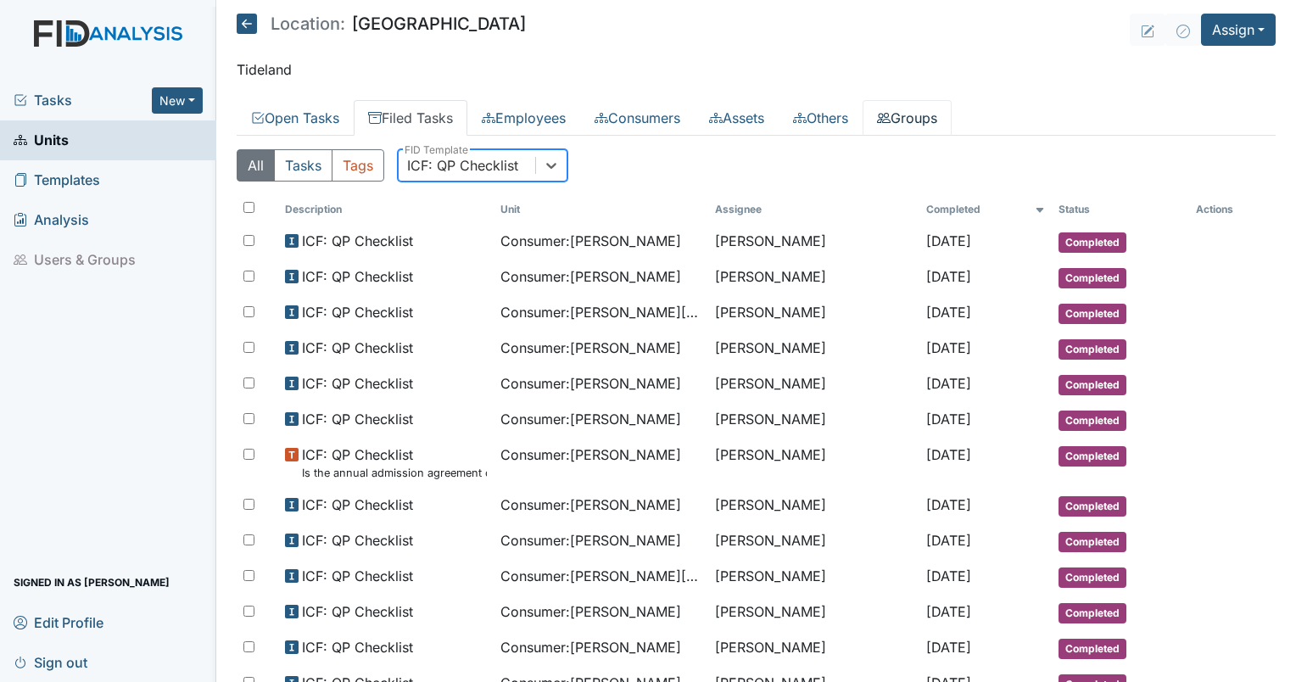
click at [935, 112] on link "Groups" at bounding box center [907, 118] width 89 height 36
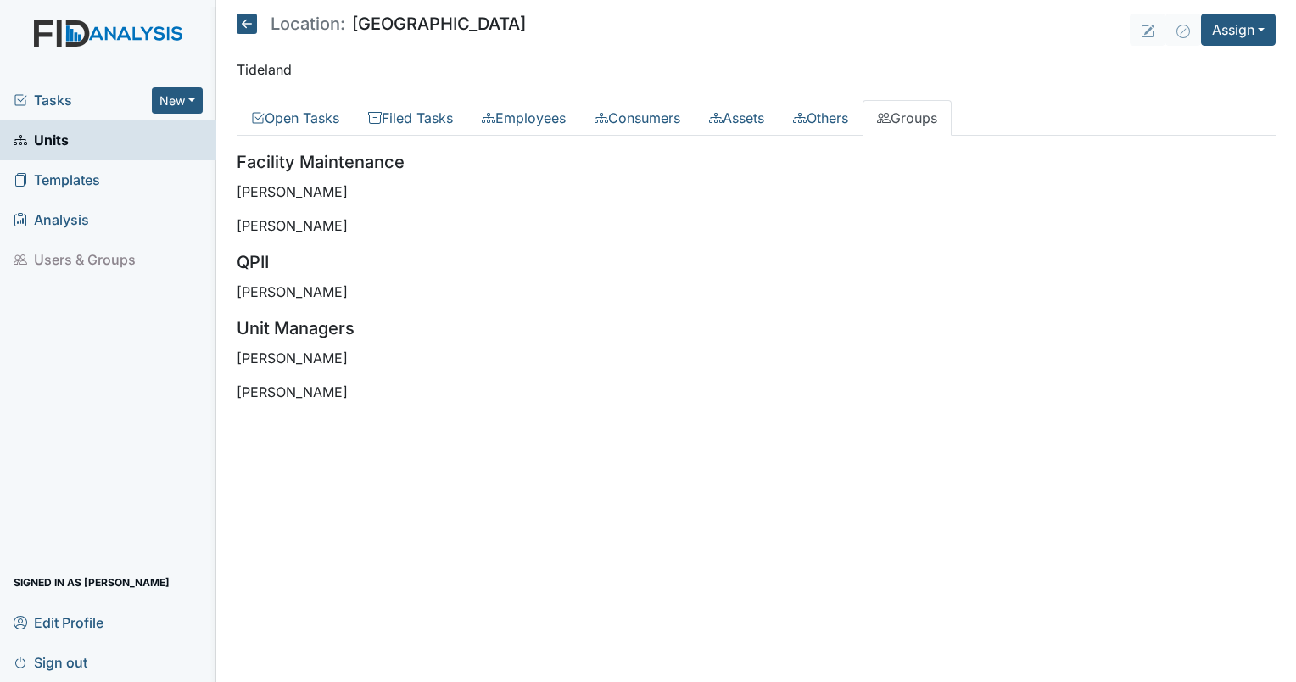
drag, startPoint x: 355, startPoint y: 392, endPoint x: 238, endPoint y: 353, distance: 123.4
click at [238, 353] on div "Facility Maintenance Zach Smith George Walton QPII Allan King Unit Managers All…" at bounding box center [756, 275] width 1039 height 253
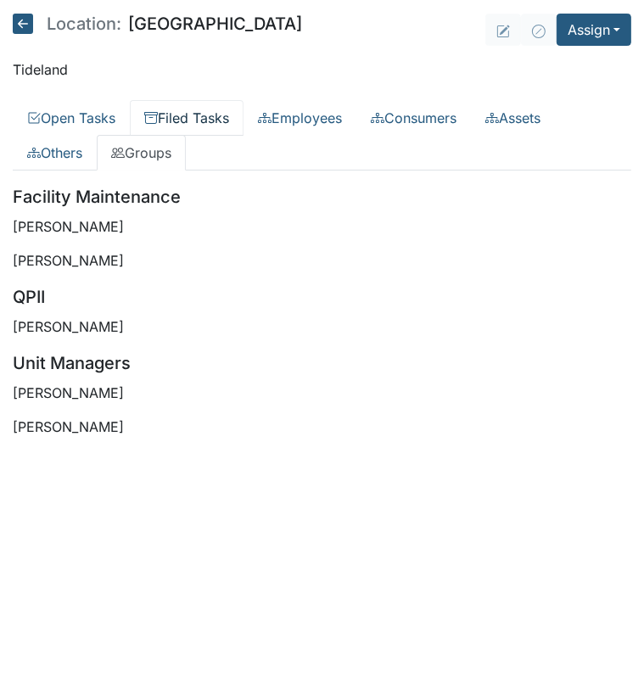
click at [210, 117] on link "Filed Tasks" at bounding box center [187, 118] width 114 height 36
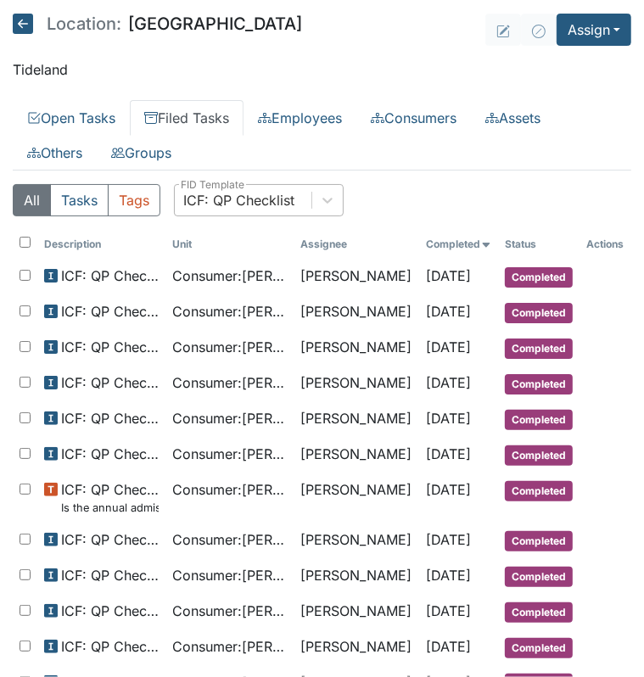
click at [231, 210] on div "ICF: QP Checklist" at bounding box center [243, 200] width 137 height 31
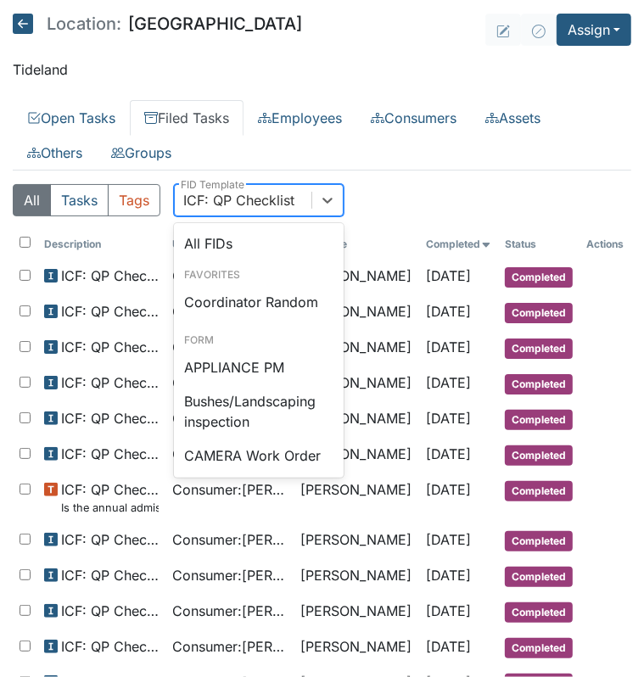
scroll to position [1144, 0]
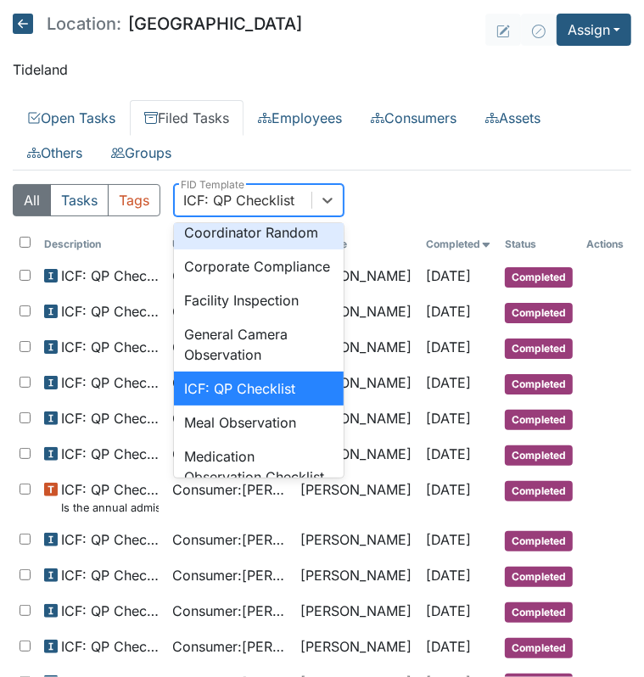
click at [315, 249] on div "Coordinator Random" at bounding box center [259, 232] width 170 height 34
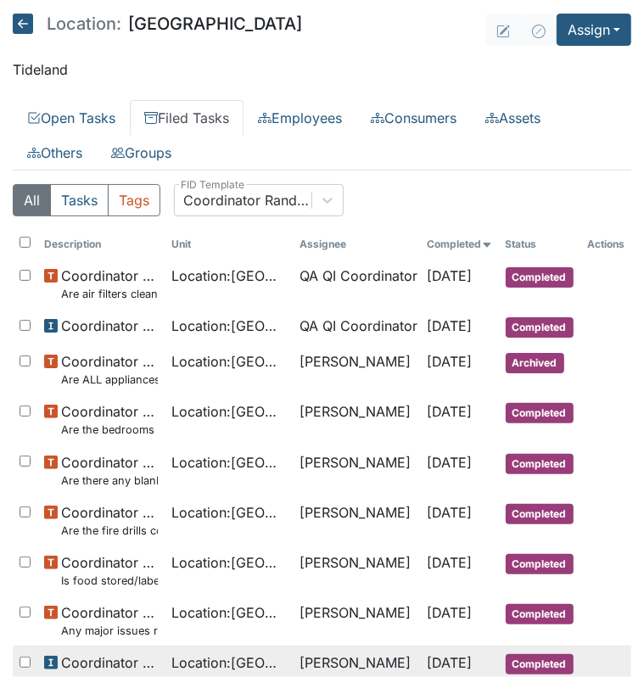
click at [236, 666] on span "Location : Beaufort Heights" at bounding box center [228, 662] width 114 height 20
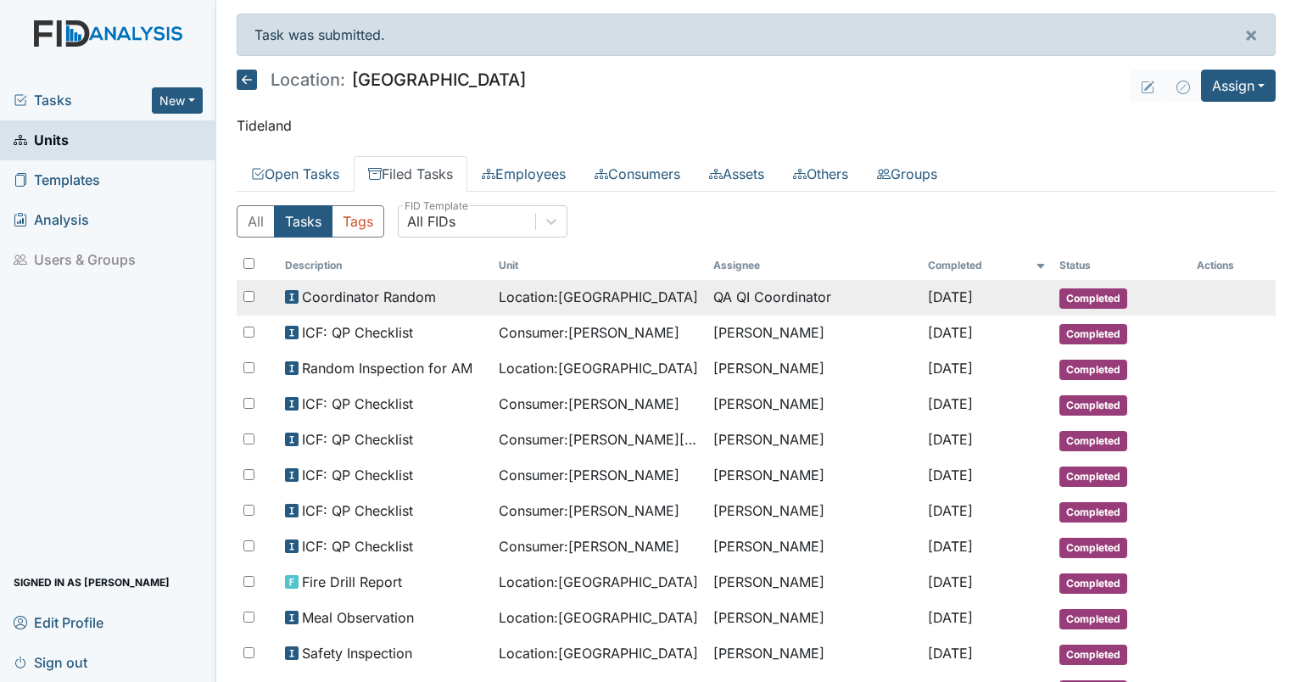
click at [522, 296] on span "Location : [GEOGRAPHIC_DATA]" at bounding box center [598, 297] width 199 height 20
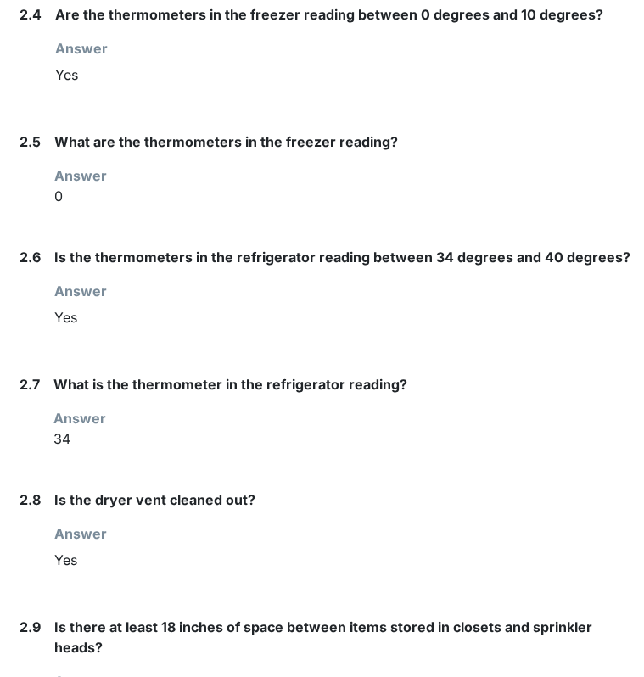
scroll to position [1910, 0]
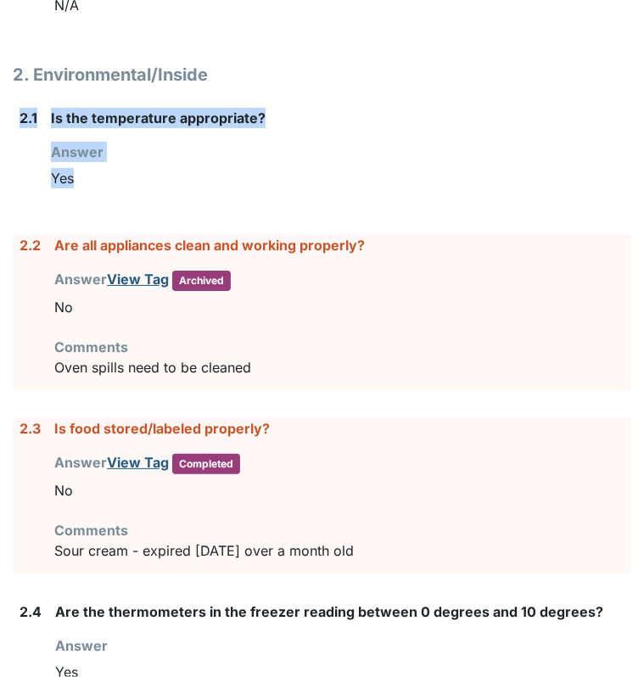
drag, startPoint x: 628, startPoint y: 175, endPoint x: 628, endPoint y: 62, distance: 112.8
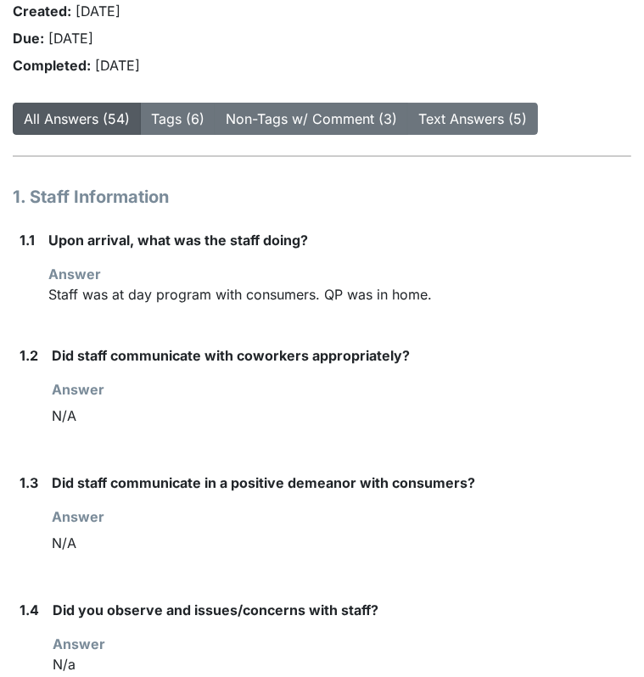
scroll to position [0, 0]
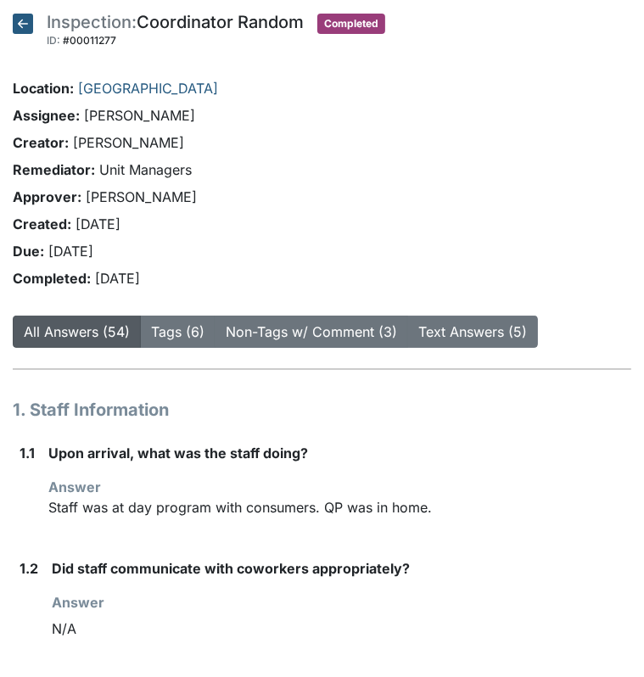
click at [24, 23] on icon at bounding box center [23, 24] width 20 height 20
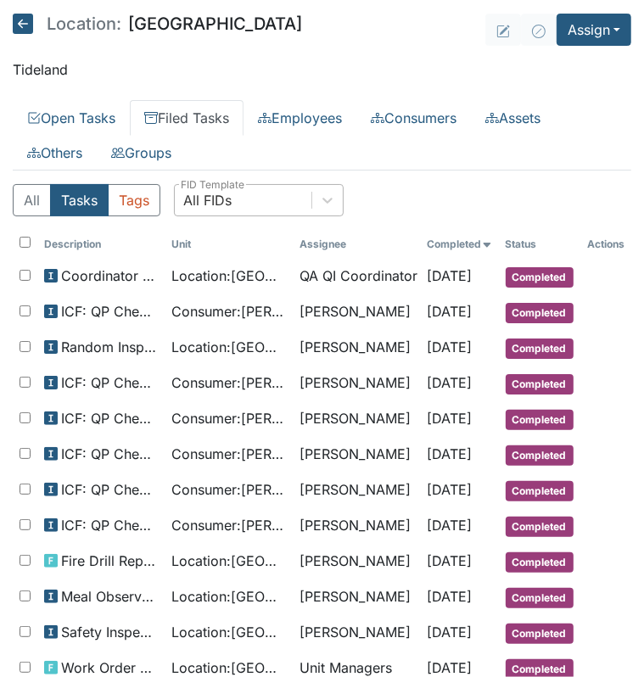
click at [266, 207] on div "All FIDs" at bounding box center [243, 200] width 137 height 31
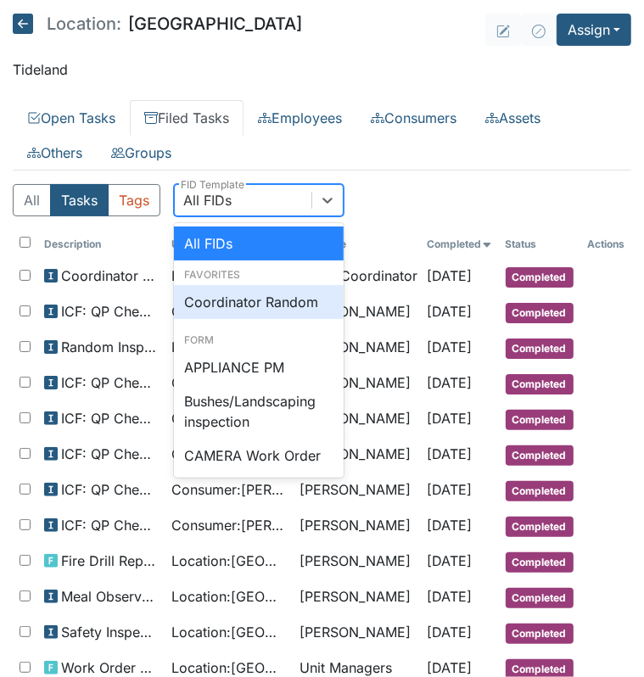
click at [262, 293] on div "Coordinator Random" at bounding box center [259, 302] width 170 height 34
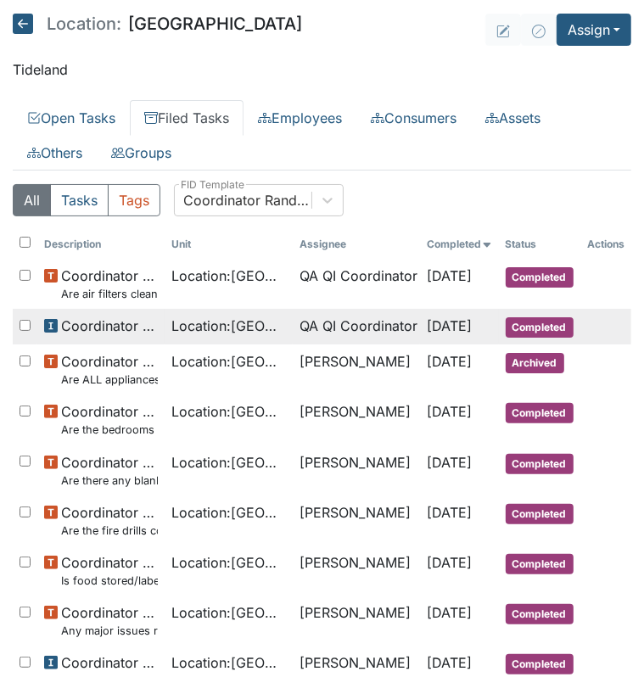
click at [250, 322] on span "Location : [GEOGRAPHIC_DATA]" at bounding box center [228, 326] width 114 height 20
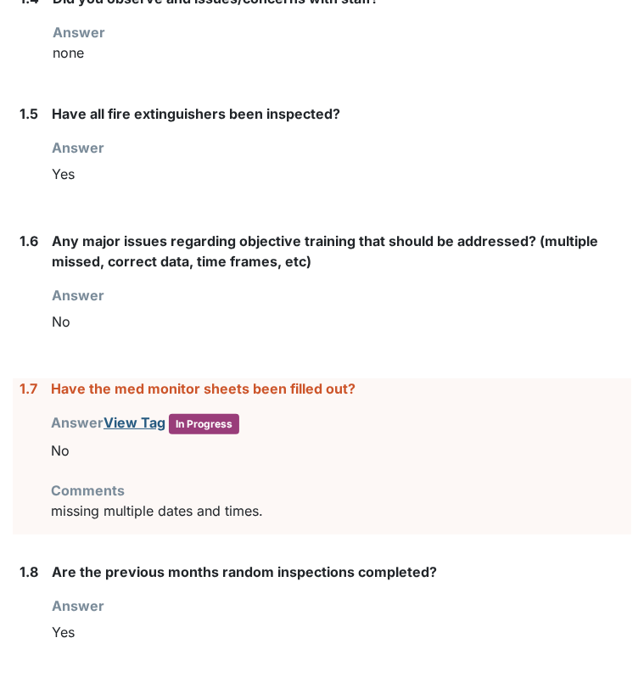
scroll to position [889, 0]
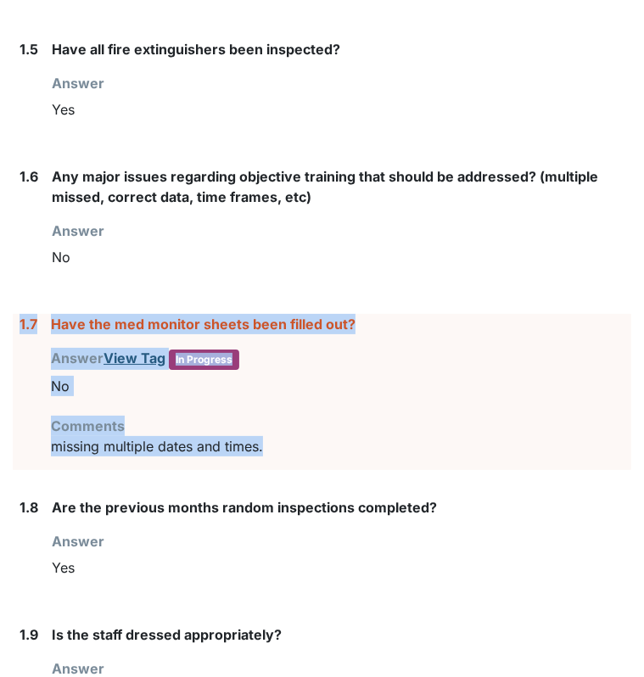
drag, startPoint x: 280, startPoint y: 469, endPoint x: 18, endPoint y: 340, distance: 292.2
click at [18, 340] on div "1.7 Have the med monitor sheets been filled out? Answer View Tag In Progress Yo…" at bounding box center [322, 392] width 618 height 156
drag, startPoint x: 18, startPoint y: 340, endPoint x: 75, endPoint y: 344, distance: 56.9
copy div "1.7 Have the med monitor sheets been filled out? Answer View Tag In Progress Yo…"
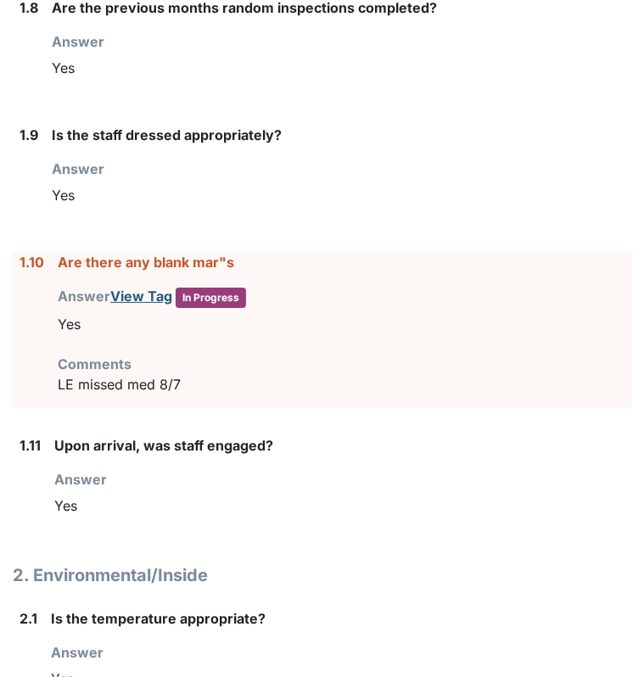
scroll to position [1398, 0]
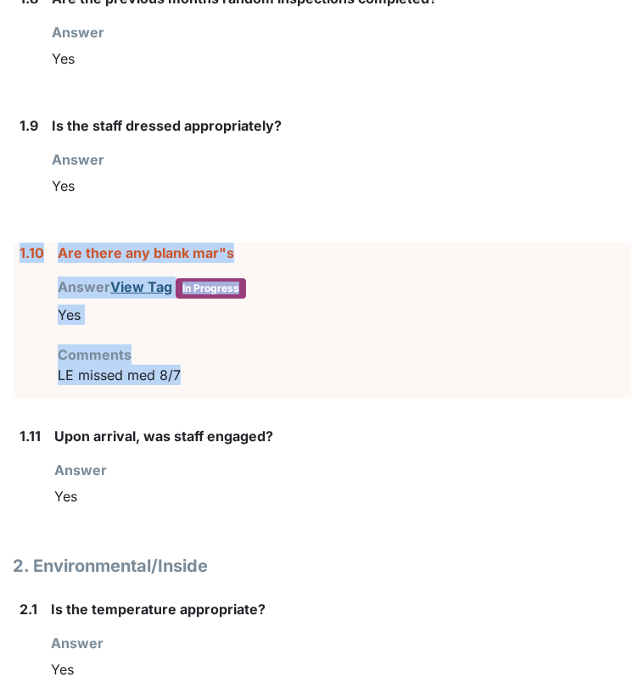
drag, startPoint x: 188, startPoint y: 388, endPoint x: 20, endPoint y: 274, distance: 203.5
click at [20, 274] on div "1.10 Are there any blank mar"s Answer View Tag In Progress You must select one …" at bounding box center [322, 321] width 618 height 156
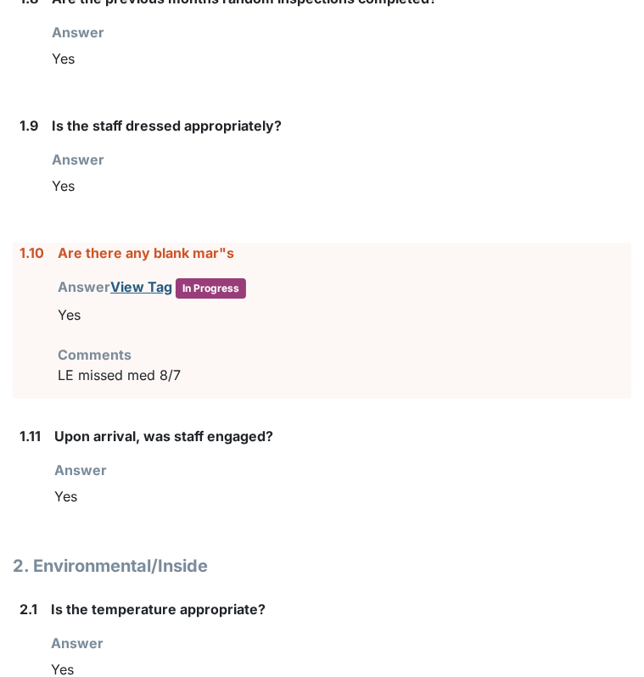
click at [377, 374] on div "Comments LE missed med 8/7" at bounding box center [345, 364] width 574 height 41
click at [192, 385] on p "LE missed med 8/7" at bounding box center [345, 375] width 574 height 20
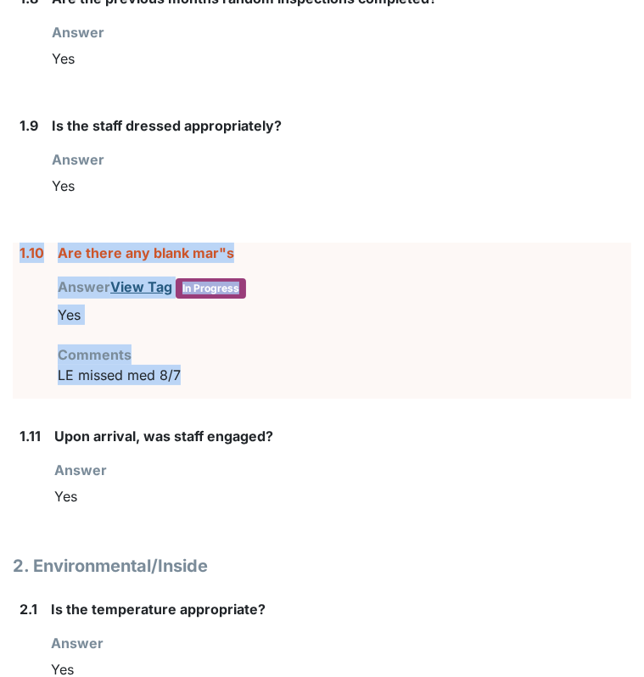
drag, startPoint x: 192, startPoint y: 393, endPoint x: 11, endPoint y: 279, distance: 213.5
drag, startPoint x: 11, startPoint y: 279, endPoint x: 118, endPoint y: 264, distance: 108.0
copy form "1.10 Are there any blank mar"s Answer View Tag In Progress You must select one …"
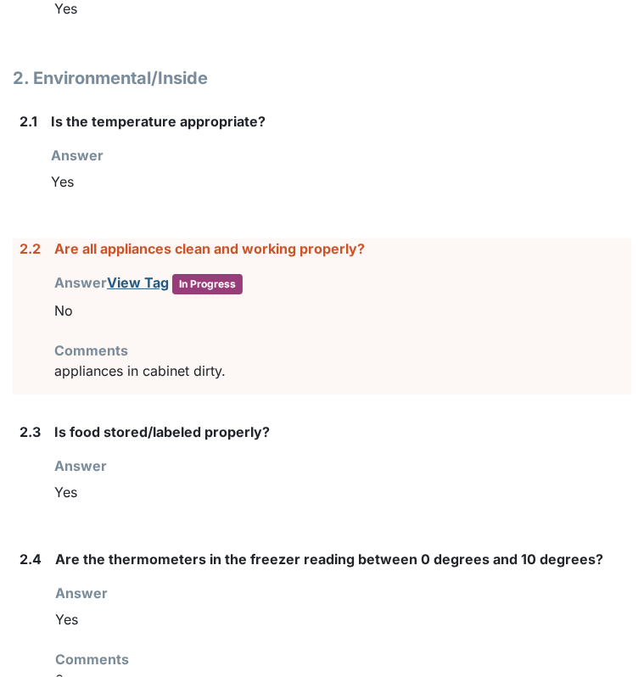
scroll to position [1942, 0]
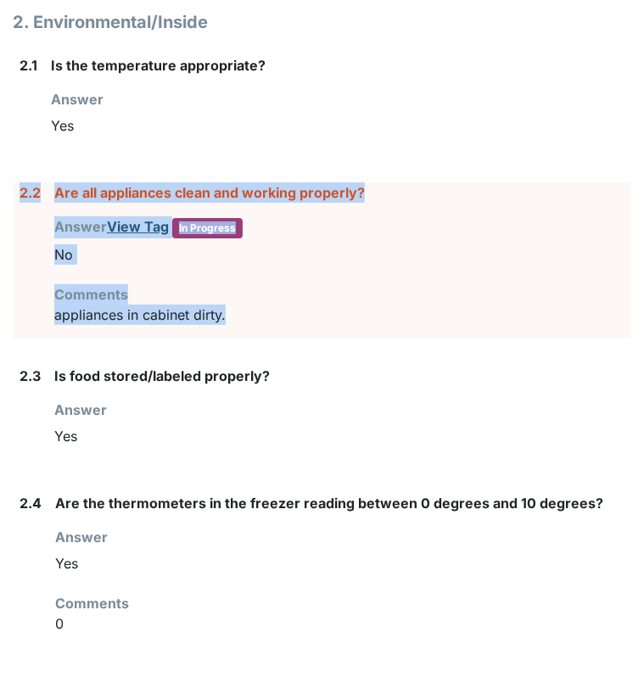
drag, startPoint x: 247, startPoint y: 332, endPoint x: 22, endPoint y: 204, distance: 258.3
click at [22, 204] on div "2.2 Are all appliances clean and working properly? Answer View Tag In Progress …" at bounding box center [322, 260] width 618 height 156
drag, startPoint x: 22, startPoint y: 204, endPoint x: 92, endPoint y: 209, distance: 69.7
copy div "2.2 Are all appliances clean and working properly? Answer View Tag In Progress …"
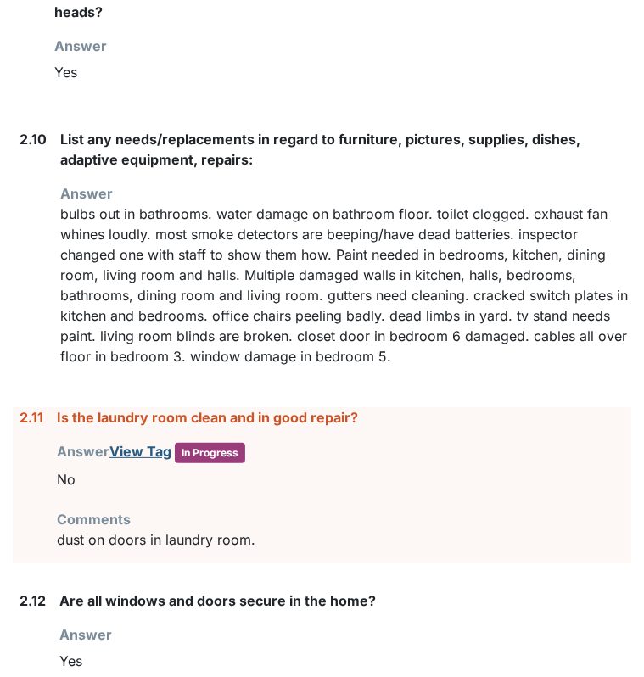
scroll to position [3111, 0]
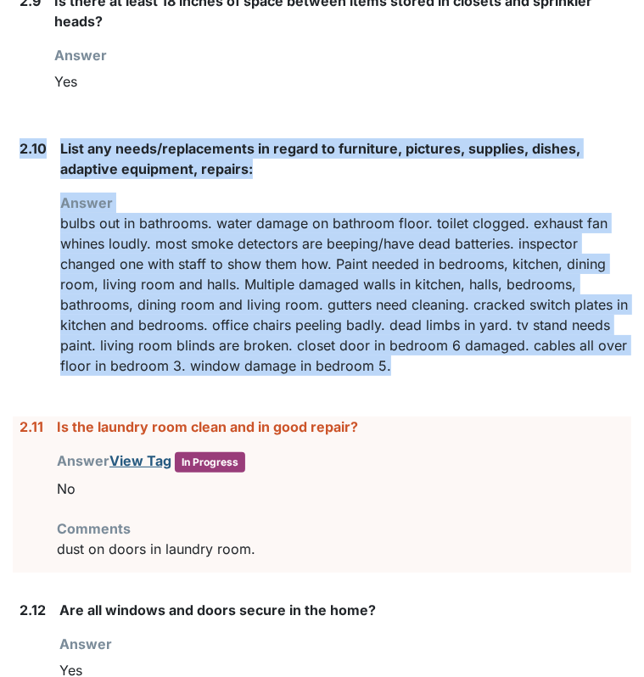
drag, startPoint x: 441, startPoint y: 380, endPoint x: 14, endPoint y: 171, distance: 476.2
click at [14, 171] on div "2.10 List any needs/replacements in regard to furniture, pictures, supplies, di…" at bounding box center [322, 263] width 618 height 251
drag, startPoint x: 14, startPoint y: 171, endPoint x: 102, endPoint y: 168, distance: 88.3
copy div "2.10 List any needs/replacements in regard to furniture, pictures, supplies, di…"
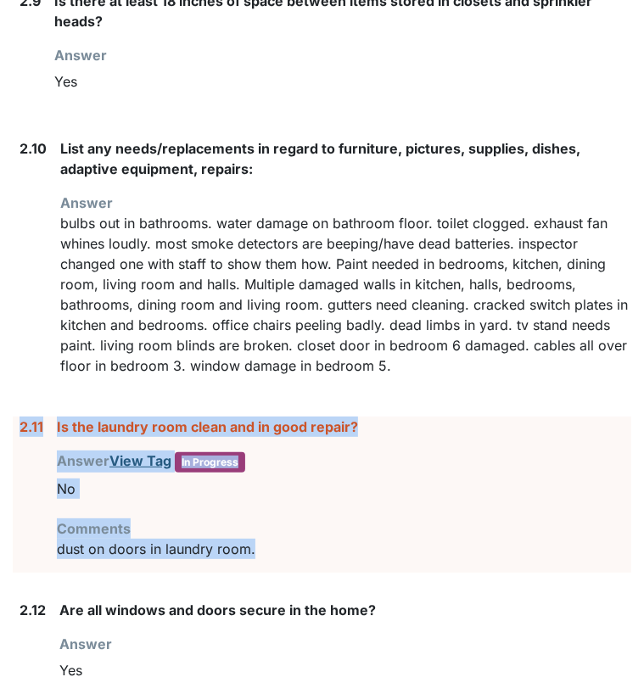
drag, startPoint x: 278, startPoint y: 565, endPoint x: 14, endPoint y: 439, distance: 292.6
click at [14, 439] on div "2.11 Is the laundry room clean and in good repair? Answer View Tag In Progress …" at bounding box center [322, 495] width 618 height 156
drag, startPoint x: 14, startPoint y: 439, endPoint x: 82, endPoint y: 440, distance: 67.9
copy div "2.11 Is the laundry room clean and in good repair? Answer View Tag In Progress …"
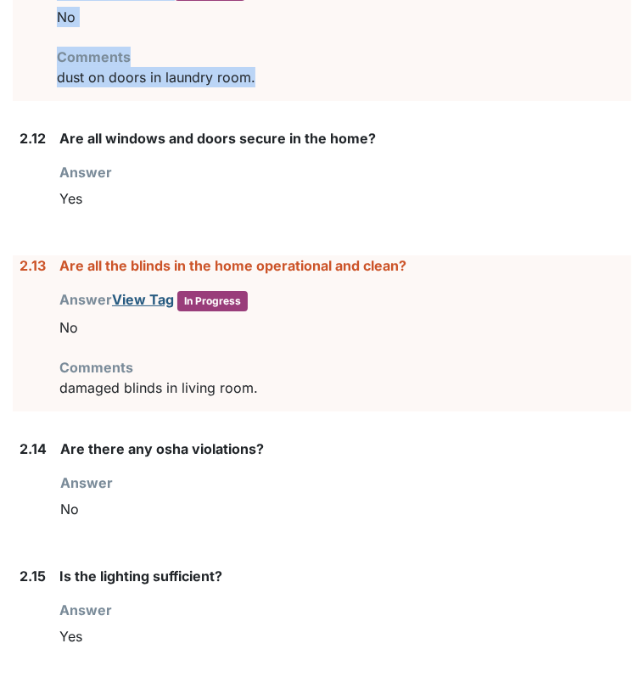
scroll to position [3611, 0]
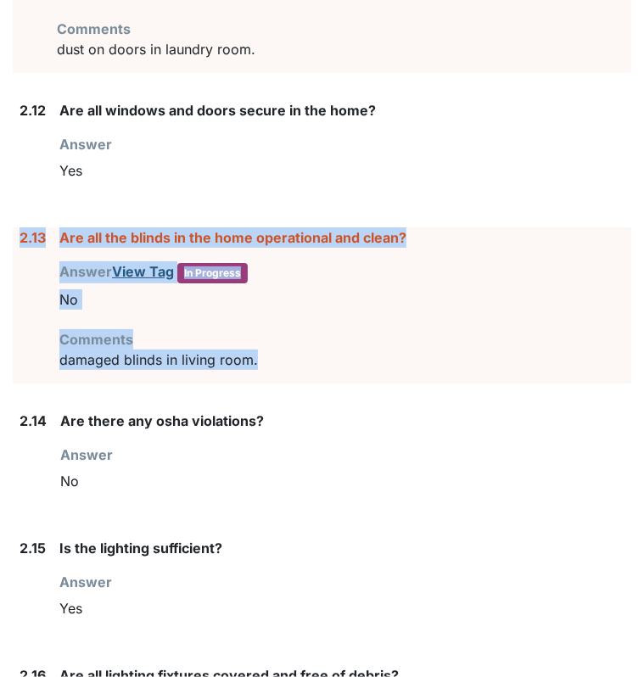
drag, startPoint x: 285, startPoint y: 377, endPoint x: 17, endPoint y: 252, distance: 295.7
click at [17, 252] on div "2.13 Are all the blinds in the home operational and clean? Answer View Tag In P…" at bounding box center [322, 305] width 618 height 156
drag, startPoint x: 17, startPoint y: 252, endPoint x: 75, endPoint y: 255, distance: 57.7
copy div "2.13 Are all the blinds in the home operational and clean? Answer View Tag In P…"
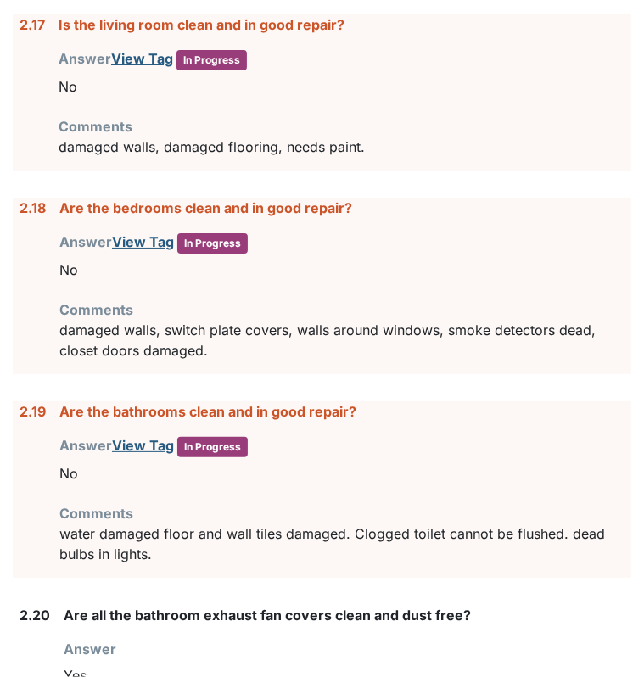
scroll to position [4482, 0]
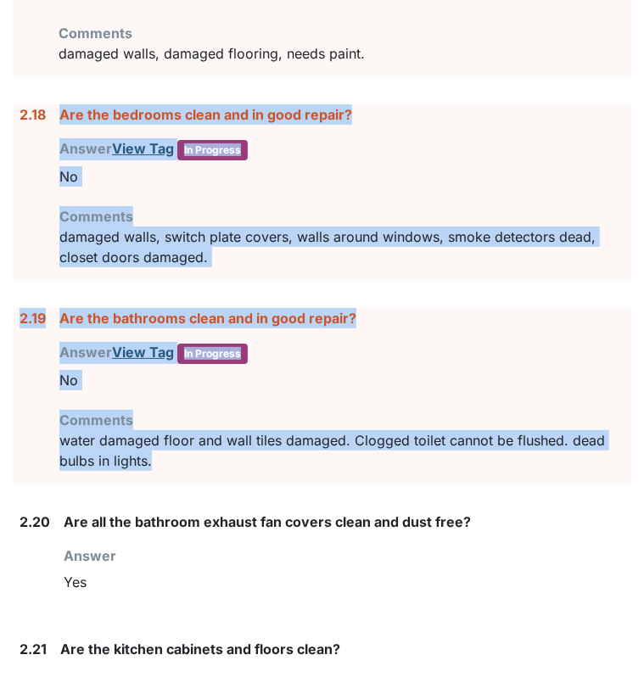
drag, startPoint x: 158, startPoint y: 467, endPoint x: 38, endPoint y: 204, distance: 289.7
click at [167, 471] on p "water damaged floor and wall tiles damaged. Clogged toilet cannot be flushed. d…" at bounding box center [345, 450] width 572 height 41
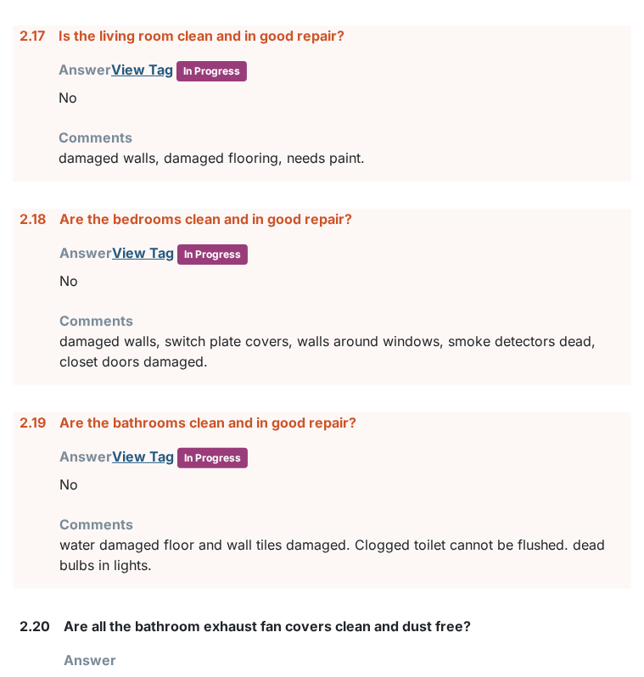
scroll to position [4385, 0]
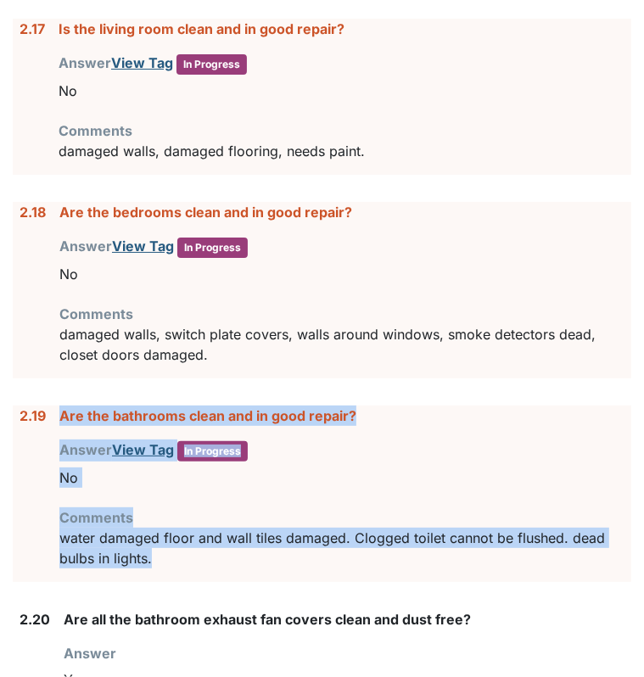
drag, startPoint x: 193, startPoint y: 565, endPoint x: 122, endPoint y: 389, distance: 190.3
click at [122, 389] on form "1. Staff Information 1.1 Upon arrival, what was the staff doing? Answer No staf…" at bounding box center [322, 51] width 618 height 8079
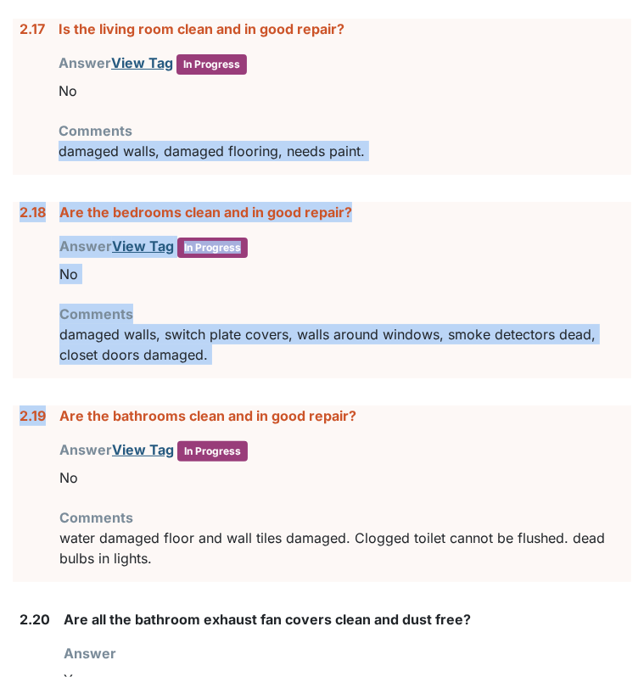
drag, startPoint x: 122, startPoint y: 389, endPoint x: 58, endPoint y: 176, distance: 221.7
click at [58, 176] on form "1. Staff Information 1.1 Upon arrival, what was the staff doing? Answer No staf…" at bounding box center [322, 51] width 618 height 8079
click at [58, 175] on div "2.17 Is the living room clean and in good repair? Answer View Tag In Progress Y…" at bounding box center [322, 97] width 618 height 156
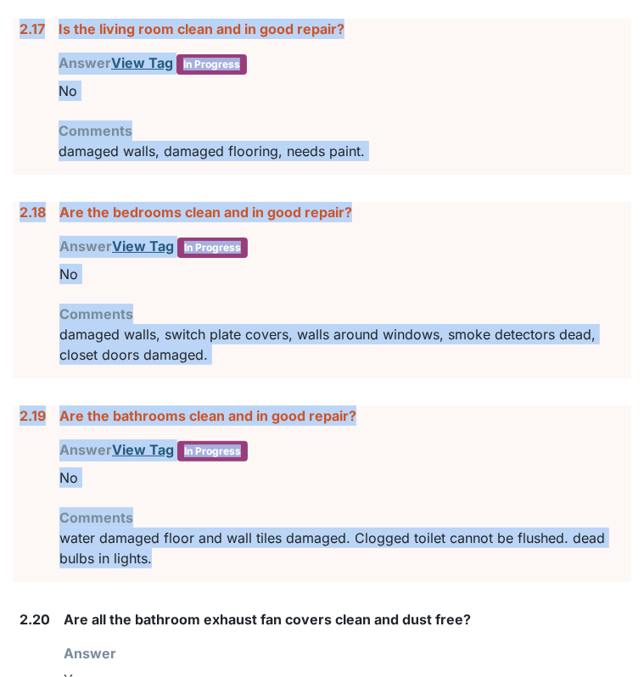
drag, startPoint x: 22, startPoint y: 36, endPoint x: 273, endPoint y: 564, distance: 584.4
click at [273, 564] on form "1. Staff Information 1.1 Upon arrival, what was the staff doing? Answer No staf…" at bounding box center [322, 51] width 618 height 8079
drag, startPoint x: 273, startPoint y: 564, endPoint x: 239, endPoint y: 545, distance: 39.1
copy form "2.17 Is the living room clean and in good repair? Answer View Tag In Progress Y…"
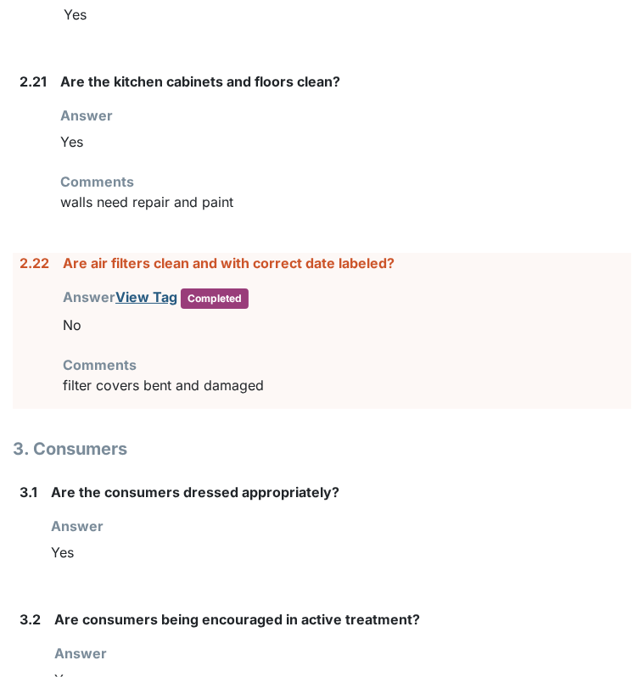
scroll to position [5086, 0]
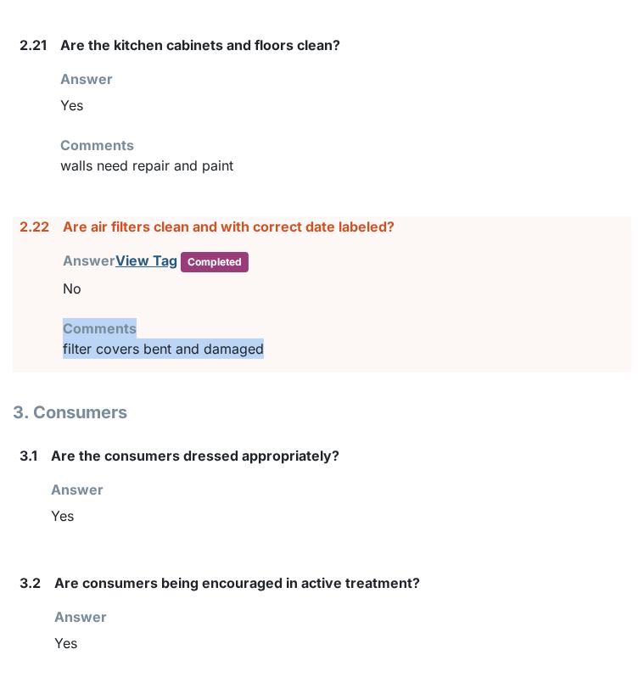
drag, startPoint x: 275, startPoint y: 361, endPoint x: 83, endPoint y: 277, distance: 209.0
click at [83, 277] on div "Are air filters clean and with correct date labeled? Answer View Tag Completed …" at bounding box center [347, 294] width 568 height 156
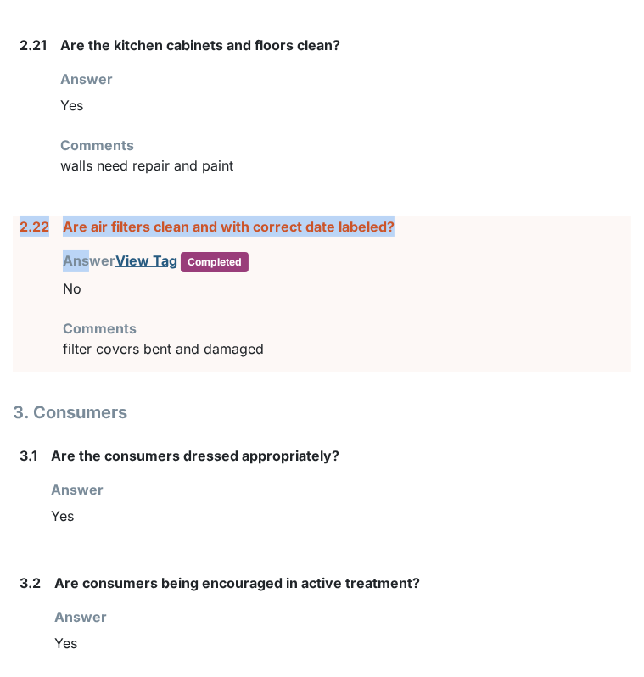
drag, startPoint x: 83, startPoint y: 277, endPoint x: 16, endPoint y: 228, distance: 83.1
click at [16, 228] on div "2.22 Are air filters clean and with correct date labeled? Answer View Tag Compl…" at bounding box center [322, 294] width 618 height 156
click at [17, 228] on div "2.22 Are air filters clean and with correct date labeled? Answer View Tag Compl…" at bounding box center [322, 294] width 618 height 156
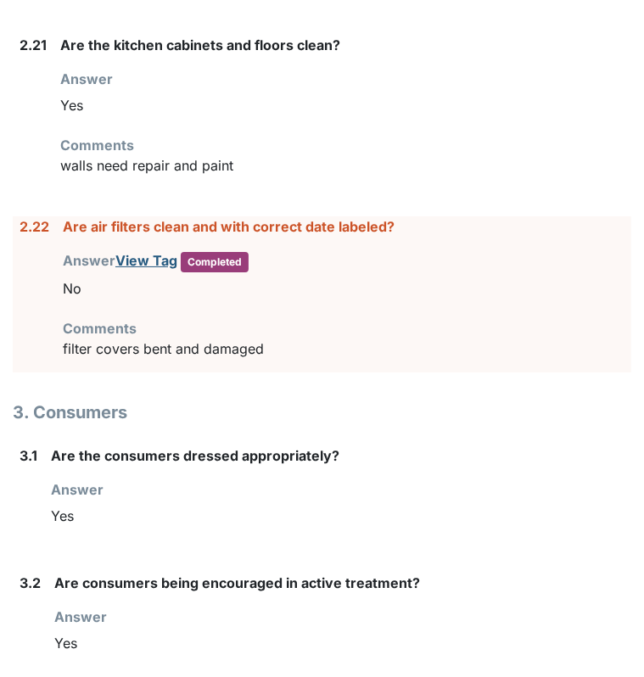
click at [17, 228] on div "2.22 Are air filters clean and with correct date labeled? Answer View Tag Compl…" at bounding box center [322, 294] width 618 height 156
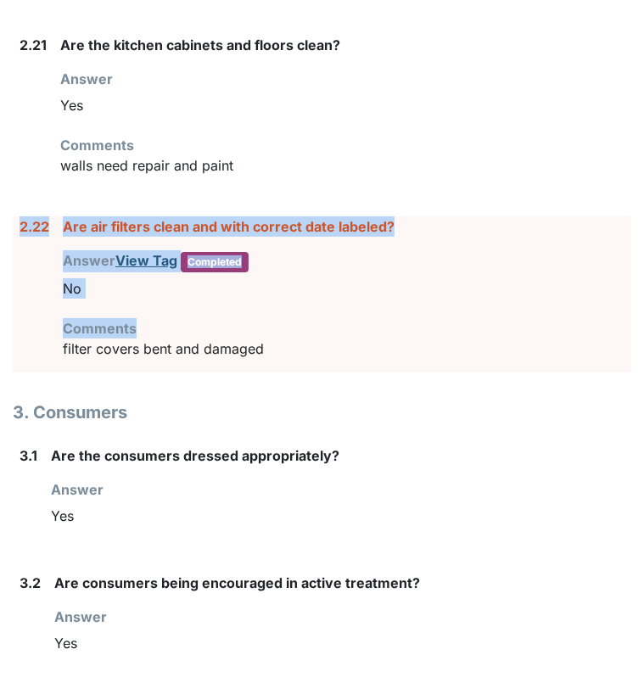
drag, startPoint x: 17, startPoint y: 228, endPoint x: 188, endPoint y: 322, distance: 195.1
click at [188, 322] on div "2.22 Are air filters clean and with correct date labeled? Answer View Tag Compl…" at bounding box center [322, 294] width 618 height 156
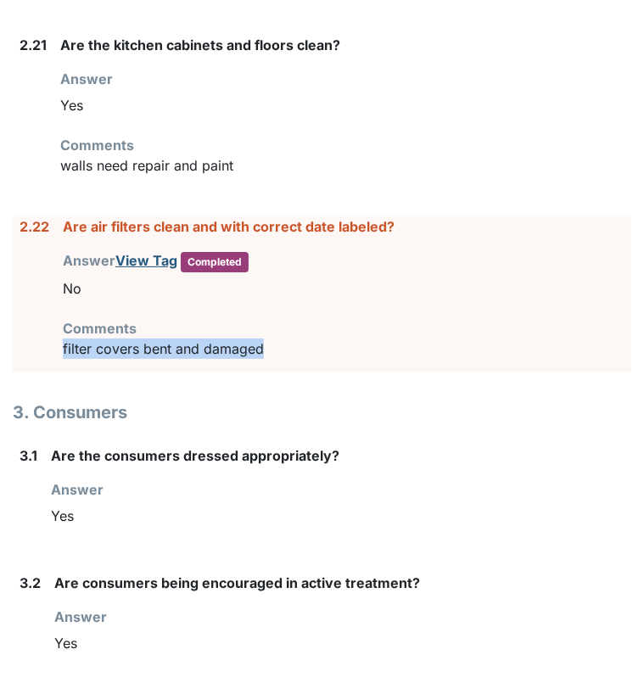
drag, startPoint x: 188, startPoint y: 322, endPoint x: 268, endPoint y: 351, distance: 85.1
click at [268, 351] on div "Are air filters clean and with correct date labeled? Answer View Tag Completed …" at bounding box center [347, 294] width 568 height 156
click at [268, 351] on p "filter covers bent and damaged" at bounding box center [347, 349] width 568 height 20
click at [271, 352] on p "filter covers bent and damaged" at bounding box center [347, 349] width 568 height 20
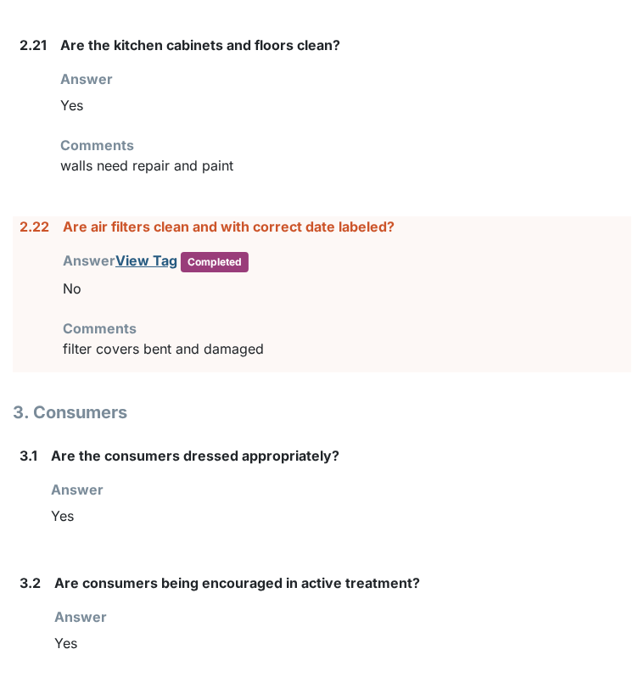
click at [187, 302] on div "No" at bounding box center [347, 288] width 568 height 32
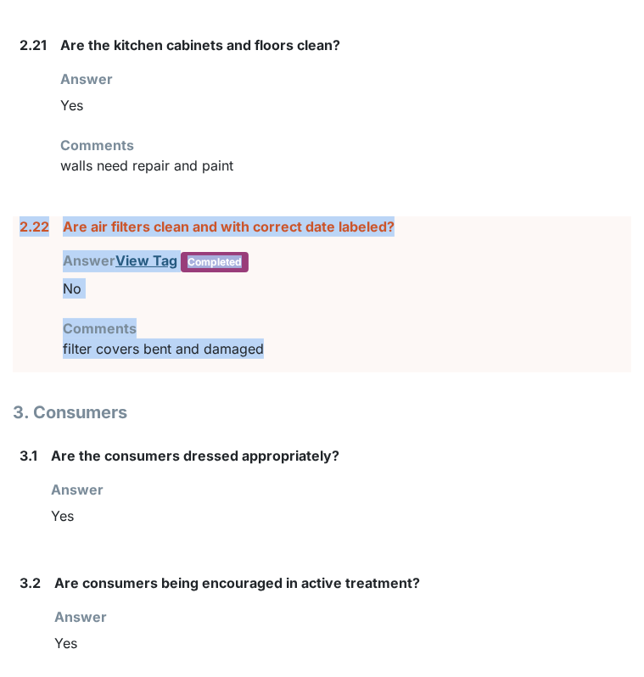
drag, startPoint x: 297, startPoint y: 350, endPoint x: 21, endPoint y: 234, distance: 299.2
click at [21, 234] on div "2.22 Are air filters clean and with correct date labeled? Answer View Tag Compl…" at bounding box center [322, 294] width 618 height 156
drag, startPoint x: 21, startPoint y: 234, endPoint x: 102, endPoint y: 230, distance: 80.7
copy div "2.22 Are air filters clean and with correct date labeled? Answer View Tag Compl…"
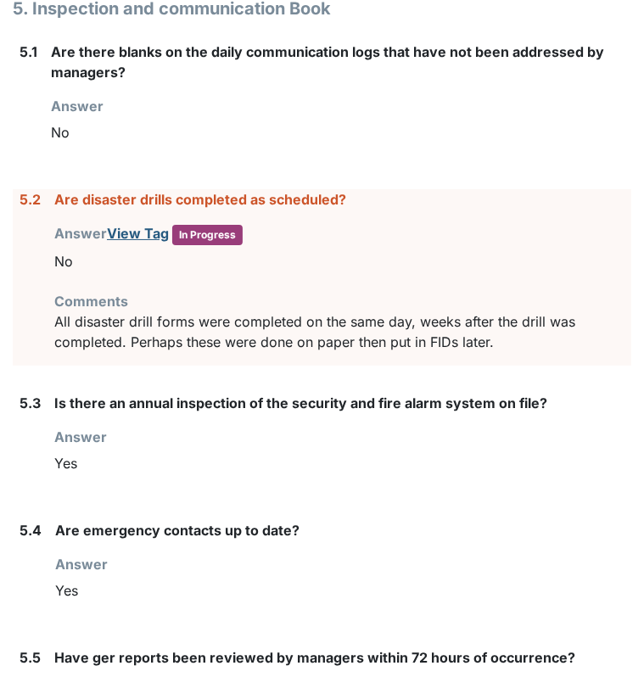
scroll to position [7018, 0]
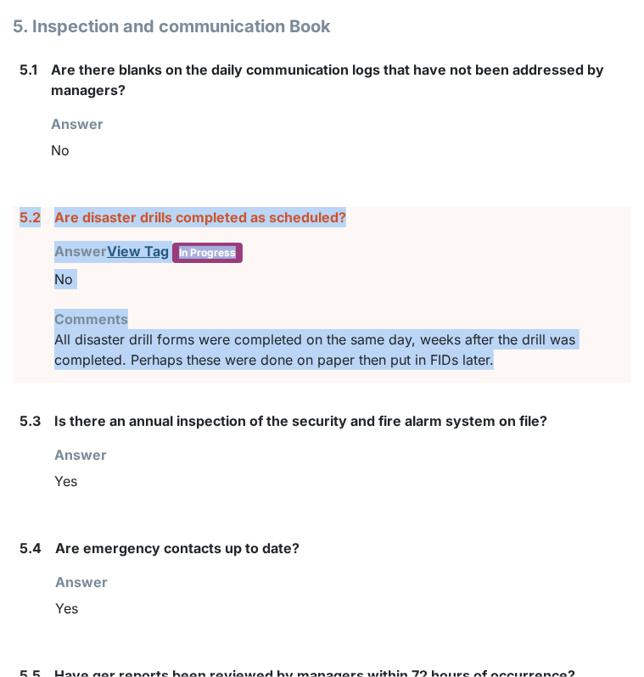
drag, startPoint x: 506, startPoint y: 365, endPoint x: 20, endPoint y: 218, distance: 507.8
click at [20, 218] on div "5.2 Are disaster drills completed as scheduled? Answer View Tag In Progress You…" at bounding box center [322, 295] width 618 height 176
copy div "5.2 Are disaster drills completed as scheduled? Answer View Tag In Progress You…"
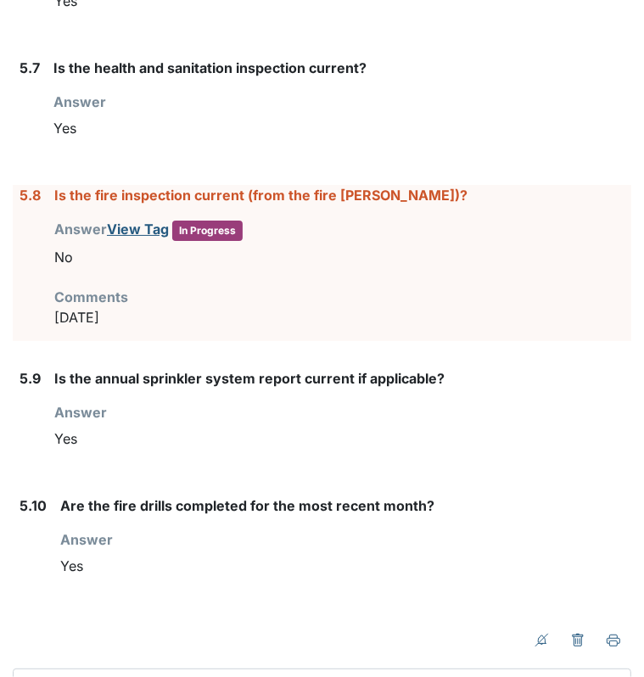
scroll to position [7870, 0]
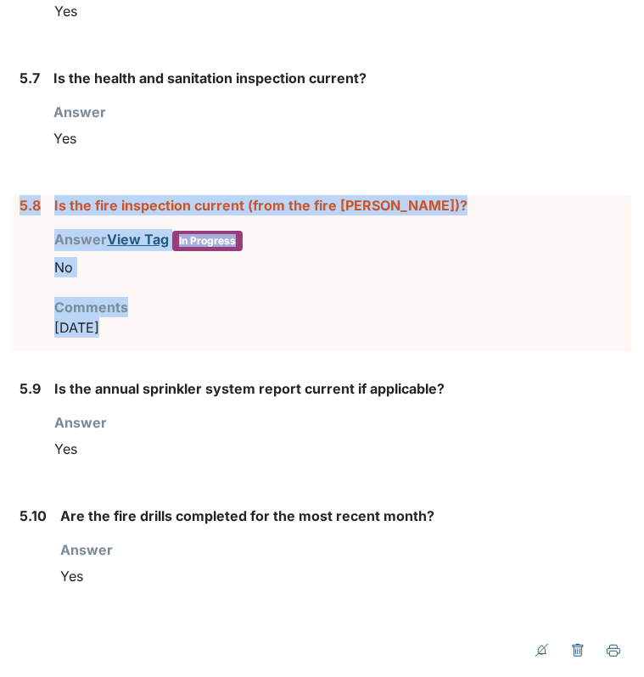
drag, startPoint x: 98, startPoint y: 327, endPoint x: 17, endPoint y: 204, distance: 146.8
click at [17, 204] on div "5.8 Is the fire inspection current (from the fire [PERSON_NAME])? Answer View T…" at bounding box center [322, 273] width 618 height 156
drag, startPoint x: 17, startPoint y: 204, endPoint x: 81, endPoint y: 204, distance: 64.5
copy div "5.8 Is the fire inspection current (from the fire [PERSON_NAME])? Answer View T…"
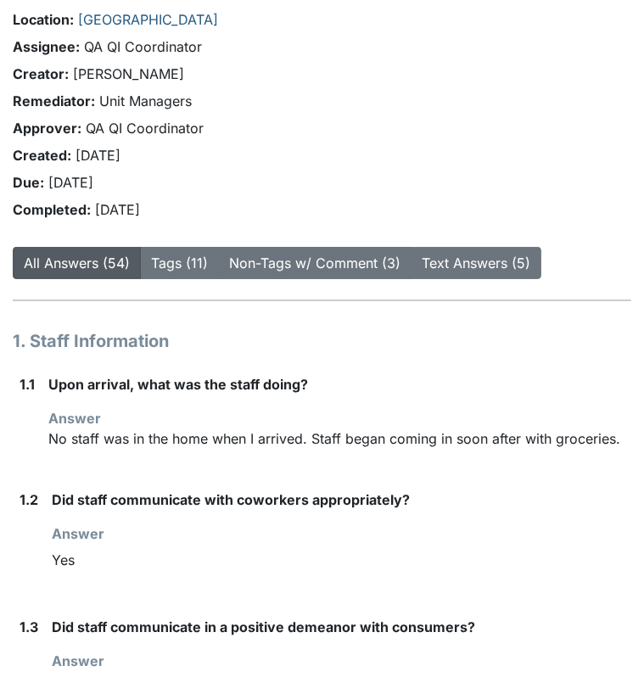
scroll to position [0, 0]
